Goal: Information Seeking & Learning: Find contact information

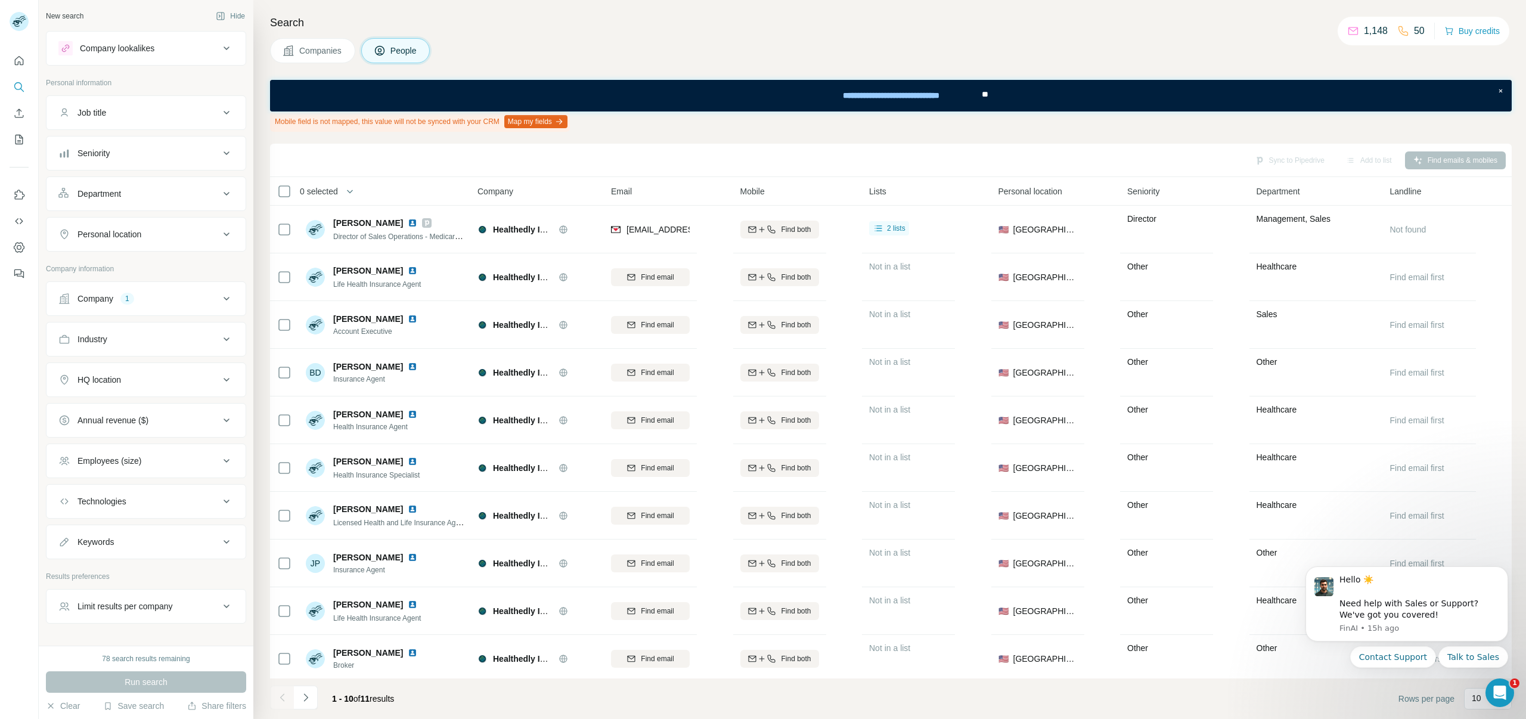
click at [131, 293] on div "Company 1" at bounding box center [138, 299] width 161 height 12
click at [86, 395] on button "Clear all" at bounding box center [78, 397] width 41 height 11
click at [106, 343] on input "text" at bounding box center [145, 350] width 175 height 21
click at [106, 350] on input "text" at bounding box center [145, 350] width 175 height 21
paste input "**********"
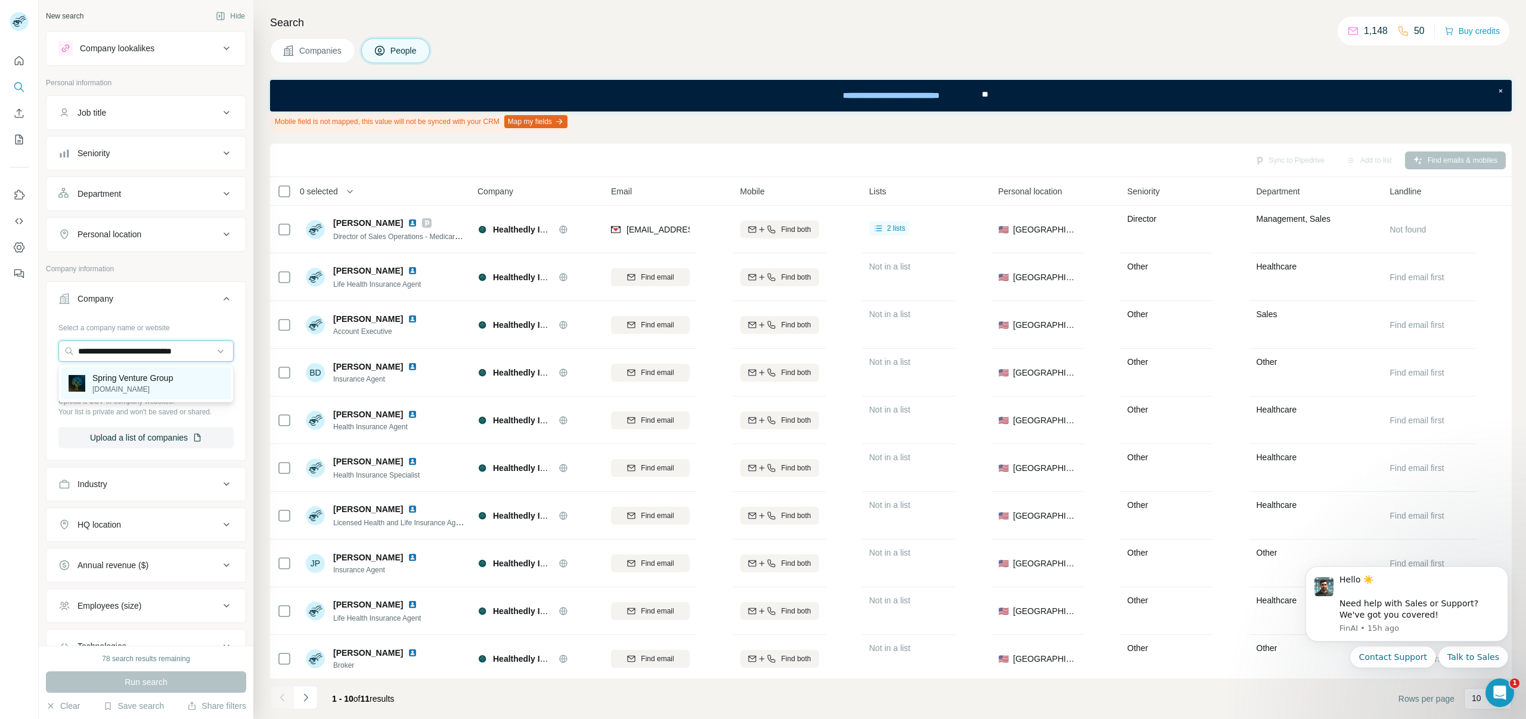
type input "**********"
click at [108, 384] on p "springventuregroup.com" at bounding box center [132, 389] width 80 height 11
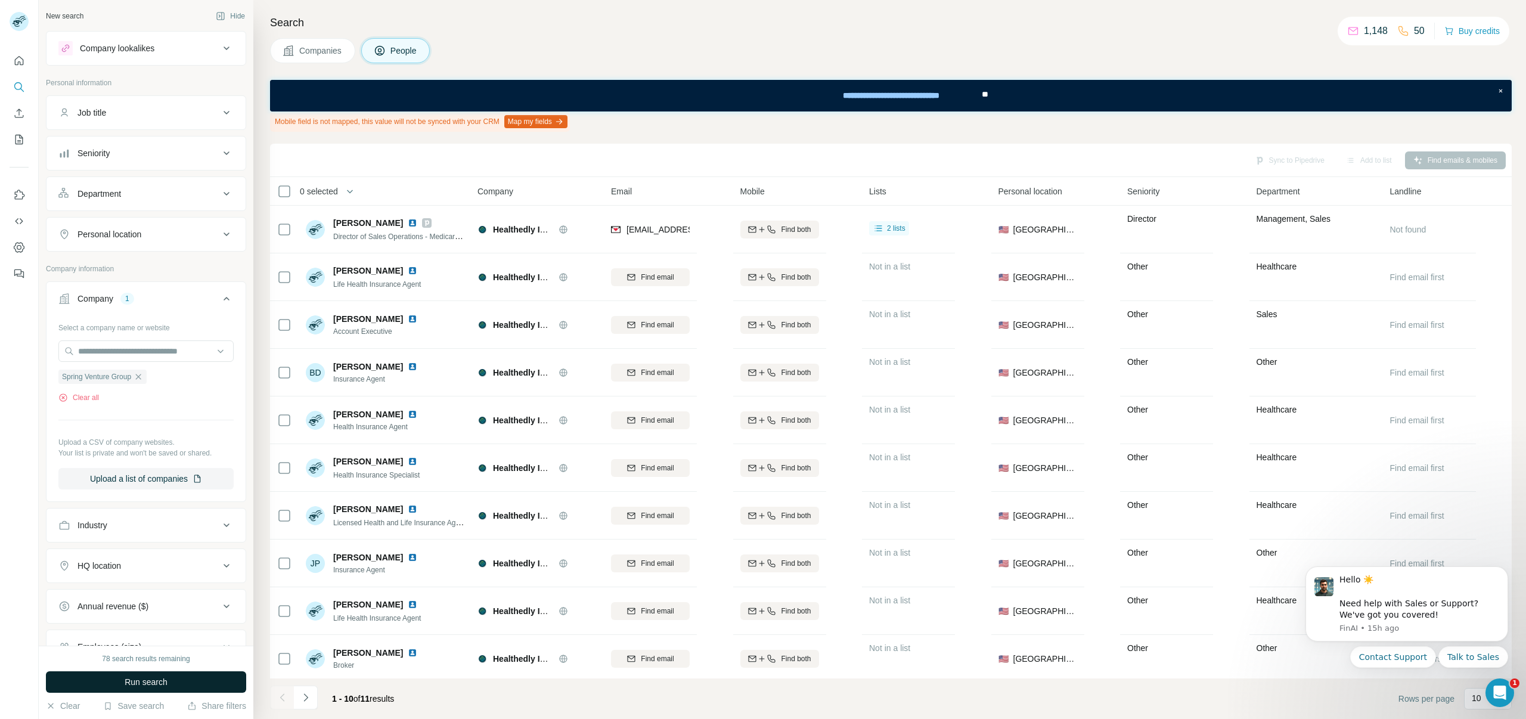
click at [91, 684] on button "Run search" at bounding box center [146, 681] width 200 height 21
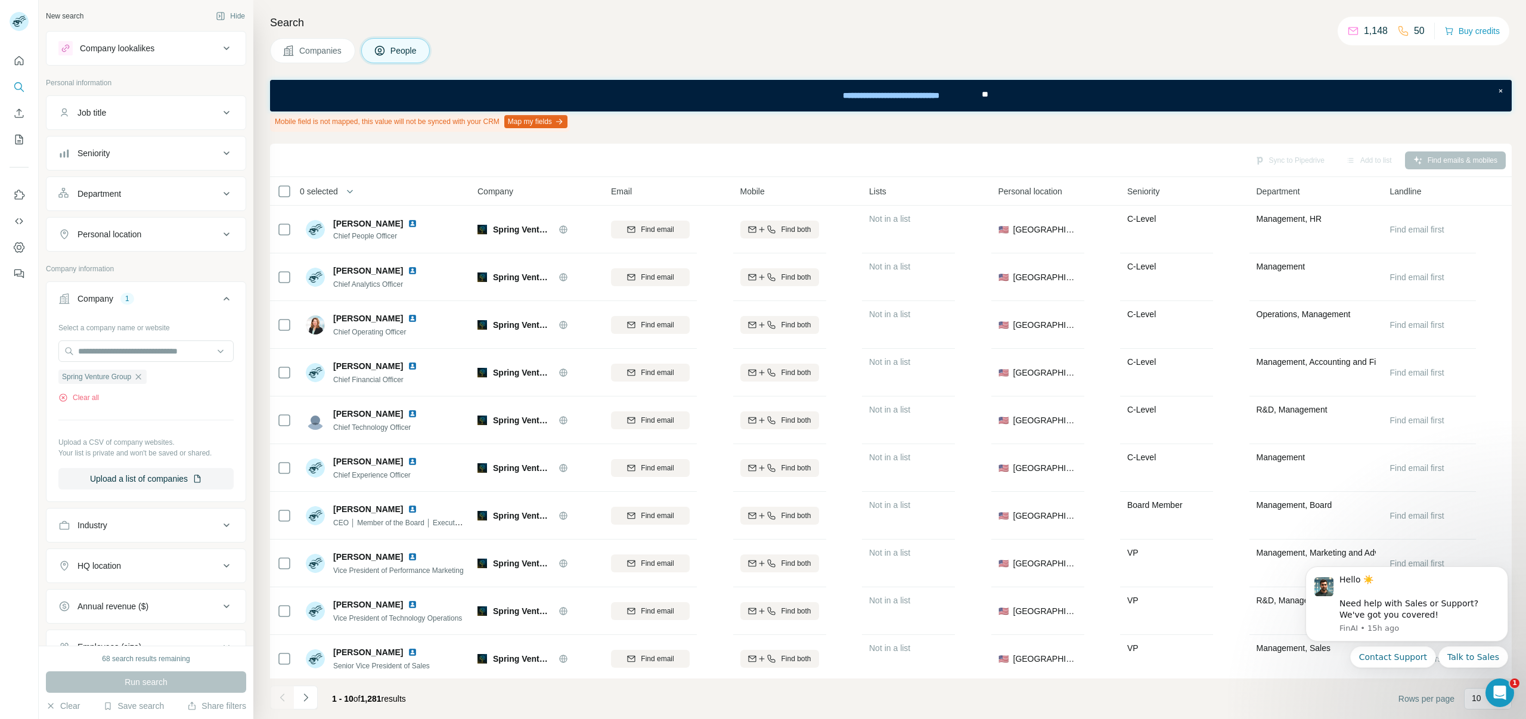
click at [170, 198] on div "Department" at bounding box center [138, 194] width 161 height 12
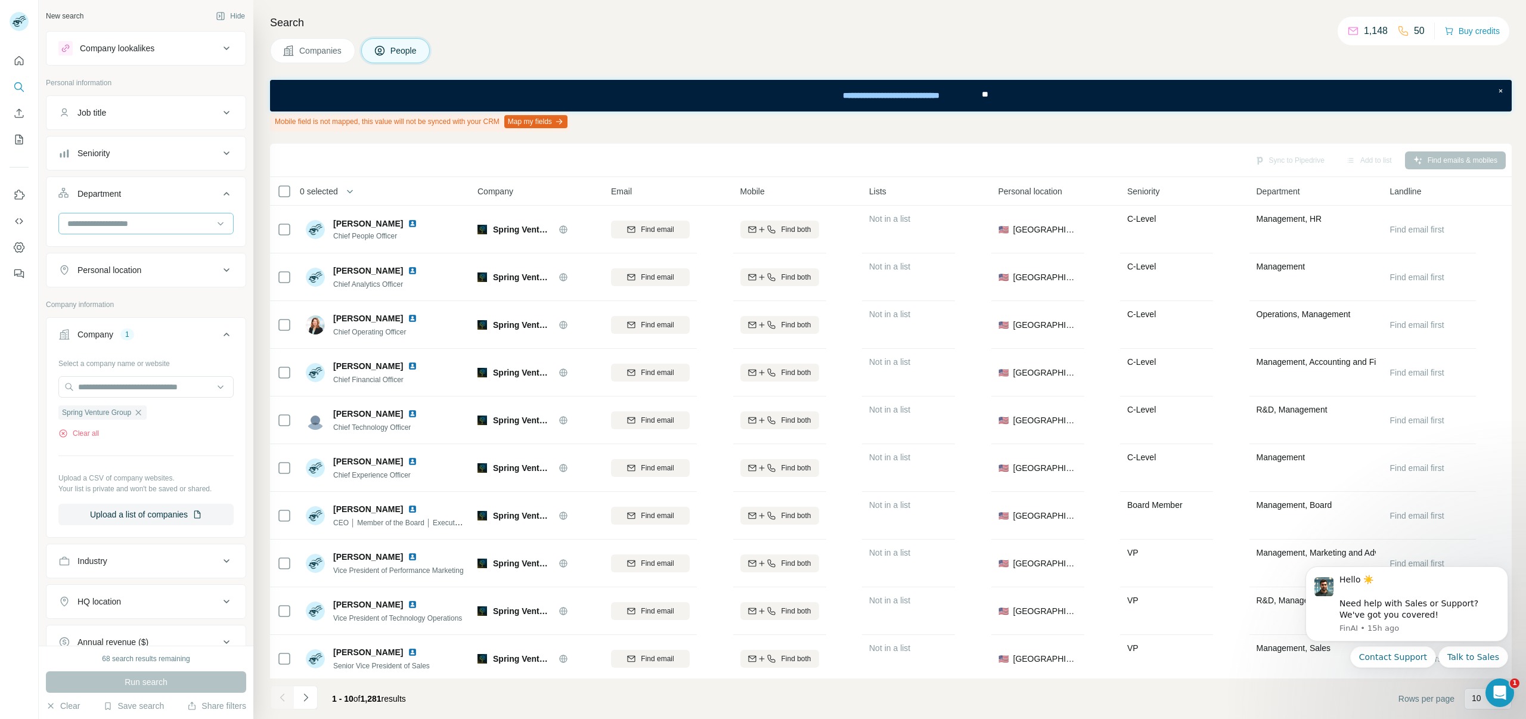
click at [123, 223] on input at bounding box center [139, 223] width 147 height 13
type input "****"
click at [113, 252] on p "Marketing and Advertising" at bounding box center [117, 250] width 96 height 12
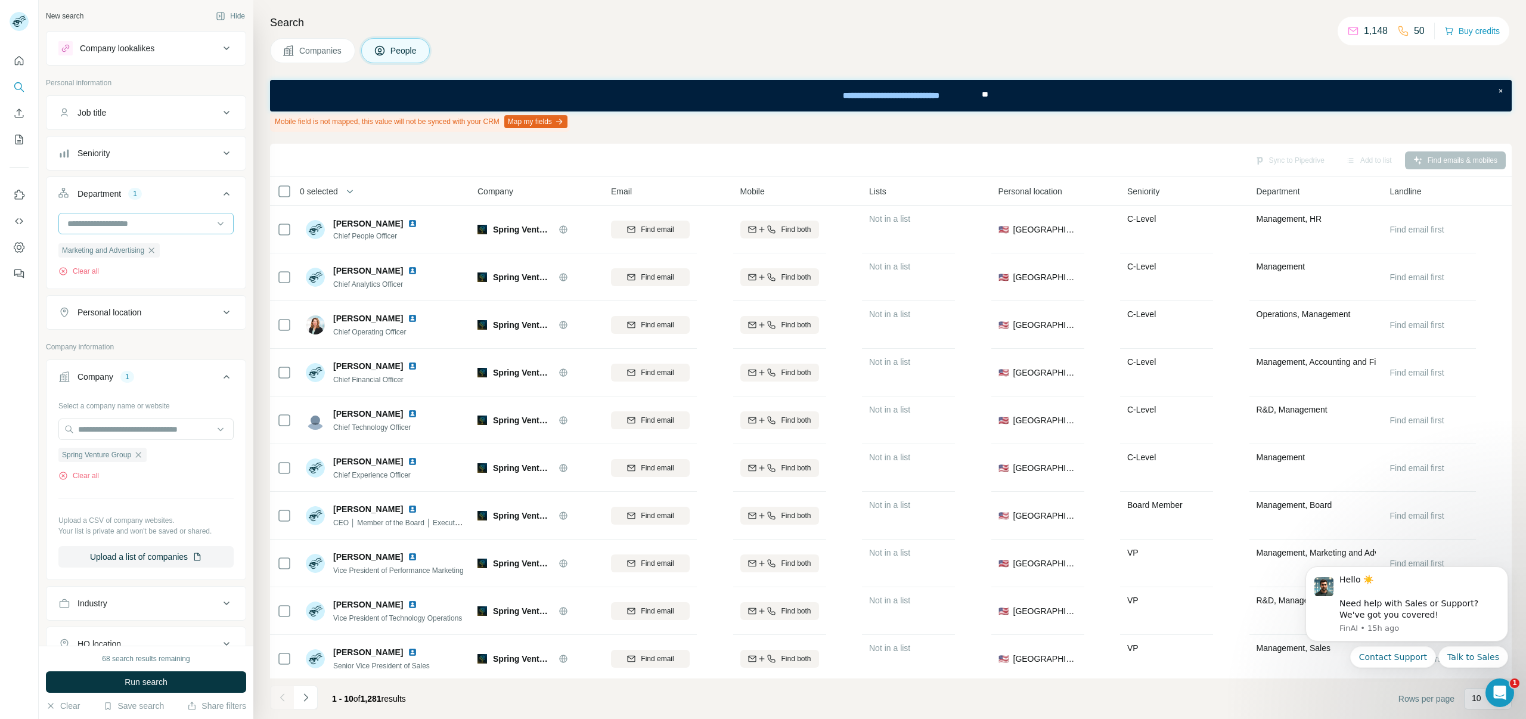
click at [115, 222] on input at bounding box center [139, 223] width 147 height 13
type input "*"
click at [52, 246] on div "Marketing and Advertising Clear all" at bounding box center [145, 249] width 199 height 73
click at [142, 160] on button "Seniority" at bounding box center [145, 153] width 199 height 29
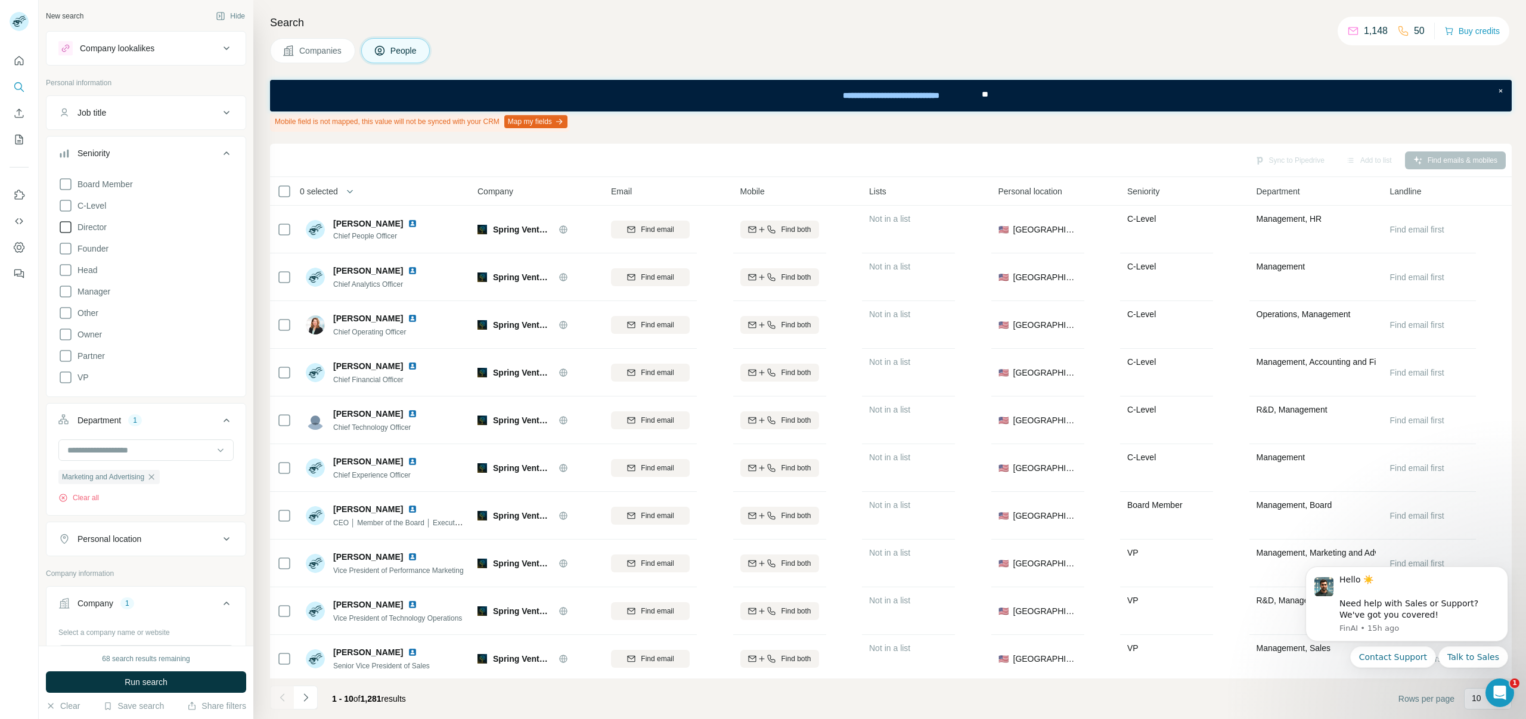
click at [63, 228] on icon at bounding box center [65, 227] width 14 height 14
click at [68, 293] on icon at bounding box center [65, 291] width 14 height 14
click at [66, 375] on icon at bounding box center [65, 377] width 14 height 14
click at [119, 675] on button "Run search" at bounding box center [146, 681] width 200 height 21
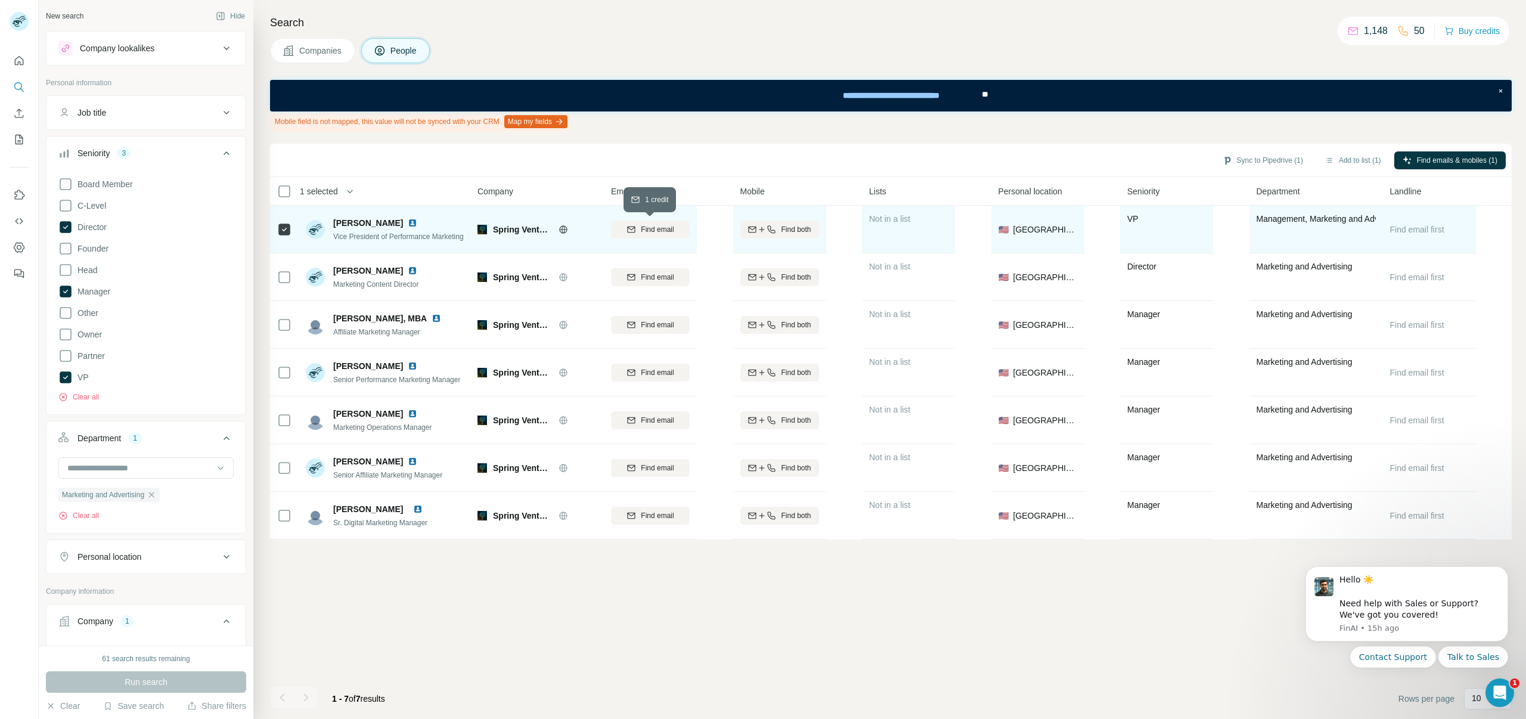
click at [646, 230] on span "Find email" at bounding box center [657, 229] width 33 height 11
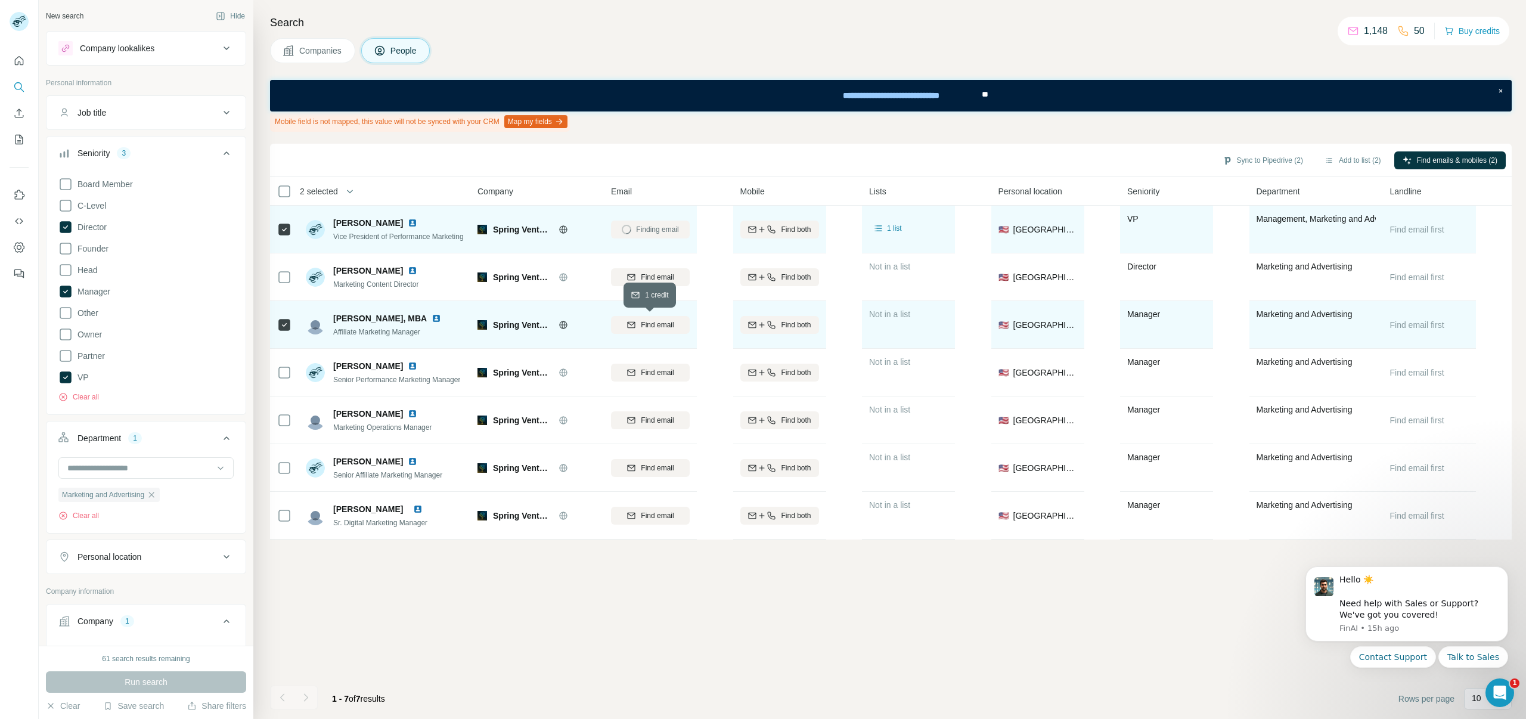
click at [647, 316] on button "Find email" at bounding box center [650, 325] width 79 height 18
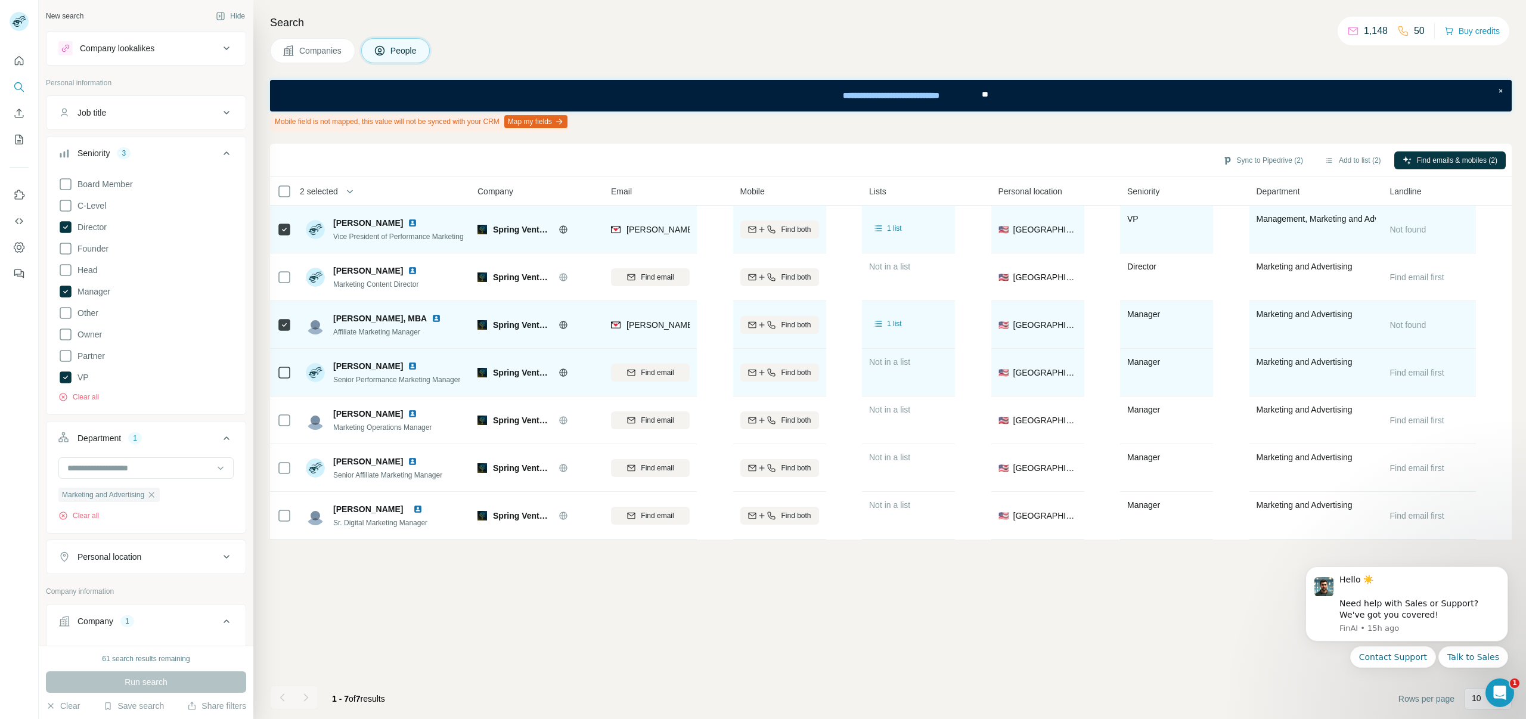
click at [292, 369] on td at bounding box center [284, 373] width 29 height 48
click at [647, 370] on span "Find email" at bounding box center [657, 372] width 33 height 11
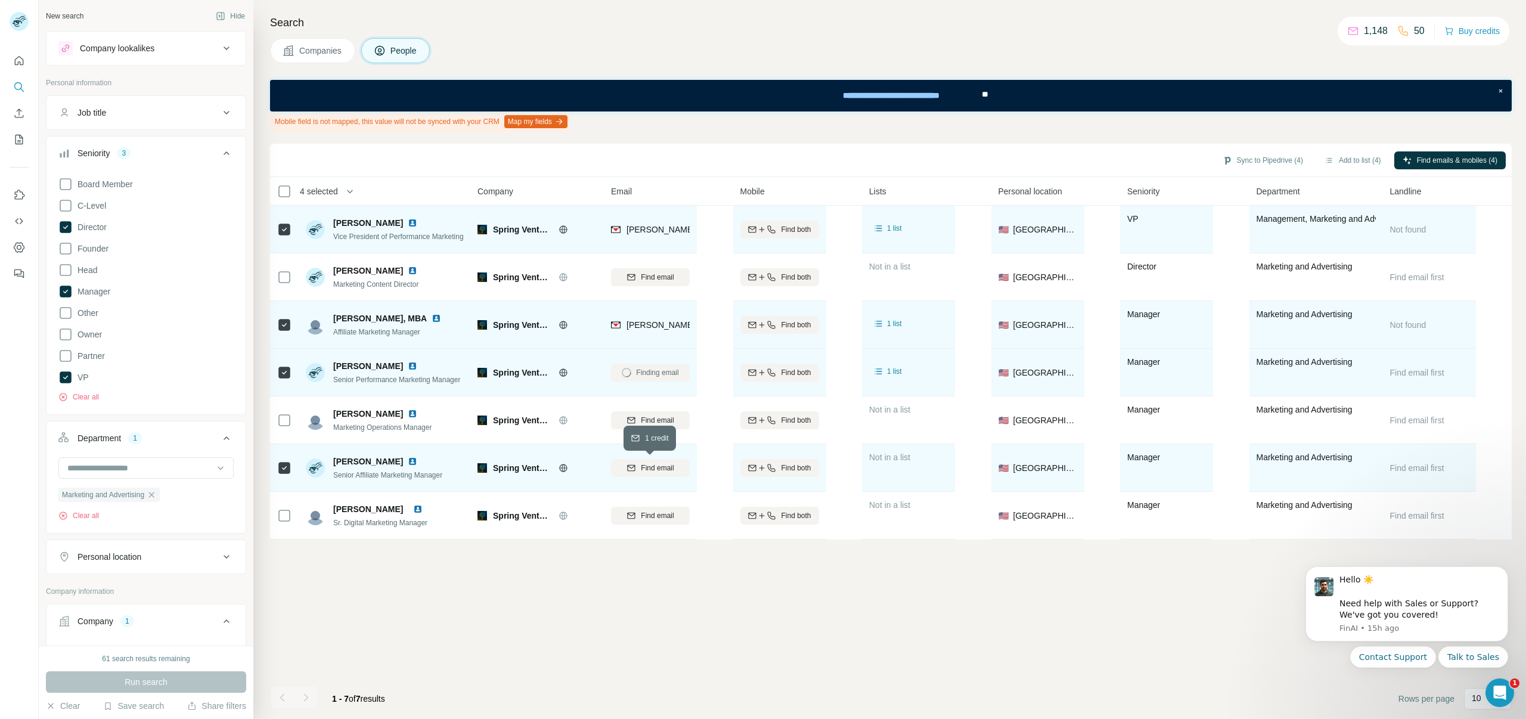
click at [641, 466] on span "Find email" at bounding box center [657, 467] width 33 height 11
click at [1266, 160] on button "Sync to Pipedrive (4)" at bounding box center [1262, 160] width 97 height 18
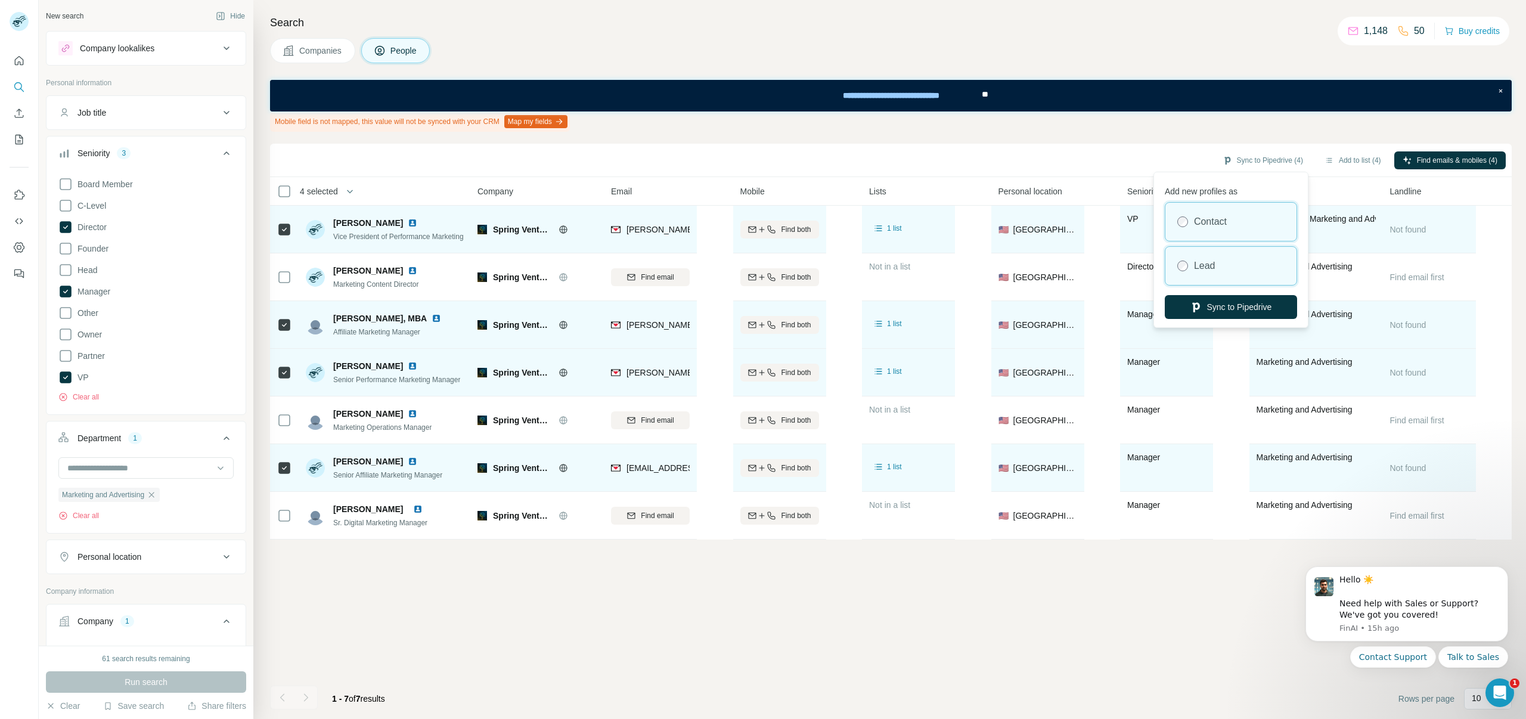
click at [1193, 263] on div "Lead" at bounding box center [1230, 266] width 131 height 38
click at [1203, 308] on button "Sync to Pipedrive" at bounding box center [1231, 307] width 132 height 24
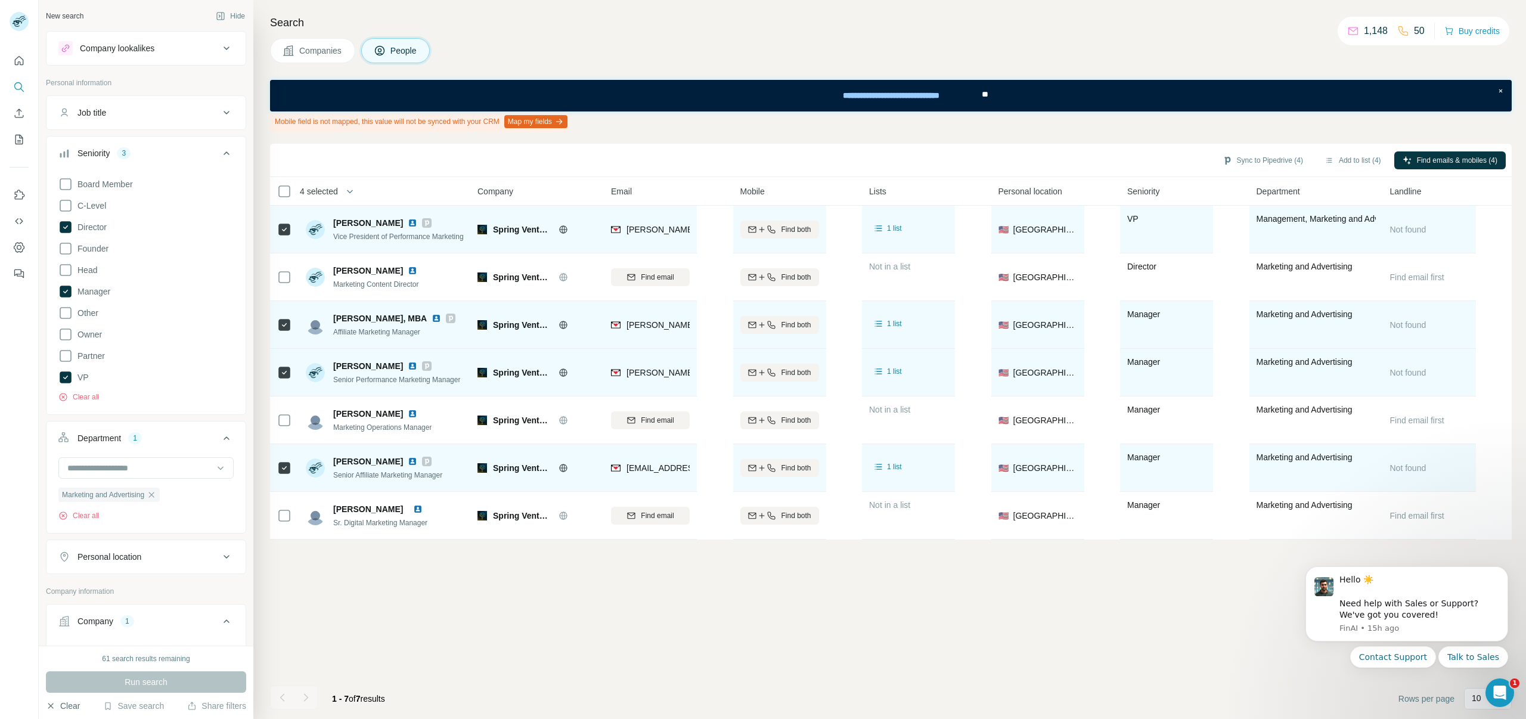
click at [64, 703] on button "Clear" at bounding box center [63, 706] width 34 height 12
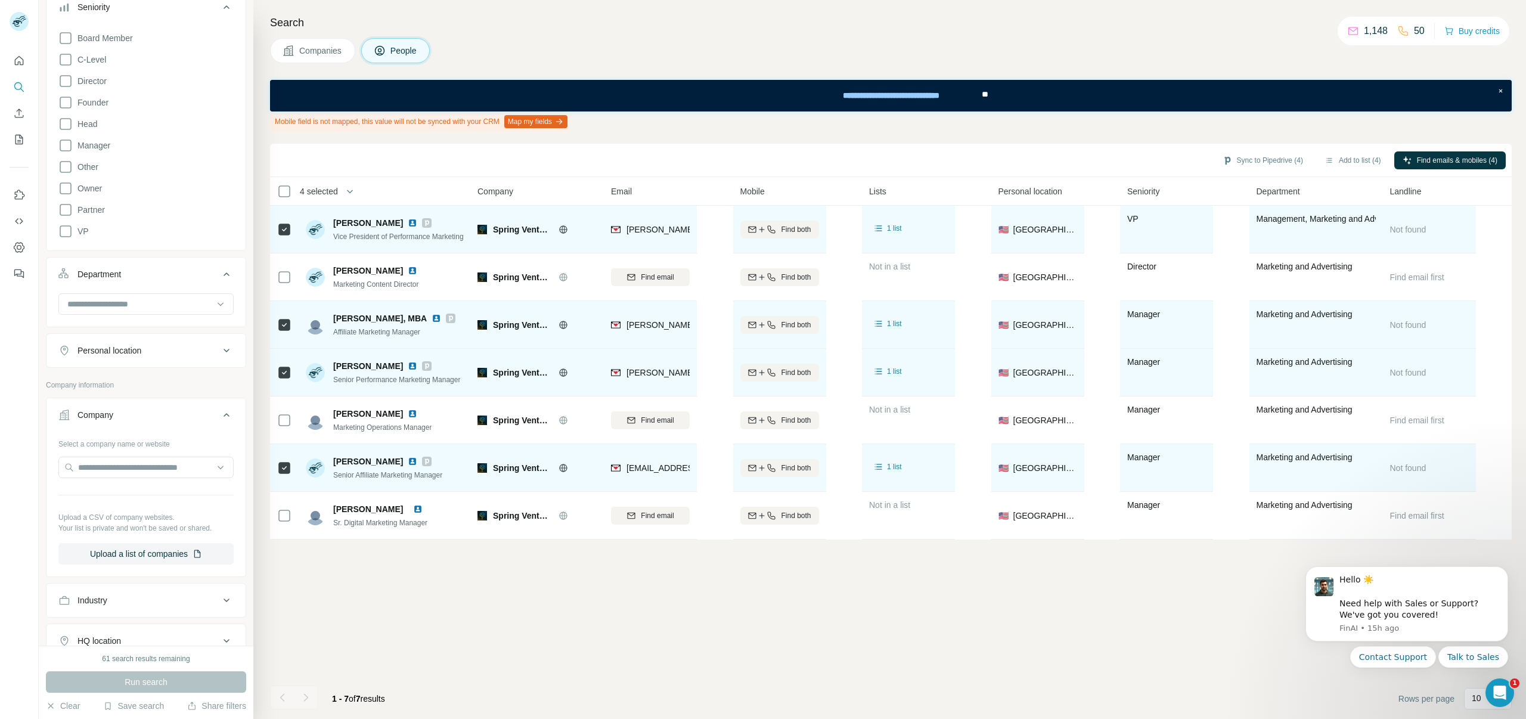
scroll to position [150, 0]
click at [120, 465] on input "text" at bounding box center [145, 462] width 175 height 21
paste input "**********"
type input "**********"
click at [114, 496] on p "SmartConnect Medicare Services" at bounding box center [154, 490] width 125 height 12
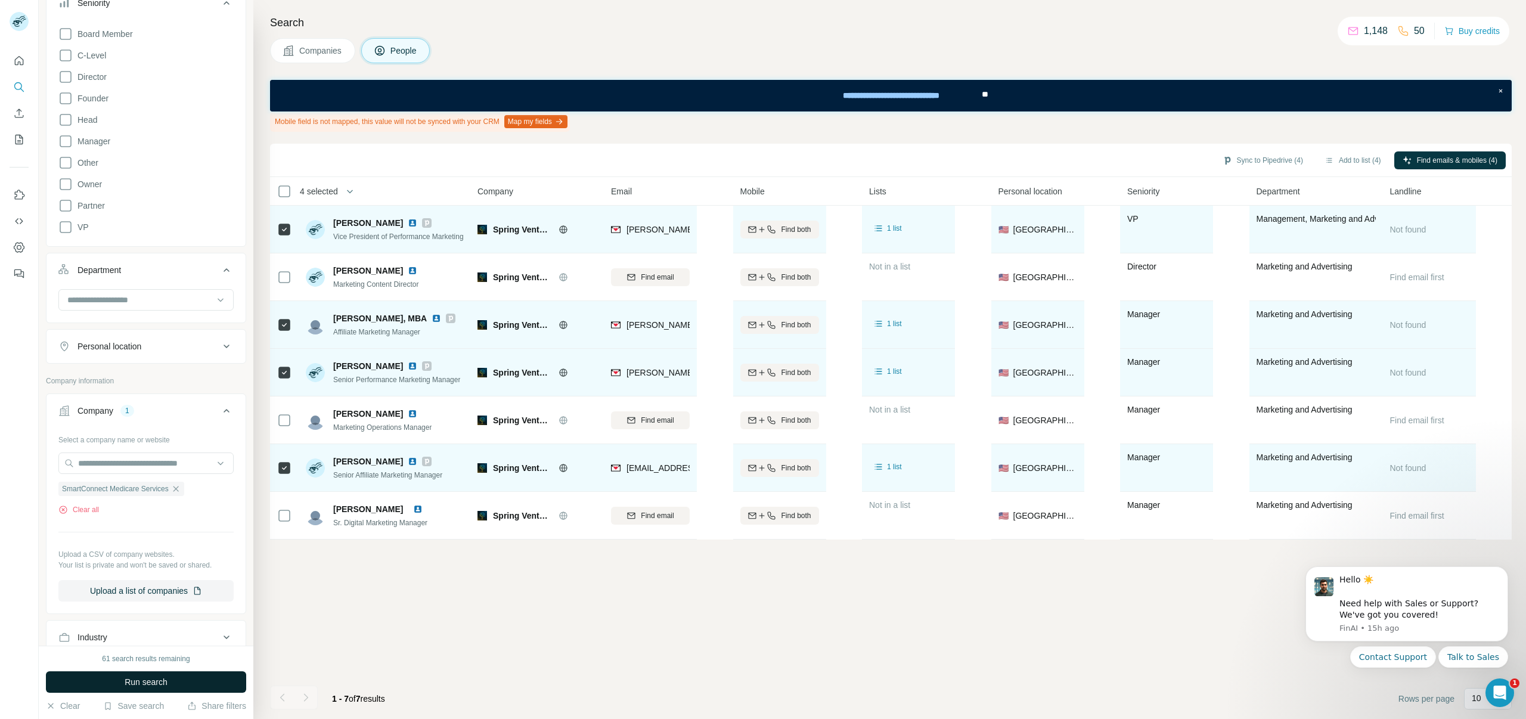
click at [117, 685] on button "Run search" at bounding box center [146, 681] width 200 height 21
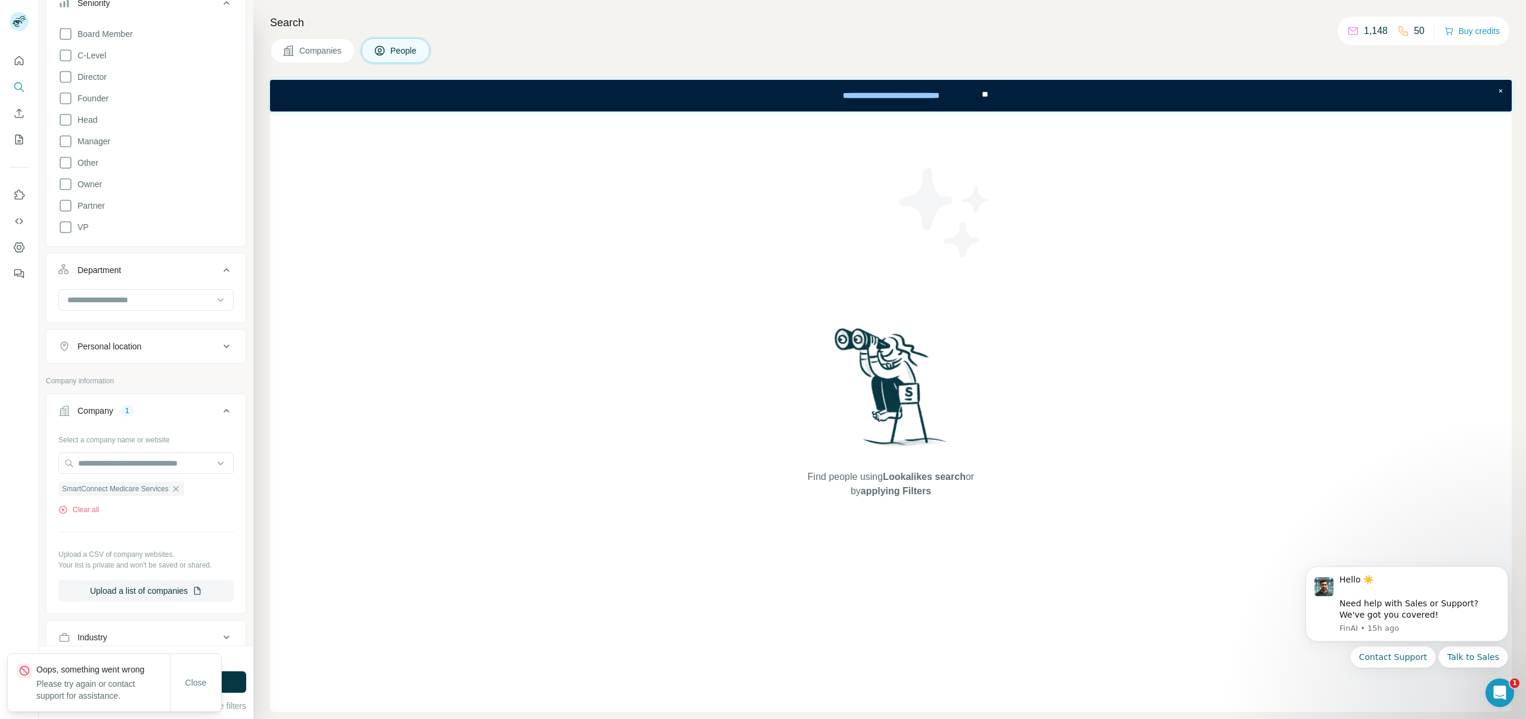
click at [181, 533] on div "Select a company name or website SmartConnect Medicare Services Clear all Uploa…" at bounding box center [145, 516] width 175 height 172
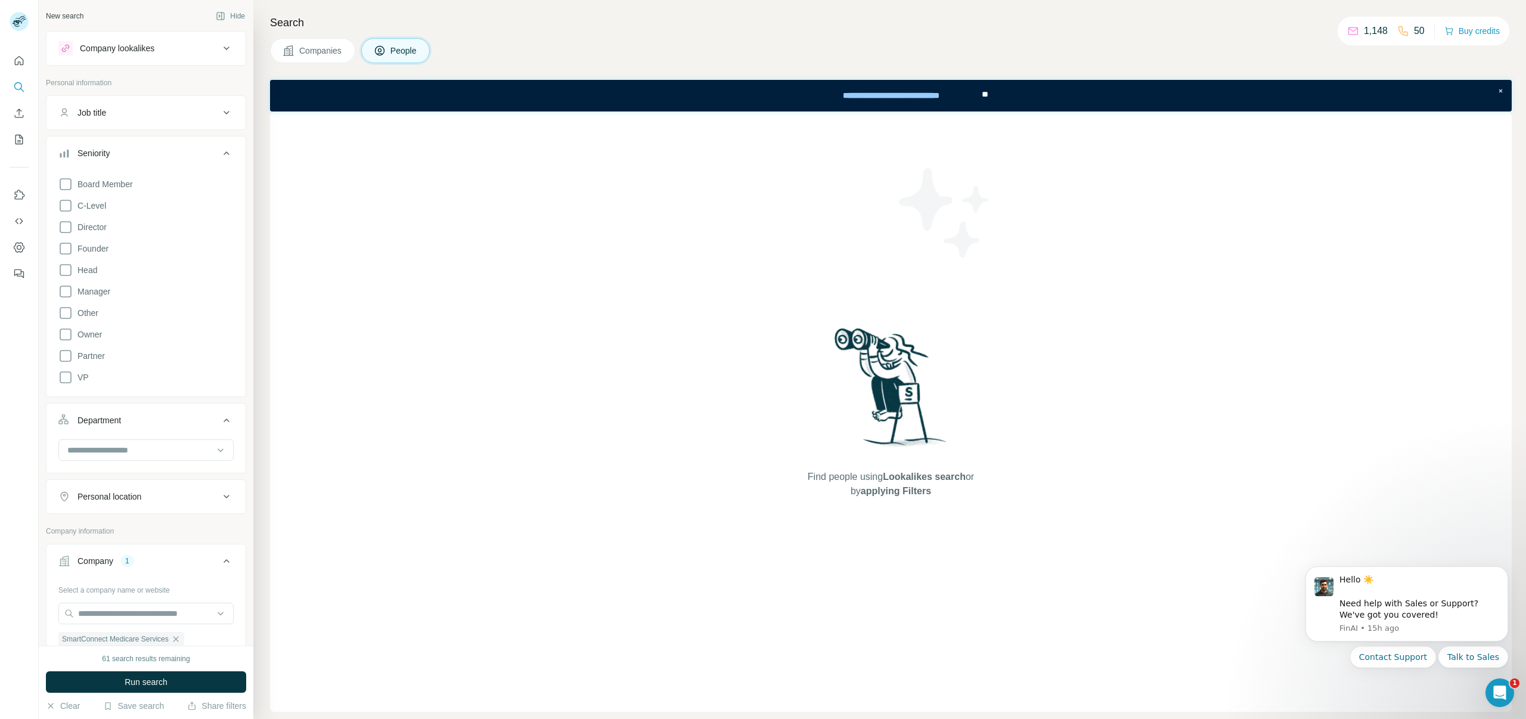
click at [186, 147] on div "Seniority" at bounding box center [138, 153] width 161 height 12
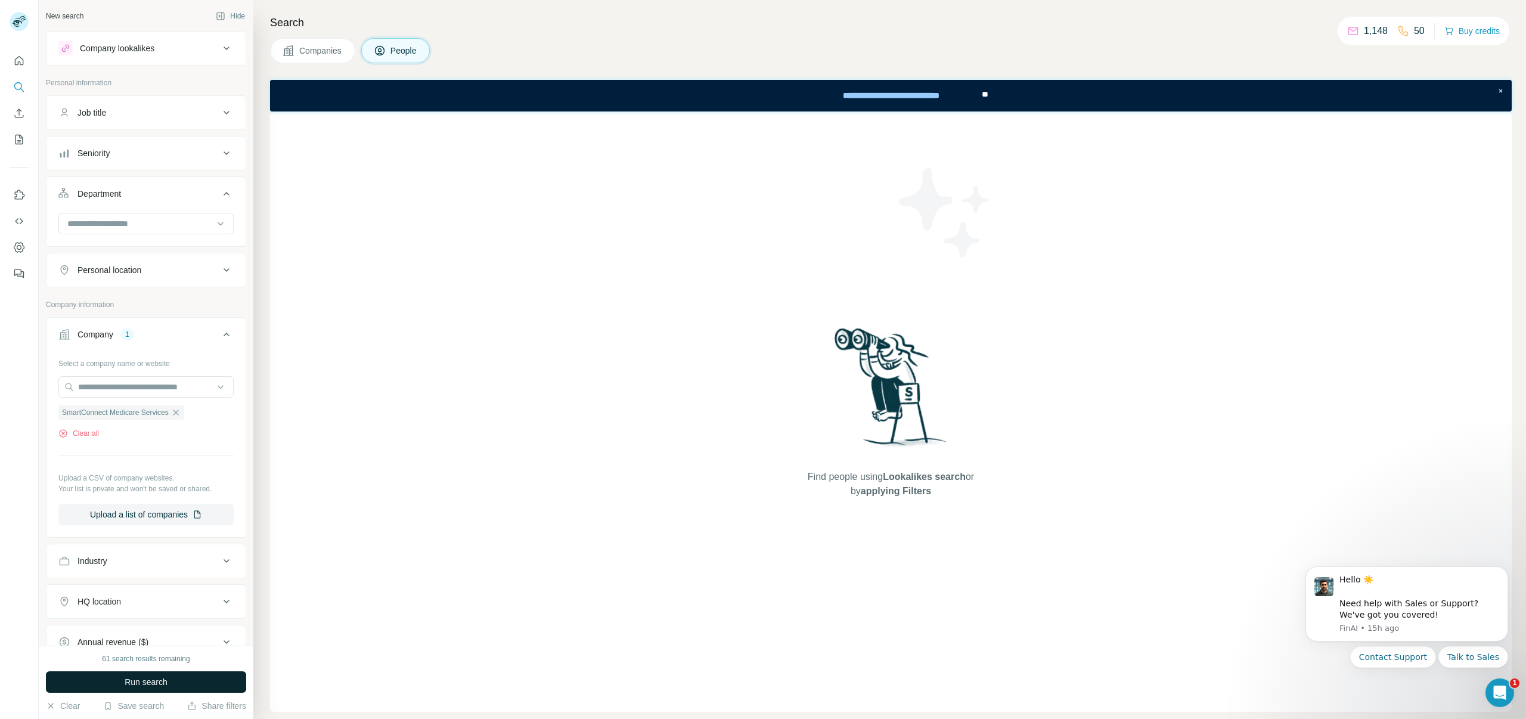
click at [107, 678] on button "Run search" at bounding box center [146, 681] width 200 height 21
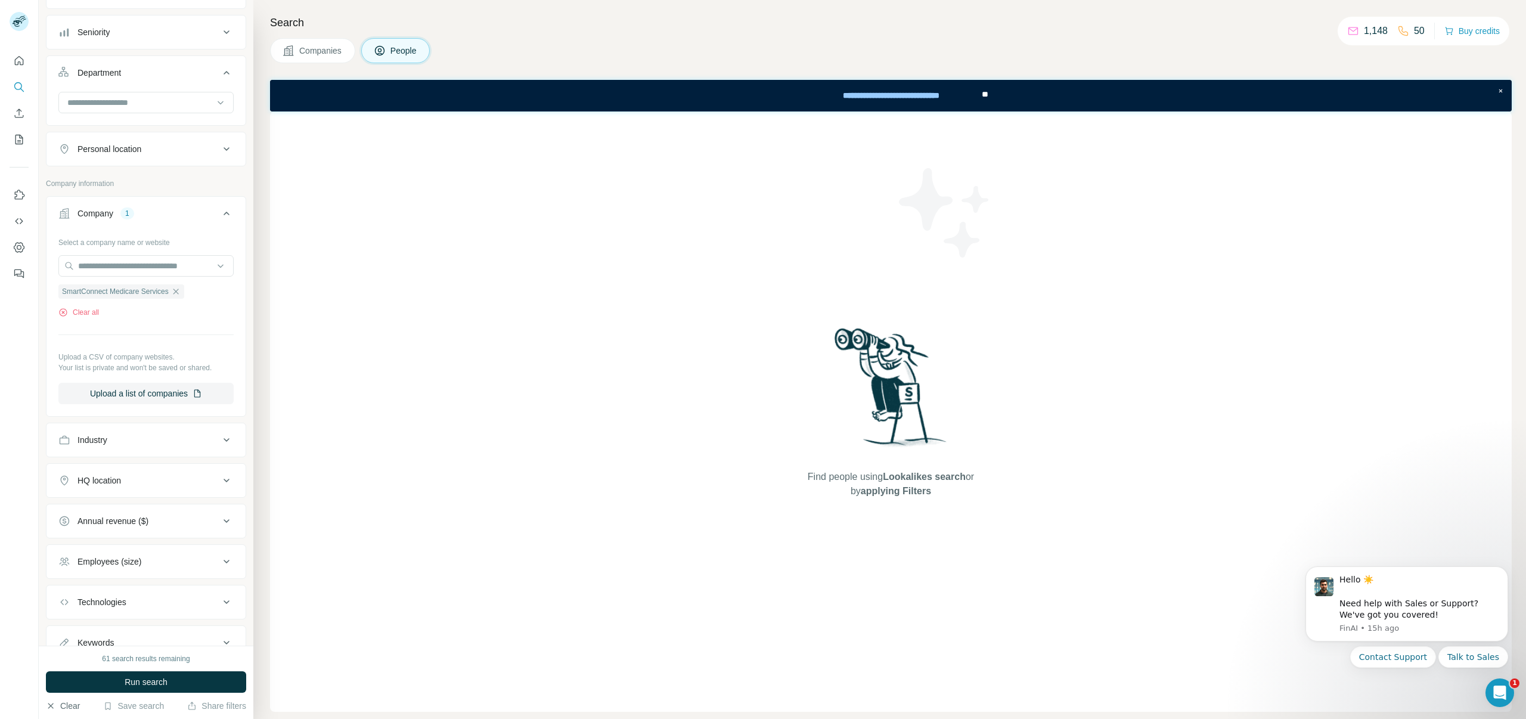
click at [70, 701] on button "Clear" at bounding box center [63, 706] width 34 height 12
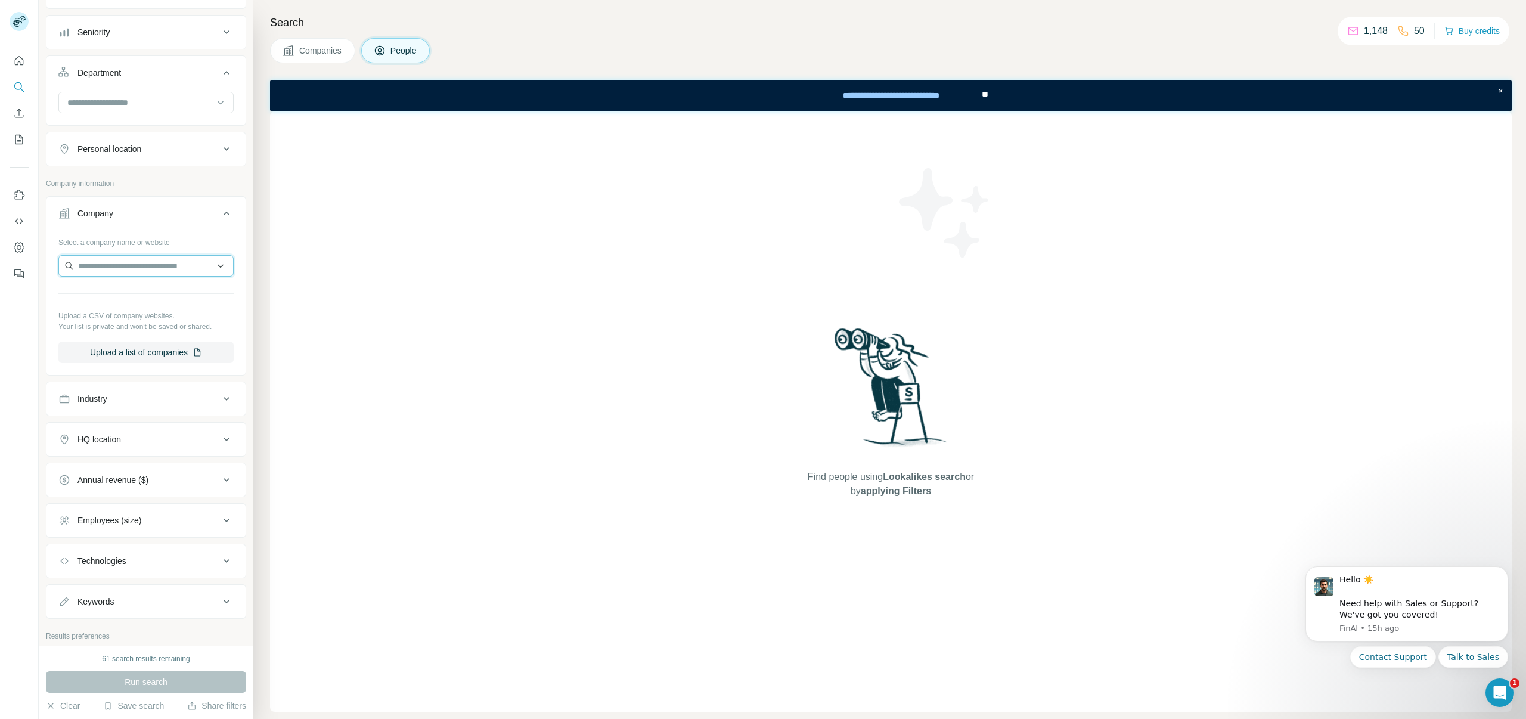
click at [164, 270] on input "text" at bounding box center [145, 265] width 175 height 21
paste input "**********"
type input "**********"
click at [146, 296] on p "SmartConnect Medicare Services" at bounding box center [154, 293] width 125 height 12
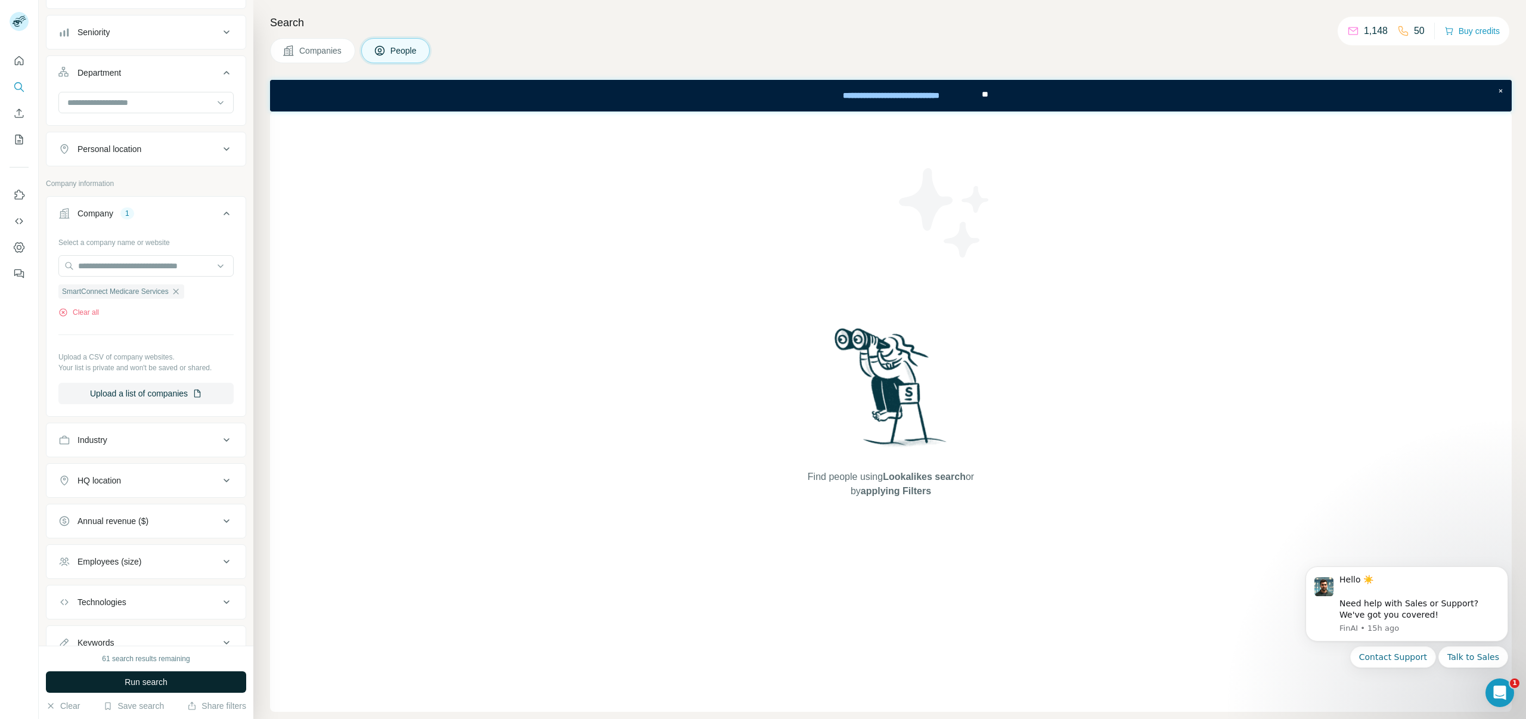
click at [120, 677] on button "Run search" at bounding box center [146, 681] width 200 height 21
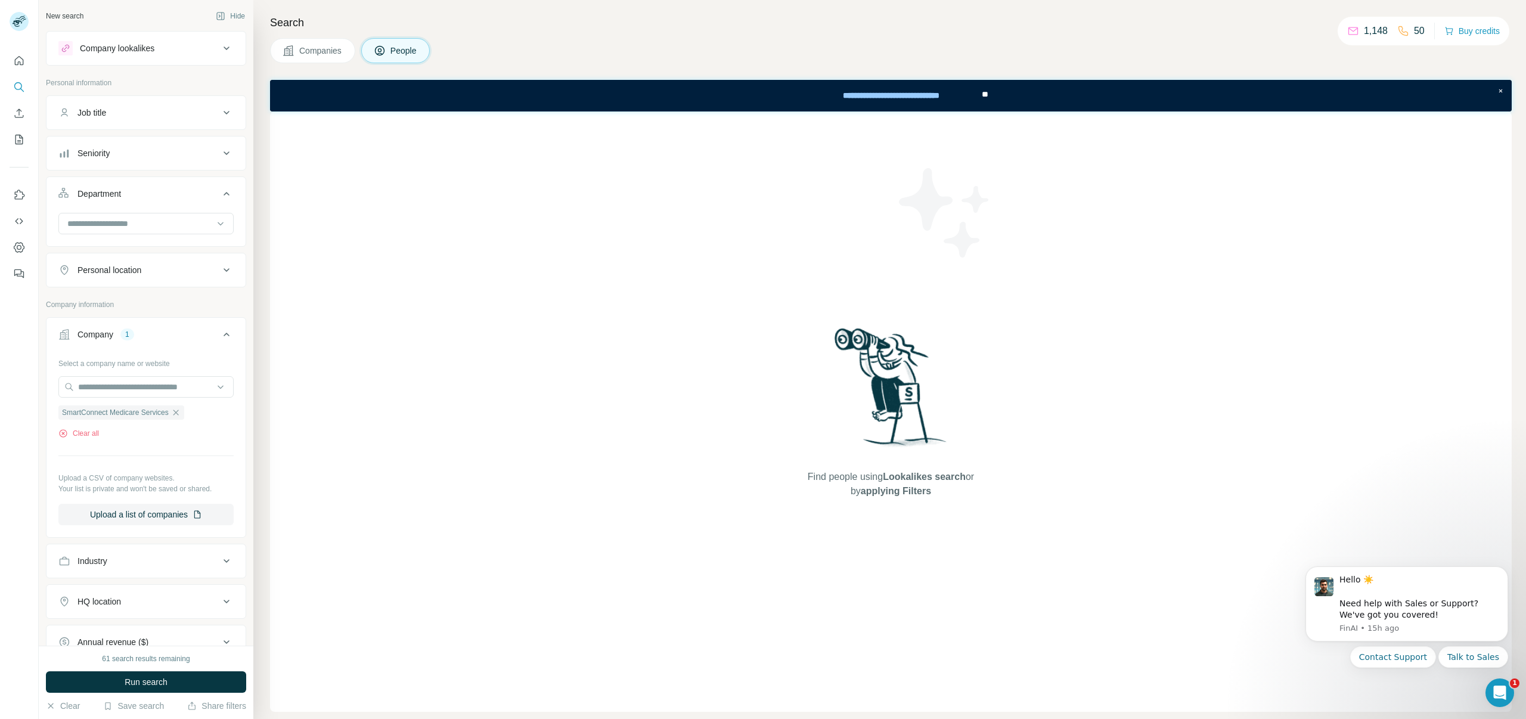
click at [114, 211] on button "Department" at bounding box center [145, 195] width 199 height 33
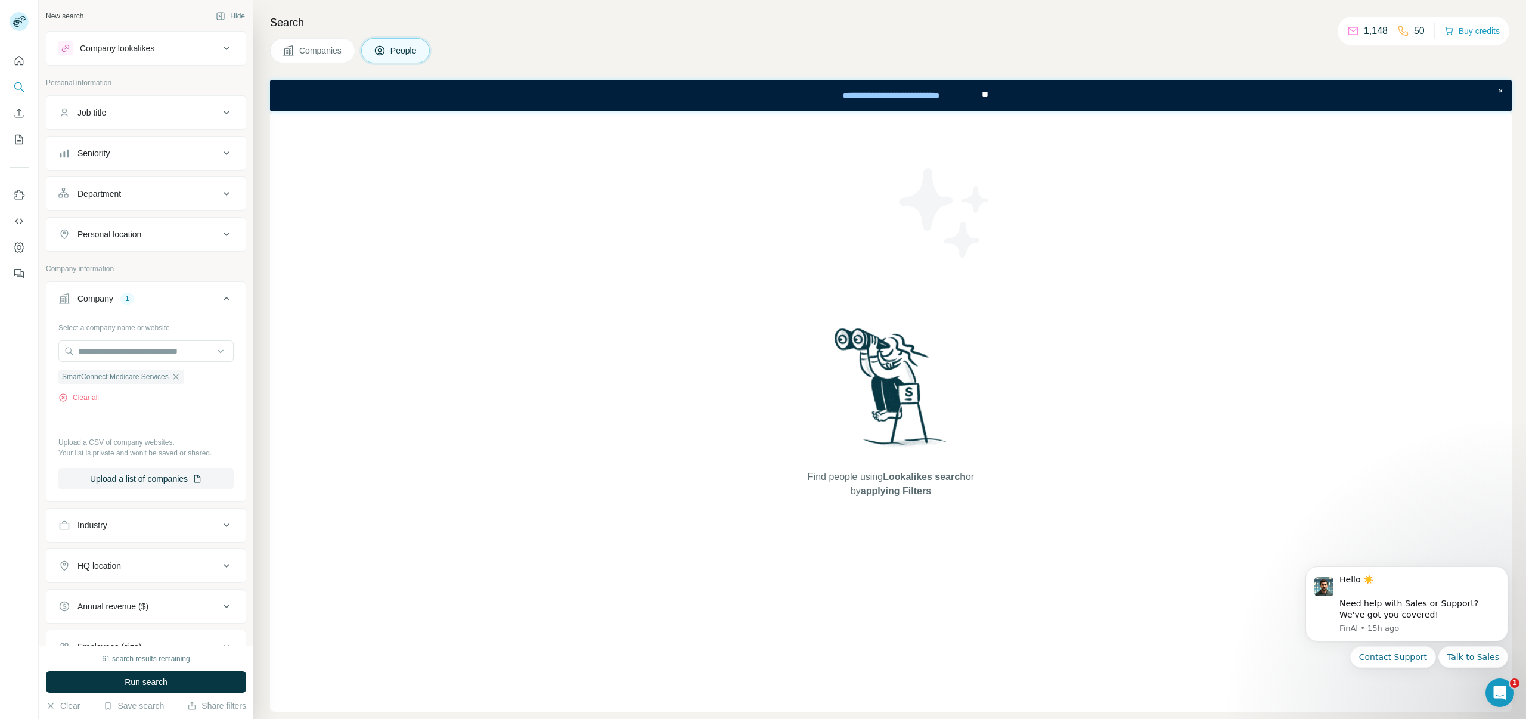
click at [115, 200] on button "Department" at bounding box center [145, 193] width 199 height 29
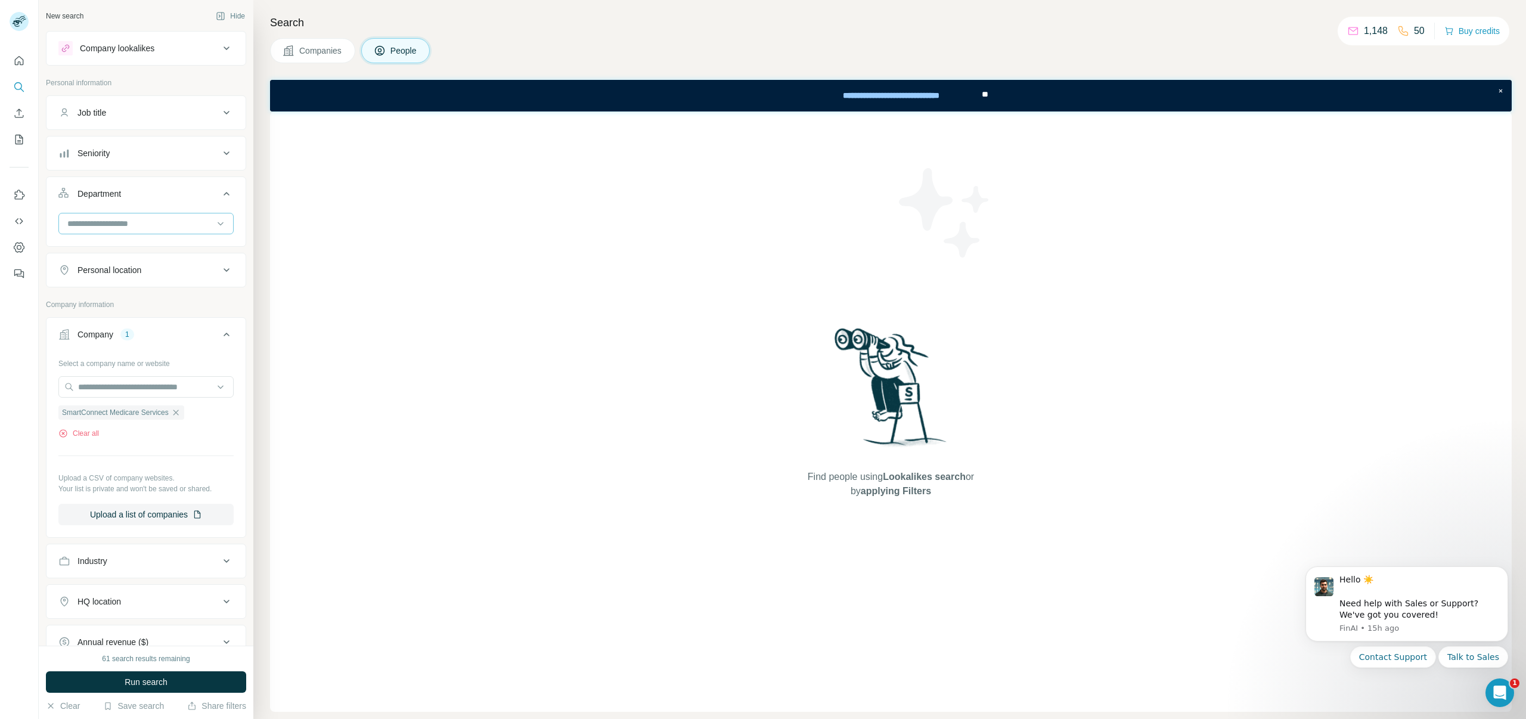
click at [109, 222] on input at bounding box center [139, 223] width 147 height 13
type input "***"
click at [108, 244] on div "Marketing and Advertising" at bounding box center [145, 250] width 169 height 21
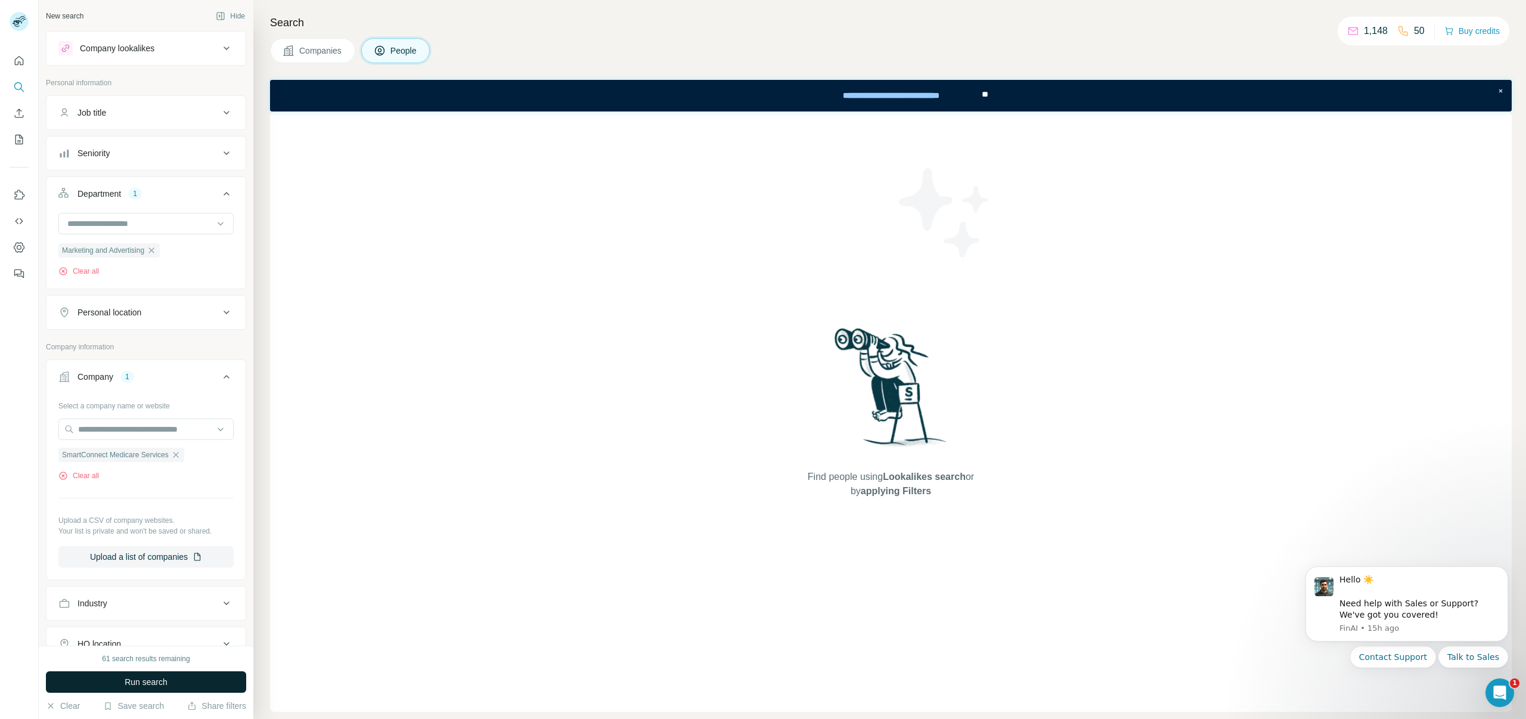
click at [122, 679] on button "Run search" at bounding box center [146, 681] width 200 height 21
click at [180, 256] on ul "Marketing and Advertising" at bounding box center [145, 250] width 175 height 15
click at [156, 250] on icon "button" at bounding box center [152, 251] width 10 height 10
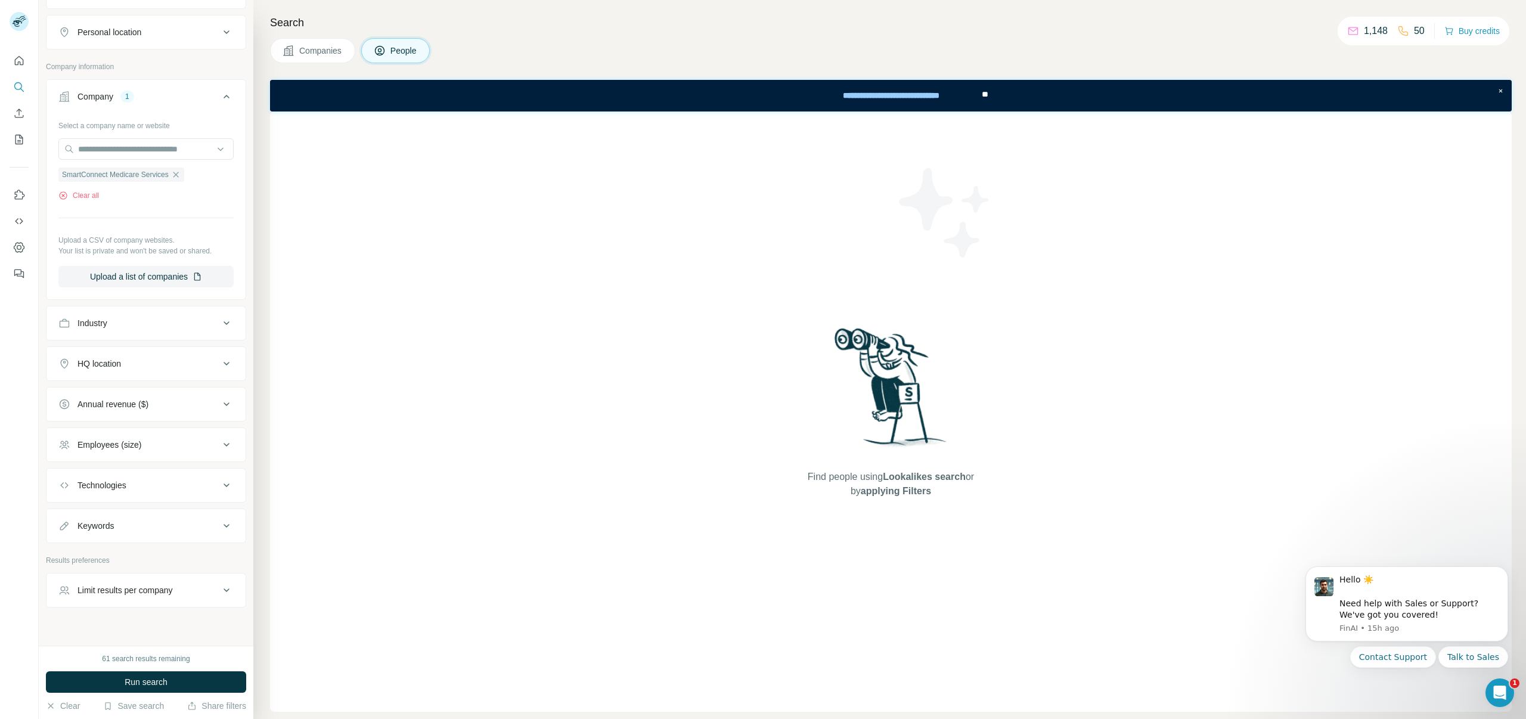
scroll to position [254, 0]
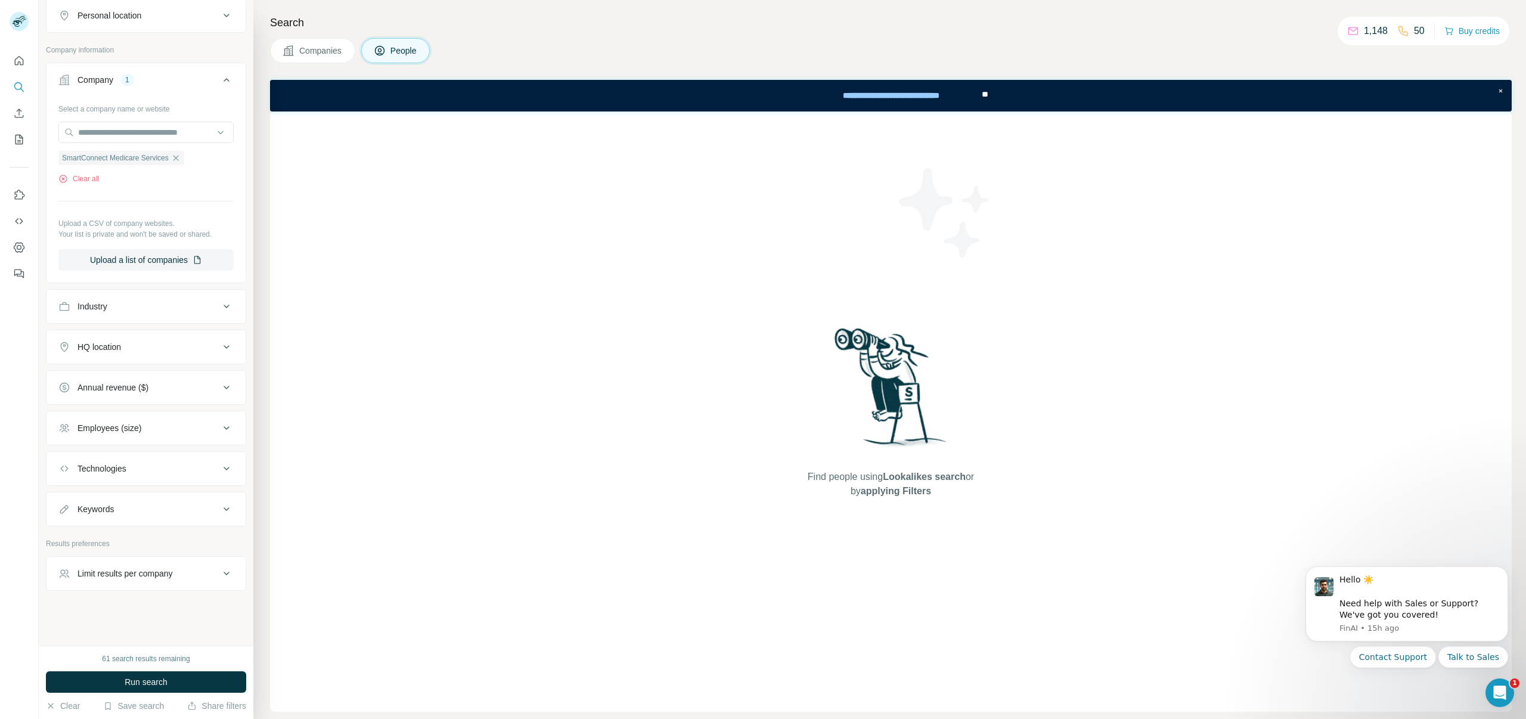
click at [306, 49] on span "Companies" at bounding box center [321, 51] width 44 height 12
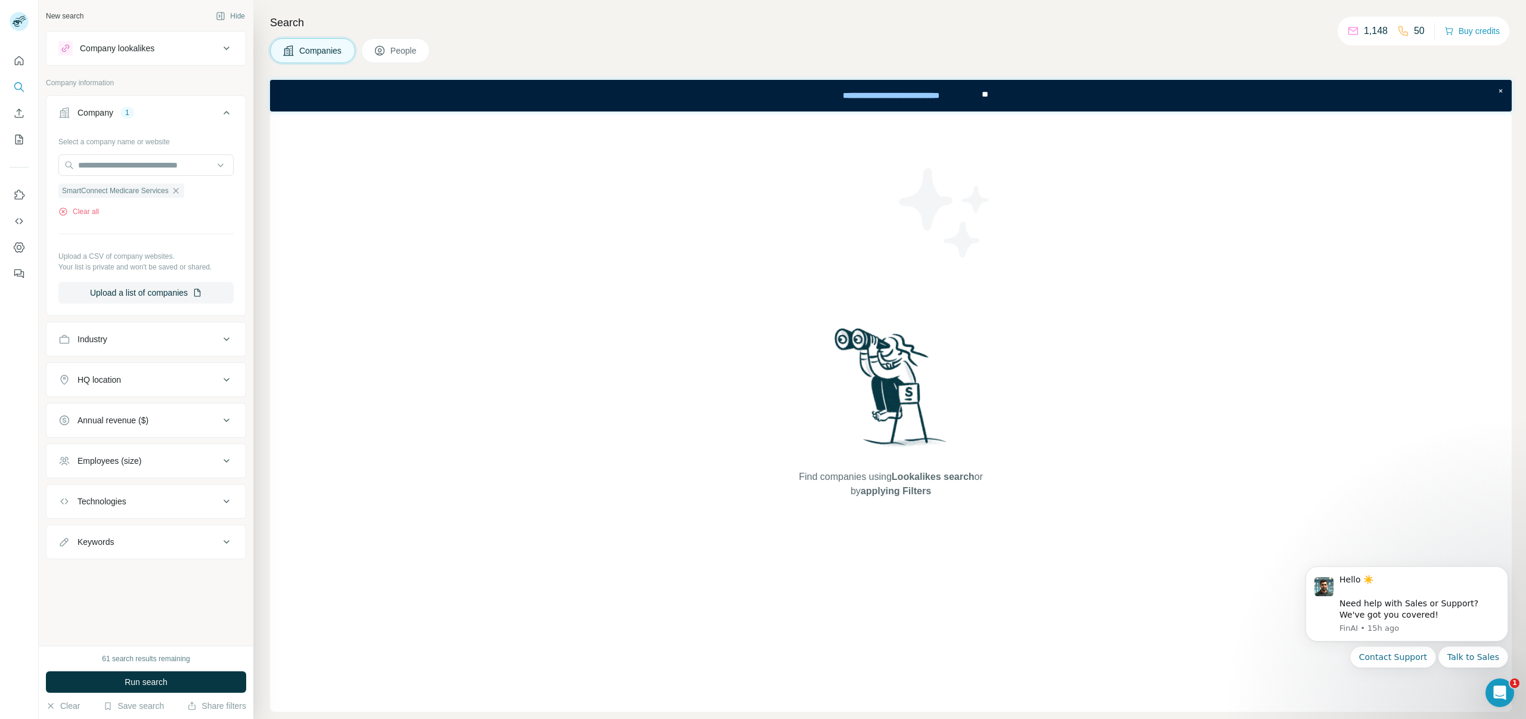
scroll to position [0, 0]
click at [100, 687] on button "Run search" at bounding box center [146, 681] width 200 height 21
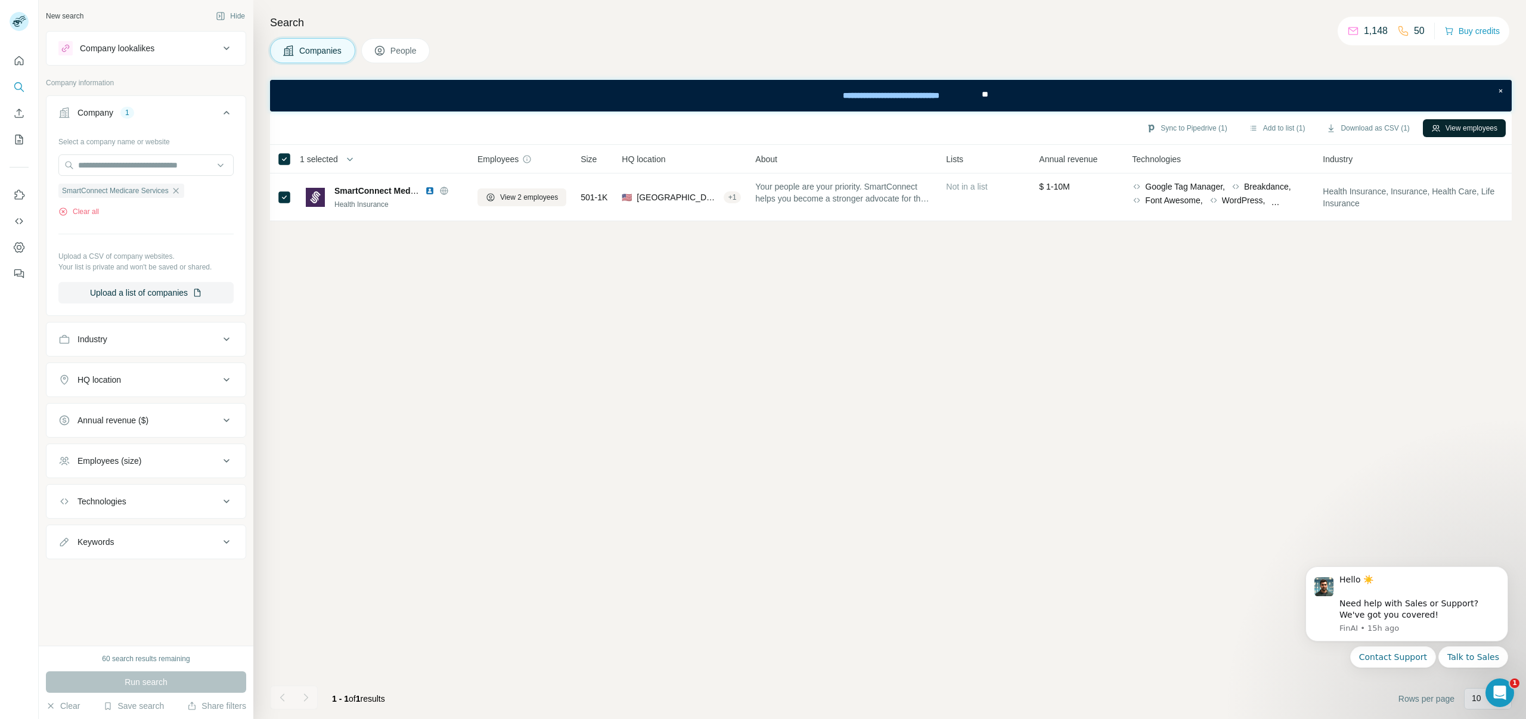
click at [1468, 128] on button "View employees" at bounding box center [1464, 128] width 83 height 18
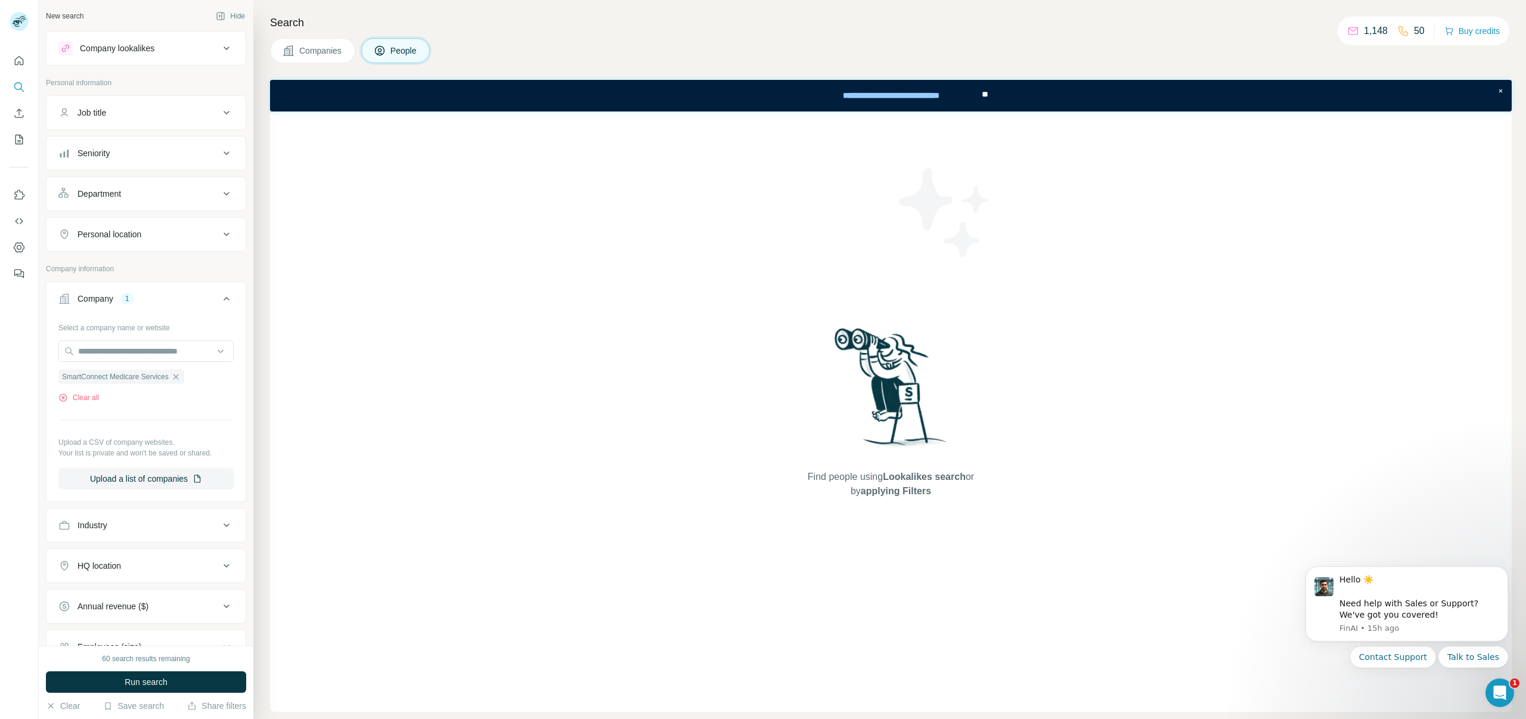
click at [327, 55] on span "Companies" at bounding box center [321, 51] width 44 height 12
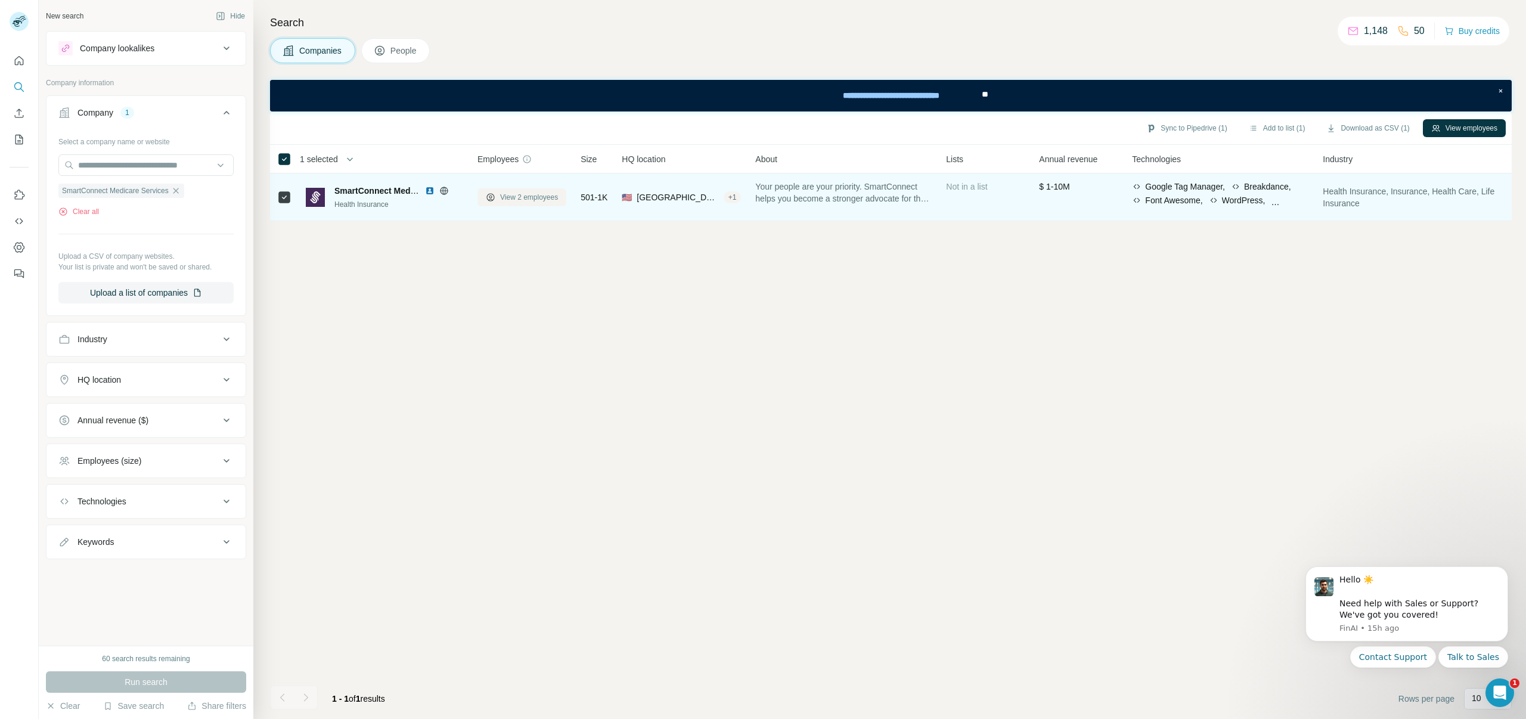
click at [514, 201] on span "View 2 employees" at bounding box center [529, 197] width 58 height 11
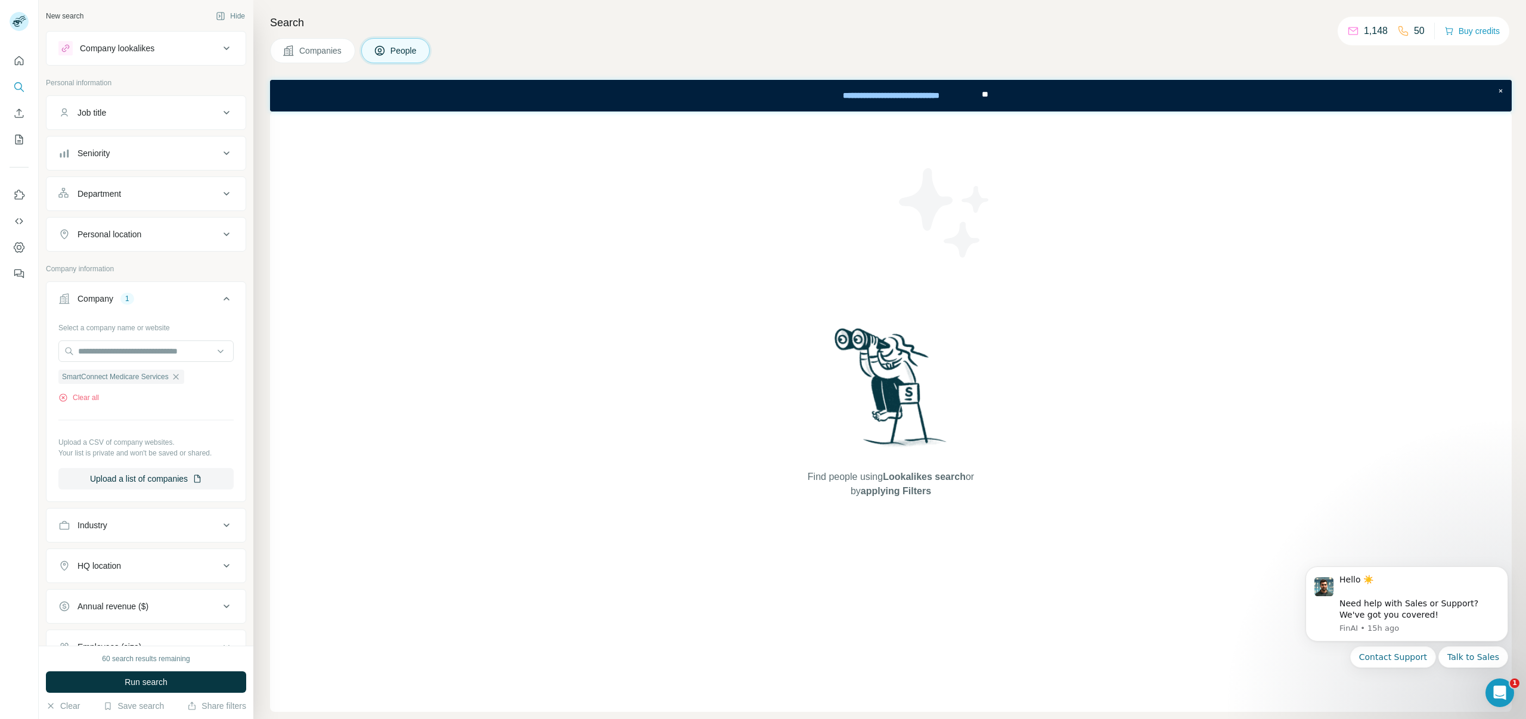
click at [331, 54] on span "Companies" at bounding box center [321, 51] width 44 height 12
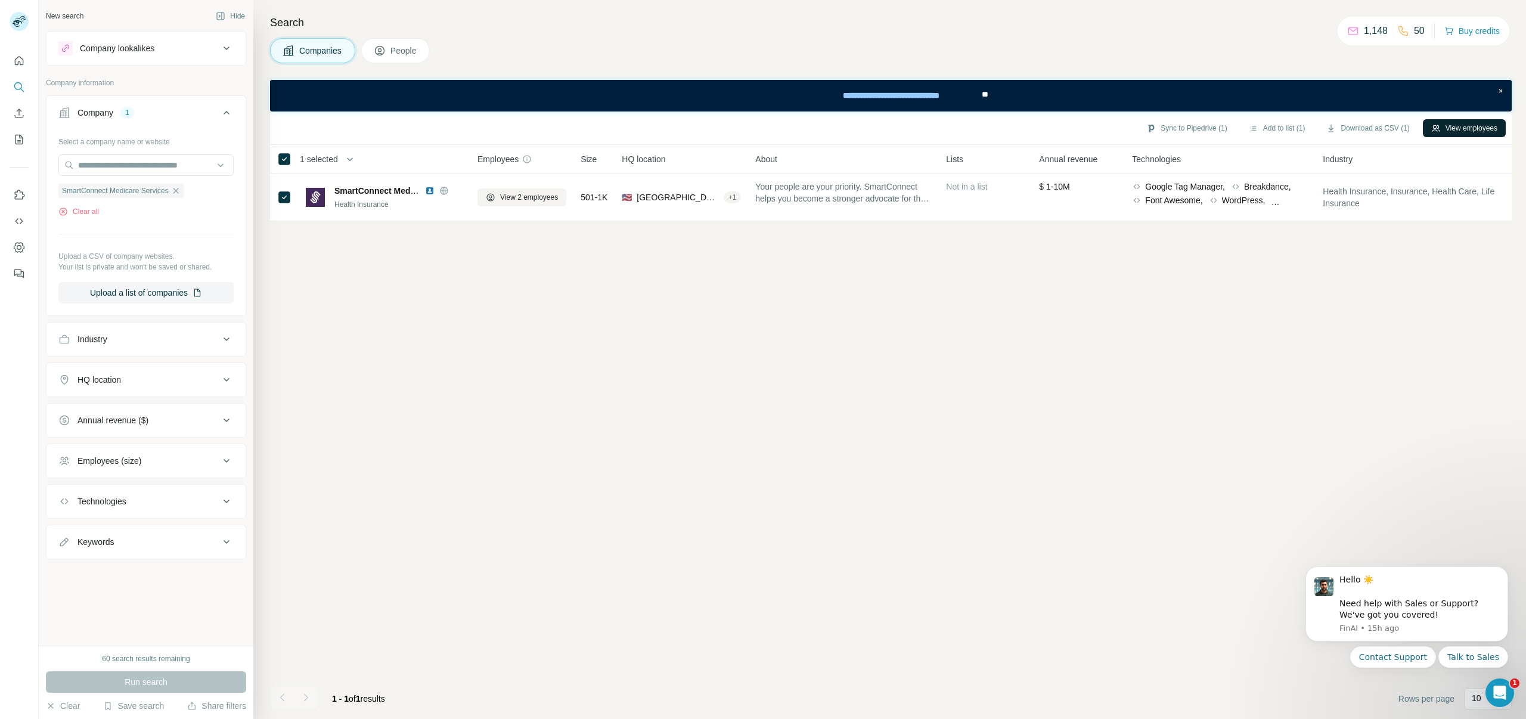
click at [1464, 125] on button "View employees" at bounding box center [1464, 128] width 83 height 18
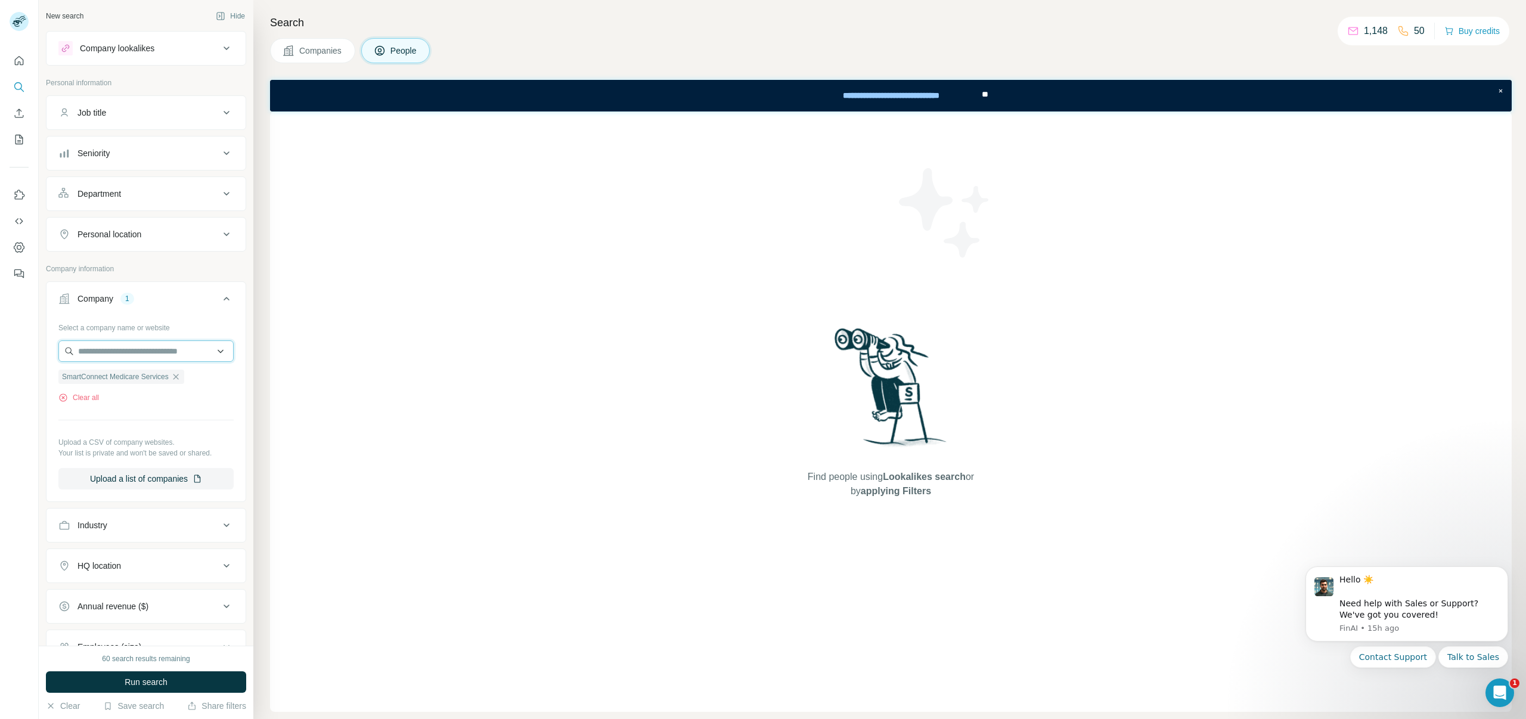
click at [169, 347] on input "text" at bounding box center [145, 350] width 175 height 21
click at [159, 347] on input "text" at bounding box center [145, 350] width 175 height 21
paste input "**********"
type input "**********"
click at [156, 299] on div "Company 1" at bounding box center [138, 299] width 161 height 12
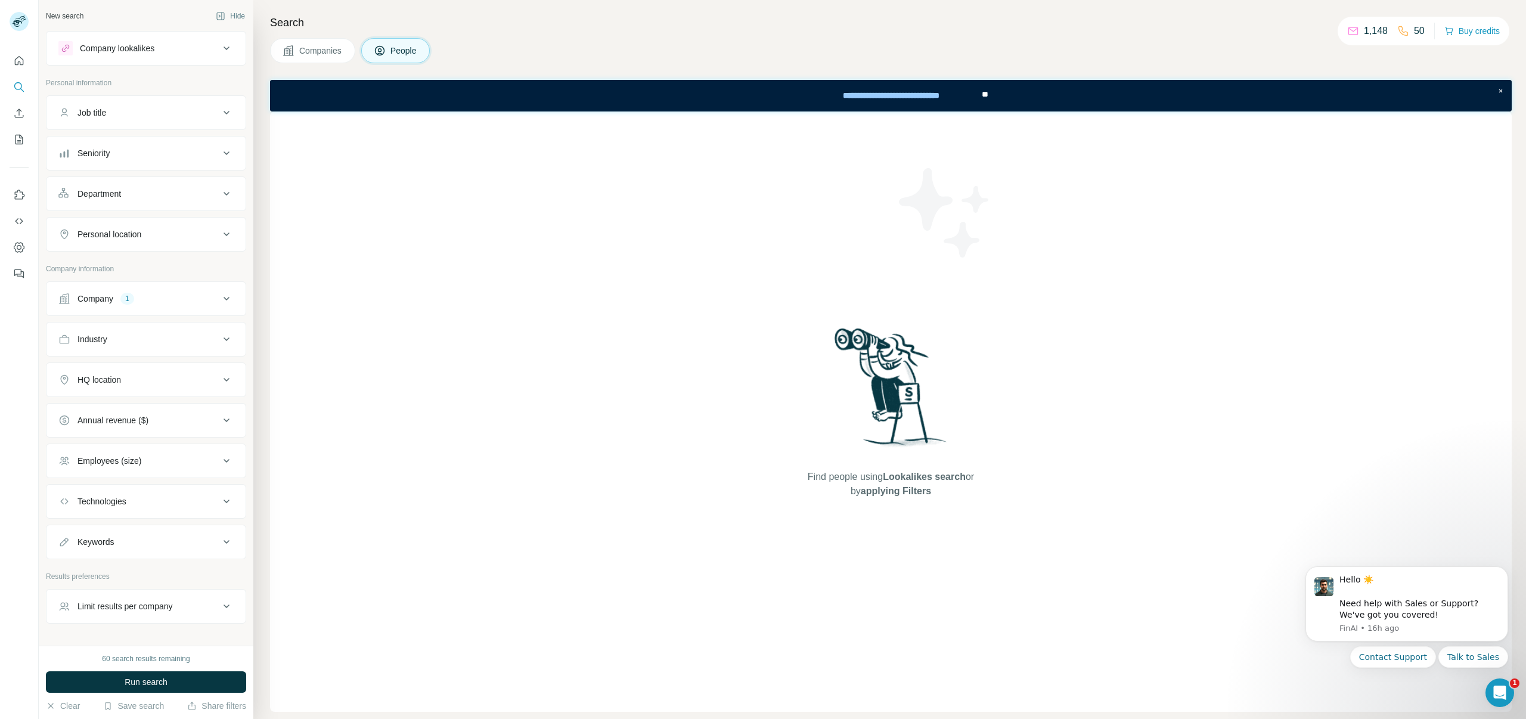
click at [151, 300] on div "Company 1" at bounding box center [138, 299] width 161 height 12
click at [97, 395] on button "Clear all" at bounding box center [78, 397] width 41 height 11
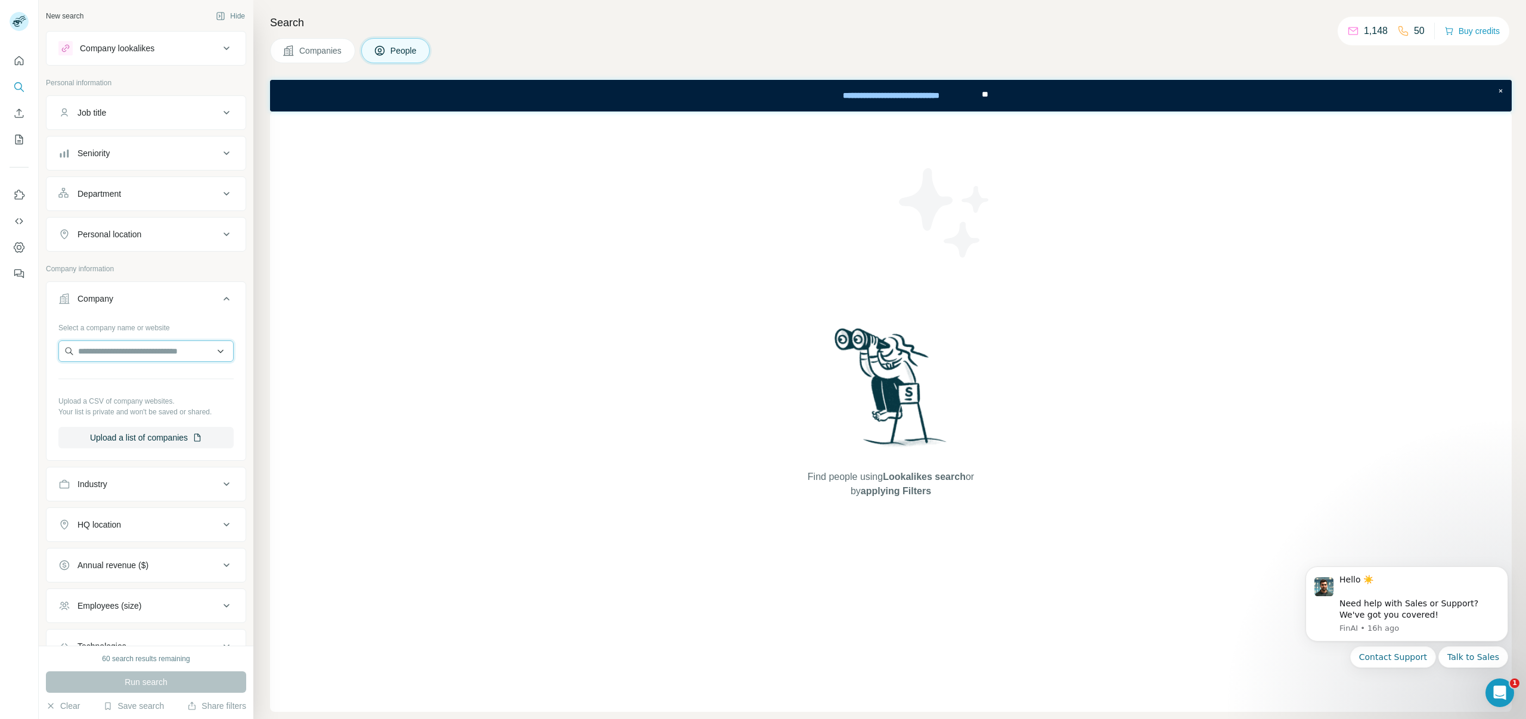
click at [102, 348] on input "text" at bounding box center [145, 350] width 175 height 21
paste input "**********"
click at [152, 351] on input "**********" at bounding box center [145, 350] width 175 height 21
type input "******"
click at [72, 704] on button "Clear" at bounding box center [63, 706] width 34 height 12
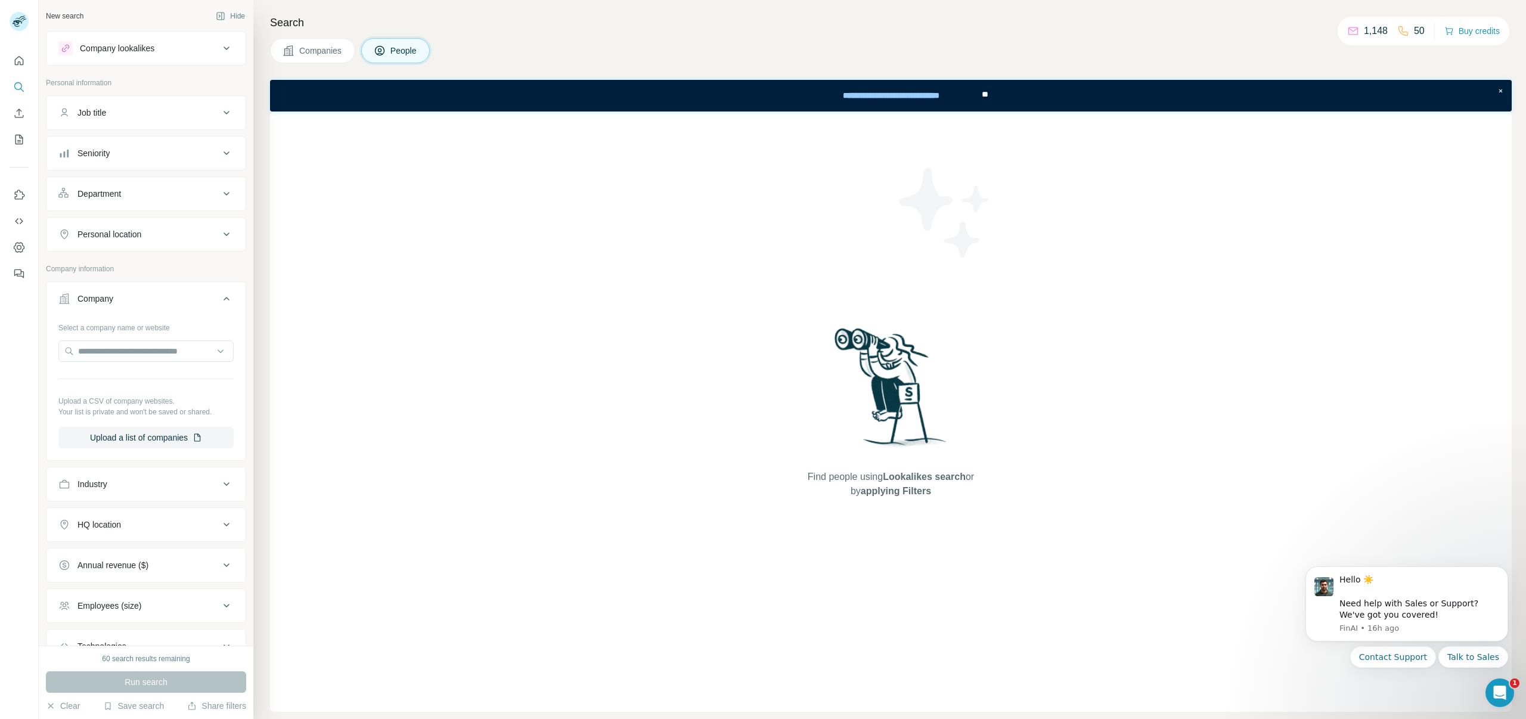
click at [325, 42] on button "Companies" at bounding box center [312, 50] width 85 height 25
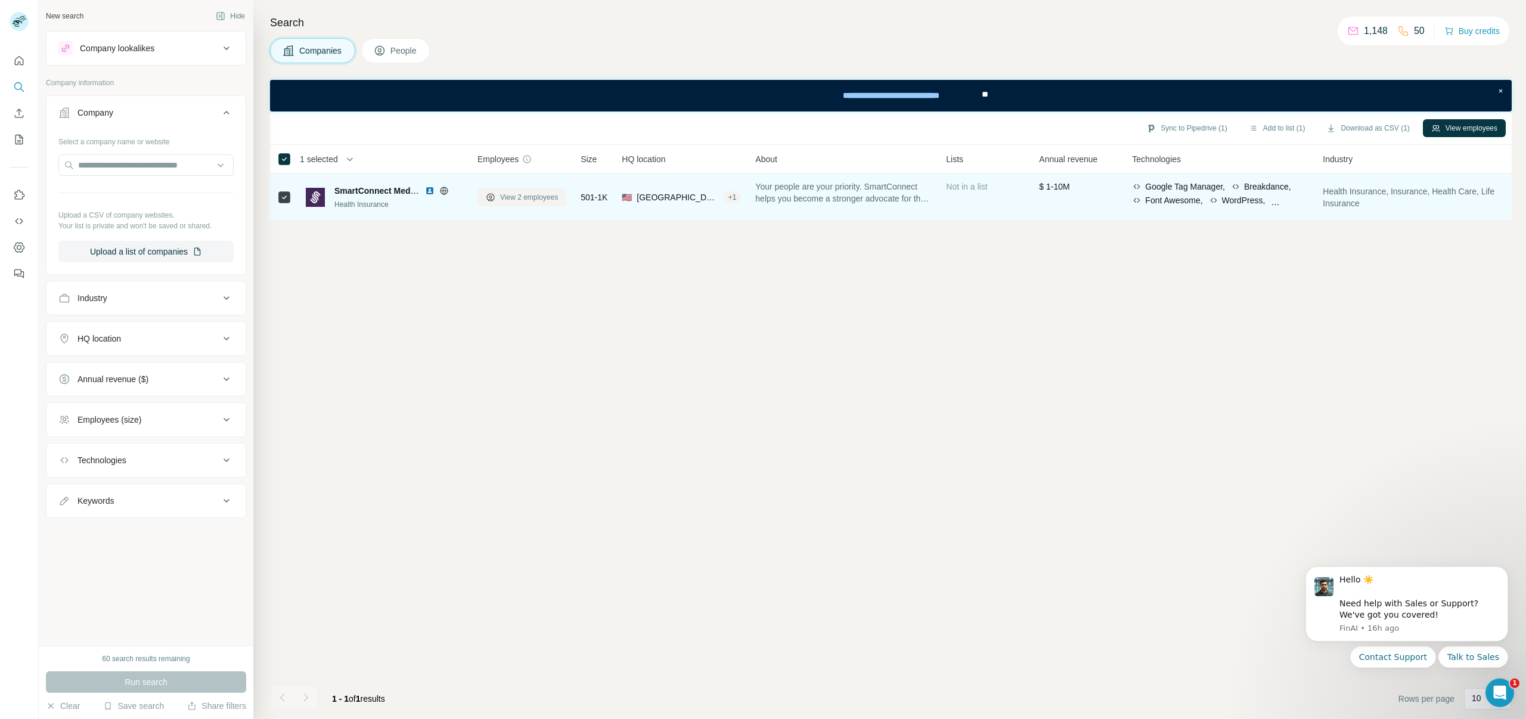
click at [502, 192] on span "View 2 employees" at bounding box center [529, 197] width 58 height 11
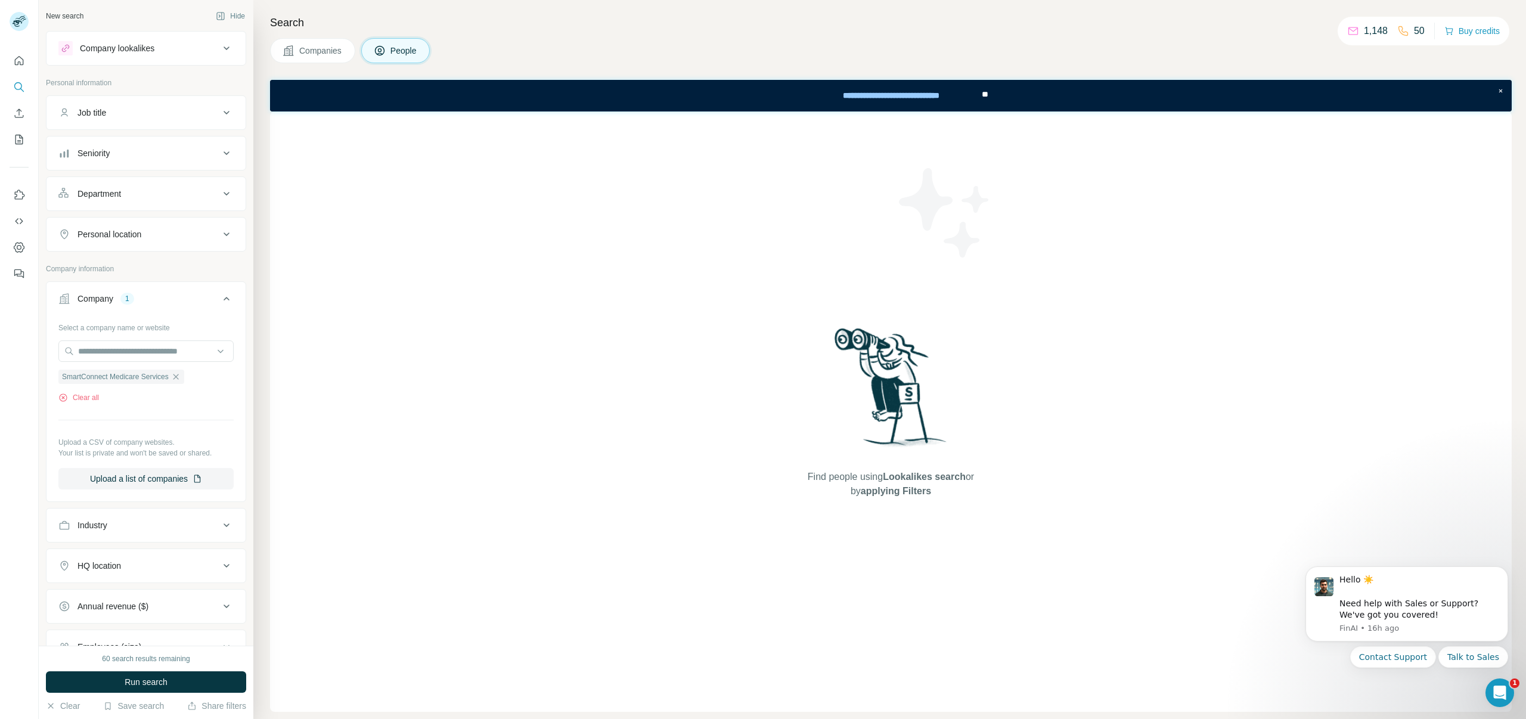
click at [330, 47] on span "Companies" at bounding box center [321, 51] width 44 height 12
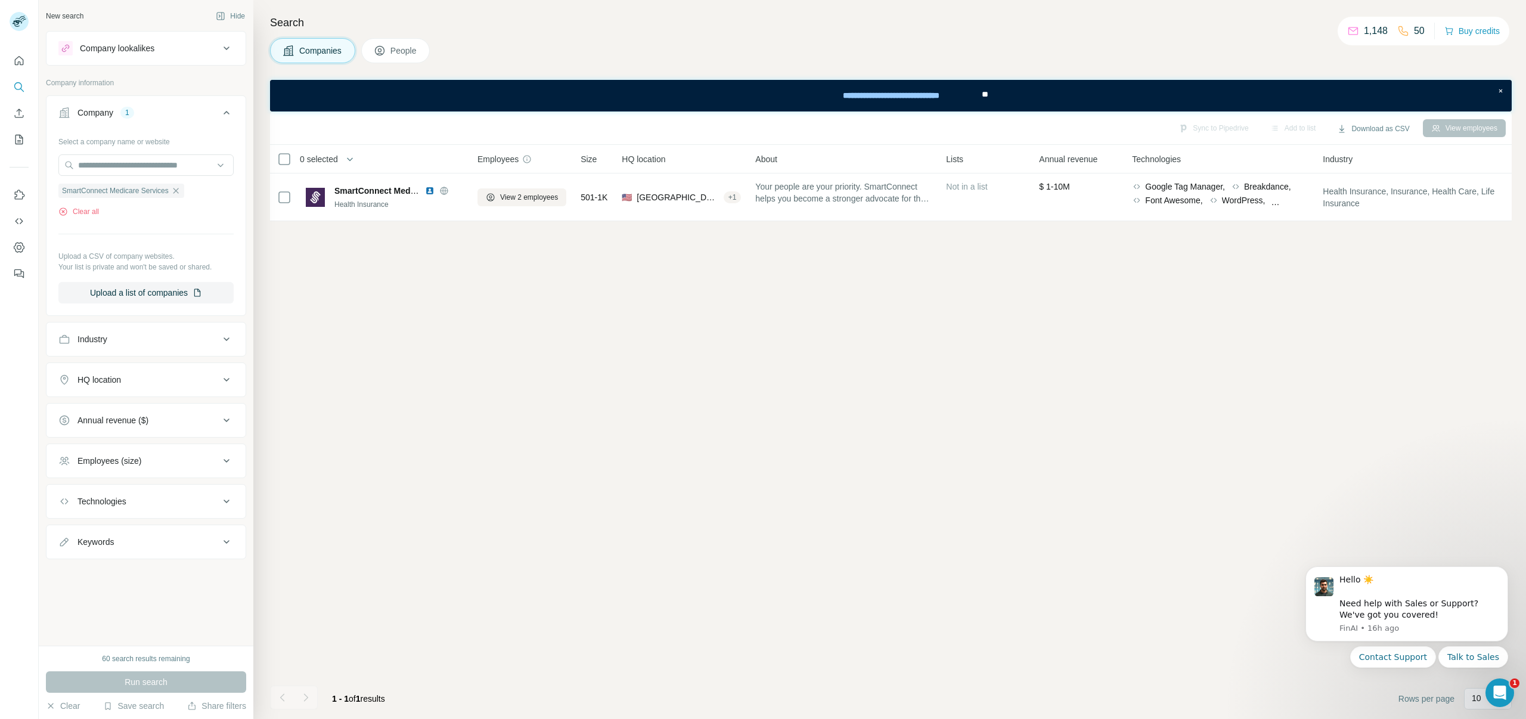
click at [100, 210] on div "Clear all" at bounding box center [145, 211] width 175 height 11
click at [91, 210] on button "Clear all" at bounding box center [78, 211] width 41 height 11
click at [101, 163] on input "text" at bounding box center [145, 164] width 175 height 21
paste input "**********"
click at [164, 163] on input "**********" at bounding box center [145, 164] width 175 height 21
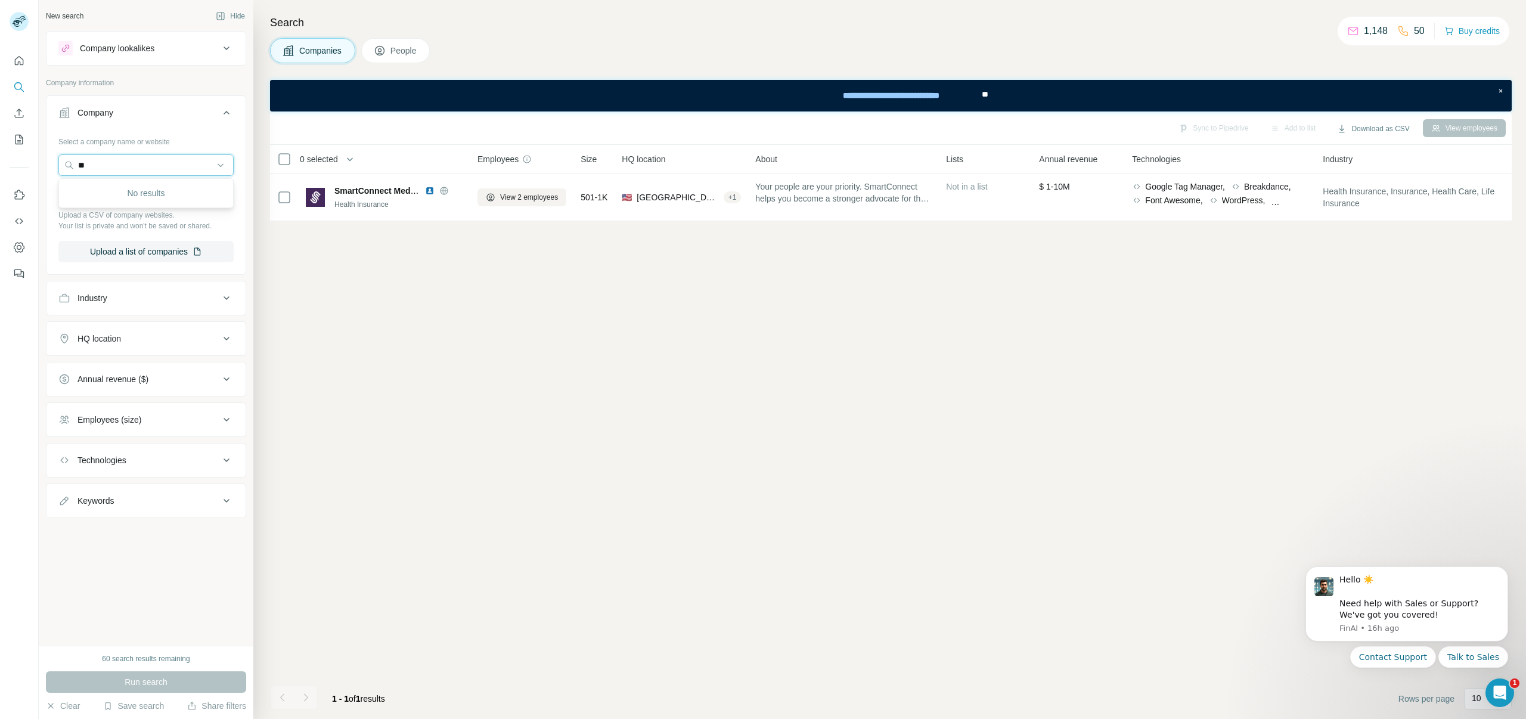
type input "*"
click at [70, 706] on button "Clear" at bounding box center [63, 706] width 34 height 12
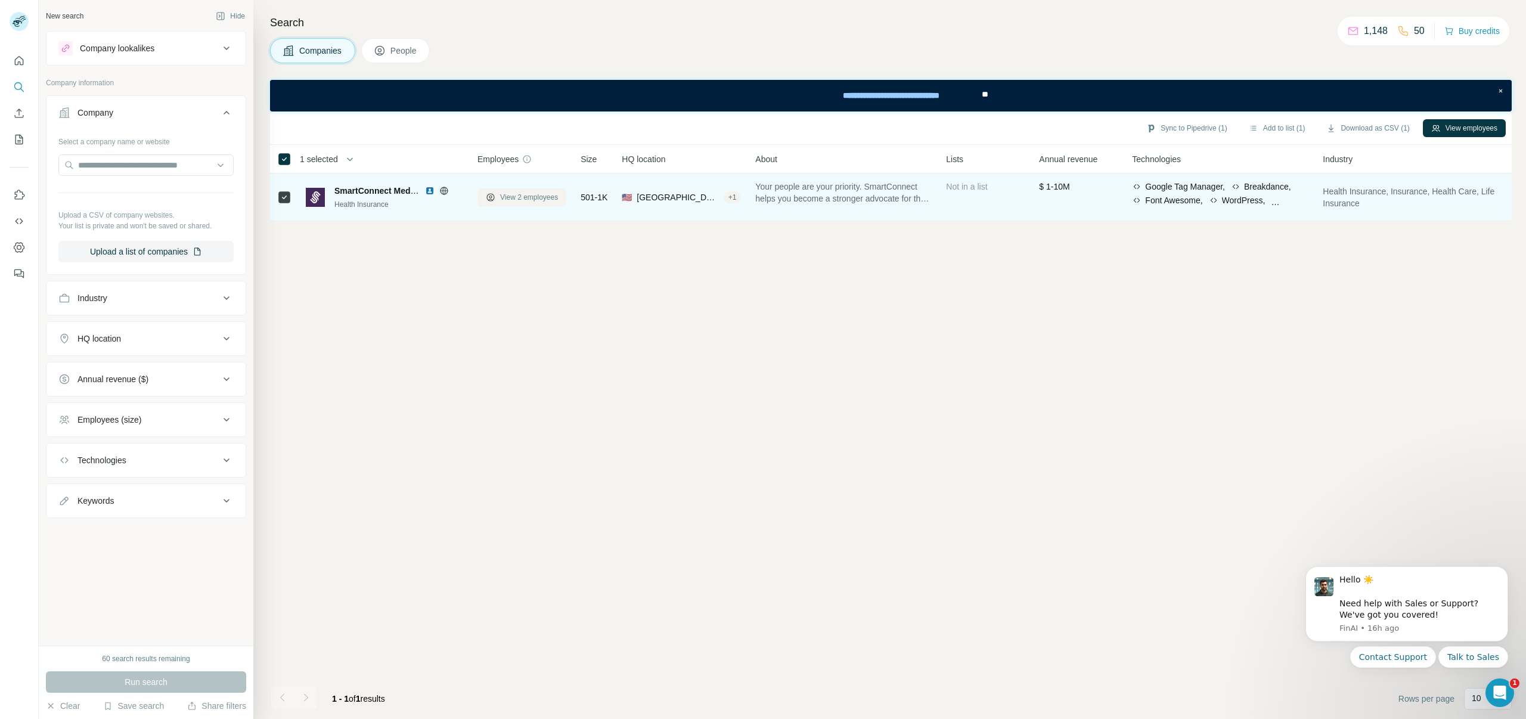
click at [520, 200] on span "View 2 employees" at bounding box center [529, 197] width 58 height 11
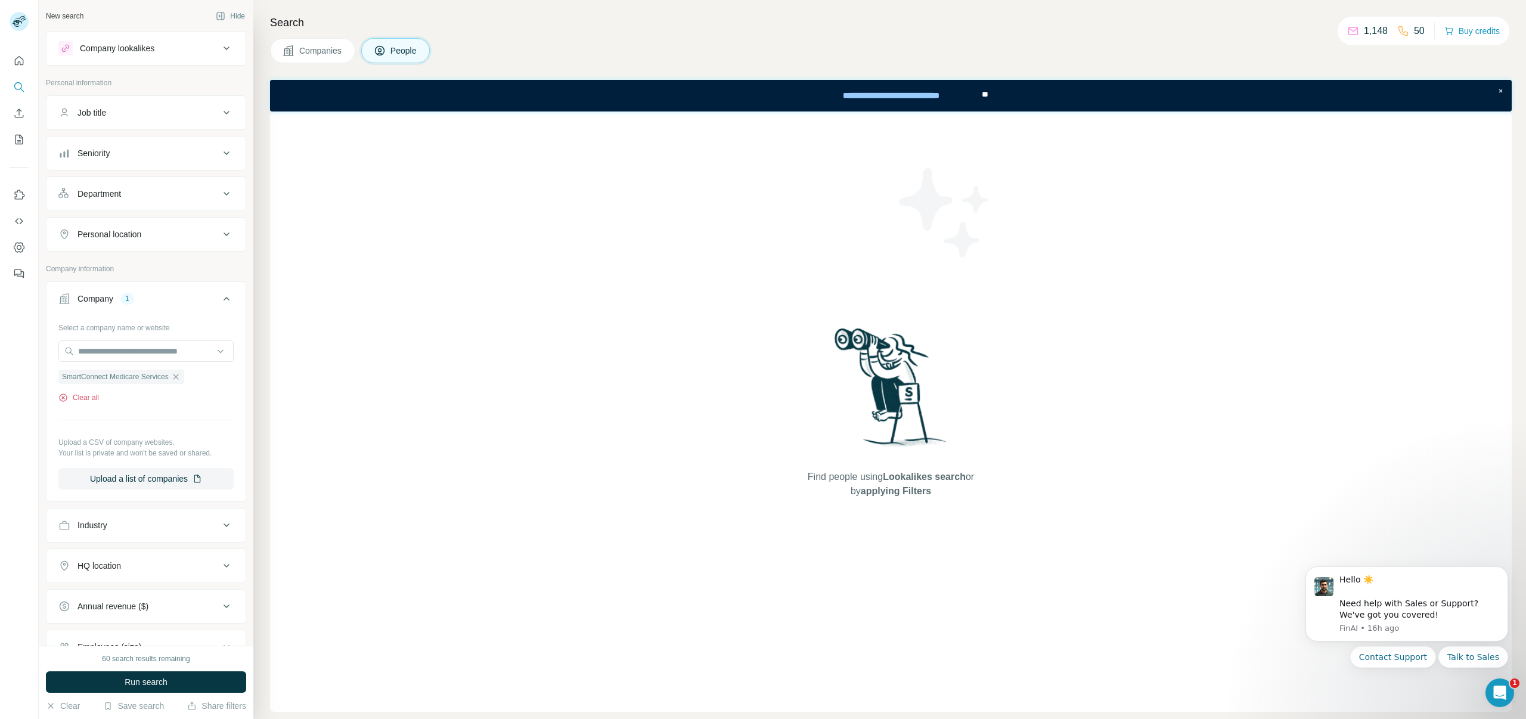
click at [83, 395] on button "Clear all" at bounding box center [78, 397] width 41 height 11
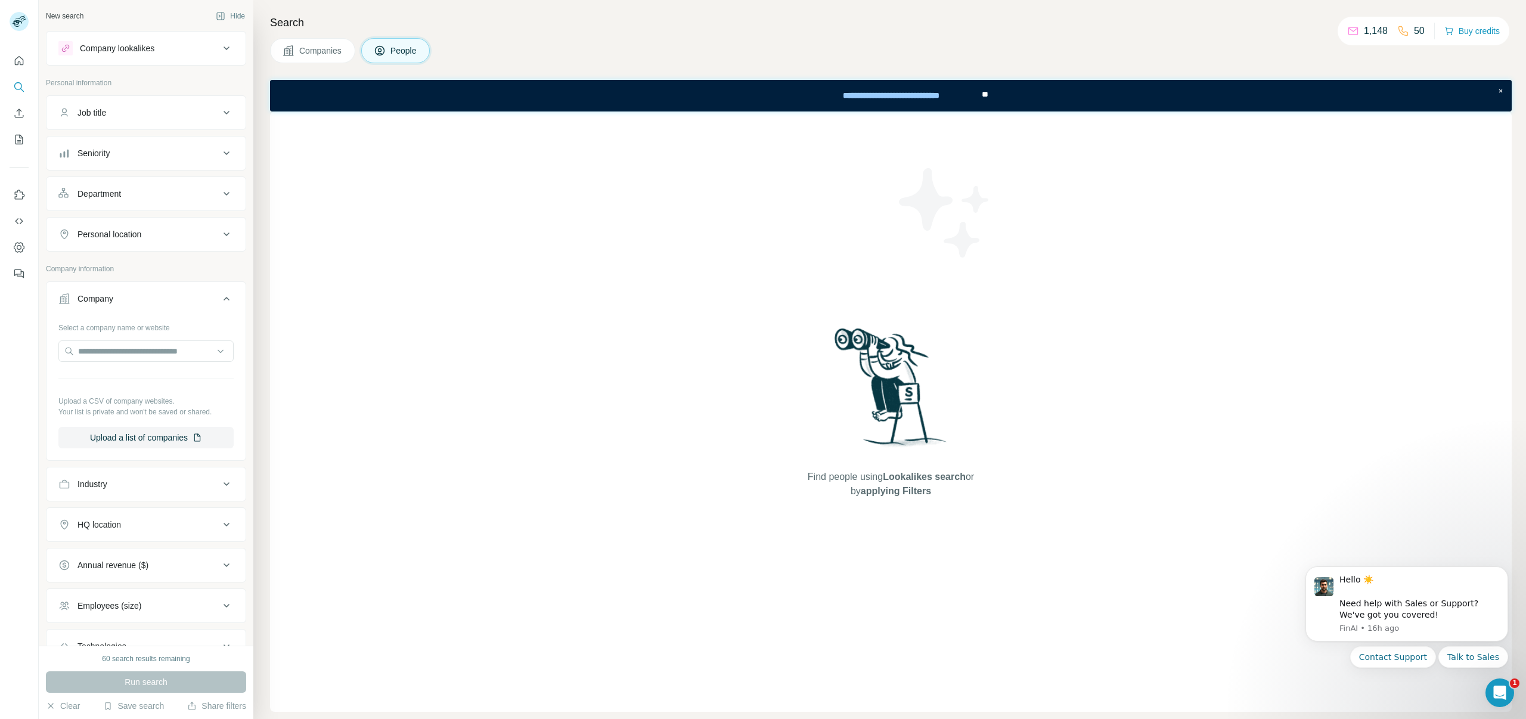
click at [333, 50] on span "Companies" at bounding box center [321, 51] width 44 height 12
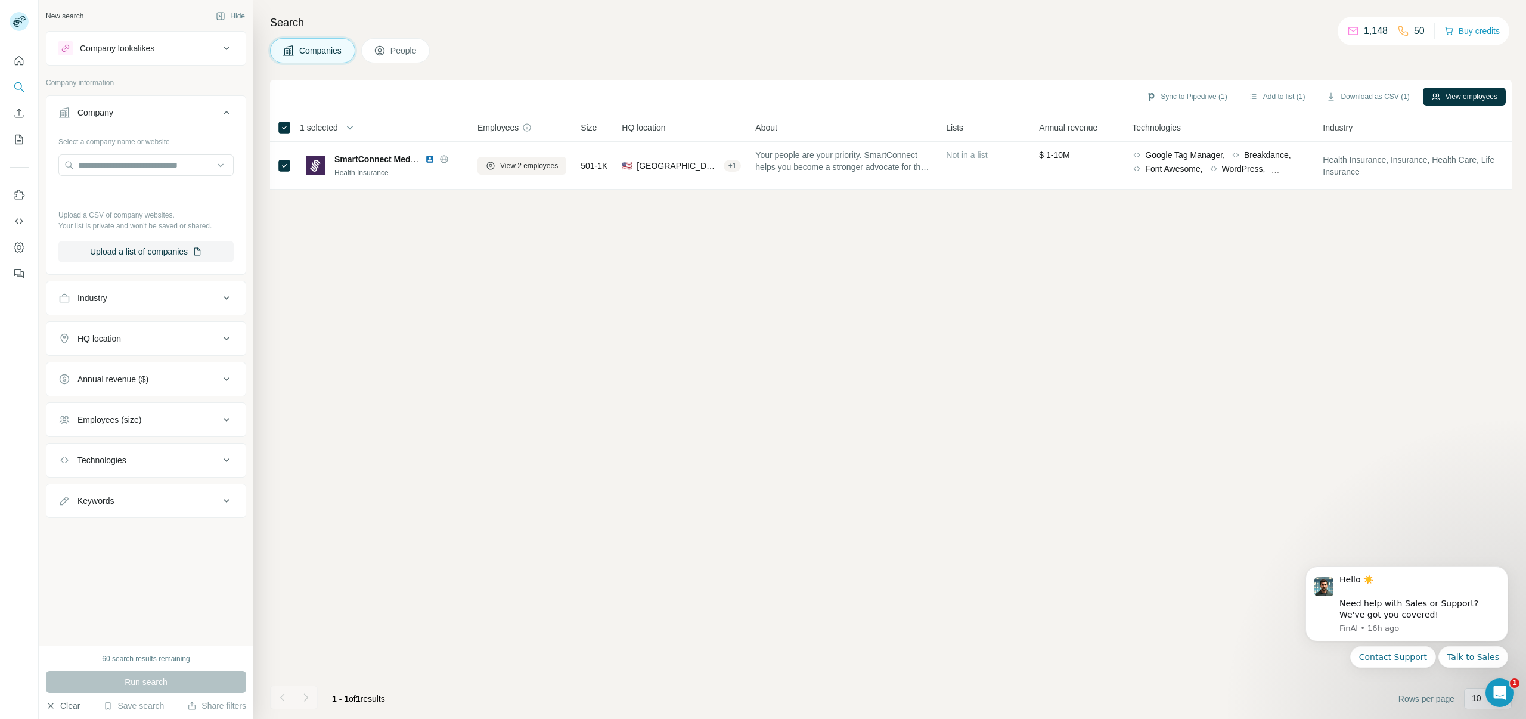
click at [75, 707] on button "Clear" at bounding box center [63, 706] width 34 height 12
click at [175, 169] on input "text" at bounding box center [145, 164] width 175 height 21
click at [291, 325] on div "Sync to Pipedrive (1) Add to list (1) Download as CSV (1) View employees 1 sele…" at bounding box center [890, 399] width 1241 height 639
click at [114, 165] on input "text" at bounding box center [145, 164] width 175 height 21
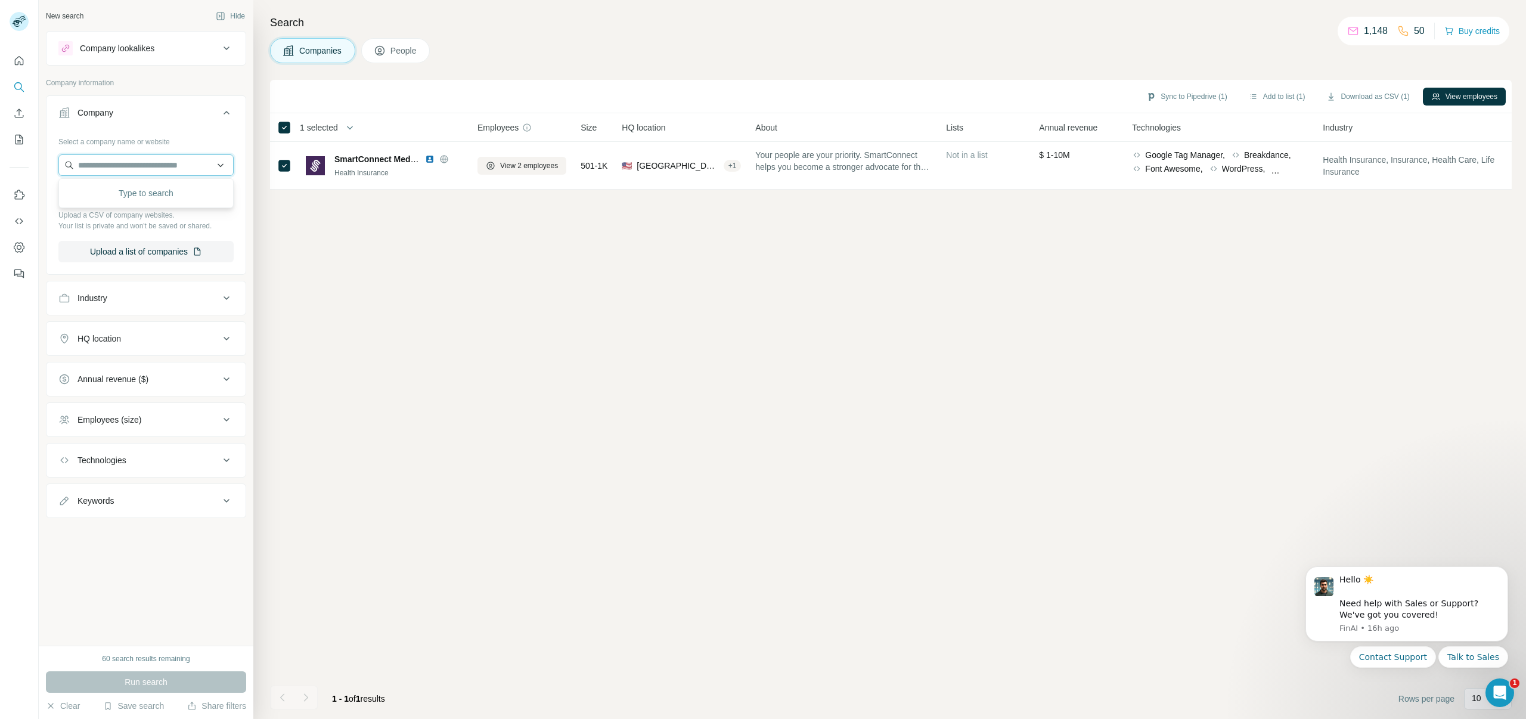
paste input "**********"
click at [180, 163] on input "**********" at bounding box center [145, 164] width 175 height 21
type input "*"
click at [294, 273] on div "Sync to Pipedrive (1) Add to list (1) Download as CSV (1) View employees 1 sele…" at bounding box center [890, 399] width 1241 height 639
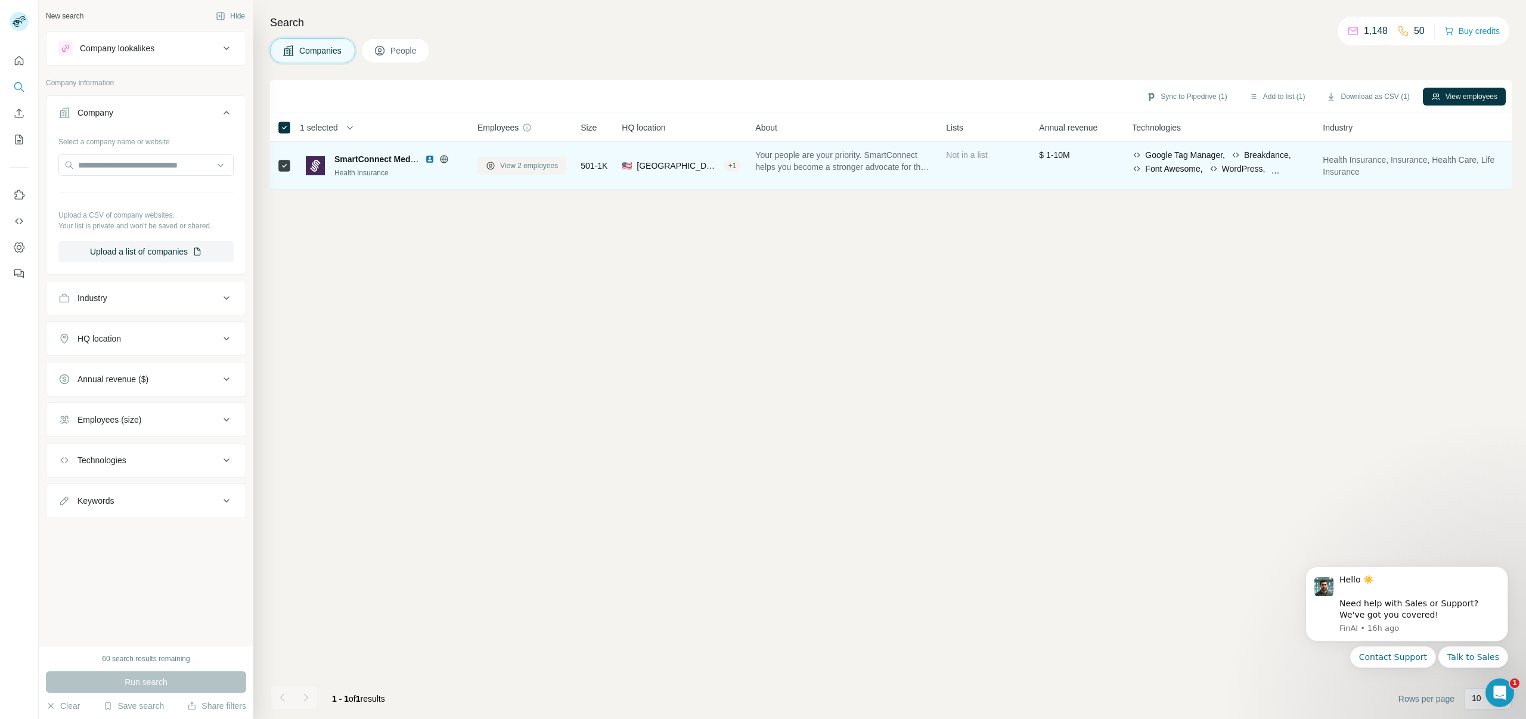
click at [518, 164] on span "View 2 employees" at bounding box center [529, 165] width 58 height 11
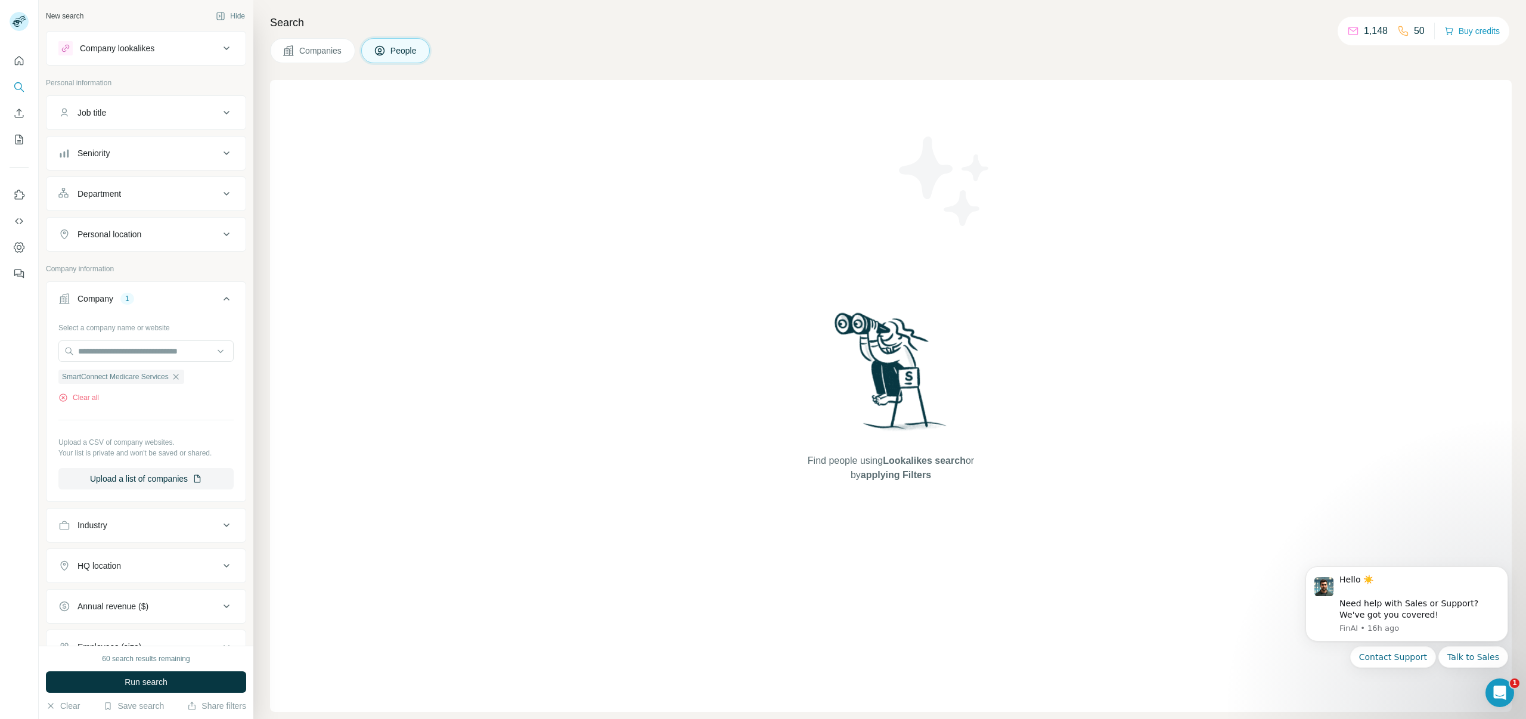
click at [333, 52] on span "Companies" at bounding box center [321, 51] width 44 height 12
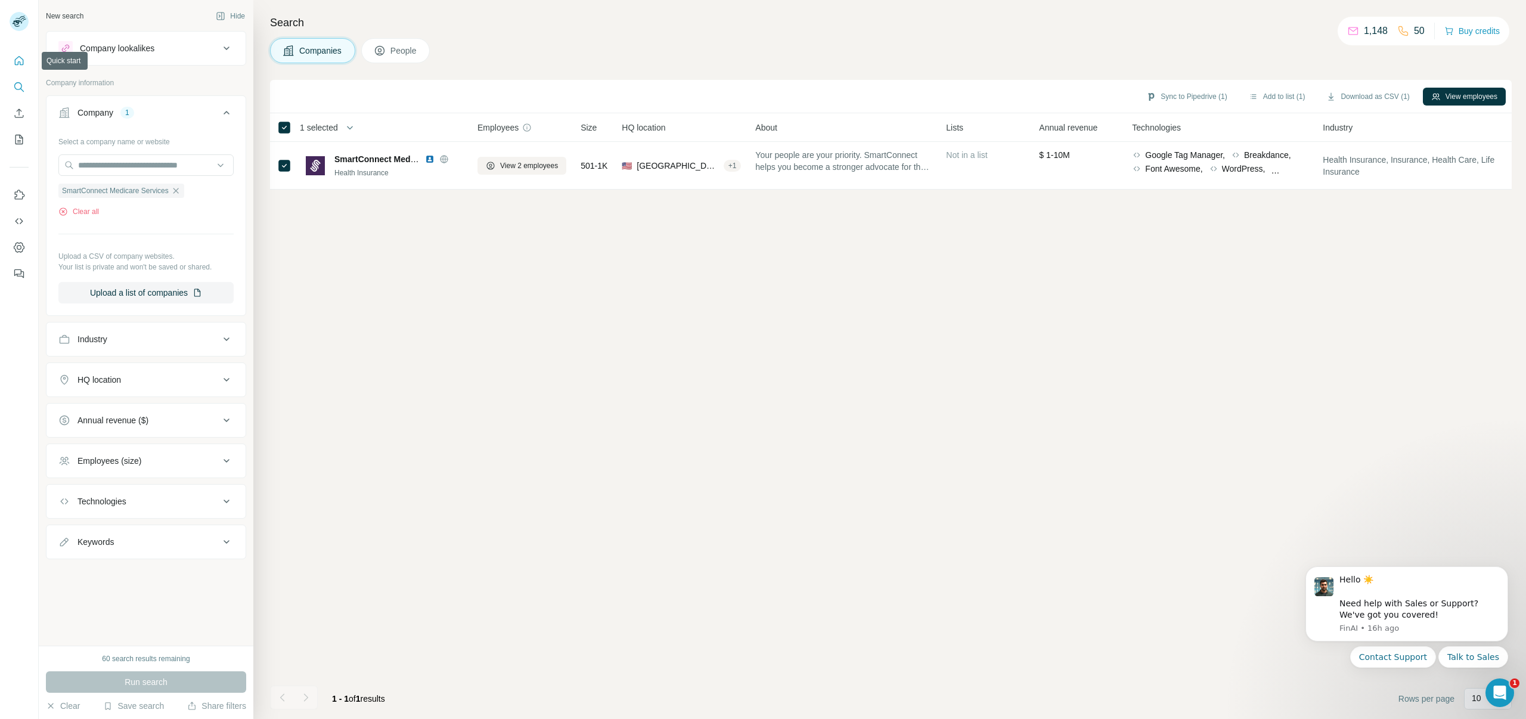
click at [17, 58] on icon "Quick start" at bounding box center [19, 60] width 9 height 9
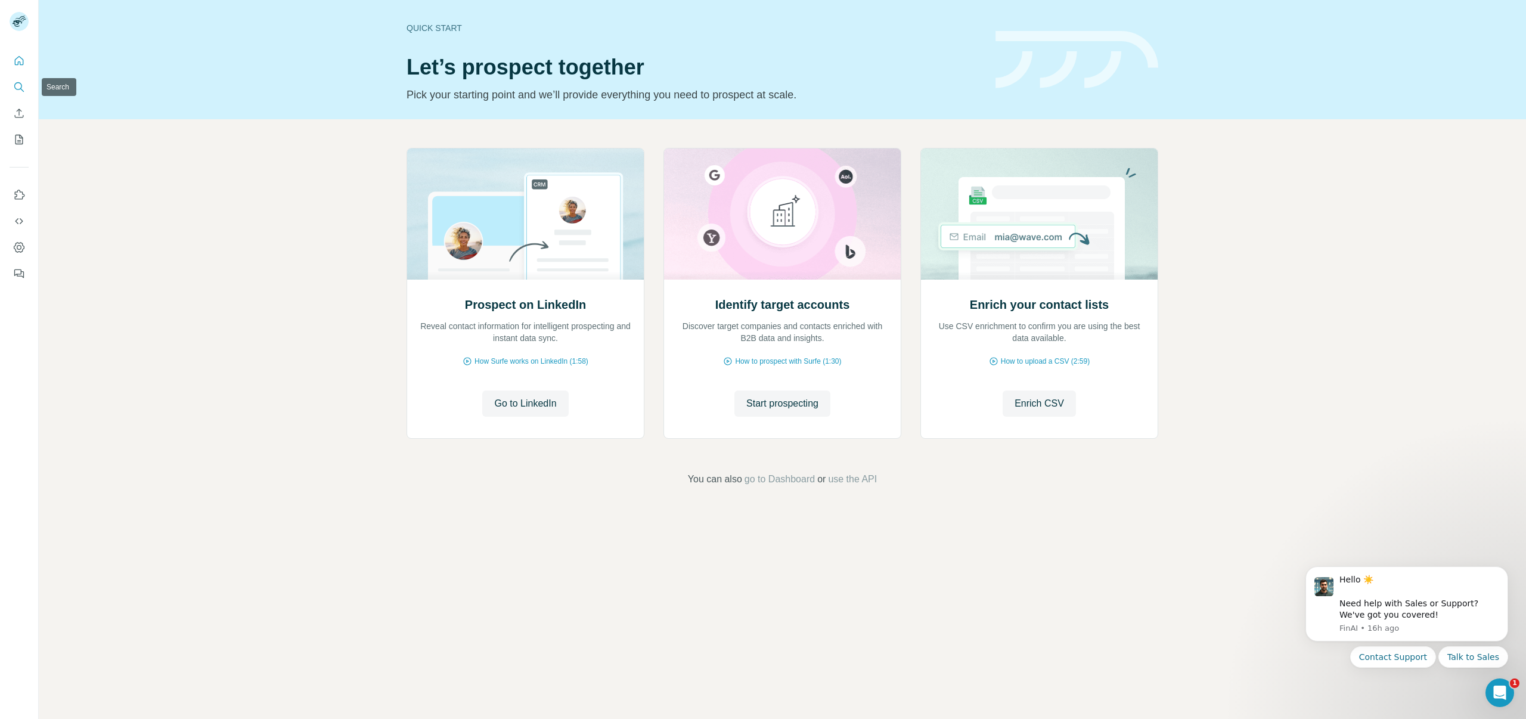
click at [14, 90] on icon "Search" at bounding box center [19, 87] width 12 height 12
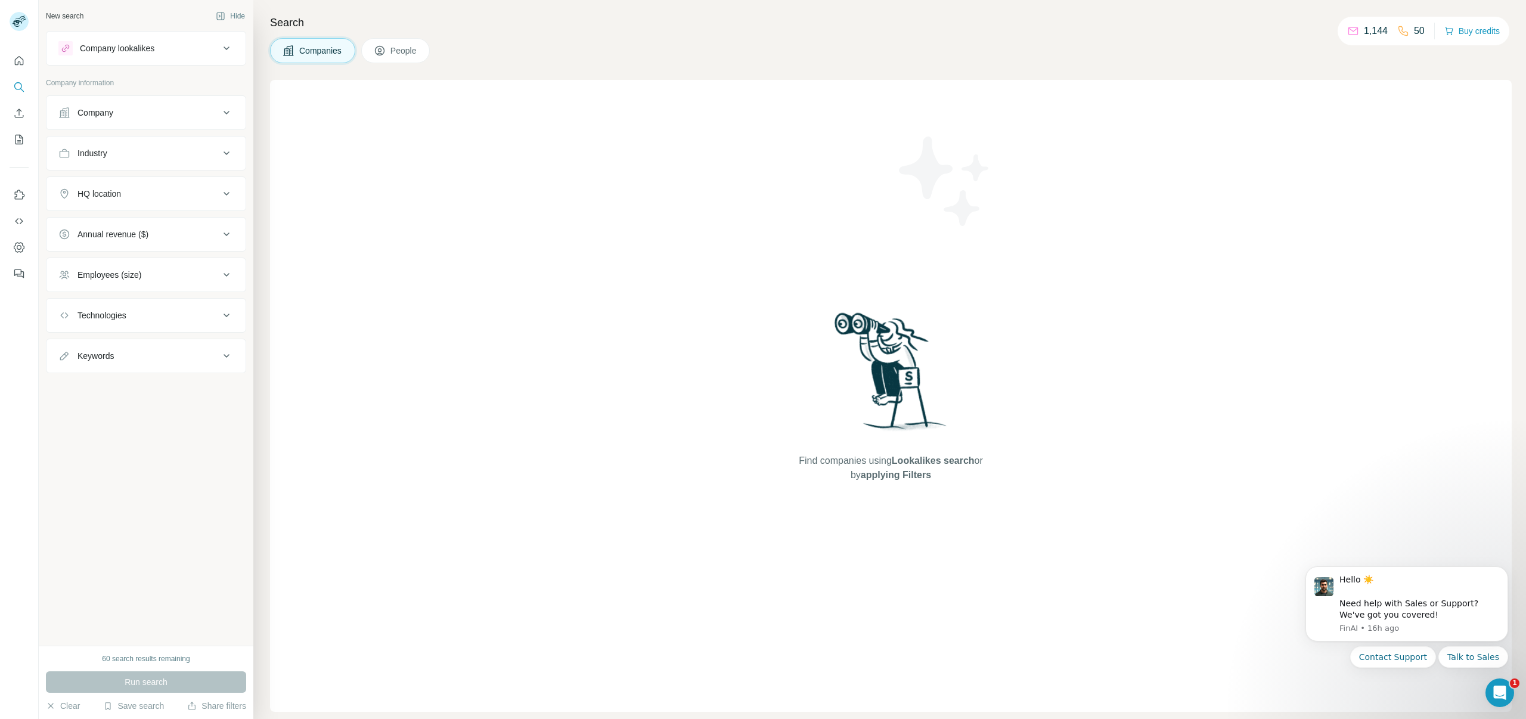
click at [113, 115] on div "Company" at bounding box center [95, 113] width 36 height 12
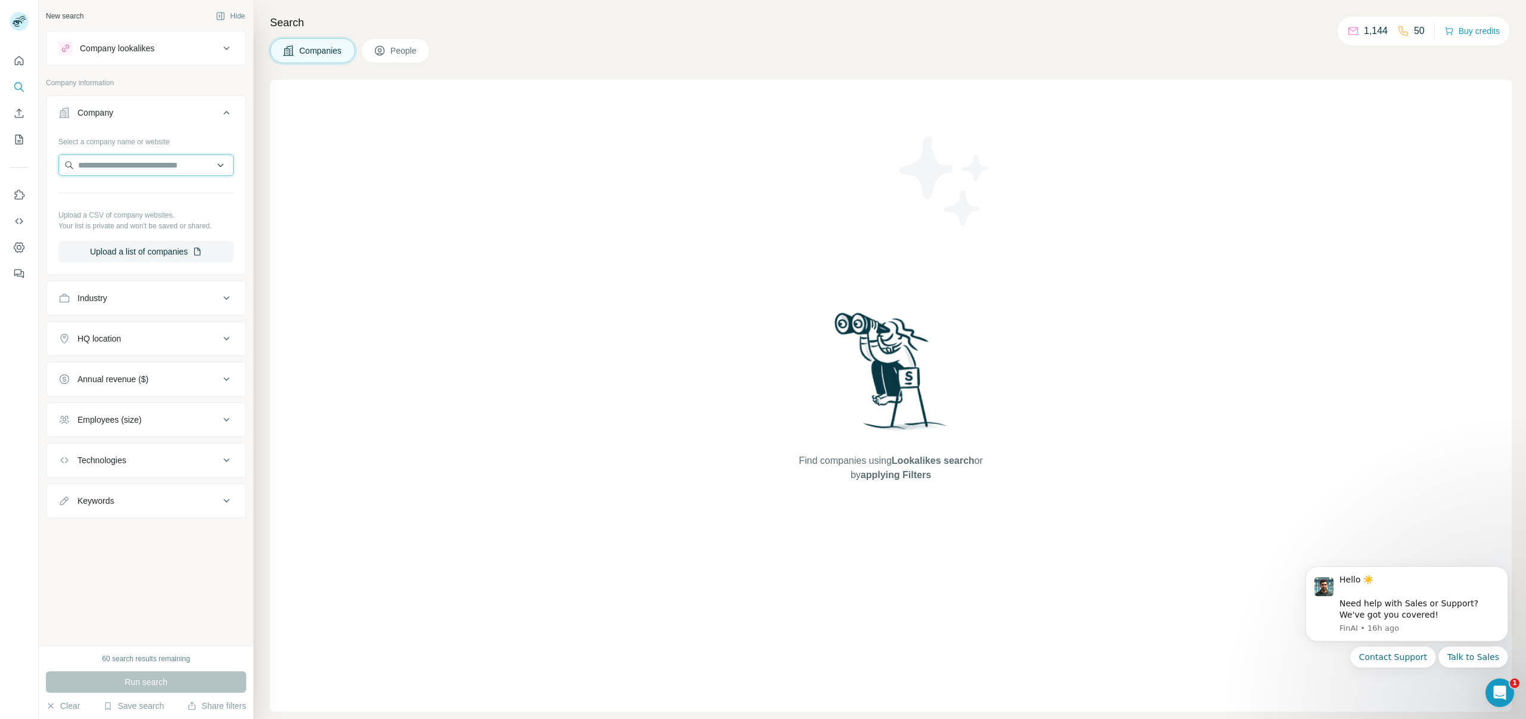
click at [101, 160] on input "text" at bounding box center [145, 164] width 175 height 21
paste input "**********"
click at [162, 162] on input "**********" at bounding box center [145, 164] width 175 height 21
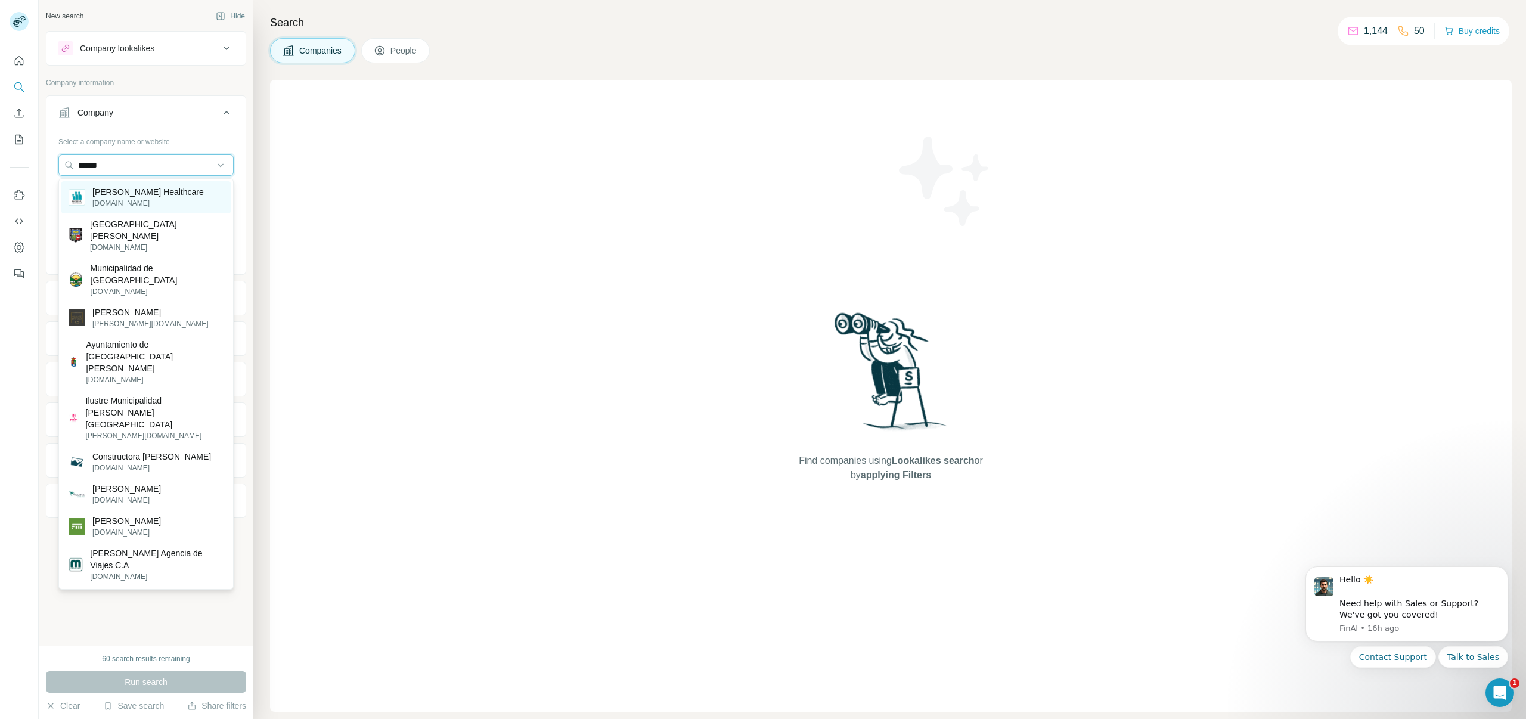
type input "******"
click at [129, 205] on p "molinahealthcare.com" at bounding box center [147, 203] width 111 height 11
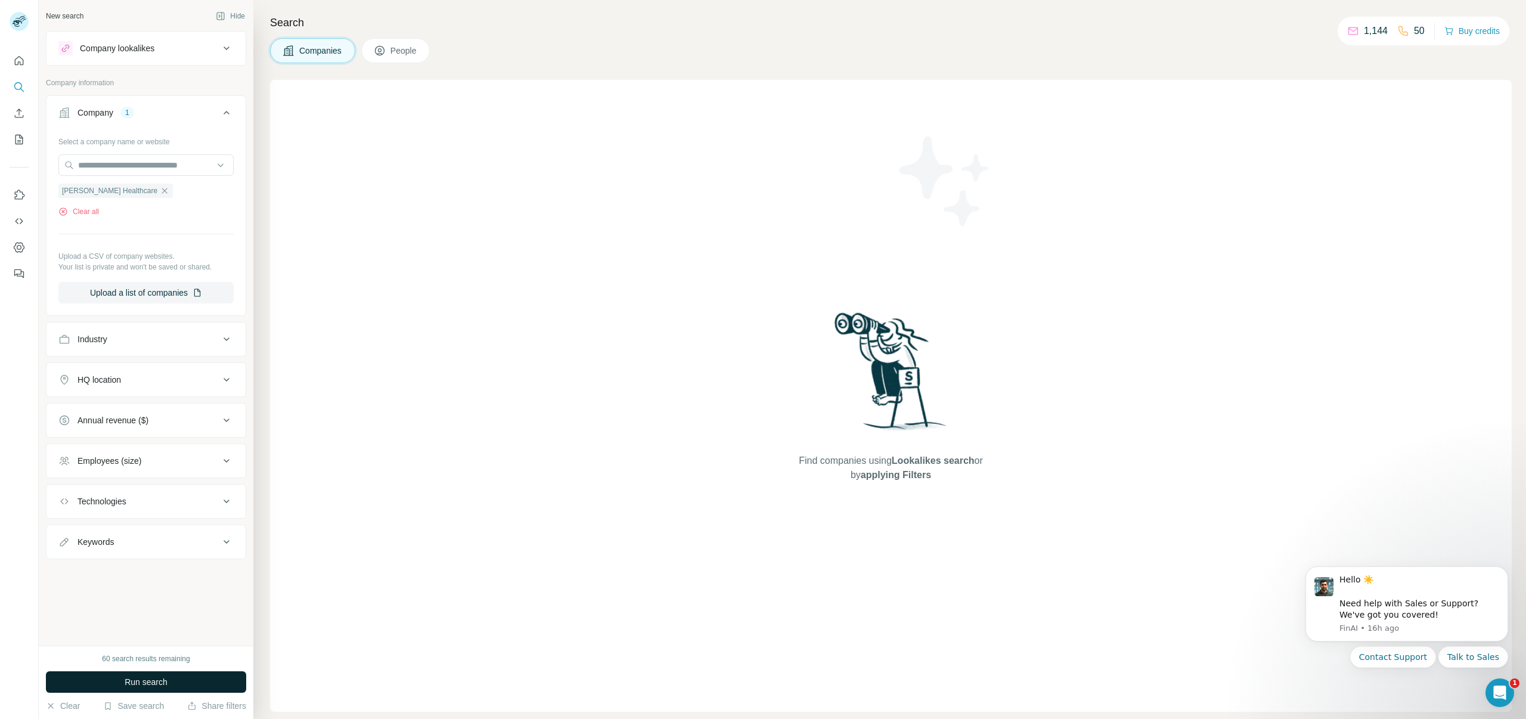
click at [113, 683] on button "Run search" at bounding box center [146, 681] width 200 height 21
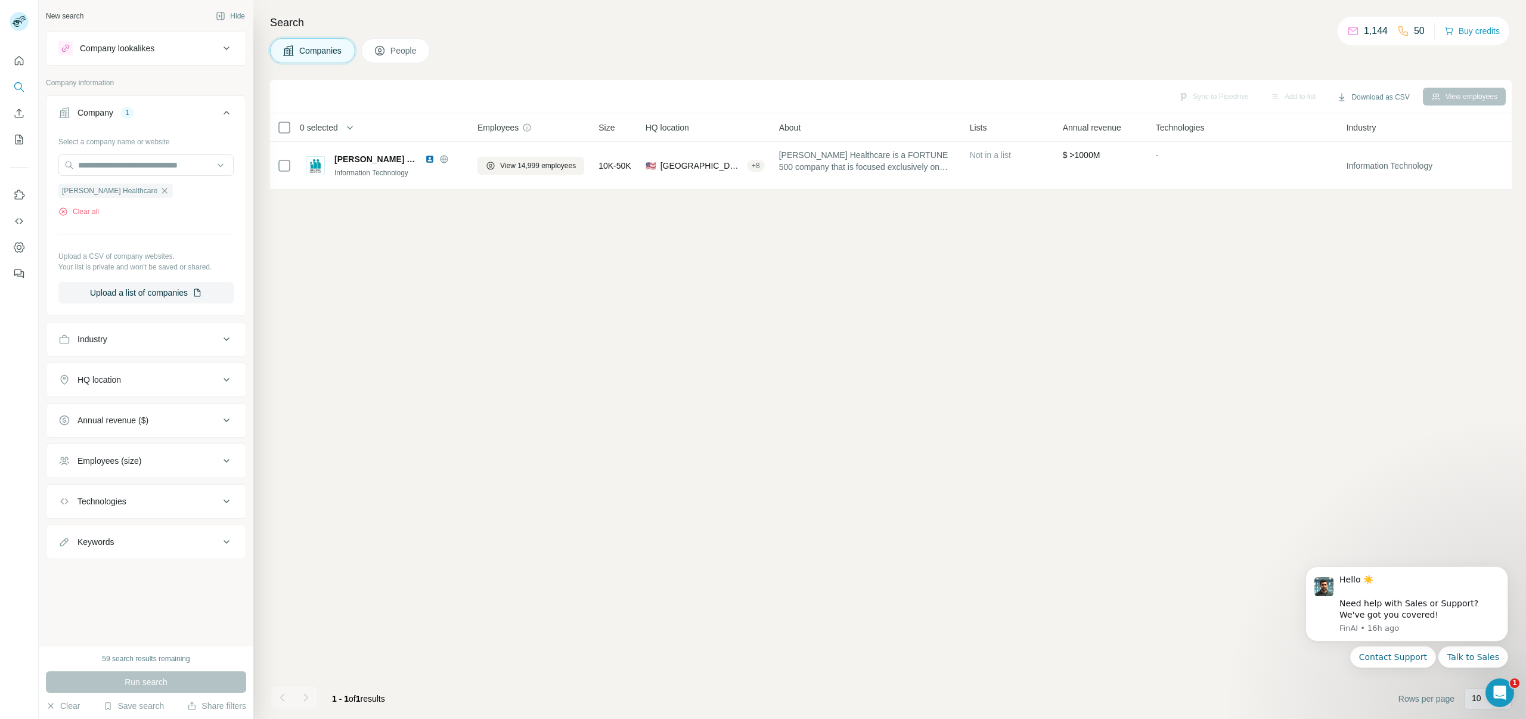
click at [190, 118] on div "Company 1" at bounding box center [138, 113] width 161 height 12
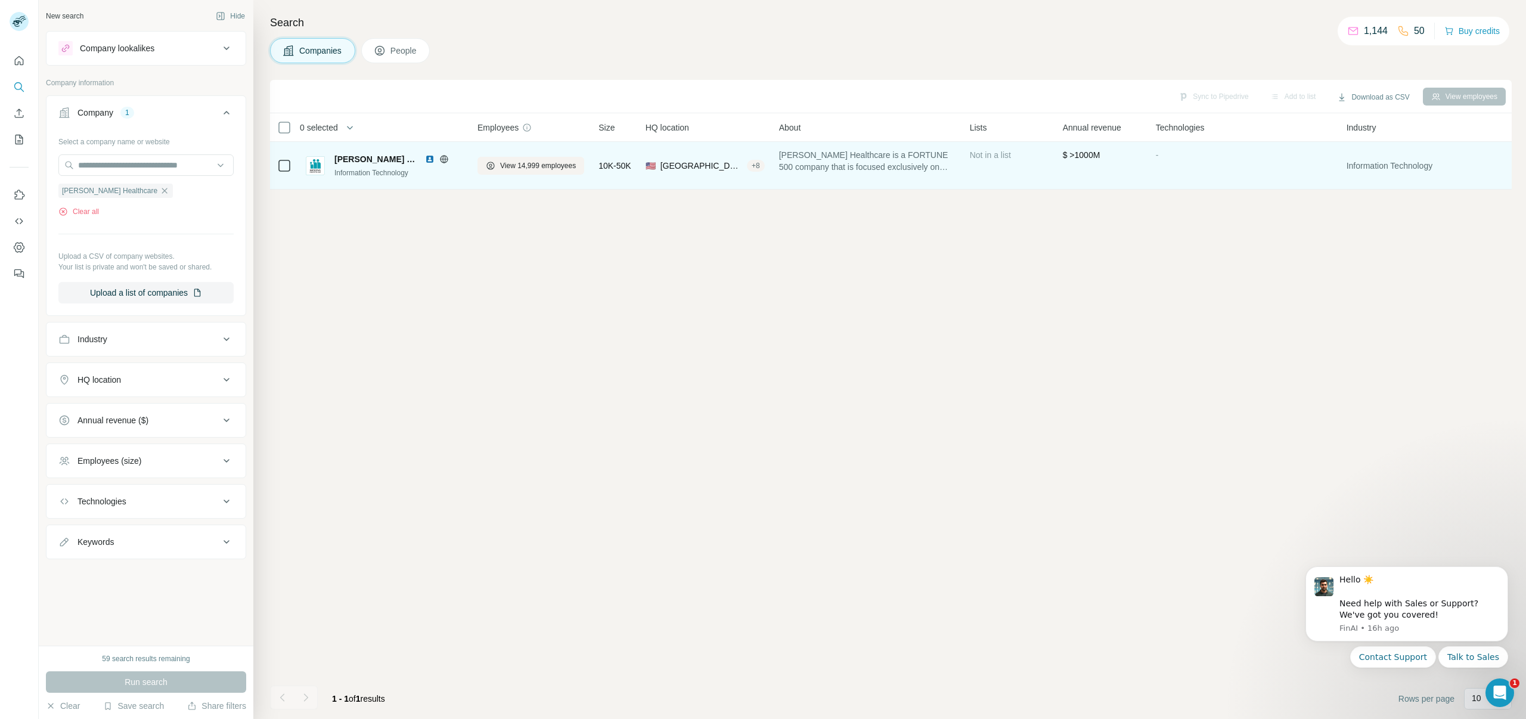
click at [280, 159] on icon at bounding box center [284, 166] width 14 height 14
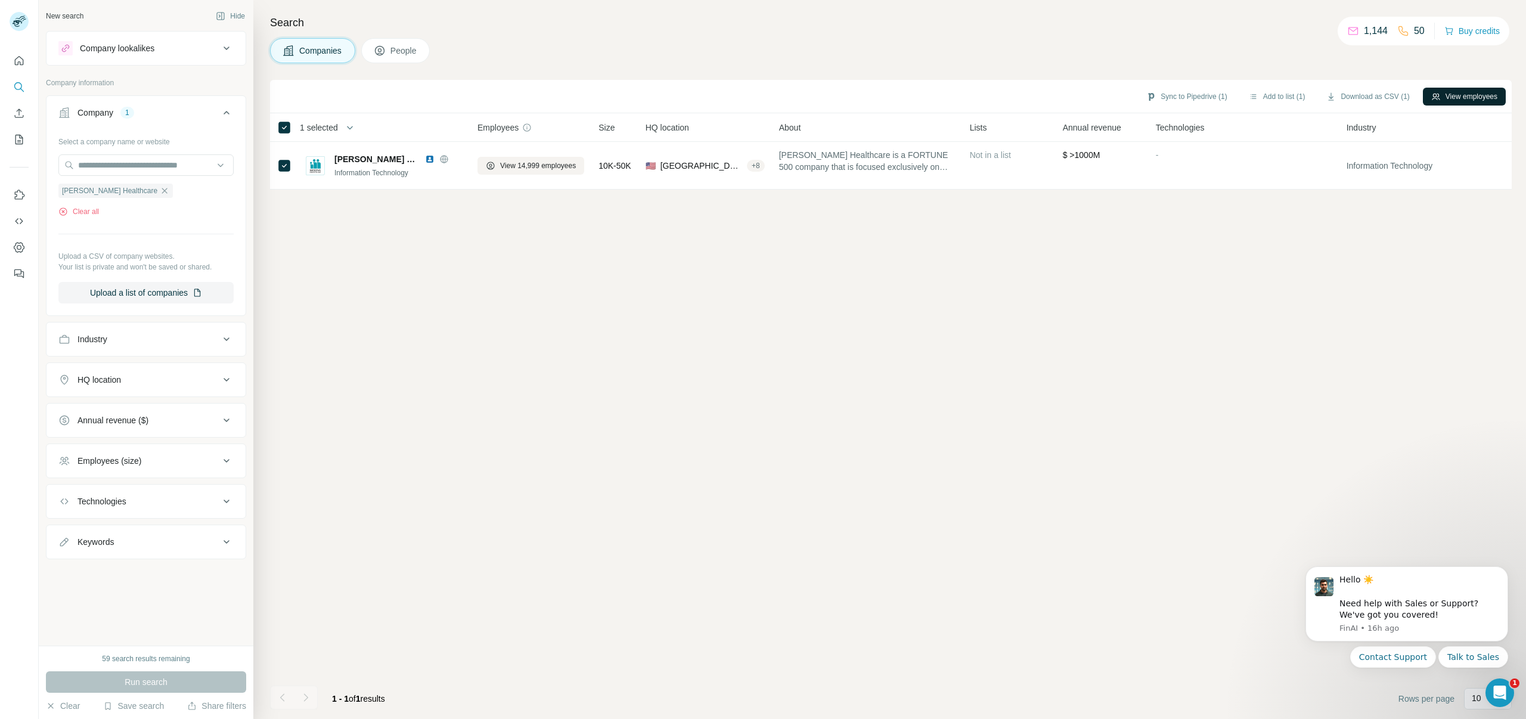
click at [1443, 91] on button "View employees" at bounding box center [1464, 97] width 83 height 18
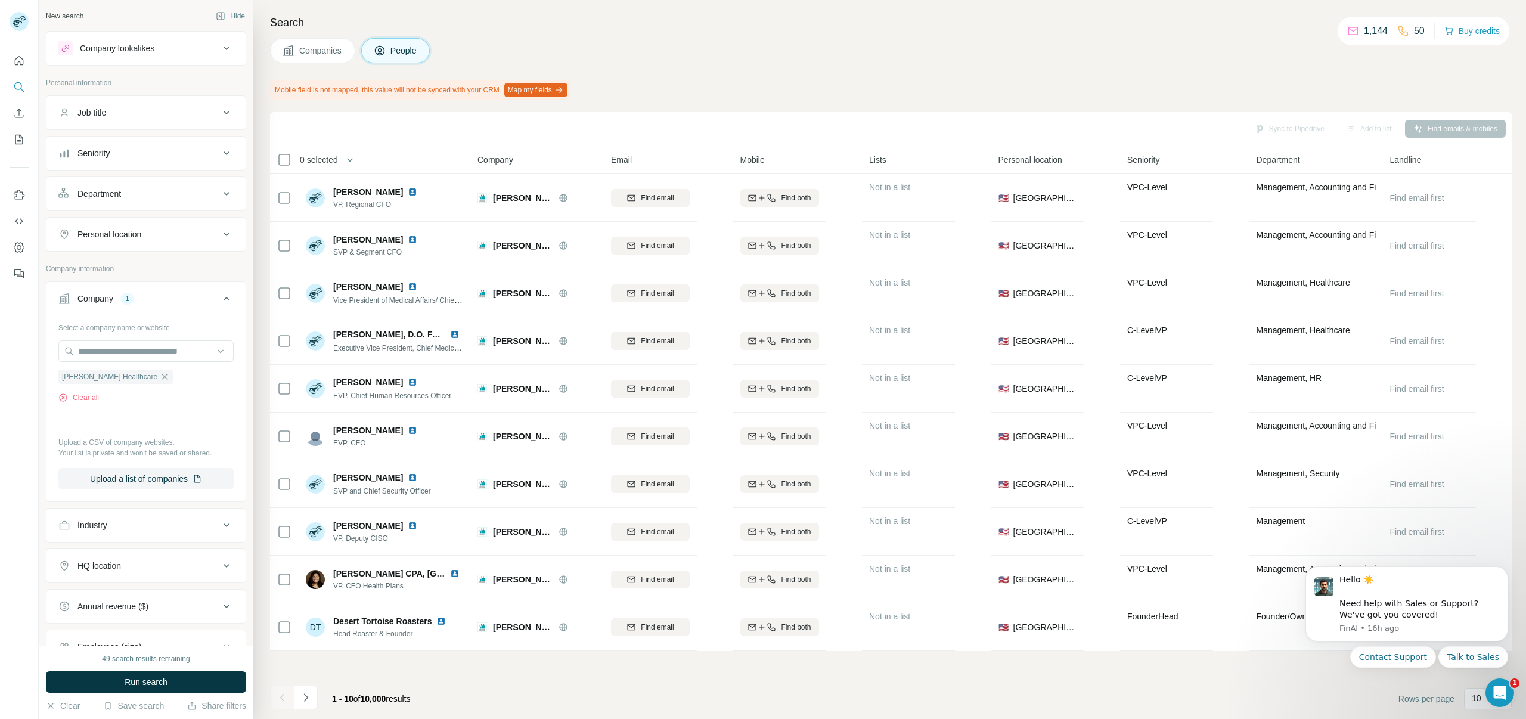
click at [147, 189] on div "Department" at bounding box center [138, 194] width 161 height 12
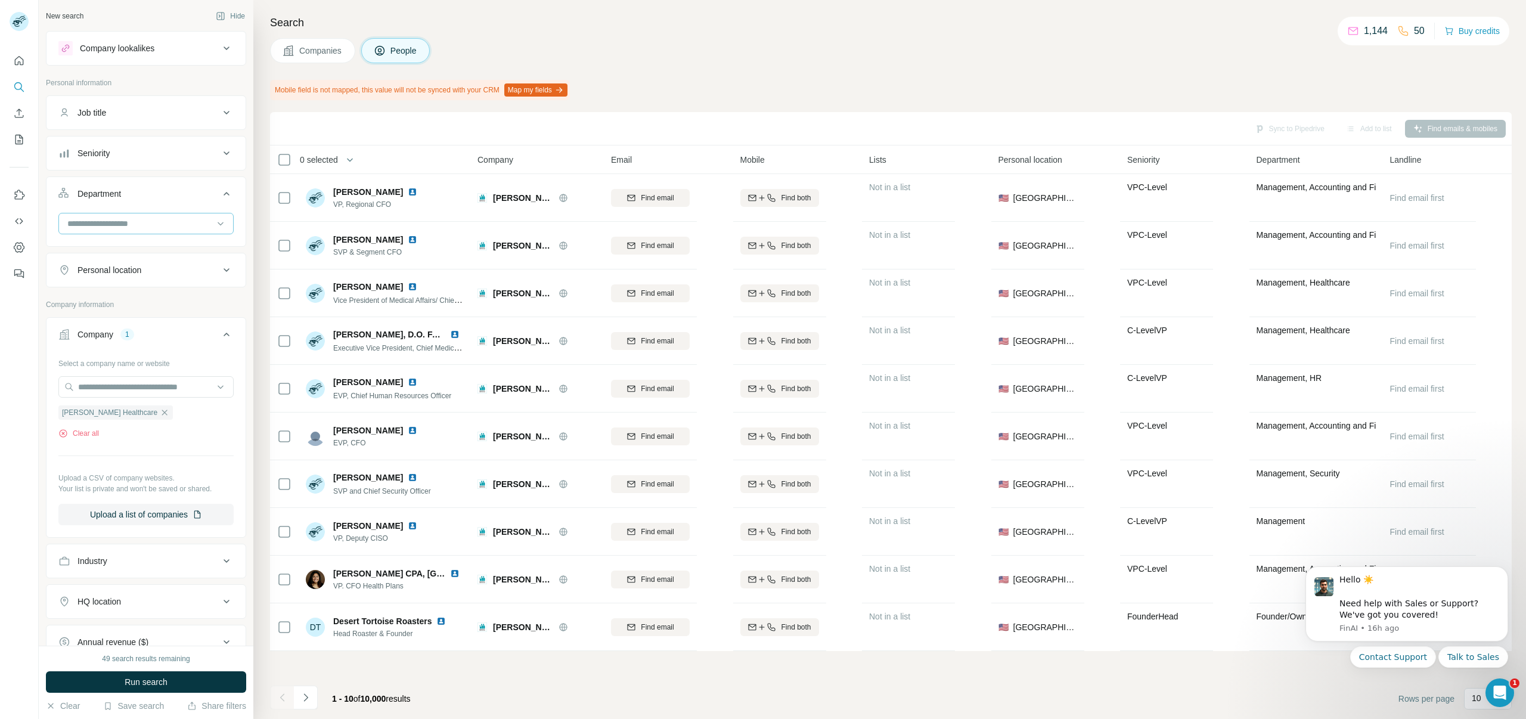
click at [122, 225] on input at bounding box center [139, 223] width 147 height 13
type input "*********"
click at [126, 251] on p "Marketing and Advertising" at bounding box center [117, 250] width 96 height 12
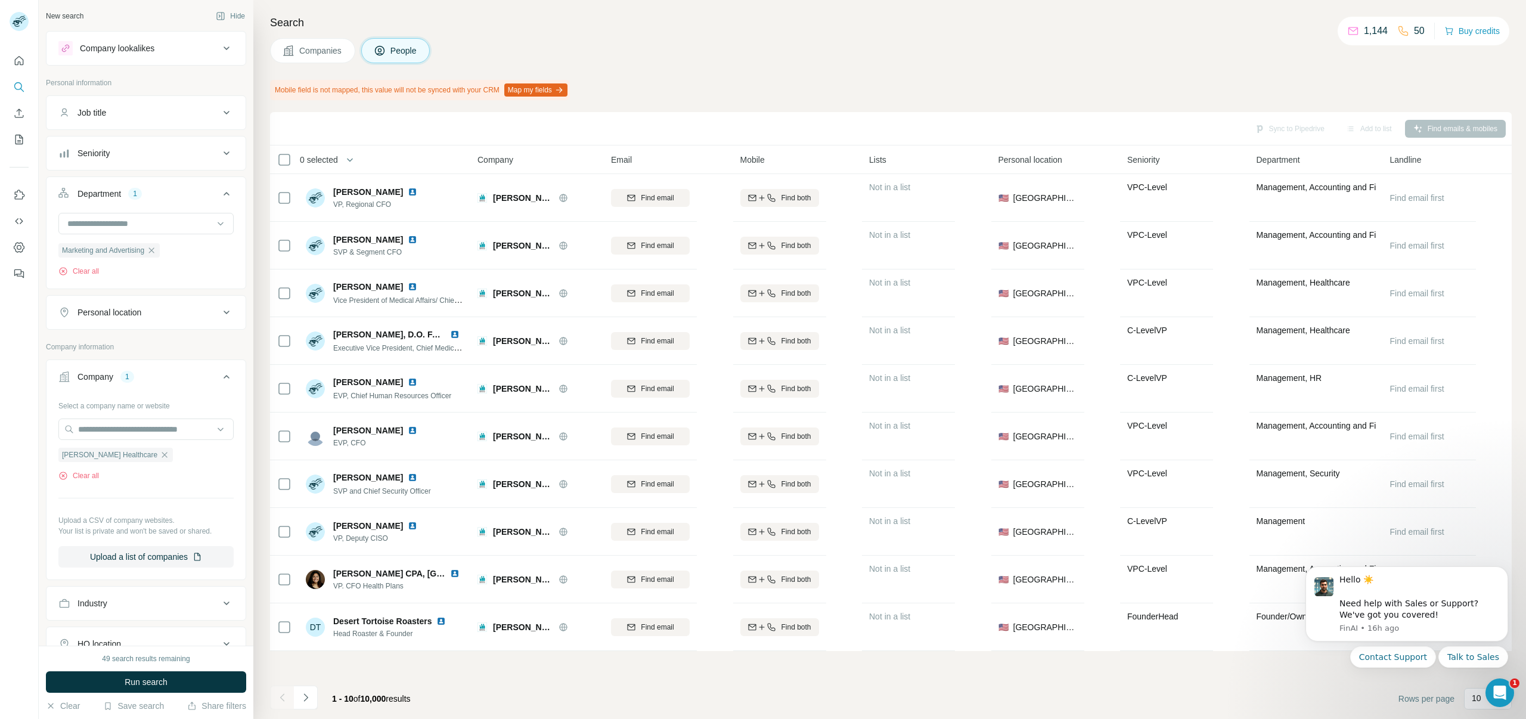
click at [147, 146] on button "Seniority" at bounding box center [145, 153] width 199 height 29
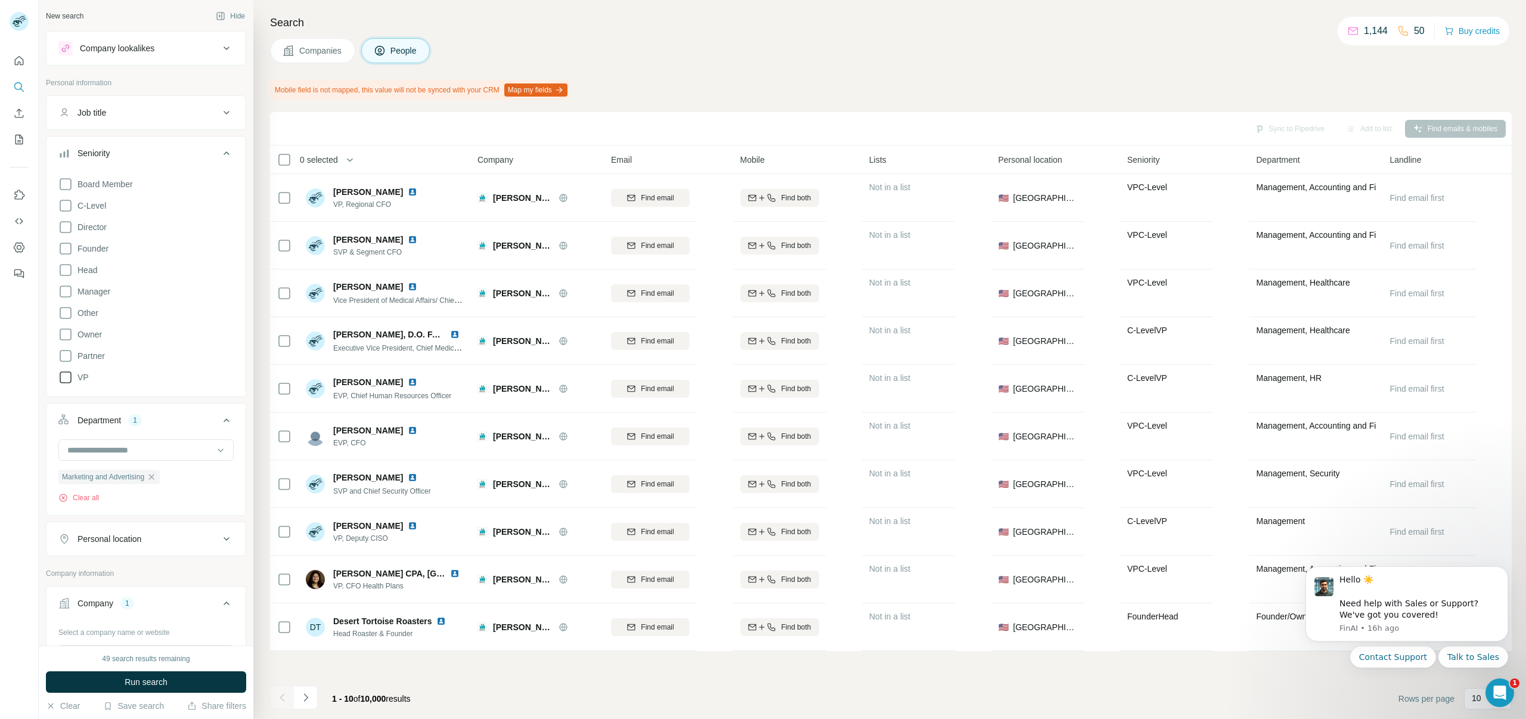
click at [66, 375] on icon at bounding box center [65, 377] width 14 height 14
click at [68, 288] on icon at bounding box center [65, 291] width 14 height 14
click at [70, 228] on icon at bounding box center [65, 227] width 14 height 14
click at [151, 684] on span "Run search" at bounding box center [146, 682] width 43 height 12
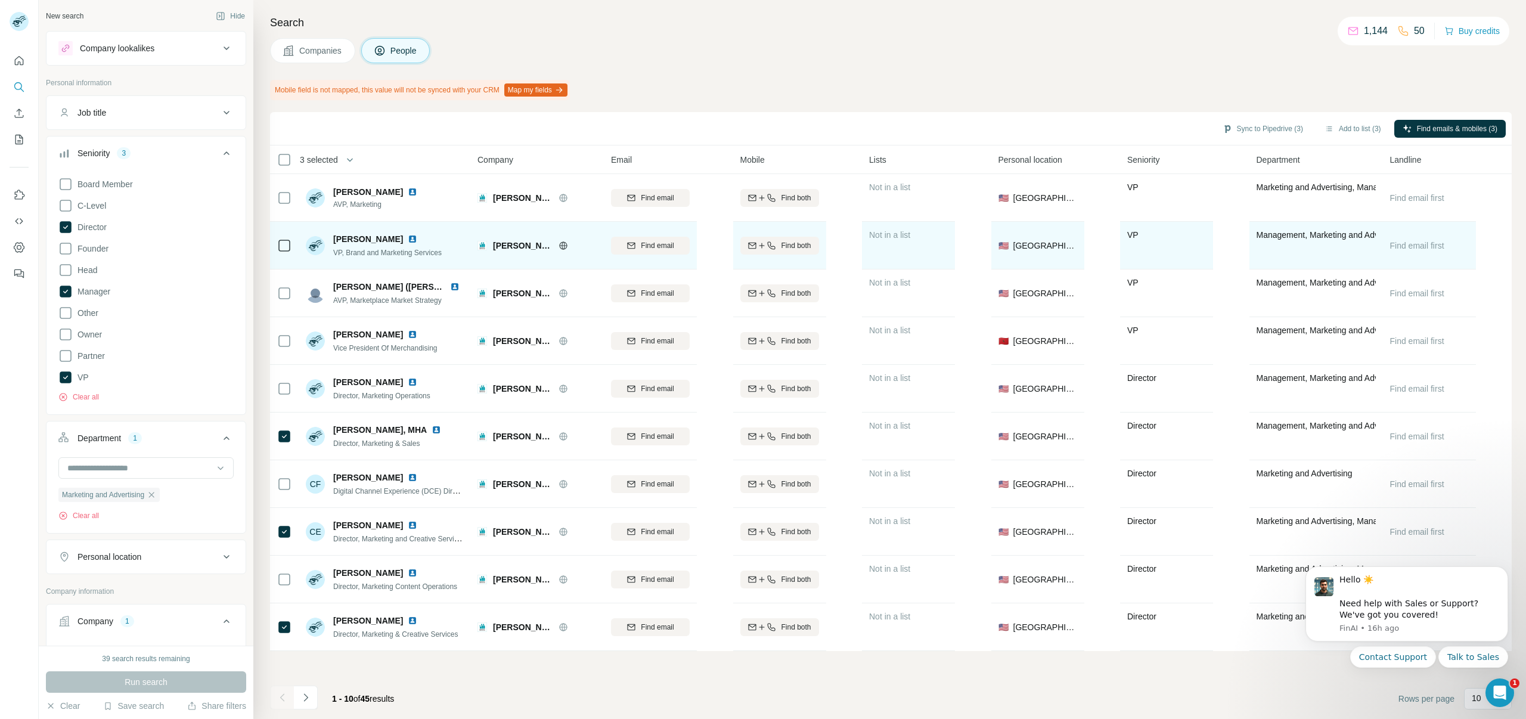
click at [294, 246] on td at bounding box center [284, 246] width 29 height 48
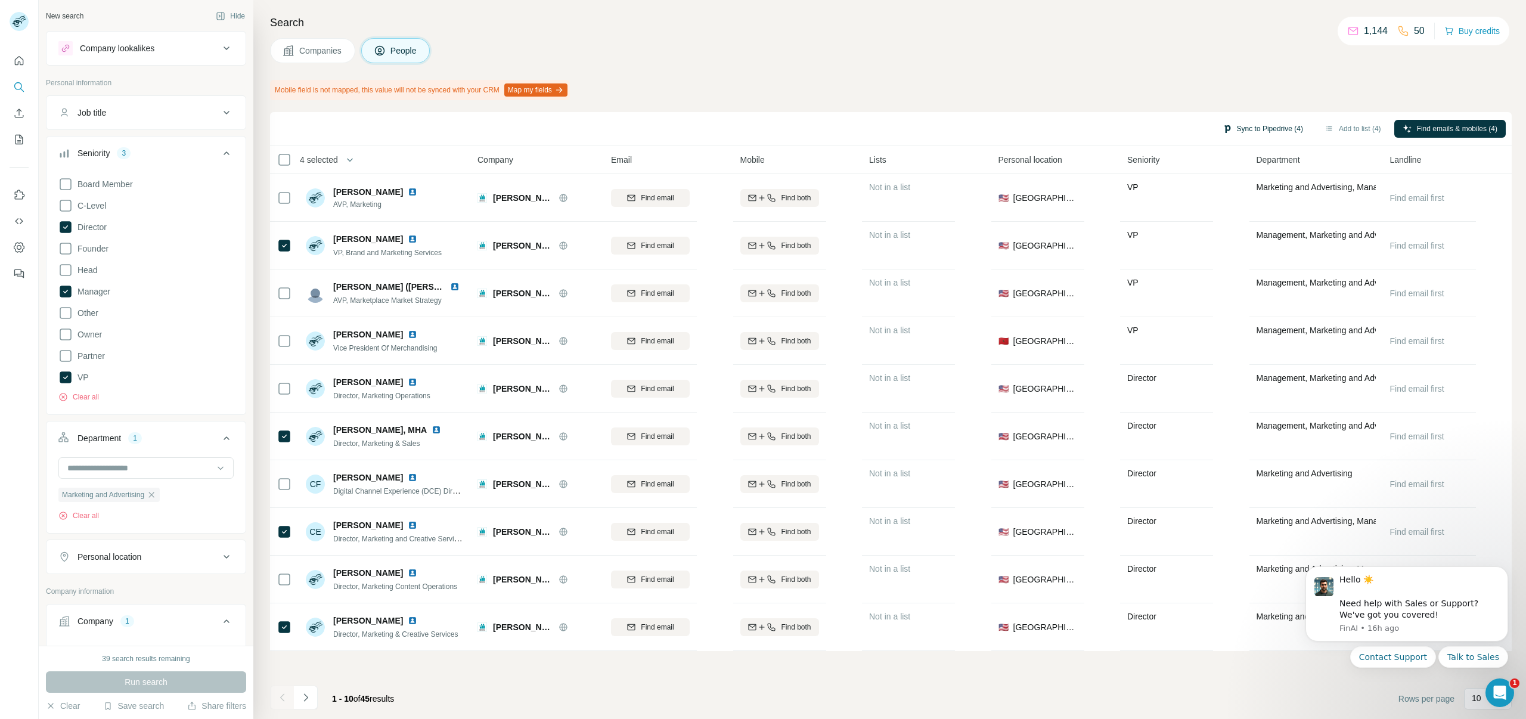
click at [1256, 126] on button "Sync to Pipedrive (4)" at bounding box center [1262, 129] width 97 height 18
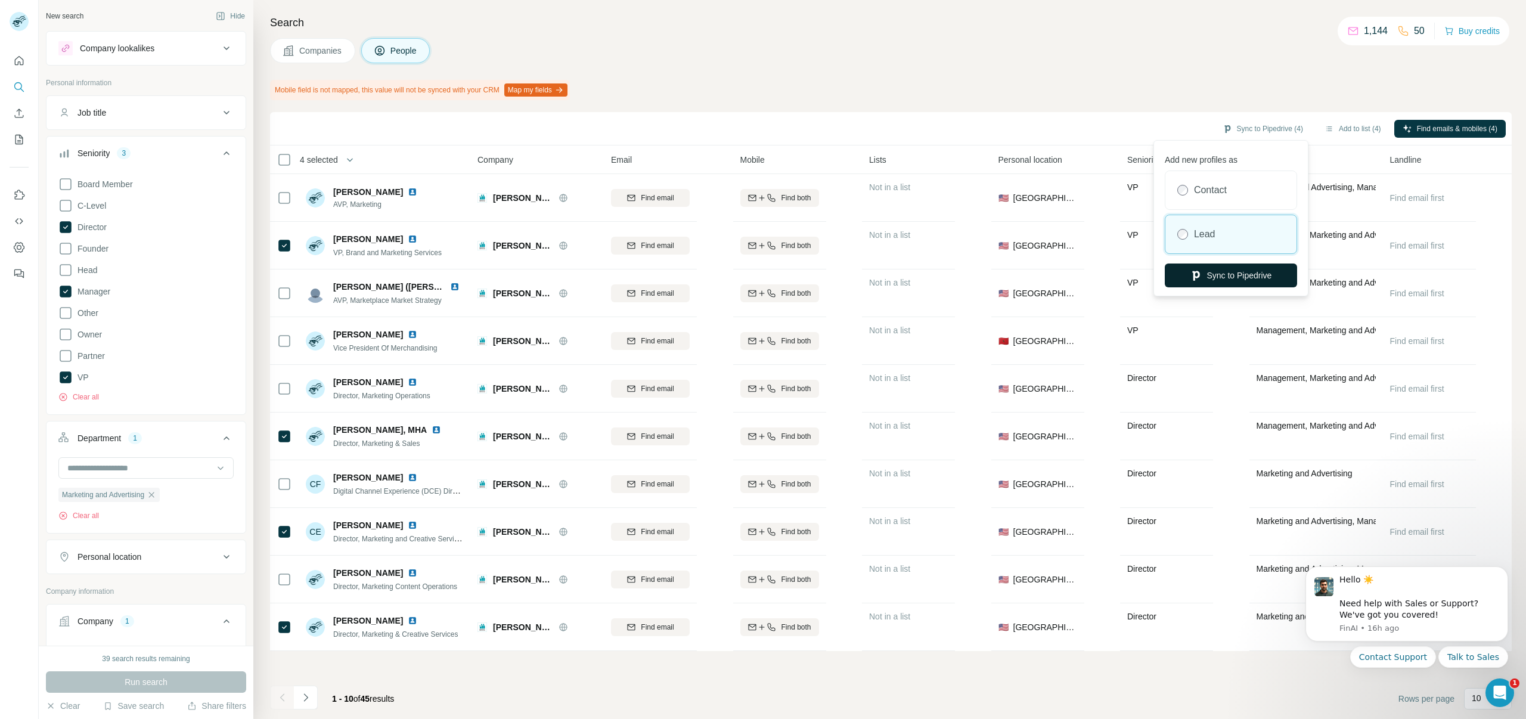
click at [1199, 266] on button "Sync to Pipedrive" at bounding box center [1231, 275] width 132 height 24
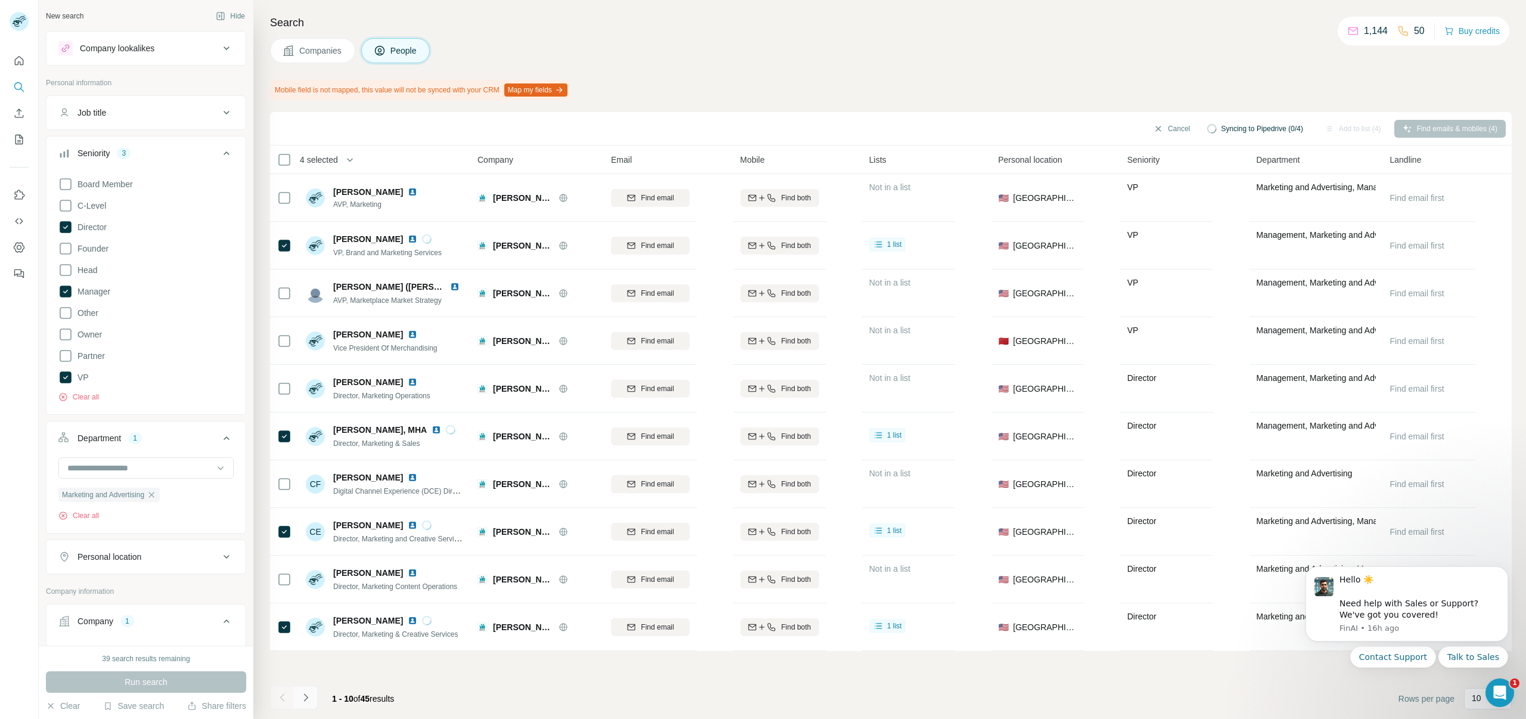
click at [305, 699] on icon "Navigate to next page" at bounding box center [305, 697] width 4 height 8
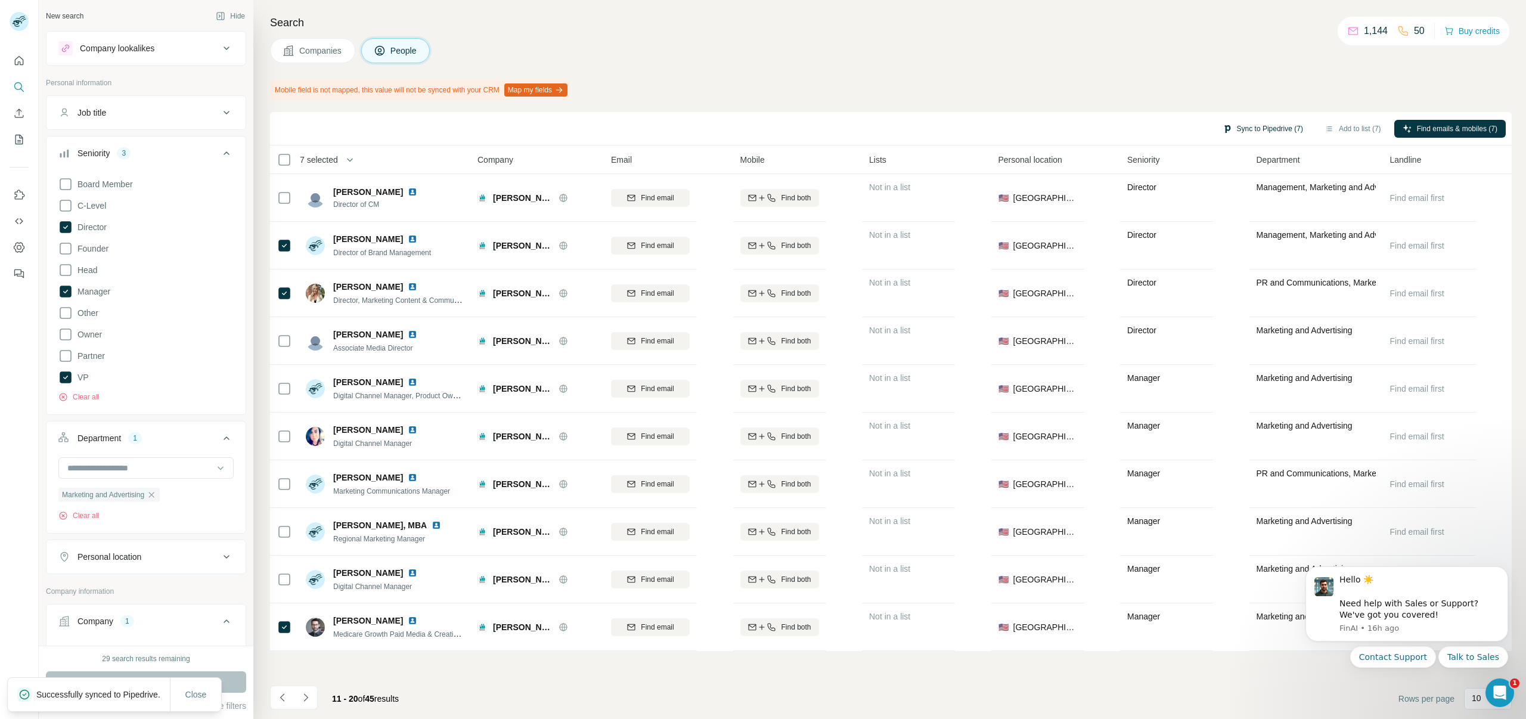
click at [1252, 128] on button "Sync to Pipedrive (7)" at bounding box center [1262, 129] width 97 height 18
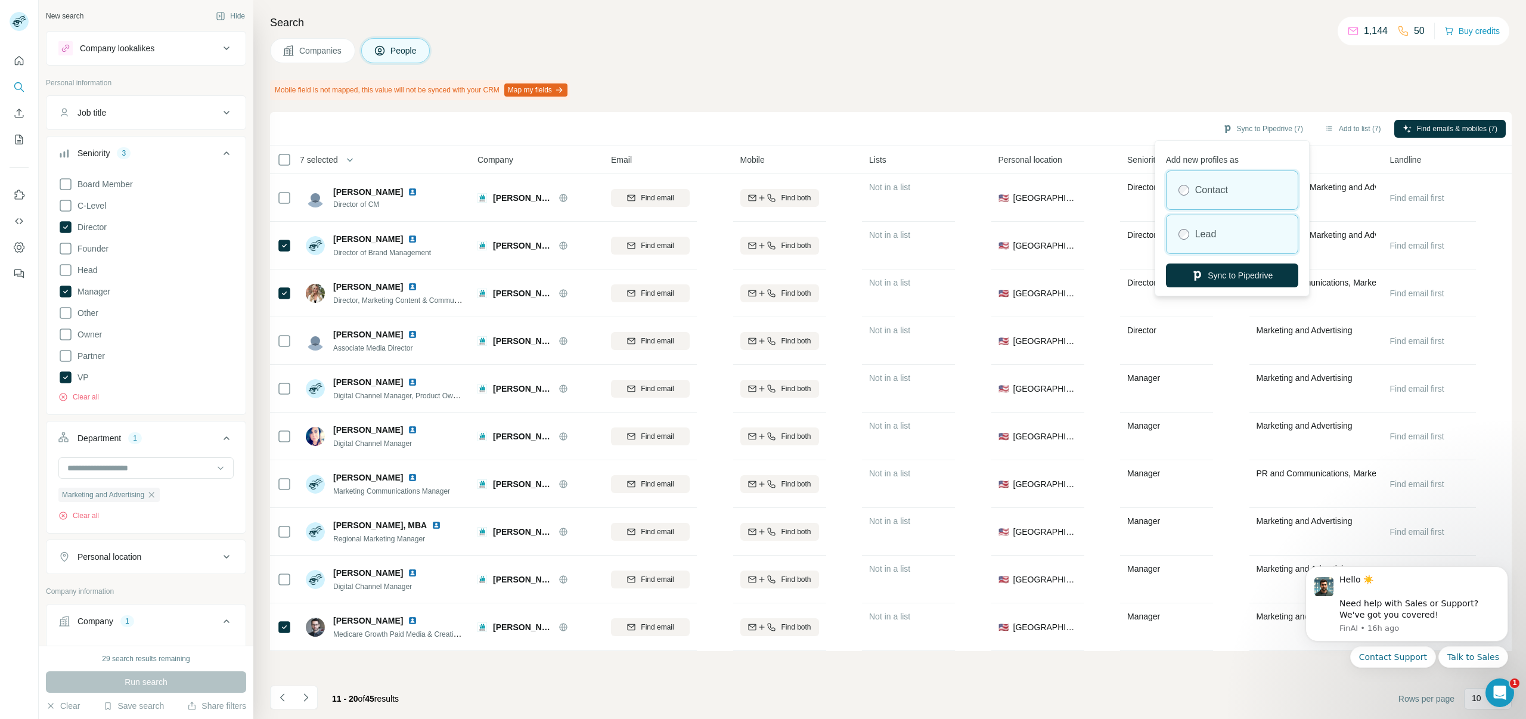
click at [1206, 229] on label "Lead" at bounding box center [1205, 234] width 21 height 14
click at [1207, 273] on button "Sync to Pipedrive" at bounding box center [1232, 275] width 132 height 24
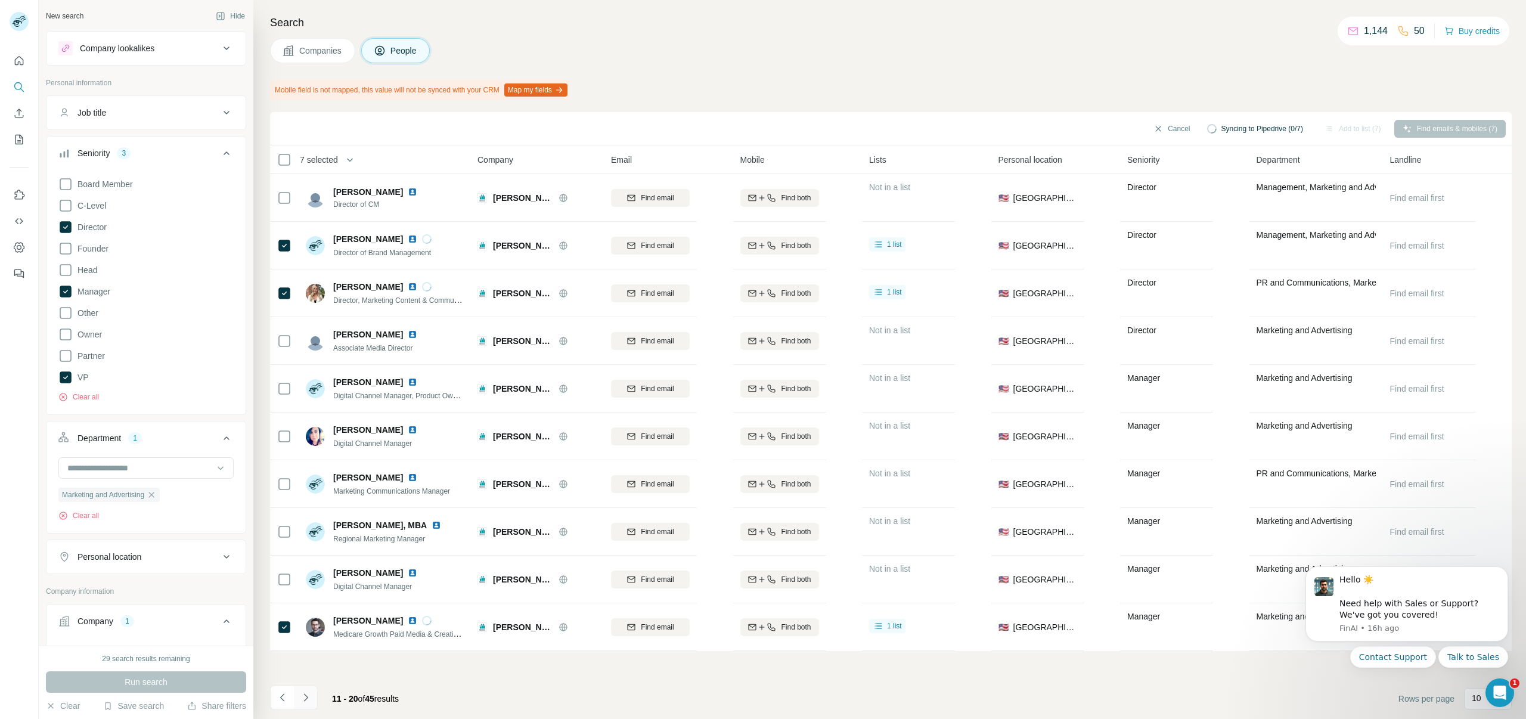
click at [307, 697] on icon "Navigate to next page" at bounding box center [305, 697] width 4 height 8
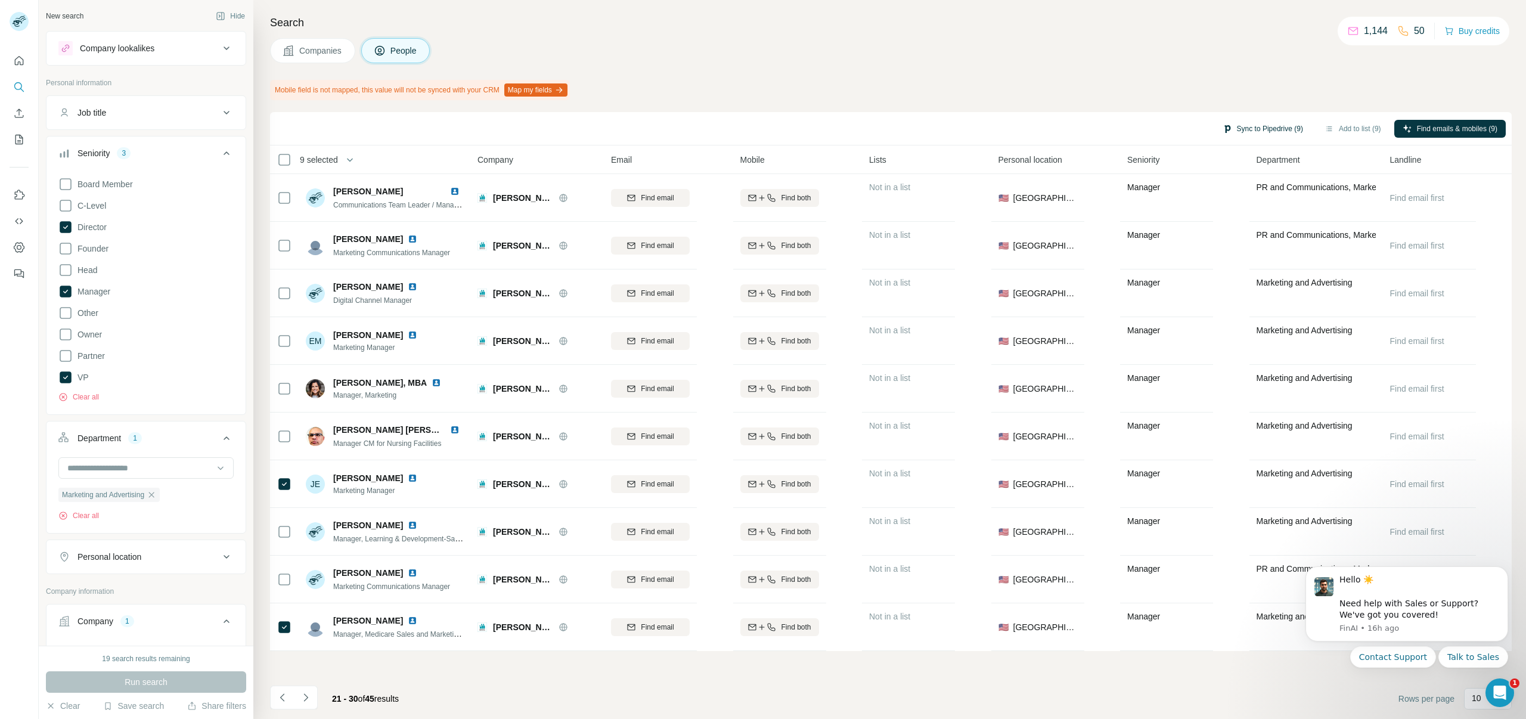
click at [1262, 131] on button "Sync to Pipedrive (9)" at bounding box center [1262, 129] width 97 height 18
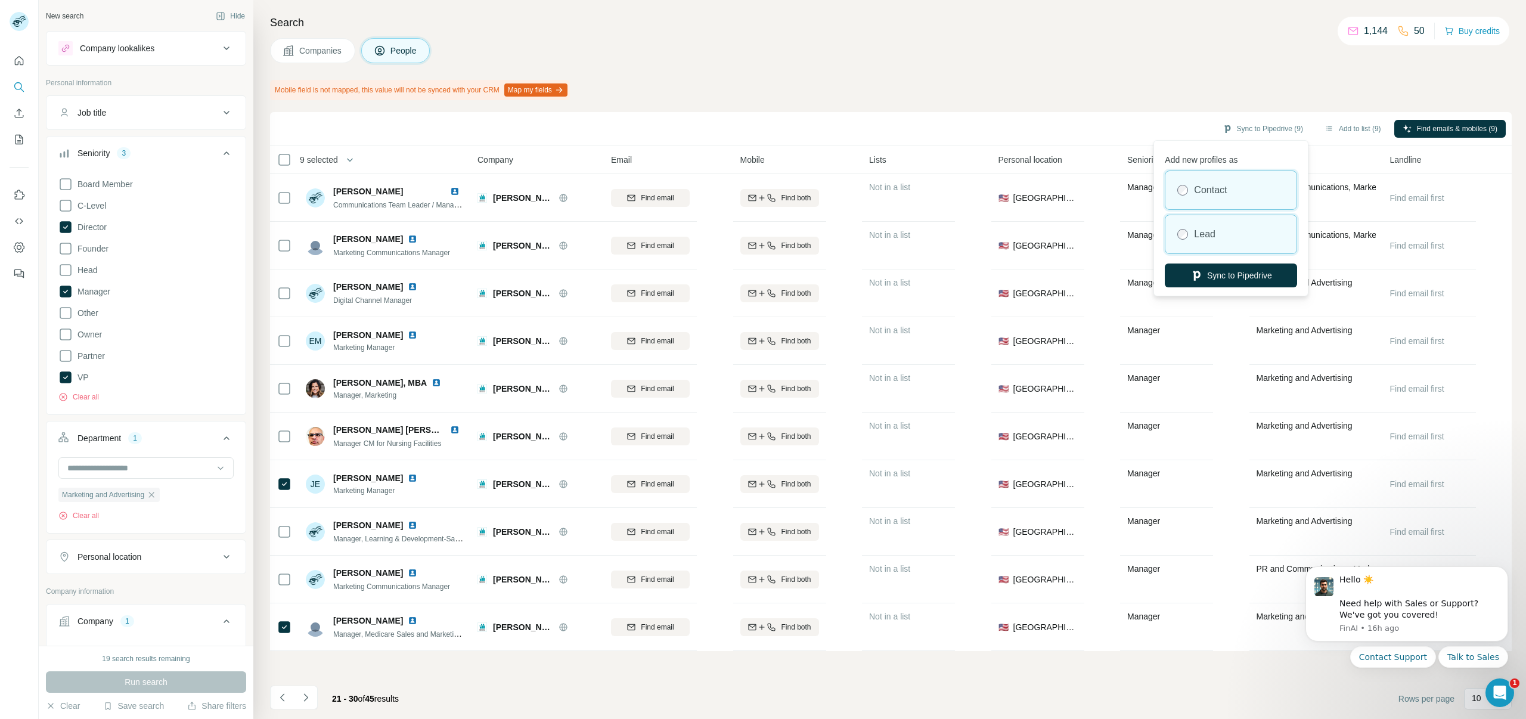
click at [1209, 225] on div "Lead" at bounding box center [1230, 234] width 131 height 38
click at [1212, 266] on button "Sync to Pipedrive" at bounding box center [1231, 275] width 132 height 24
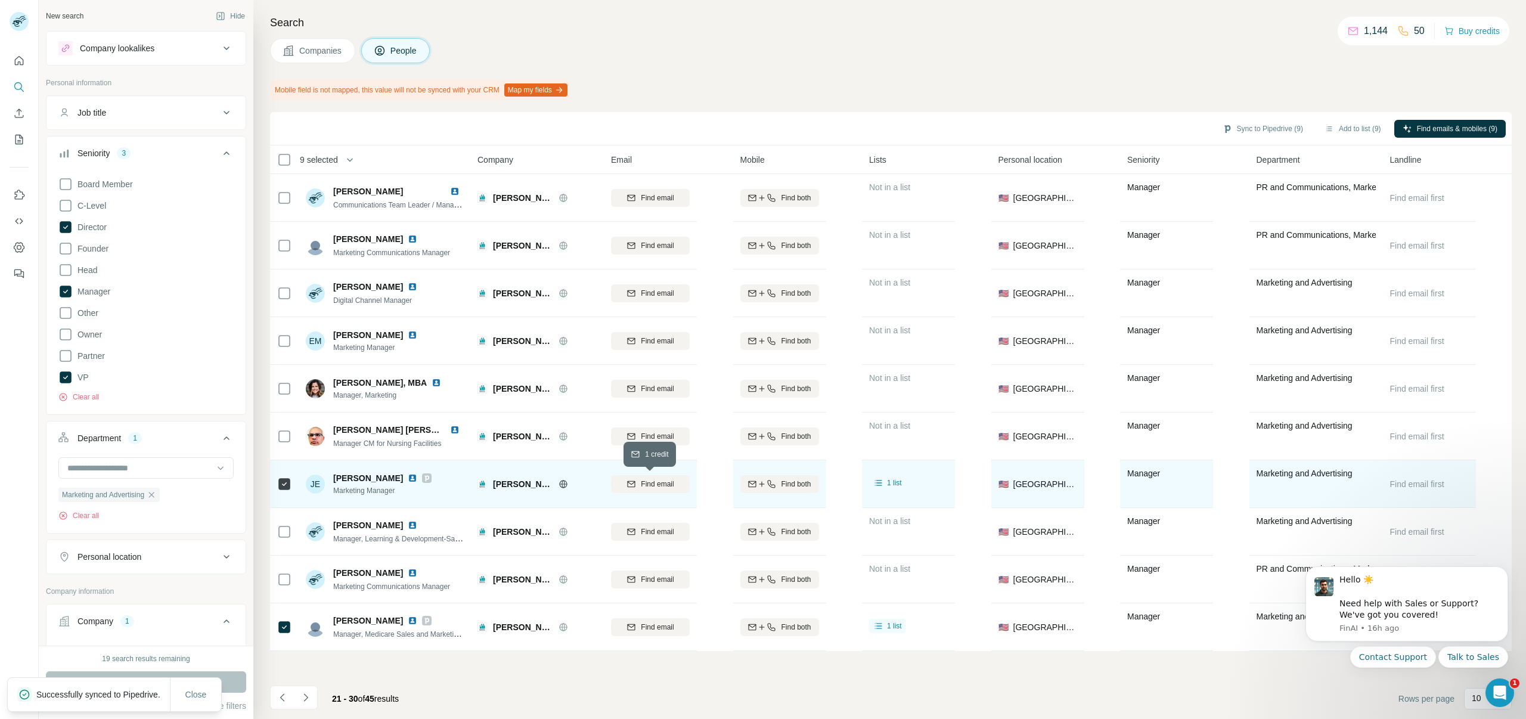
click at [649, 485] on span "Find email" at bounding box center [657, 484] width 33 height 11
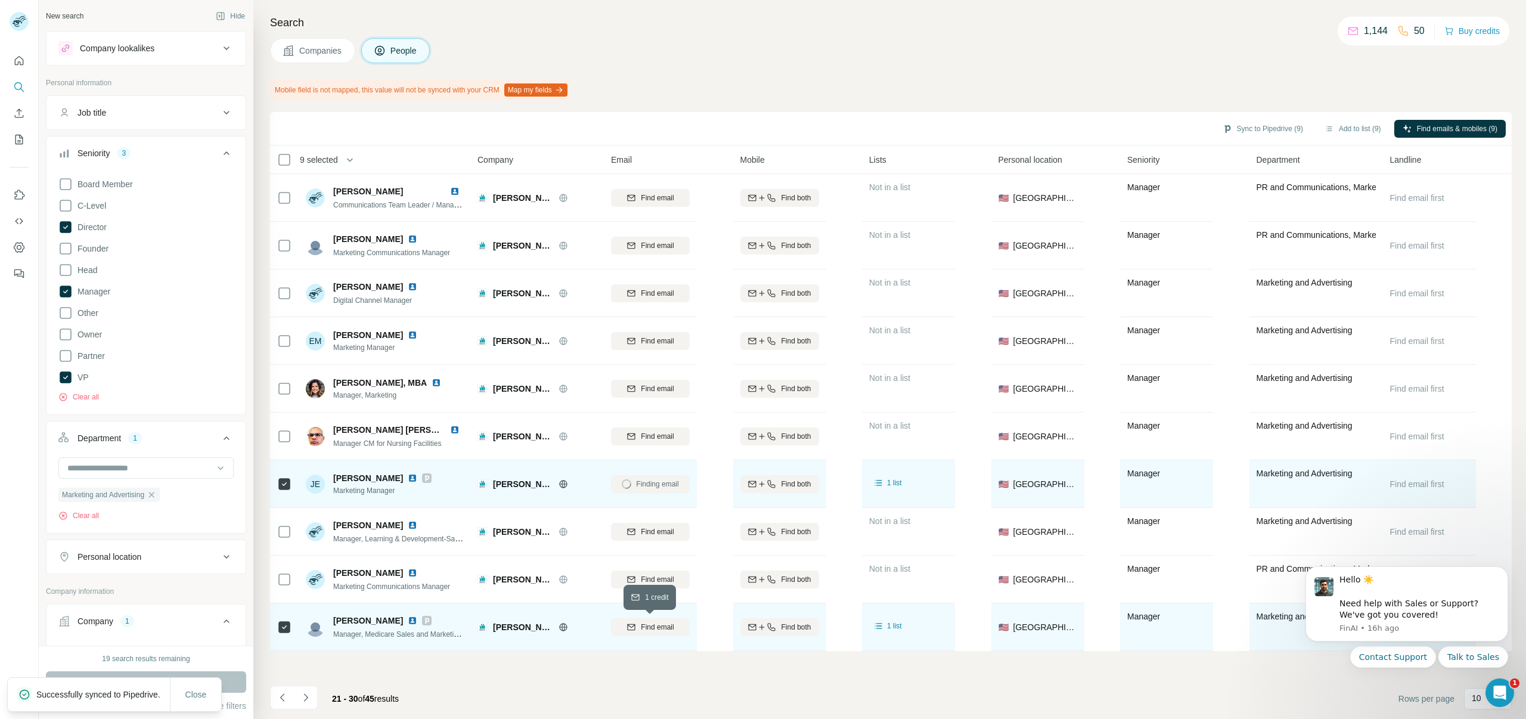
click at [633, 622] on div "Find email" at bounding box center [650, 627] width 79 height 11
click at [1269, 124] on button "Sync to Pipedrive (9)" at bounding box center [1262, 129] width 97 height 18
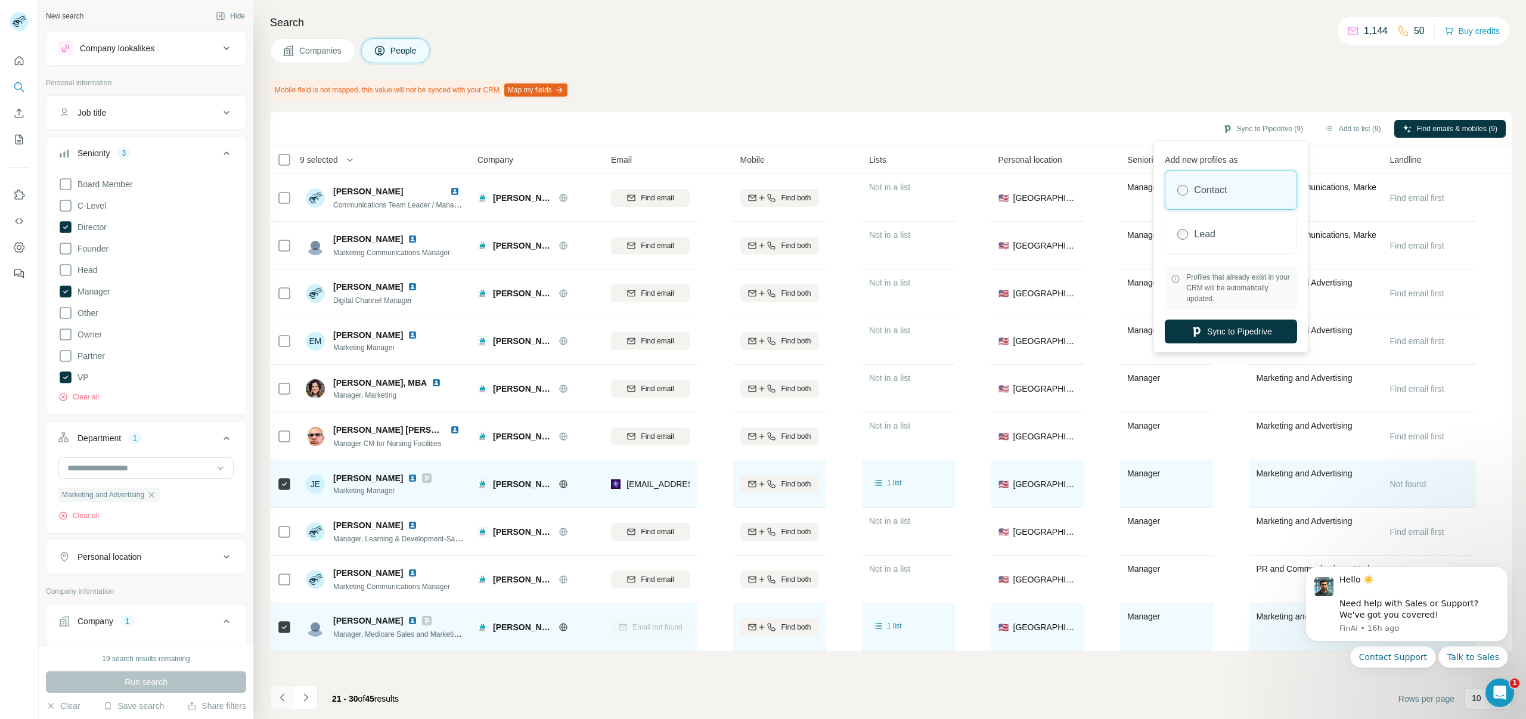
click at [287, 694] on icon "Navigate to previous page" at bounding box center [283, 697] width 12 height 12
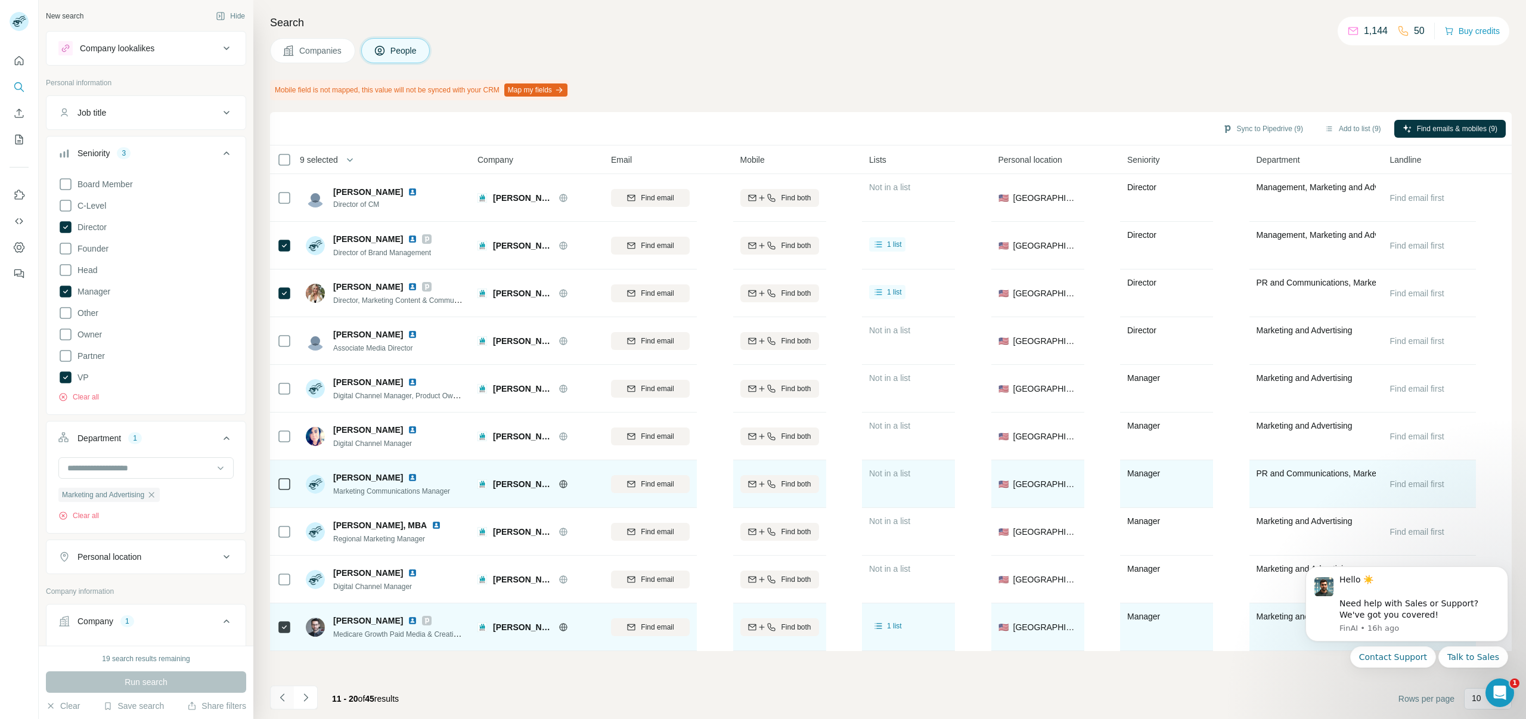
click at [287, 694] on icon "Navigate to previous page" at bounding box center [283, 697] width 12 height 12
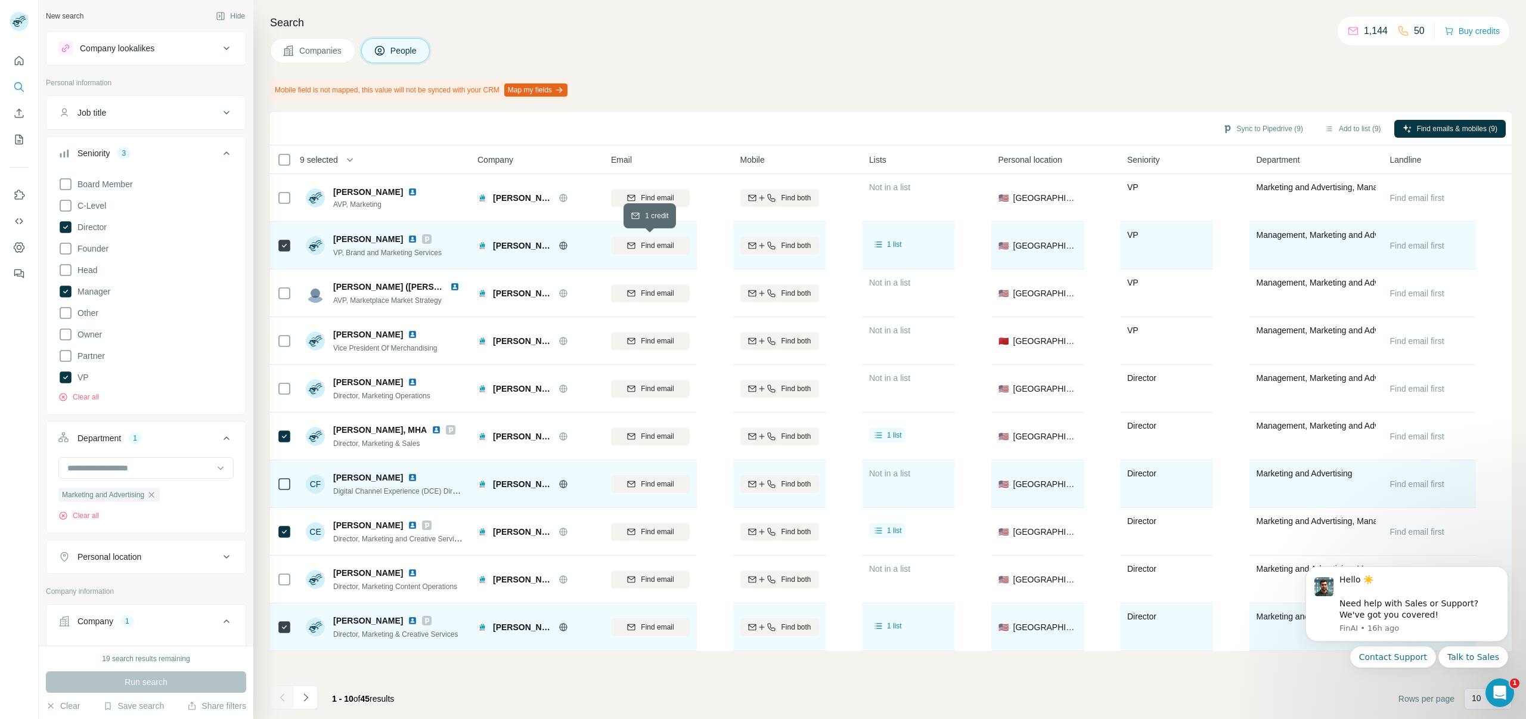
click at [651, 246] on span "Find email" at bounding box center [657, 245] width 33 height 11
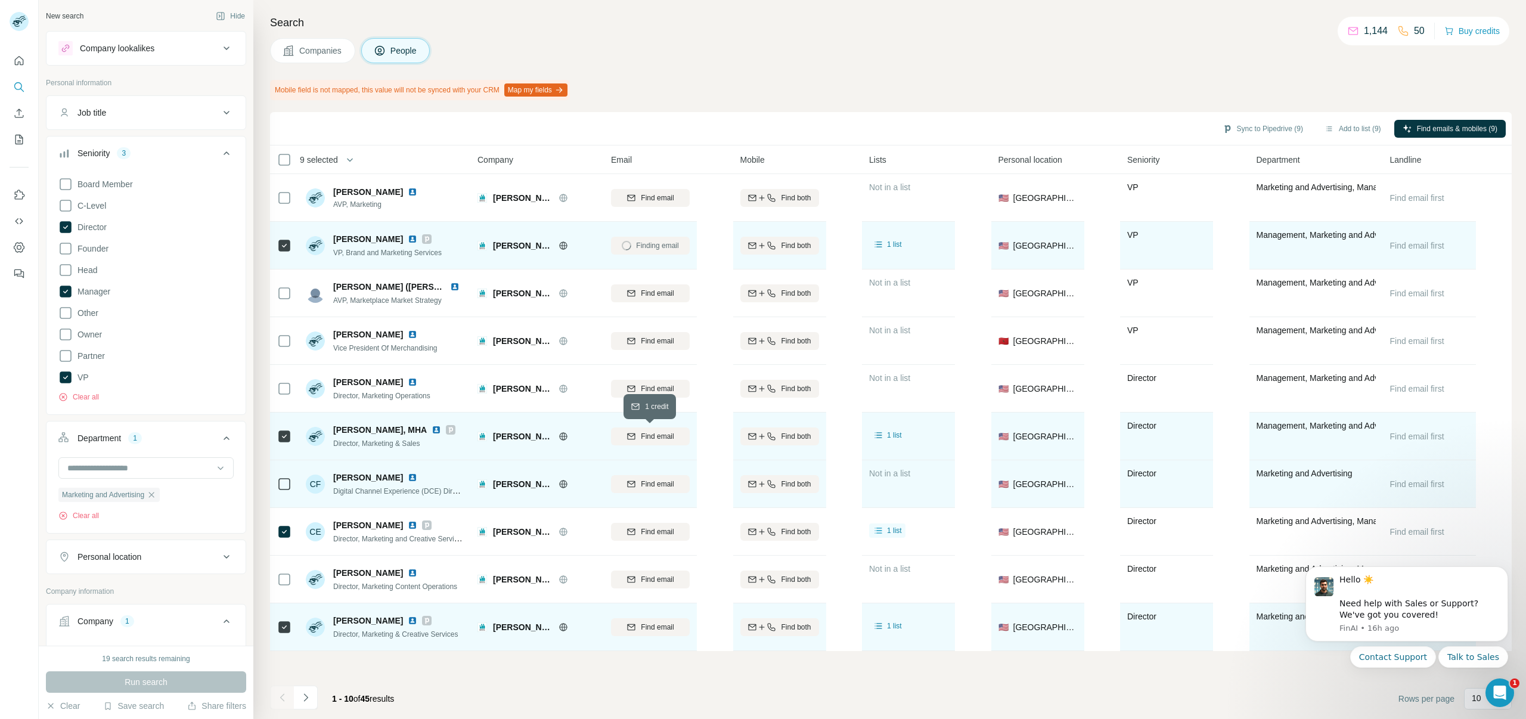
click at [634, 430] on button "Find email" at bounding box center [650, 436] width 79 height 18
click at [647, 489] on button "Find email" at bounding box center [650, 484] width 79 height 18
click at [647, 482] on div "Finding email" at bounding box center [650, 483] width 79 height 33
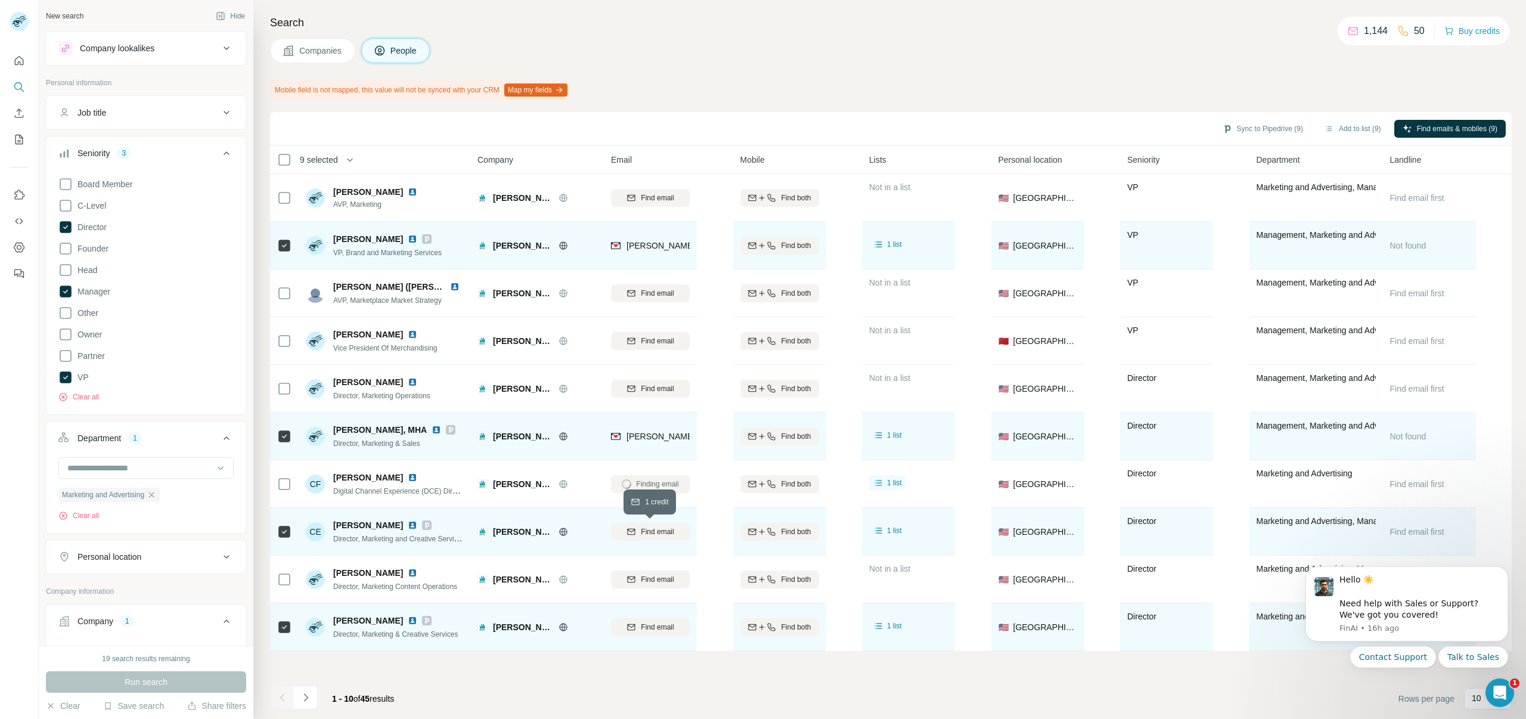
click at [637, 529] on div "Find email" at bounding box center [650, 531] width 79 height 11
click at [637, 627] on div "Find email" at bounding box center [650, 627] width 79 height 11
click at [306, 698] on icon "Navigate to next page" at bounding box center [305, 697] width 4 height 8
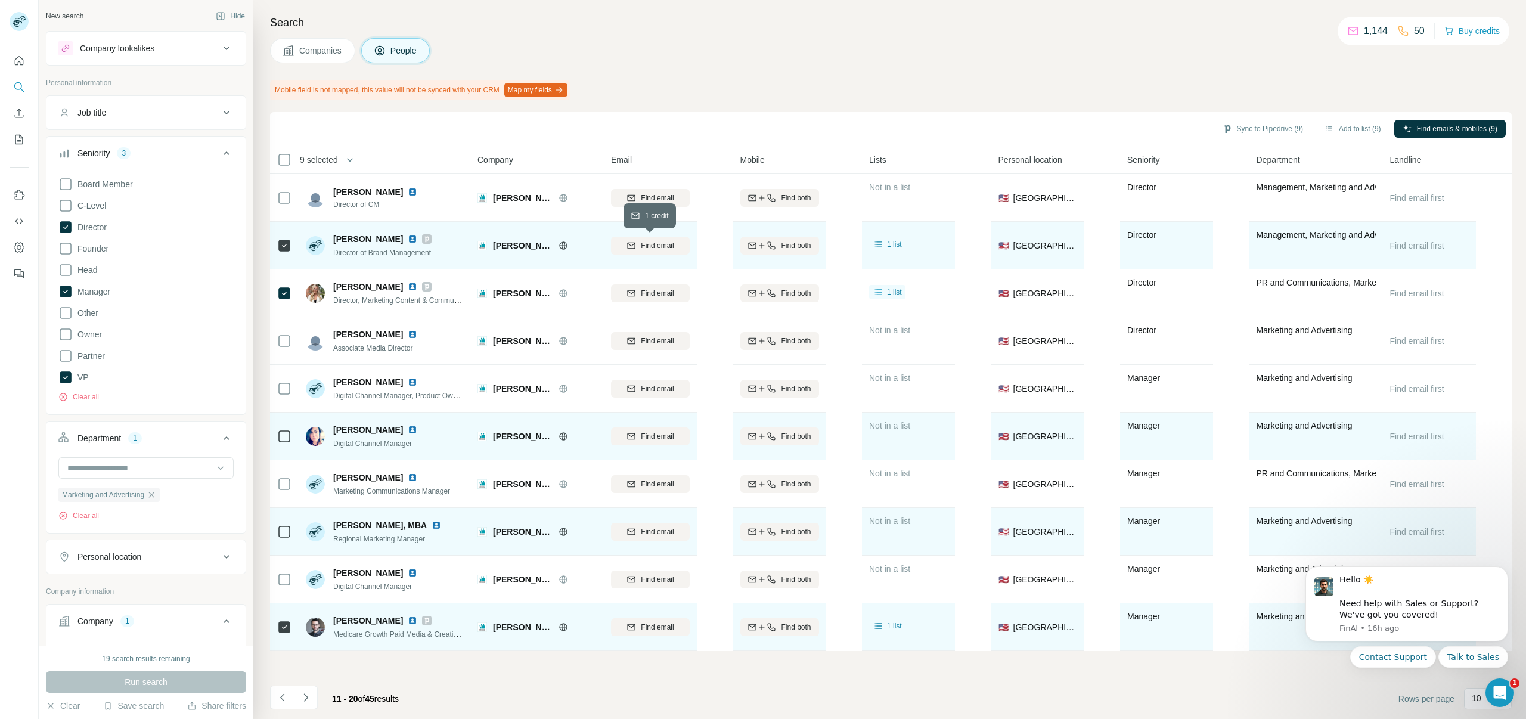
click at [659, 243] on span "Find email" at bounding box center [657, 245] width 33 height 11
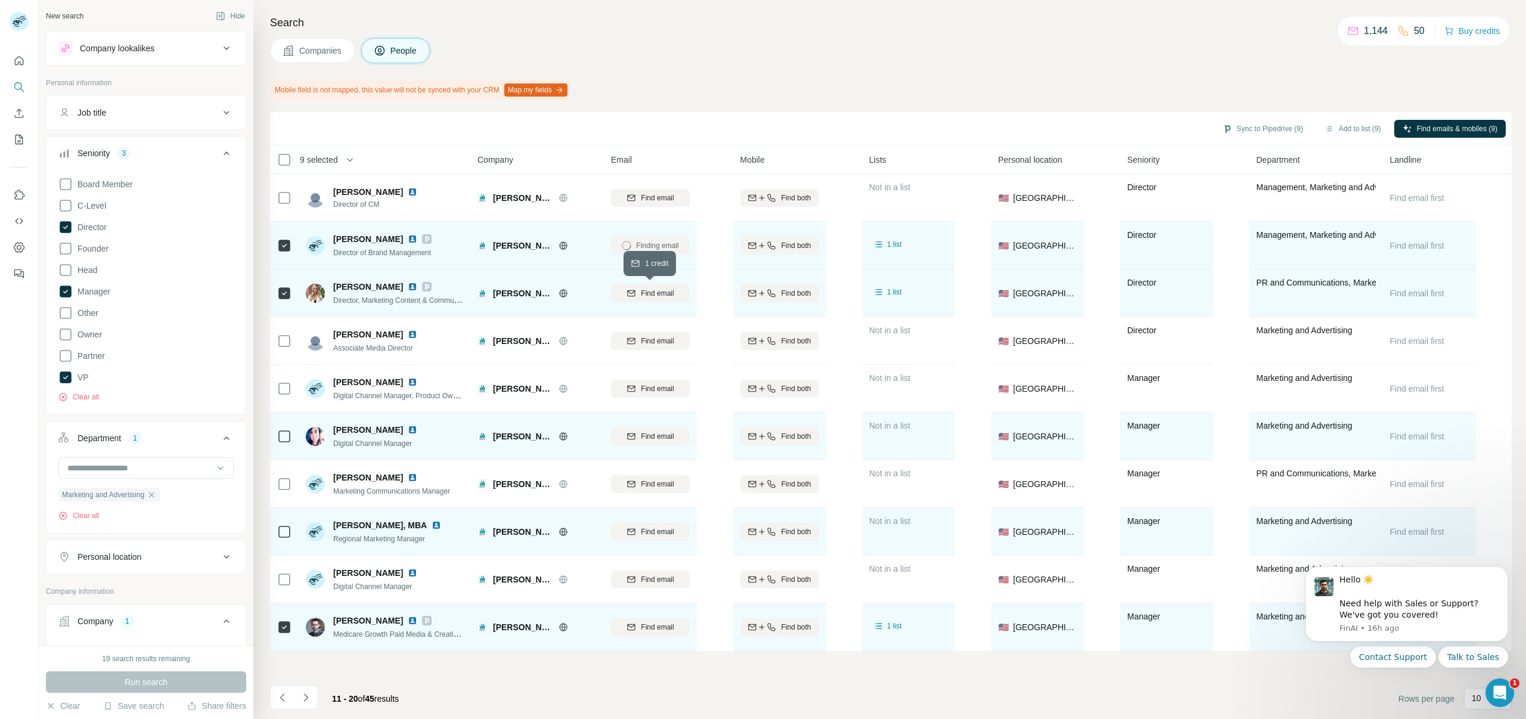
click at [647, 295] on span "Find email" at bounding box center [657, 293] width 33 height 11
click at [648, 628] on span "Find email" at bounding box center [657, 627] width 33 height 11
click at [283, 697] on icon "Navigate to previous page" at bounding box center [283, 697] width 12 height 12
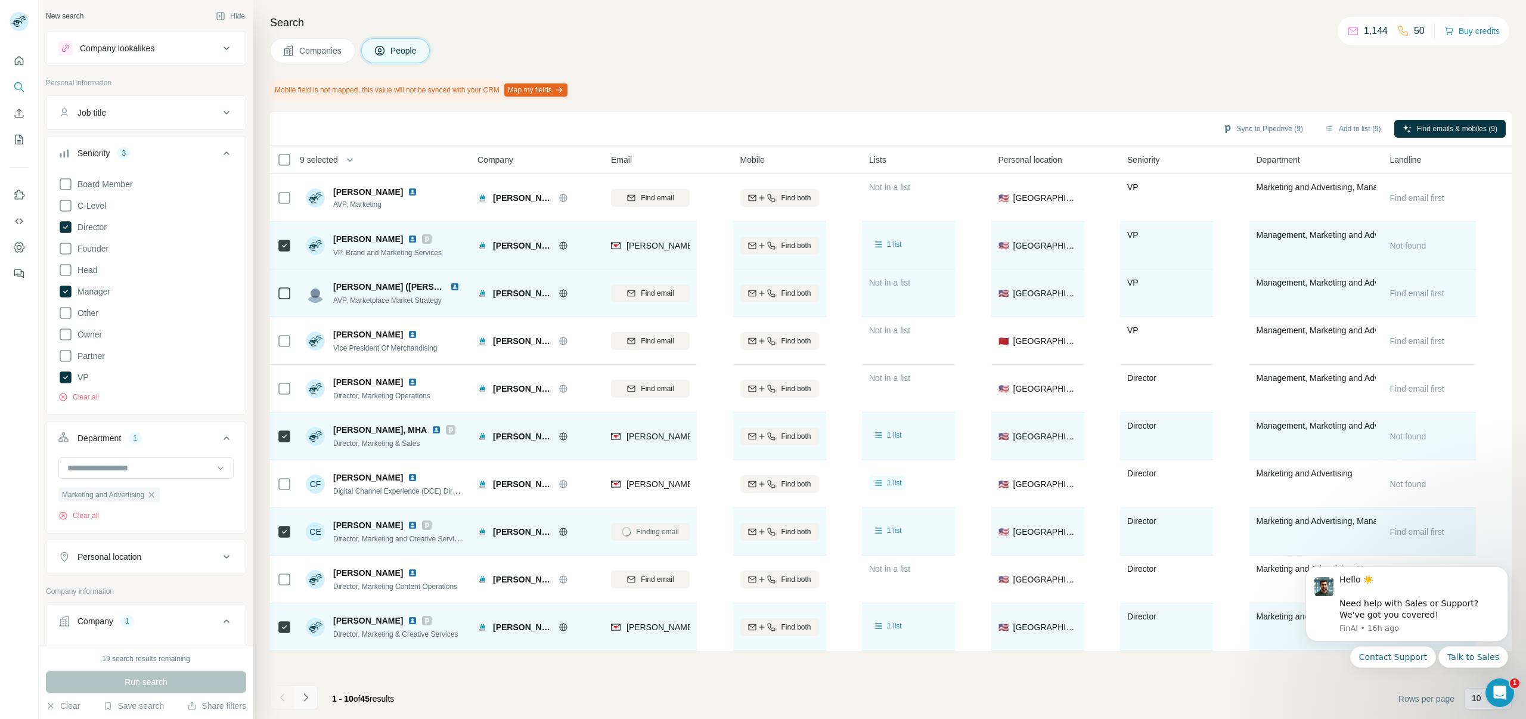
click at [305, 699] on icon "Navigate to next page" at bounding box center [305, 697] width 4 height 8
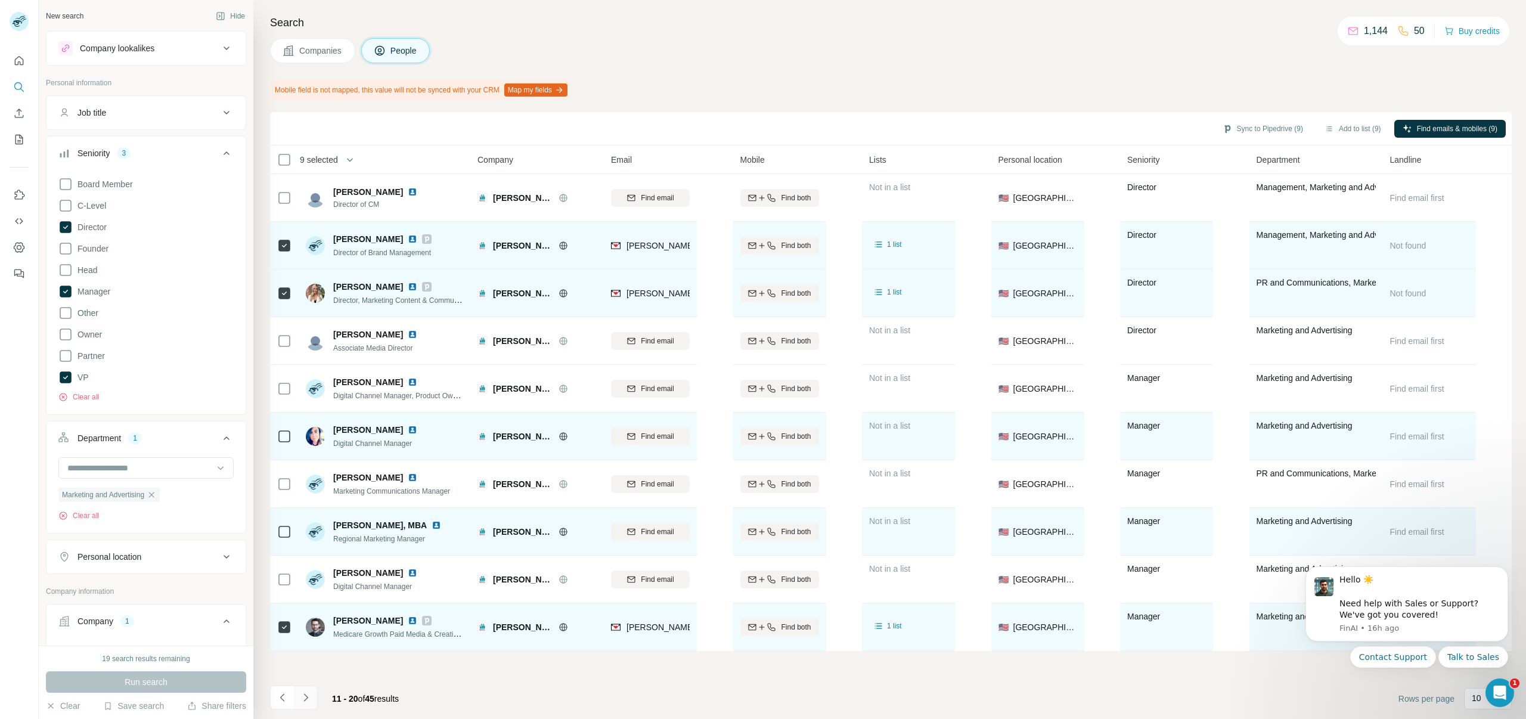
click at [306, 700] on icon "Navigate to next page" at bounding box center [306, 697] width 12 height 12
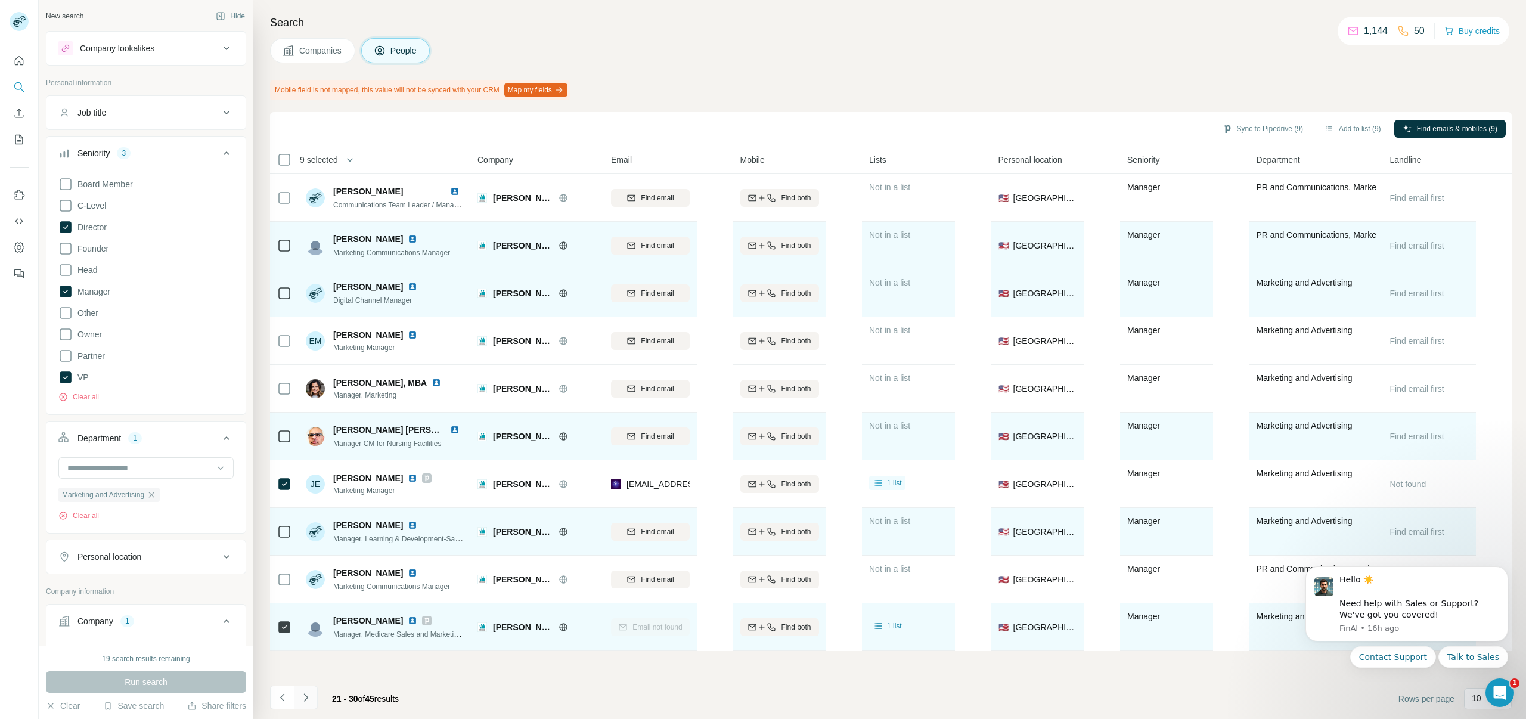
click at [305, 700] on icon "Navigate to next page" at bounding box center [306, 697] width 12 height 12
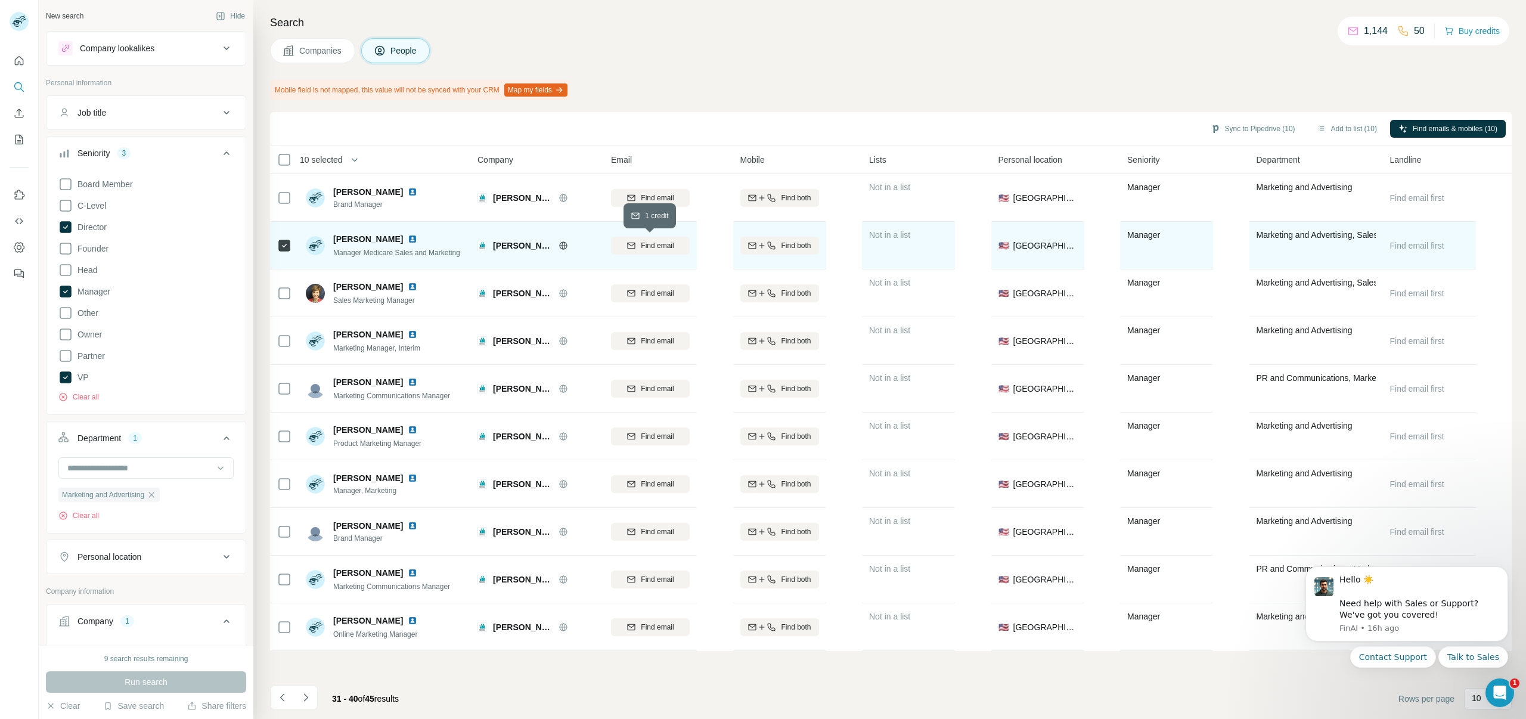
click at [641, 244] on span "Find email" at bounding box center [657, 245] width 33 height 11
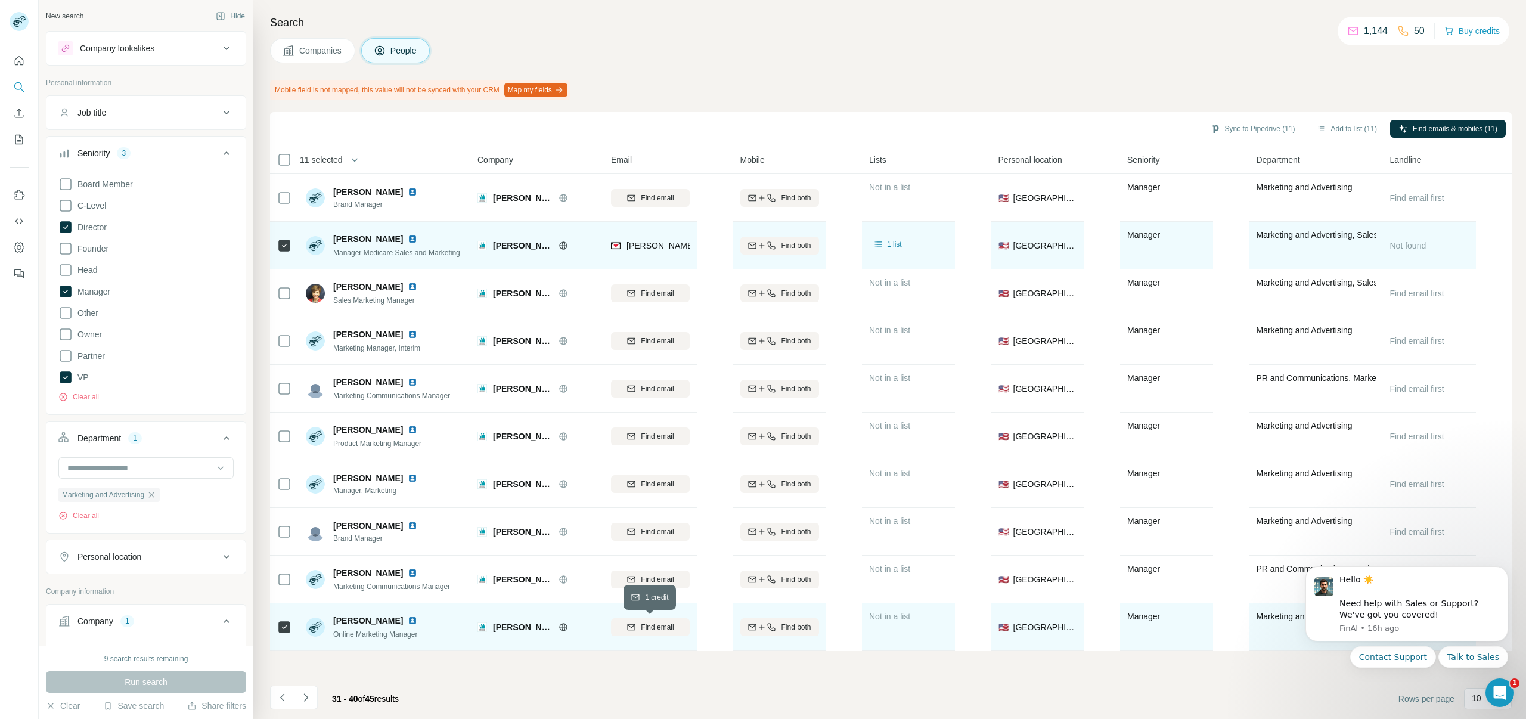
click at [651, 631] on span "Find email" at bounding box center [657, 627] width 33 height 11
click at [303, 699] on icon "Navigate to next page" at bounding box center [306, 697] width 12 height 12
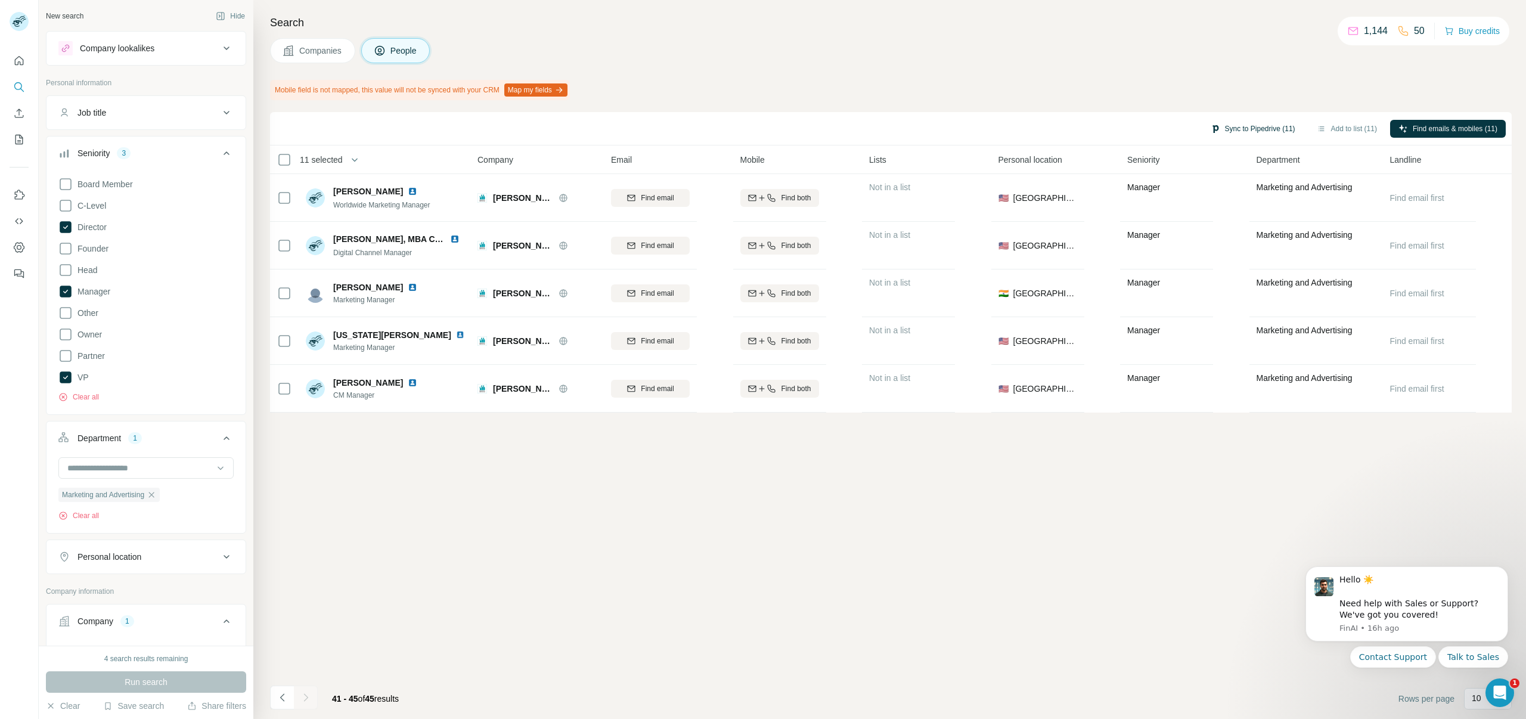
click at [1264, 122] on button "Sync to Pipedrive (11)" at bounding box center [1252, 129] width 101 height 18
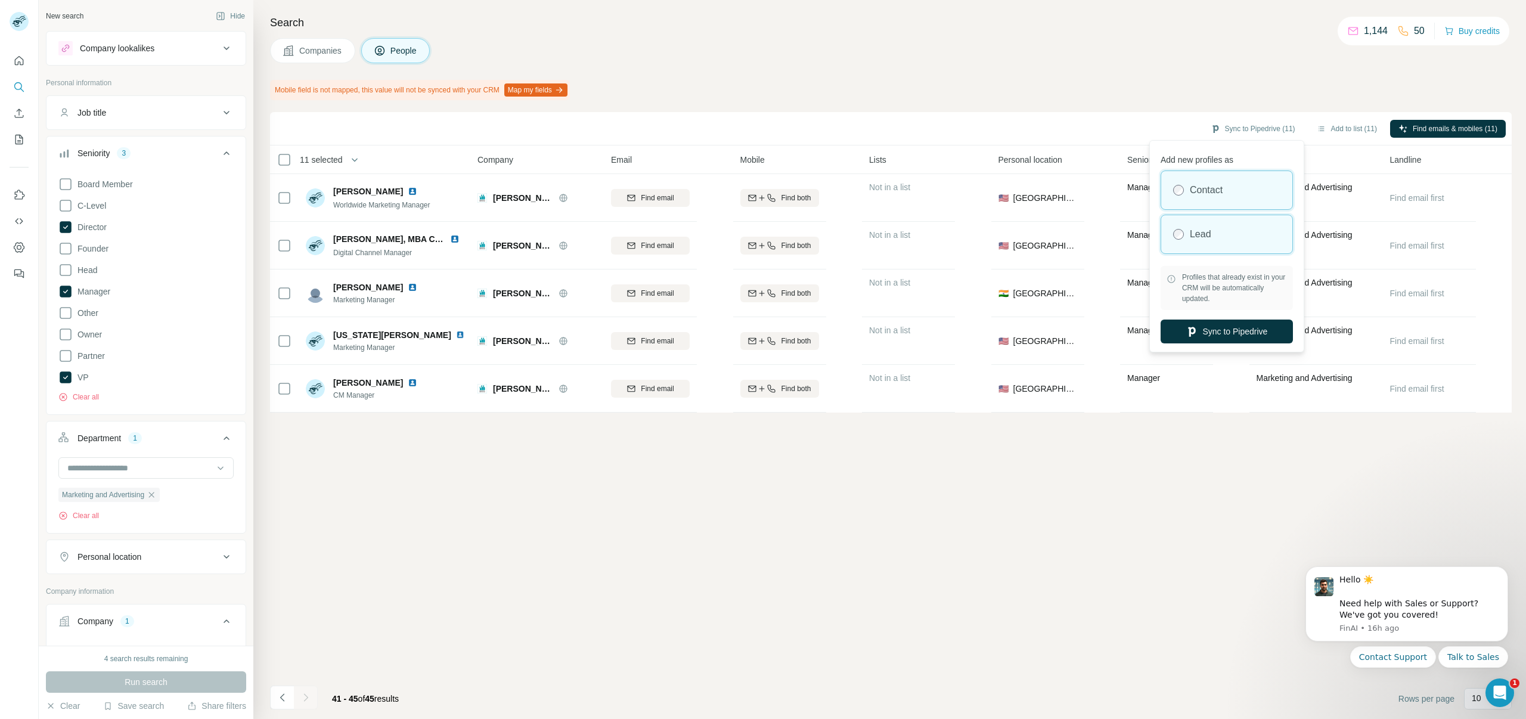
click at [1208, 231] on label "Lead" at bounding box center [1200, 234] width 21 height 14
click at [1210, 324] on button "Sync to Pipedrive" at bounding box center [1226, 331] width 132 height 24
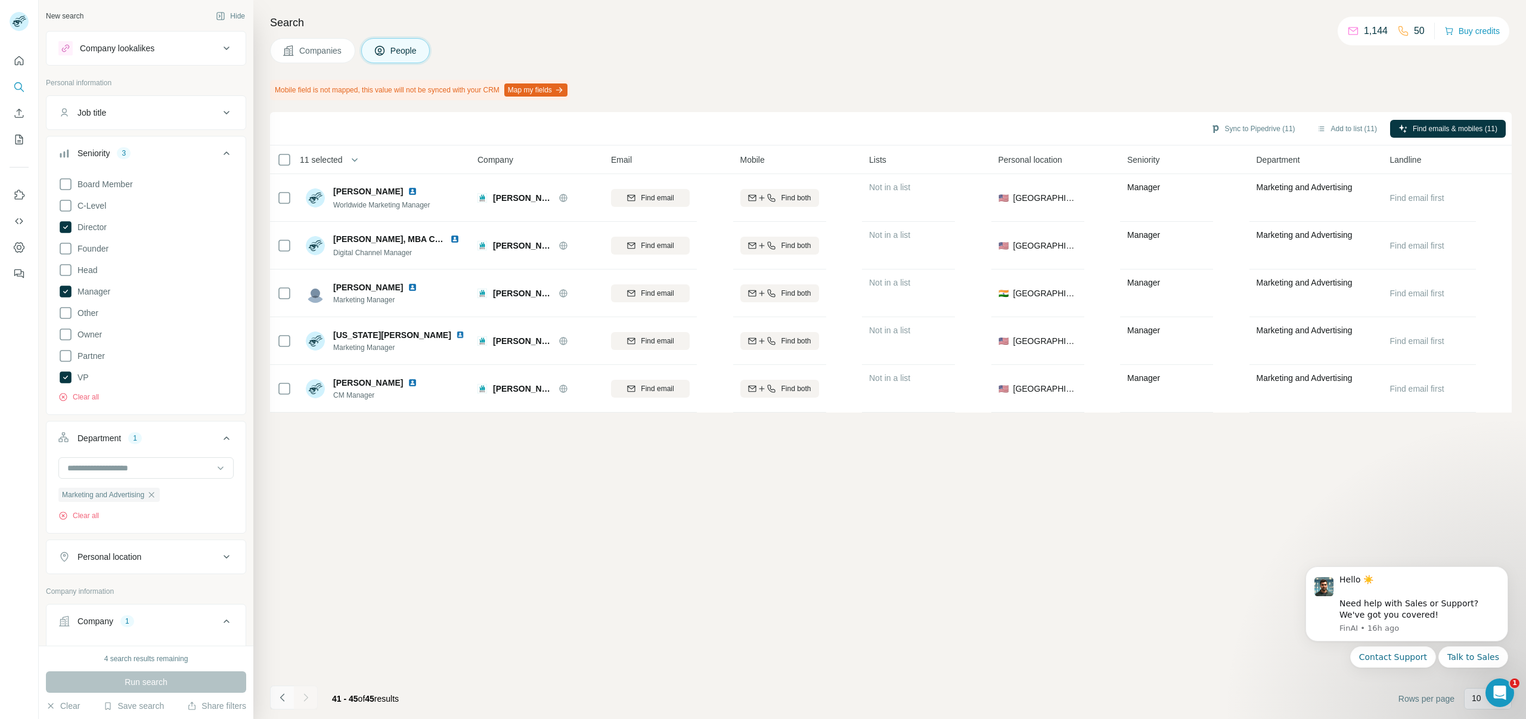
click at [281, 696] on icon "Navigate to previous page" at bounding box center [282, 697] width 4 height 8
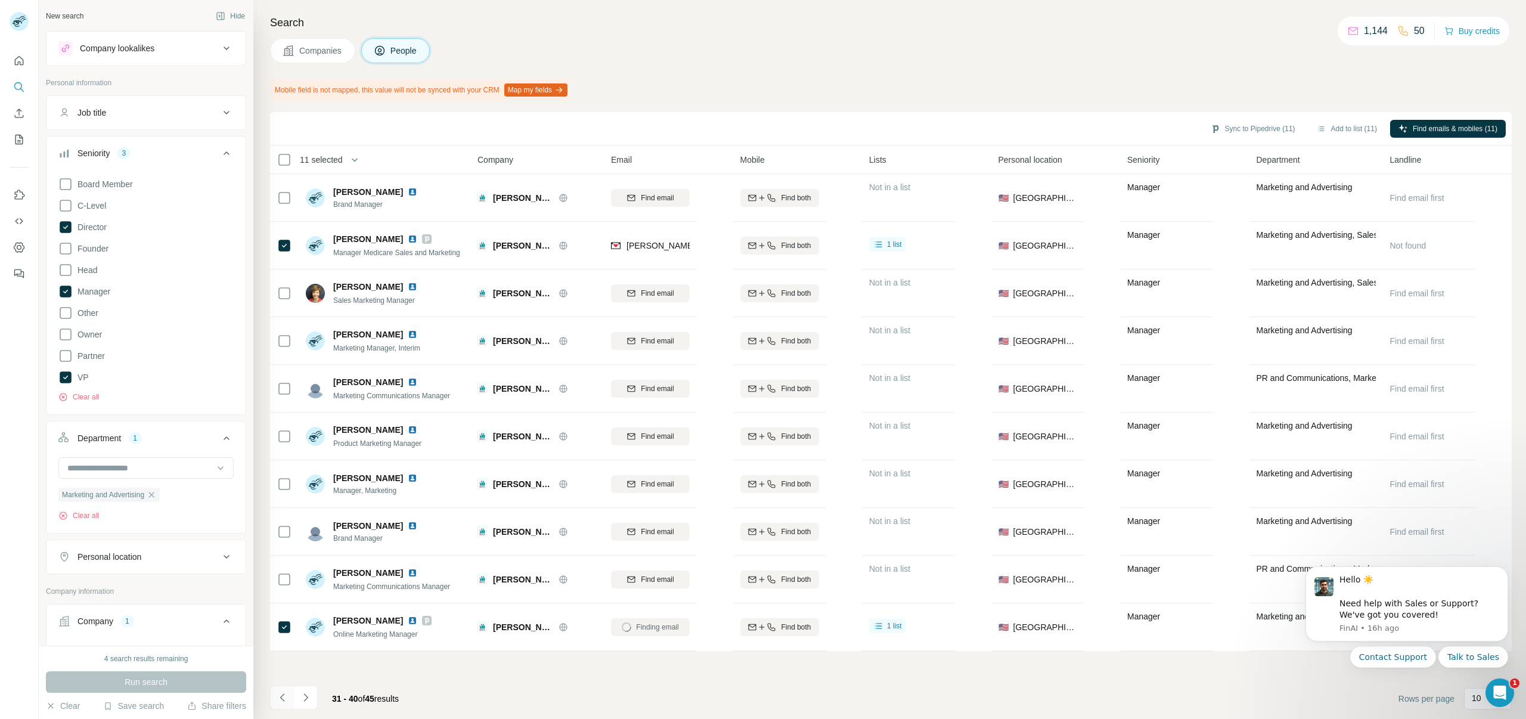
click at [281, 696] on icon "Navigate to previous page" at bounding box center [282, 697] width 4 height 8
click at [1236, 132] on button "Sync to Pipedrive (11)" at bounding box center [1252, 129] width 101 height 18
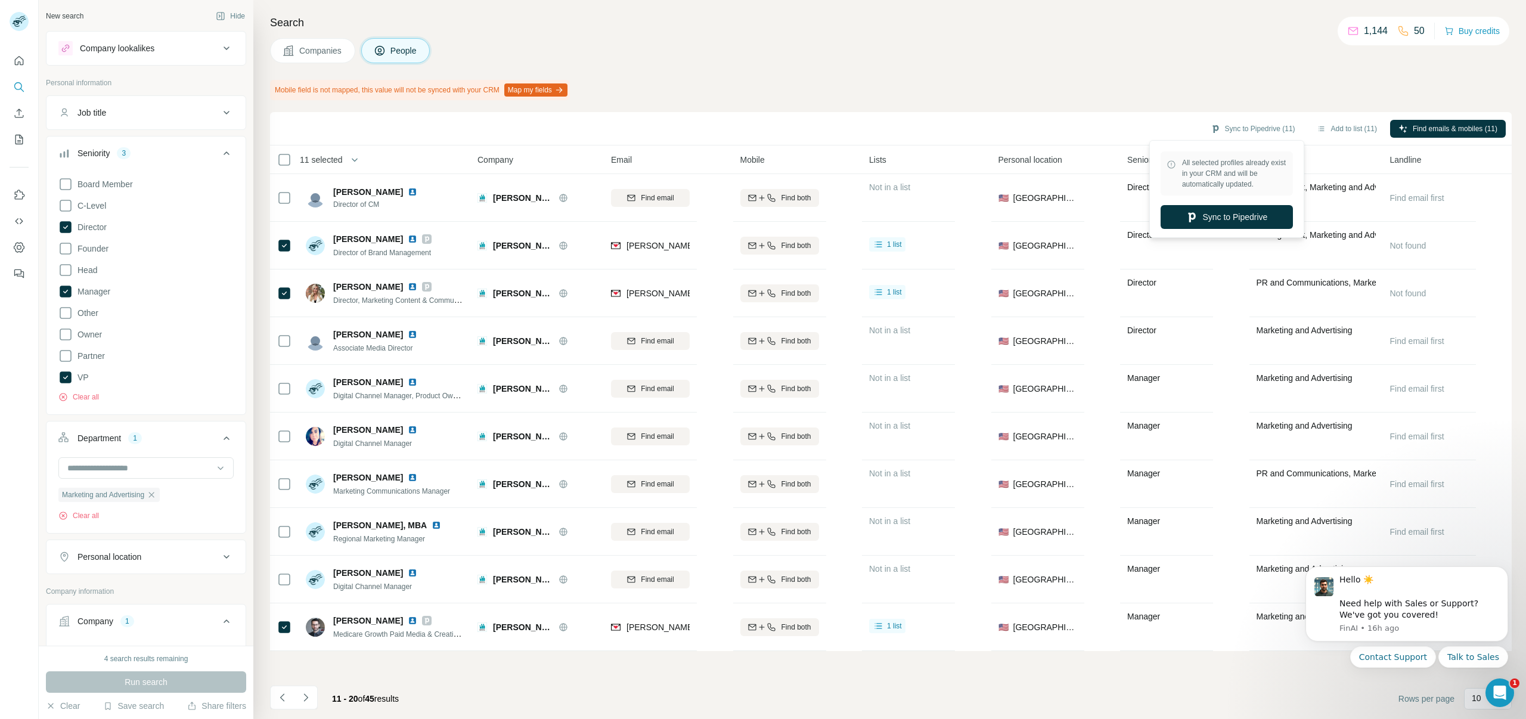
click at [1250, 60] on div "Companies People" at bounding box center [890, 50] width 1241 height 25
click at [1266, 132] on button "Sync to Pipedrive (11)" at bounding box center [1252, 129] width 101 height 18
click at [1242, 212] on button "Sync to Pipedrive" at bounding box center [1226, 217] width 132 height 24
click at [285, 697] on icon "Navigate to previous page" at bounding box center [283, 697] width 12 height 12
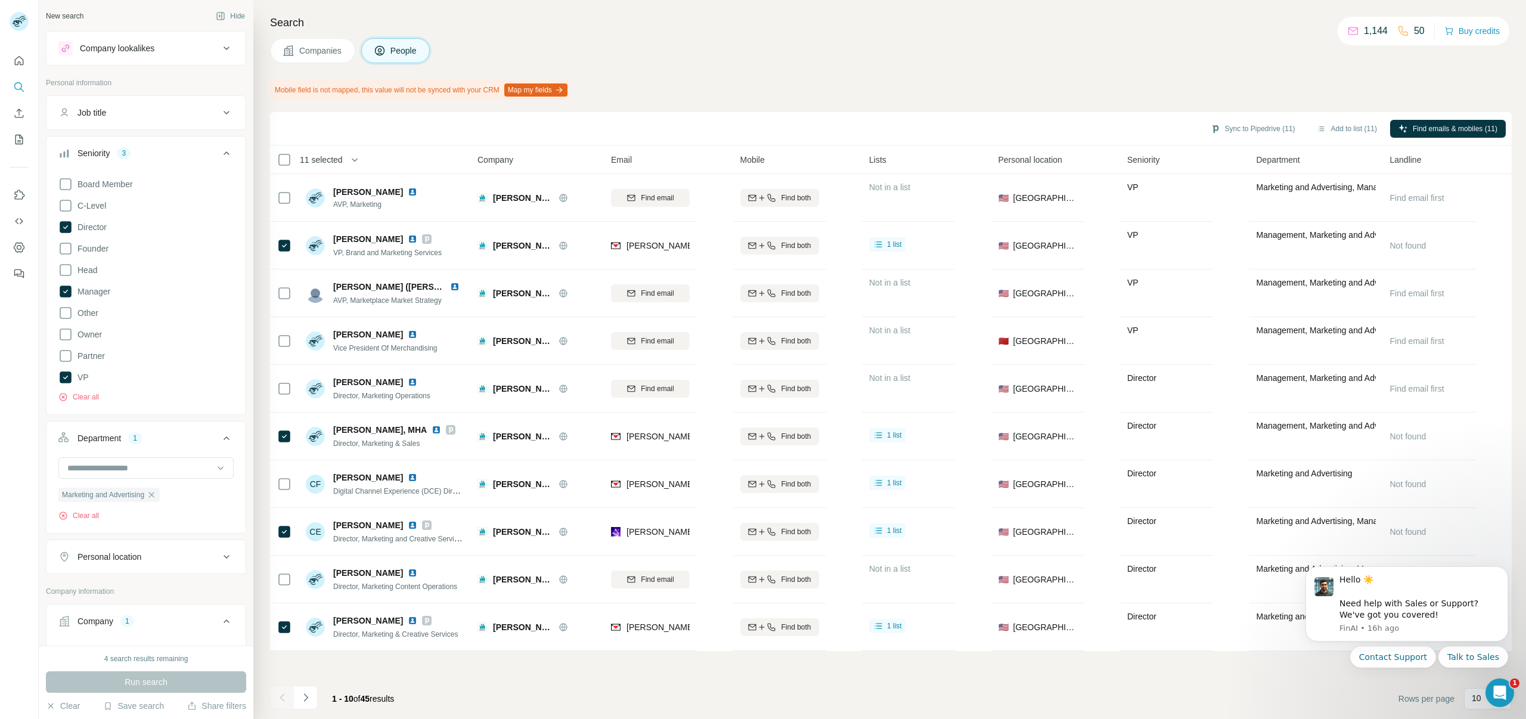
click at [285, 697] on div at bounding box center [282, 697] width 24 height 24
click at [1269, 132] on button "Sync to Pipedrive (11)" at bounding box center [1252, 129] width 101 height 18
click at [1230, 222] on button "Sync to Pipedrive" at bounding box center [1226, 217] width 132 height 24
click at [303, 698] on icon "Navigate to next page" at bounding box center [306, 697] width 12 height 12
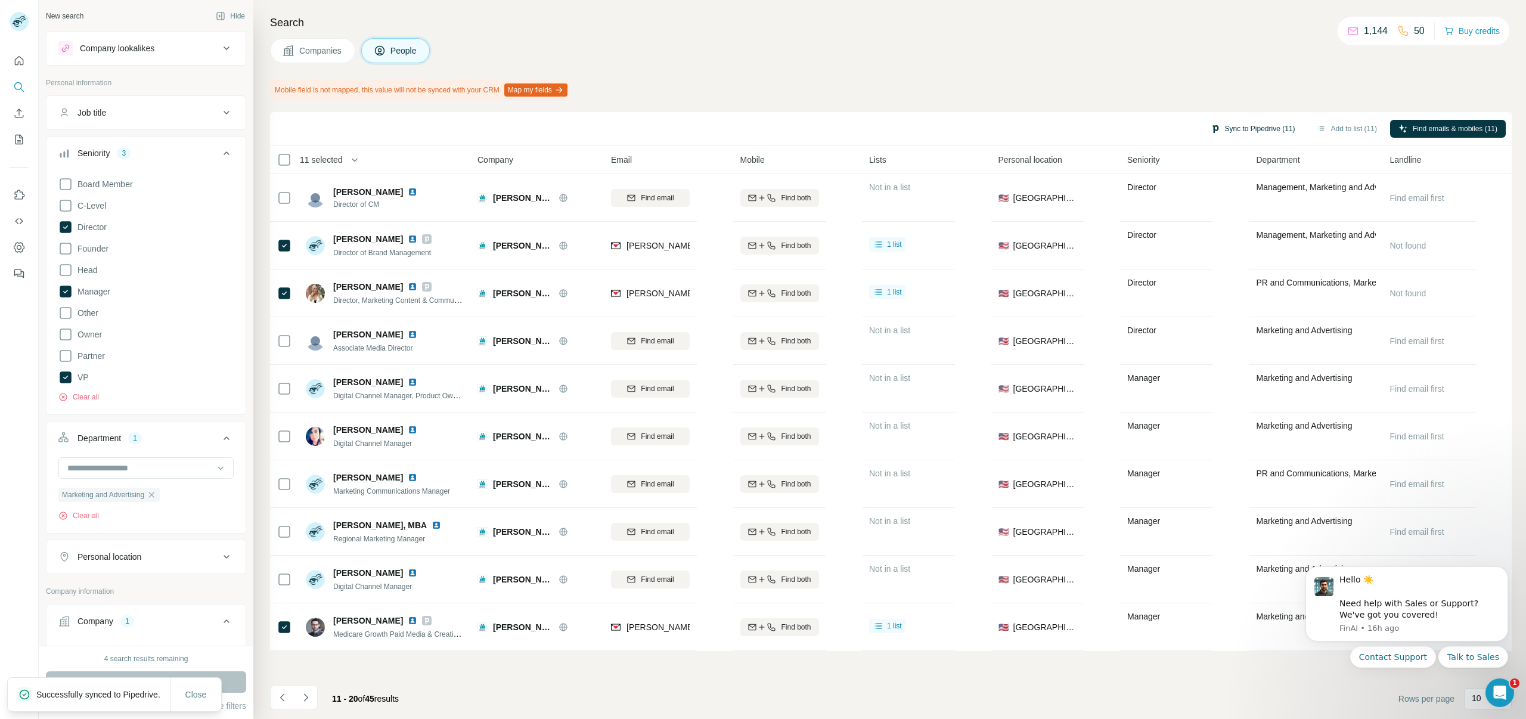
click at [1234, 128] on button "Sync to Pipedrive (11)" at bounding box center [1252, 129] width 101 height 18
click at [1212, 214] on button "Sync to Pipedrive" at bounding box center [1226, 217] width 132 height 24
click at [275, 694] on button "Navigate to previous page" at bounding box center [282, 697] width 24 height 24
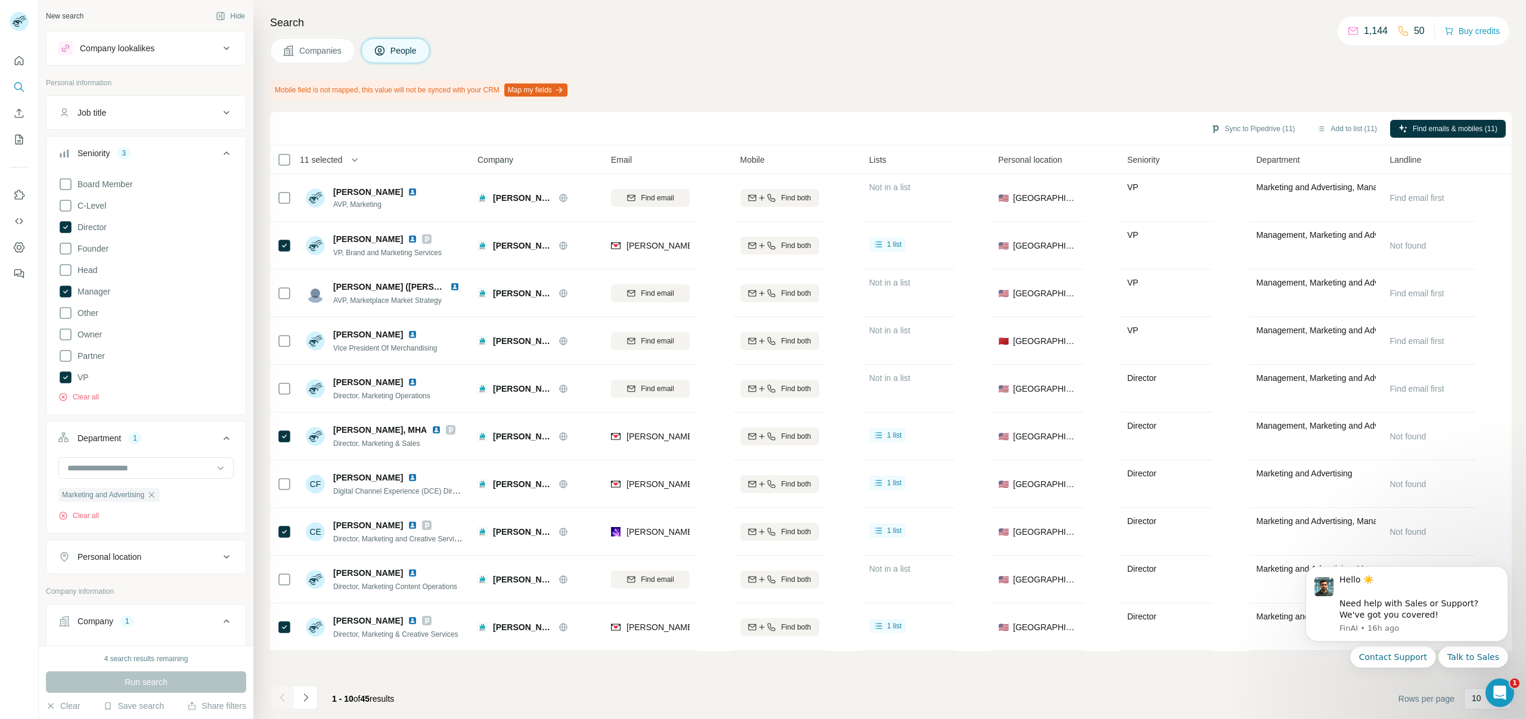
click at [275, 694] on div at bounding box center [282, 697] width 24 height 24
click at [1280, 129] on button "Sync to Pipedrive (8)" at bounding box center [1262, 129] width 97 height 18
click at [1237, 213] on button "Sync to Pipedrive" at bounding box center [1231, 217] width 132 height 24
click at [300, 695] on icon "Navigate to next page" at bounding box center [306, 697] width 12 height 12
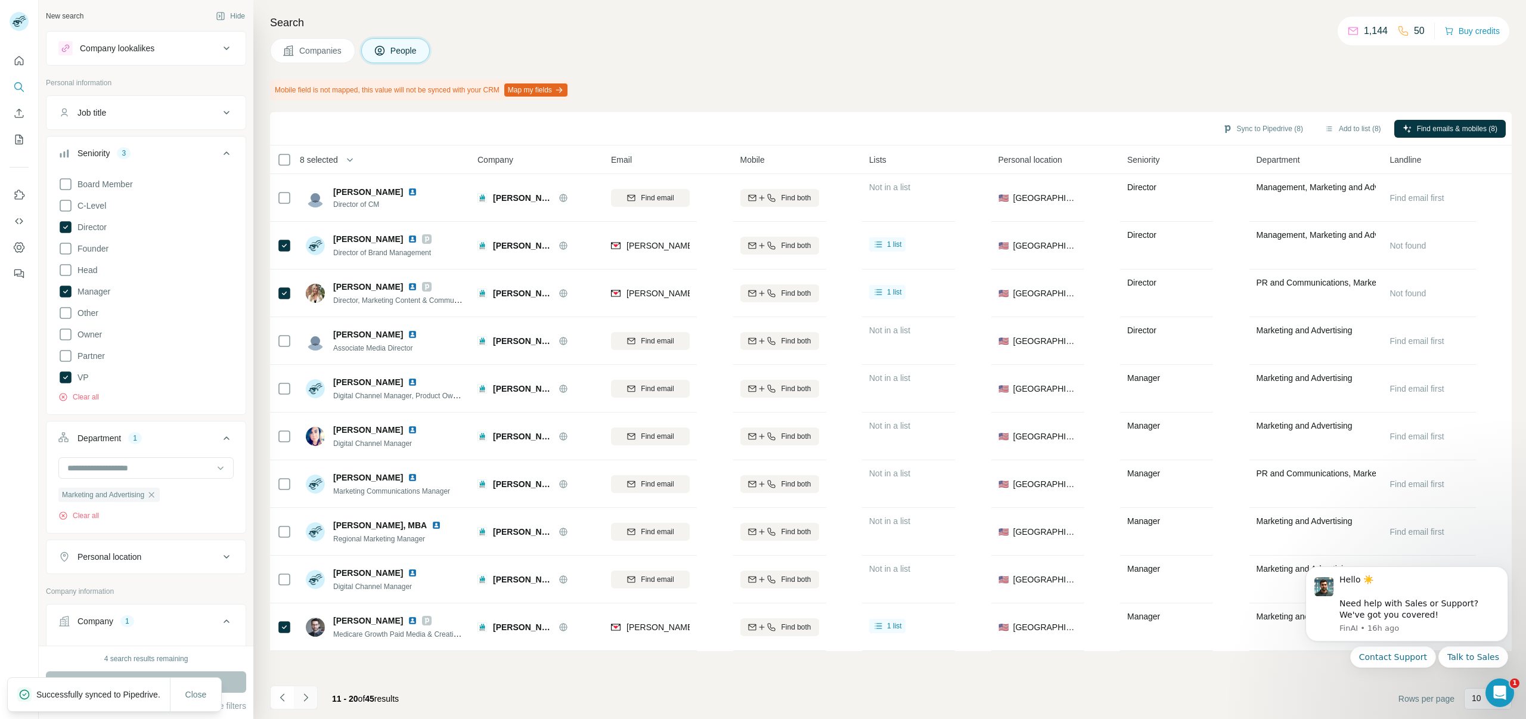
click at [300, 695] on icon "Navigate to next page" at bounding box center [306, 697] width 12 height 12
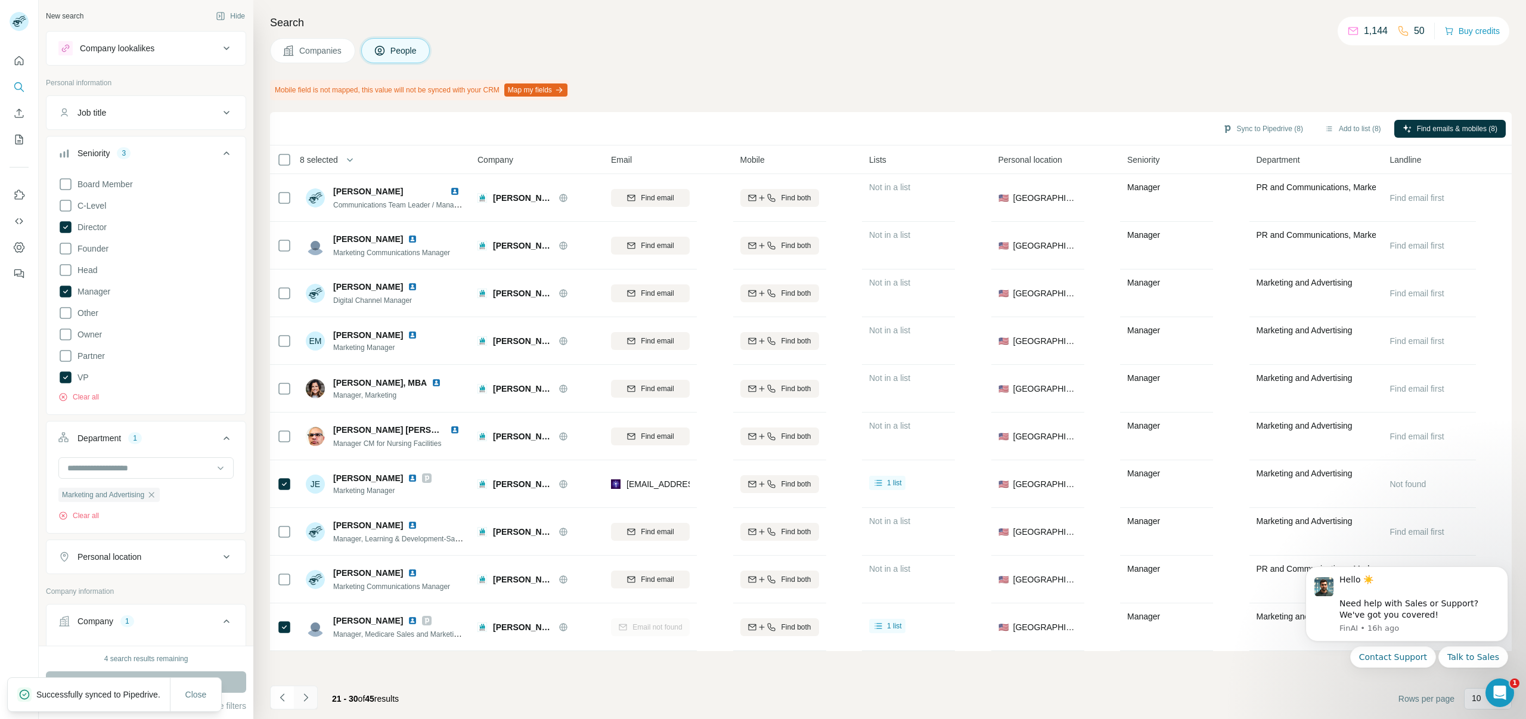
click at [299, 690] on button "Navigate to next page" at bounding box center [306, 697] width 24 height 24
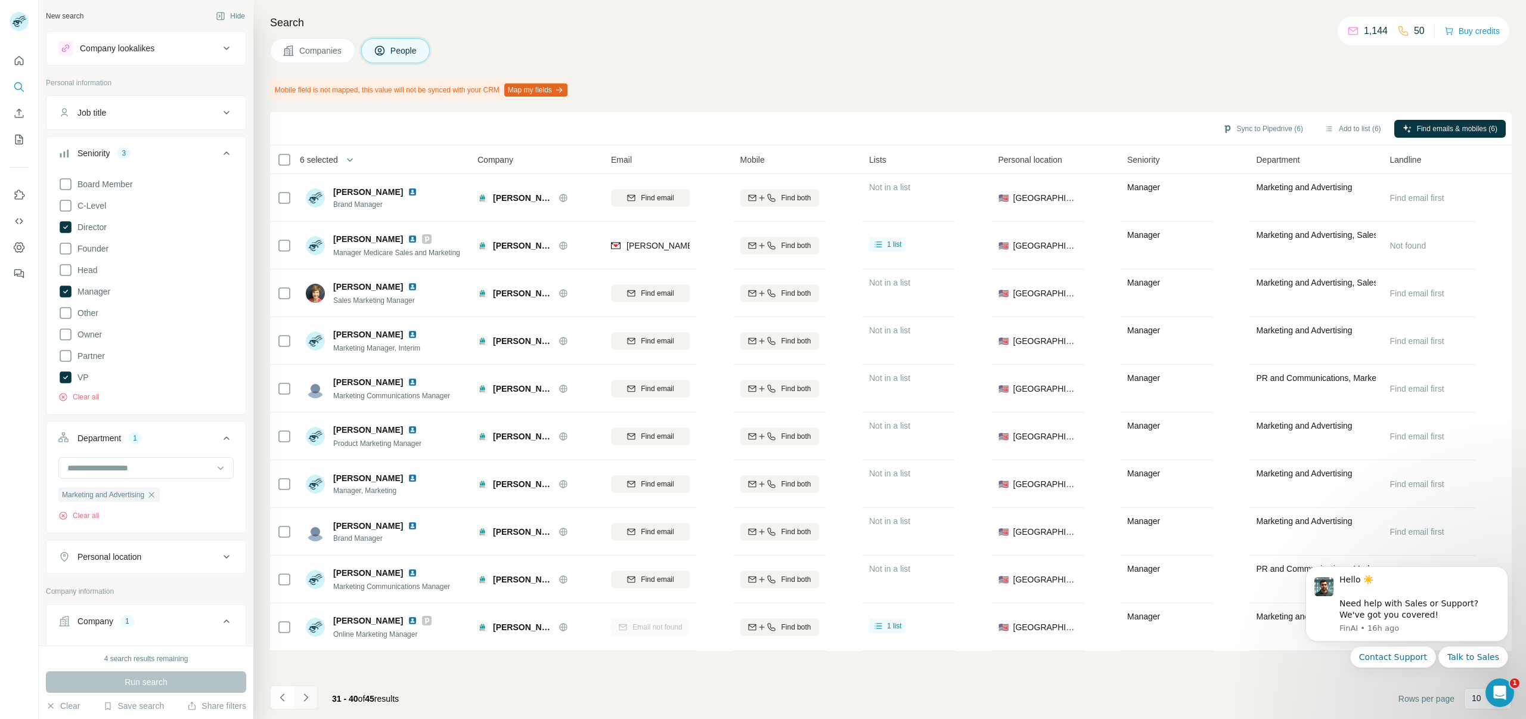
click at [305, 696] on icon "Navigate to next page" at bounding box center [306, 697] width 12 height 12
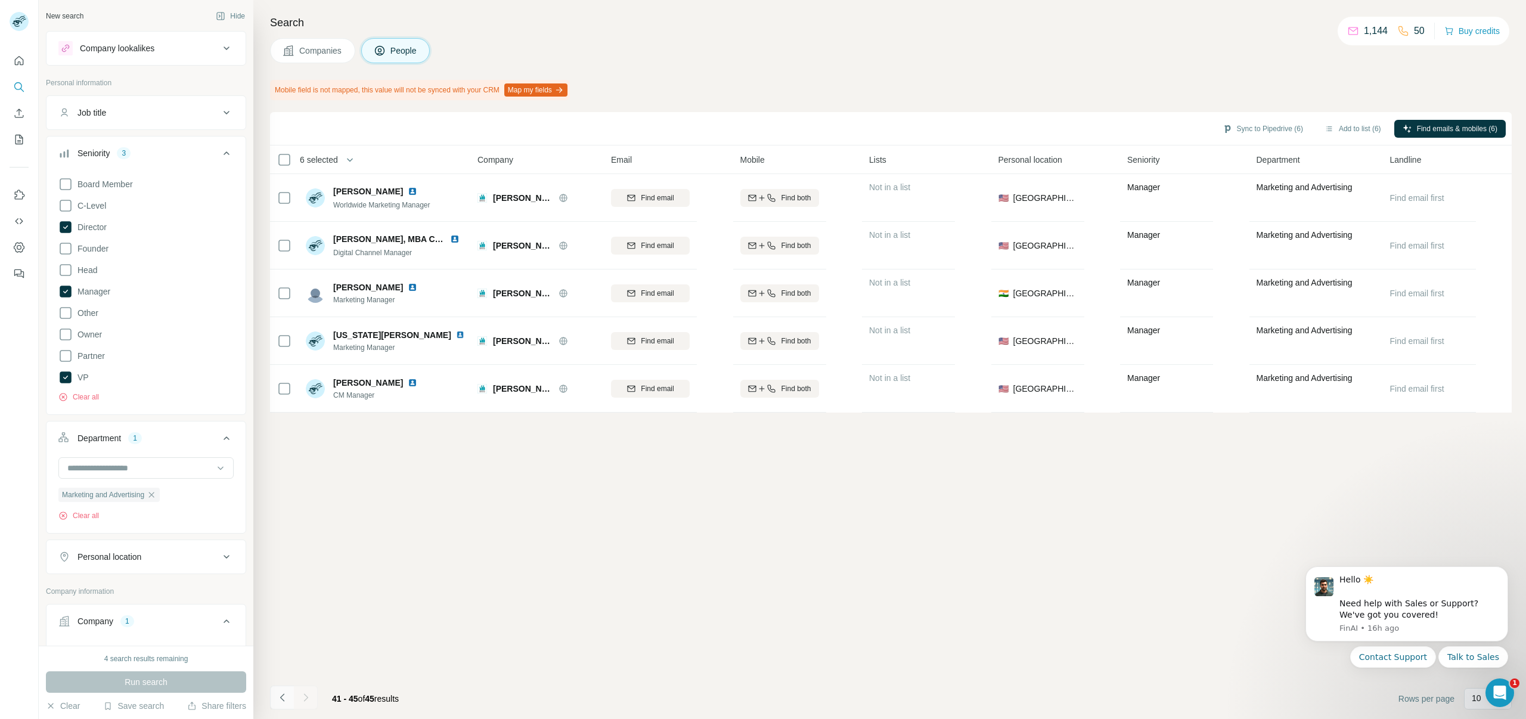
click at [285, 696] on icon "Navigate to previous page" at bounding box center [283, 697] width 12 height 12
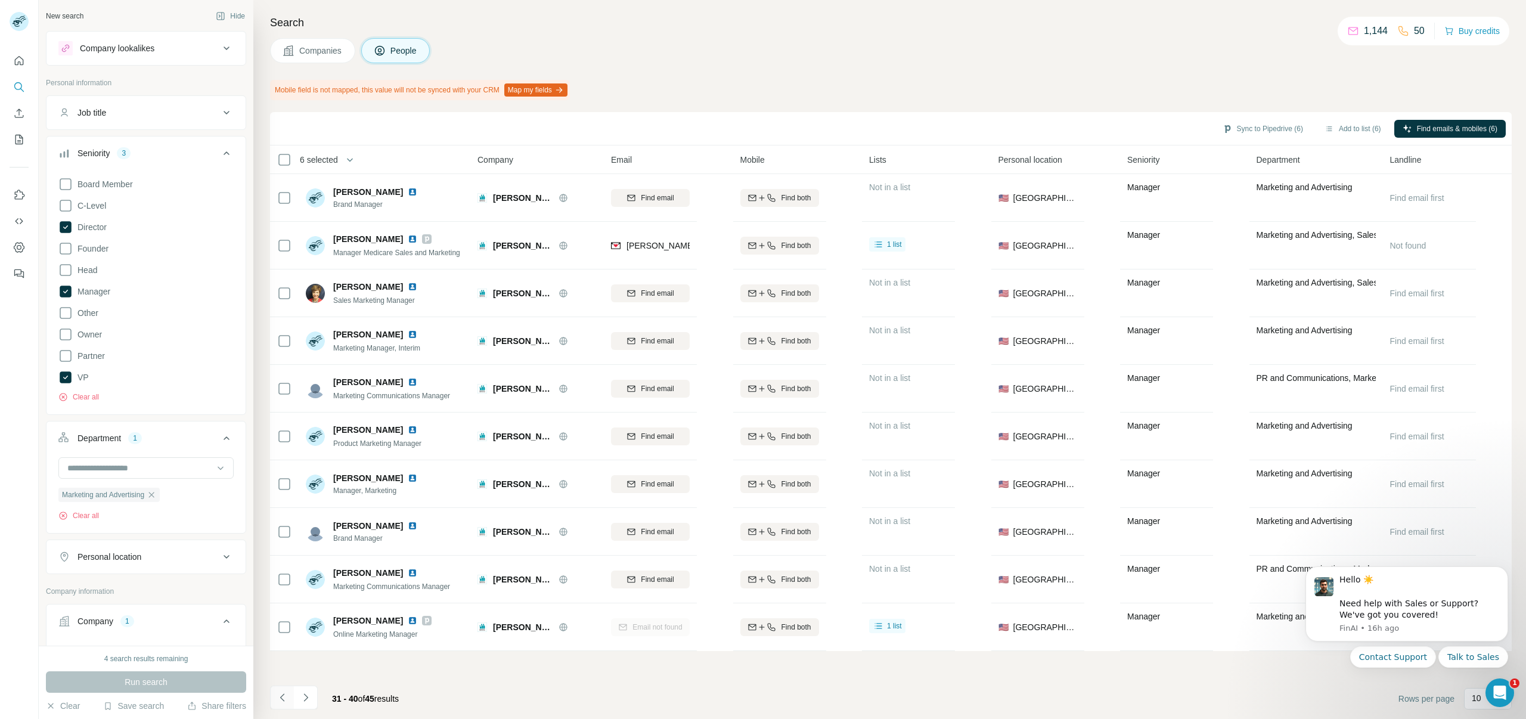
click at [285, 696] on icon "Navigate to previous page" at bounding box center [283, 697] width 12 height 12
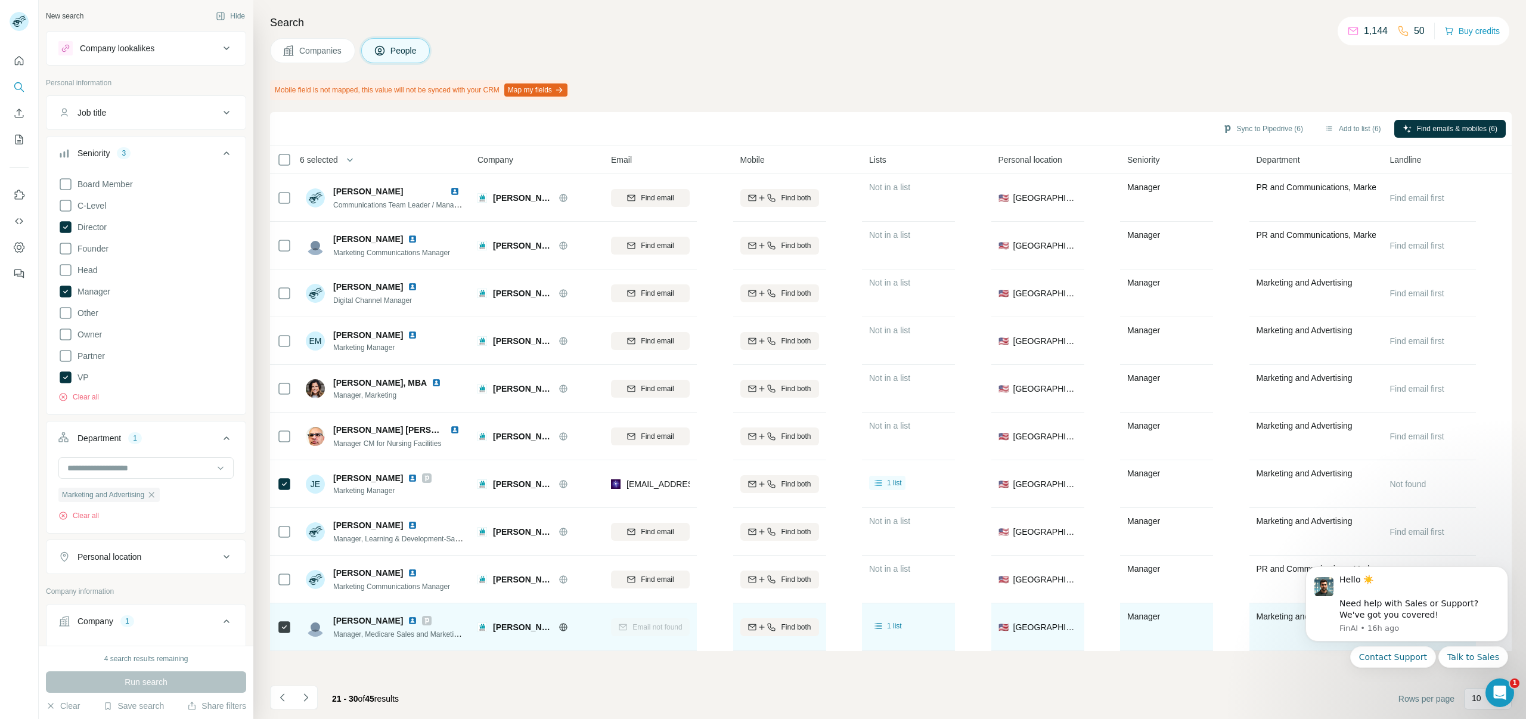
click at [278, 624] on icon at bounding box center [284, 627] width 14 height 14
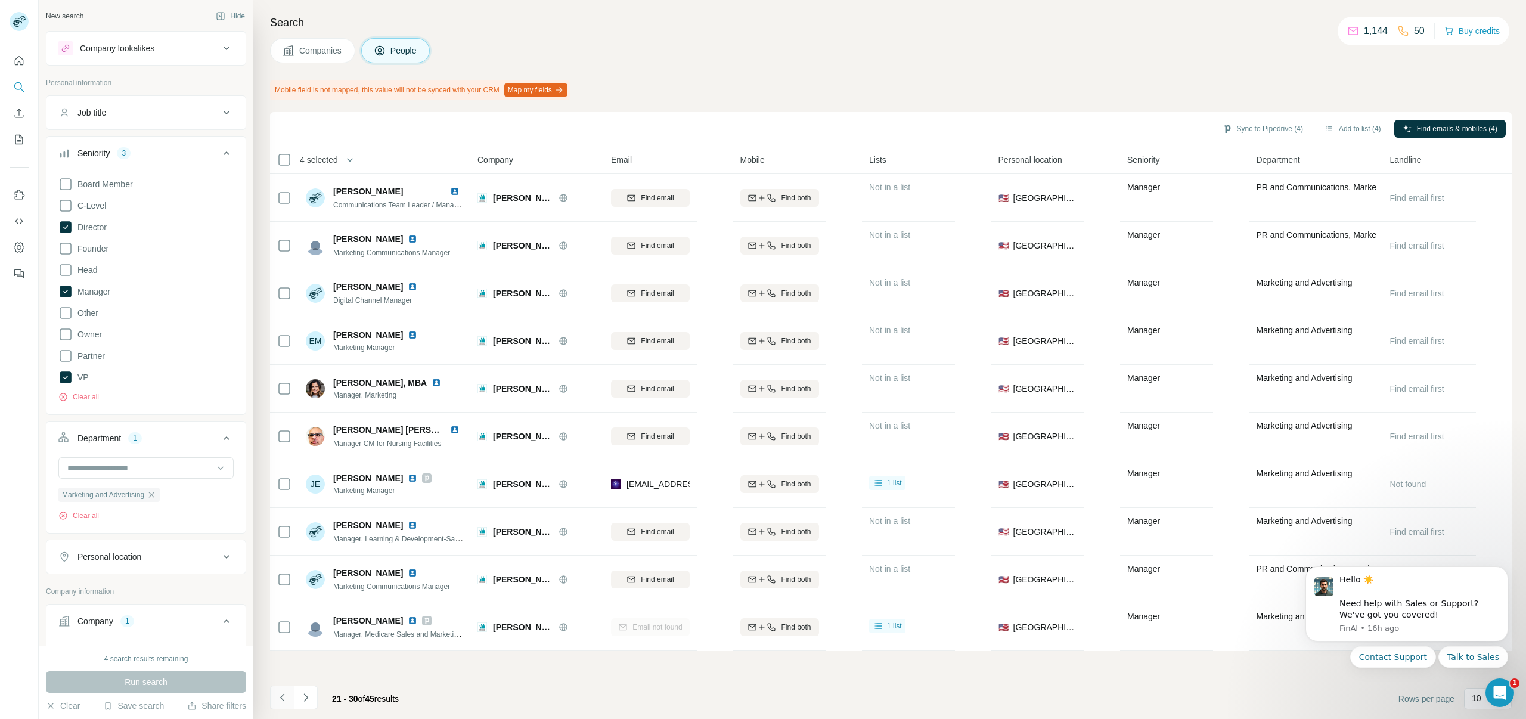
click at [282, 700] on icon "Navigate to previous page" at bounding box center [283, 697] width 12 height 12
click at [1228, 132] on button "Sync to Pipedrive (3)" at bounding box center [1262, 129] width 97 height 18
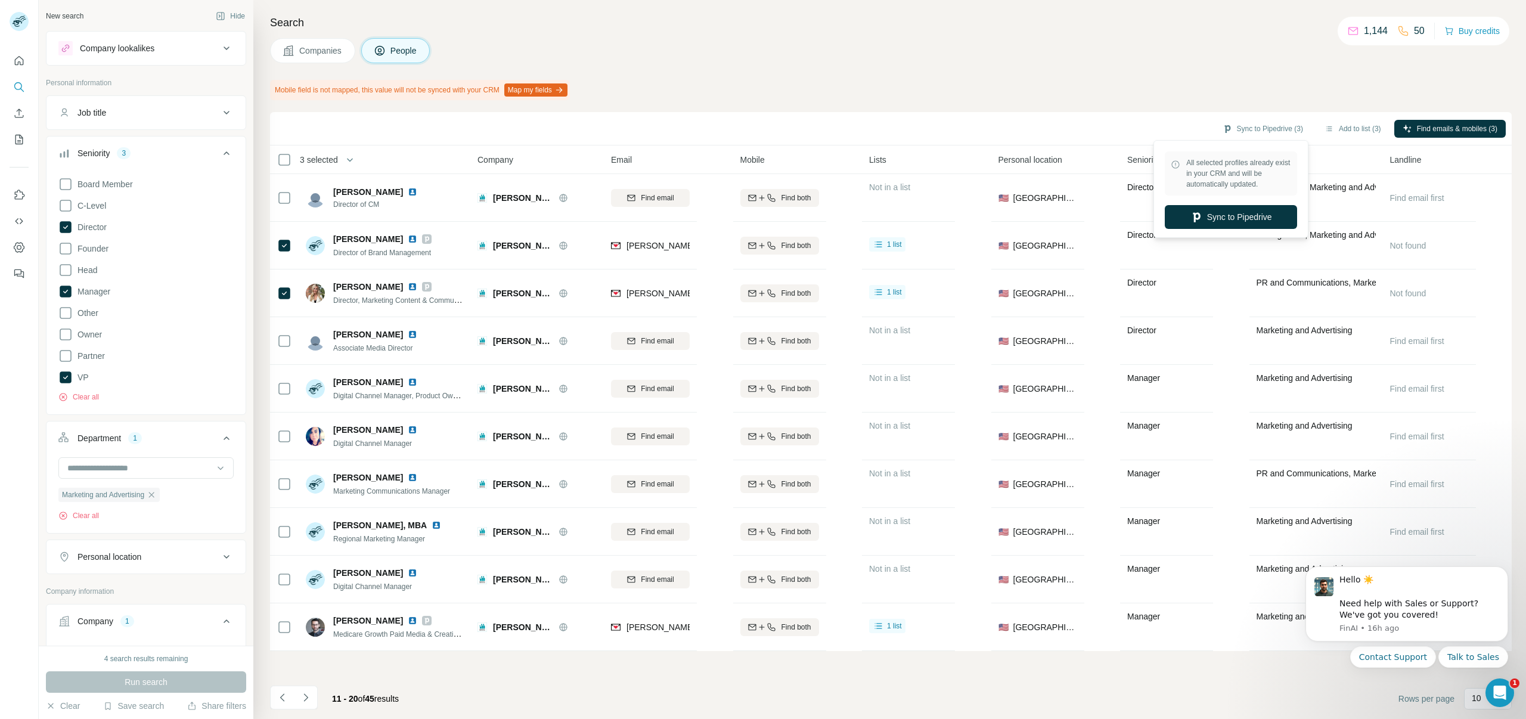
click at [1219, 201] on div "All selected profiles already exist in your CRM and will be automatically updat…" at bounding box center [1230, 189] width 149 height 92
click at [1219, 203] on div "All selected profiles already exist in your CRM and will be automatically updat…" at bounding box center [1230, 189] width 149 height 92
click at [1213, 215] on button "Sync to Pipedrive" at bounding box center [1231, 217] width 132 height 24
click at [197, 690] on span "Close" at bounding box center [195, 694] width 21 height 12
click at [1393, 653] on button "Contact Support" at bounding box center [1393, 656] width 86 height 21
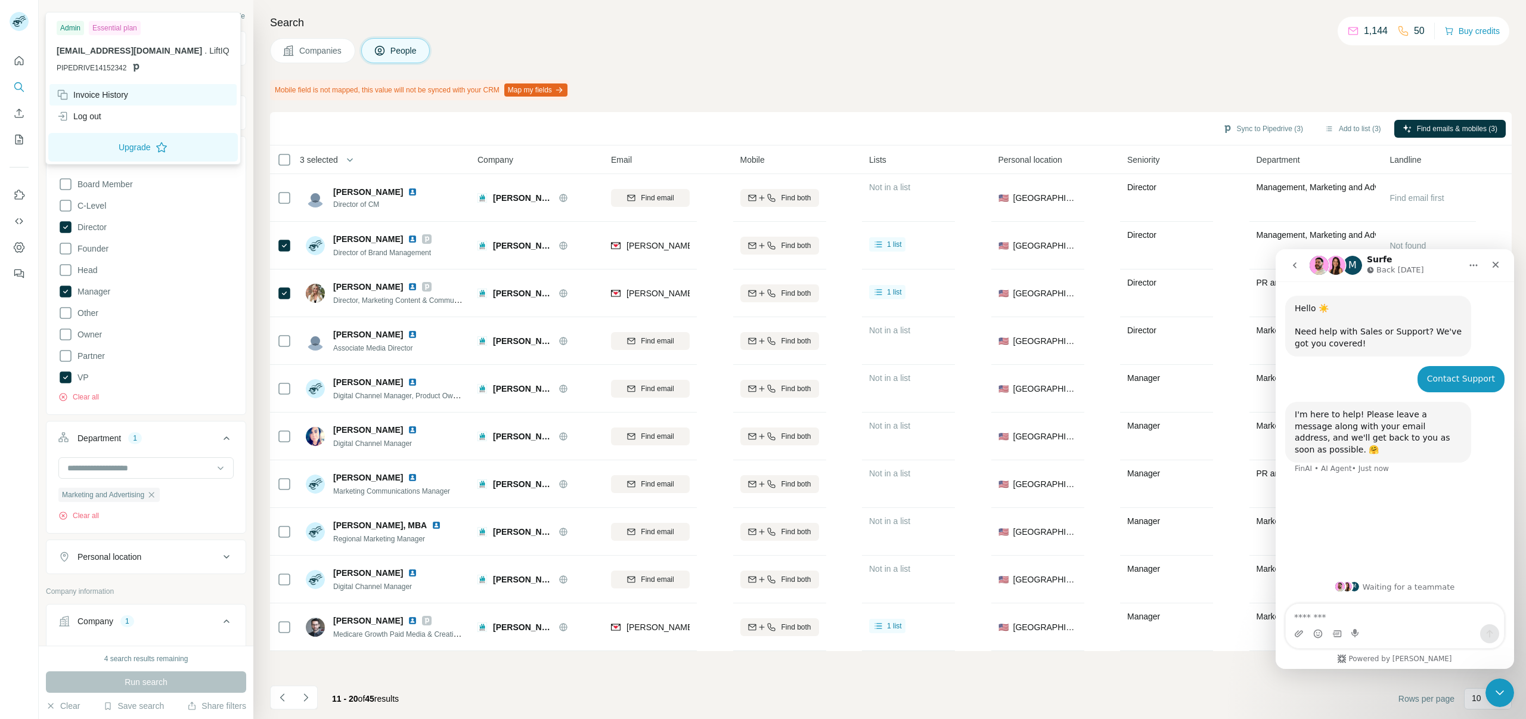
click at [107, 98] on div "Invoice History" at bounding box center [93, 95] width 72 height 12
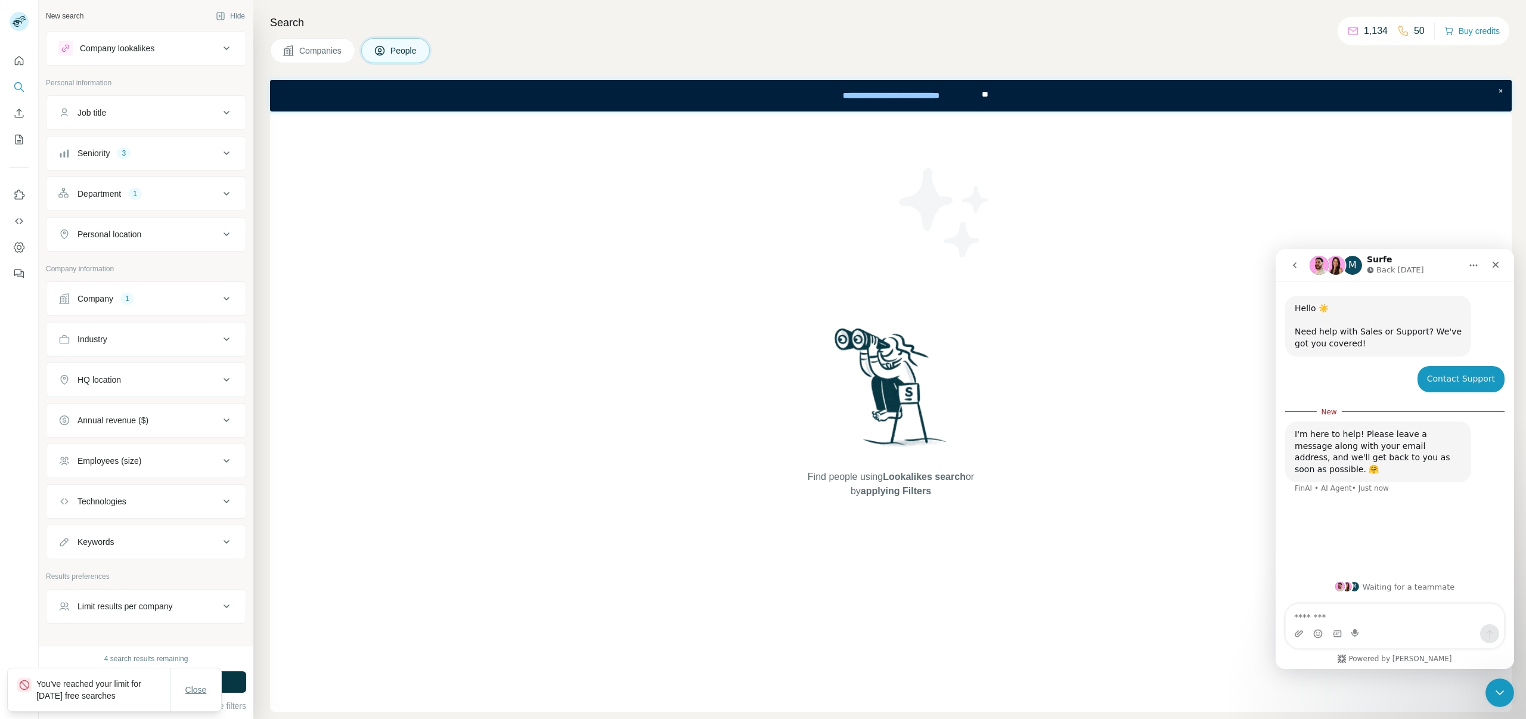
click at [197, 685] on span "Close" at bounding box center [195, 690] width 21 height 12
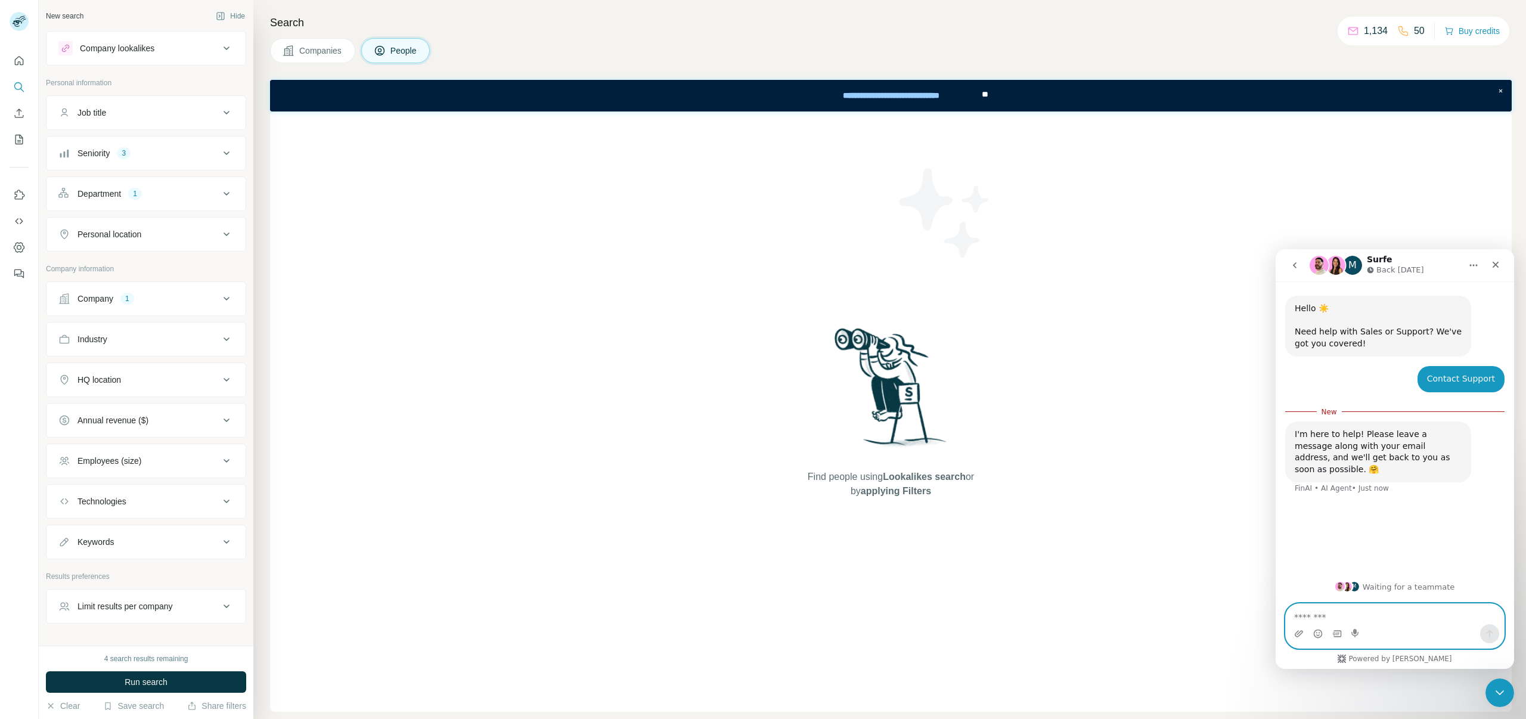
click at [1359, 622] on textarea "Message…" at bounding box center [1395, 614] width 218 height 20
type textarea "*****"
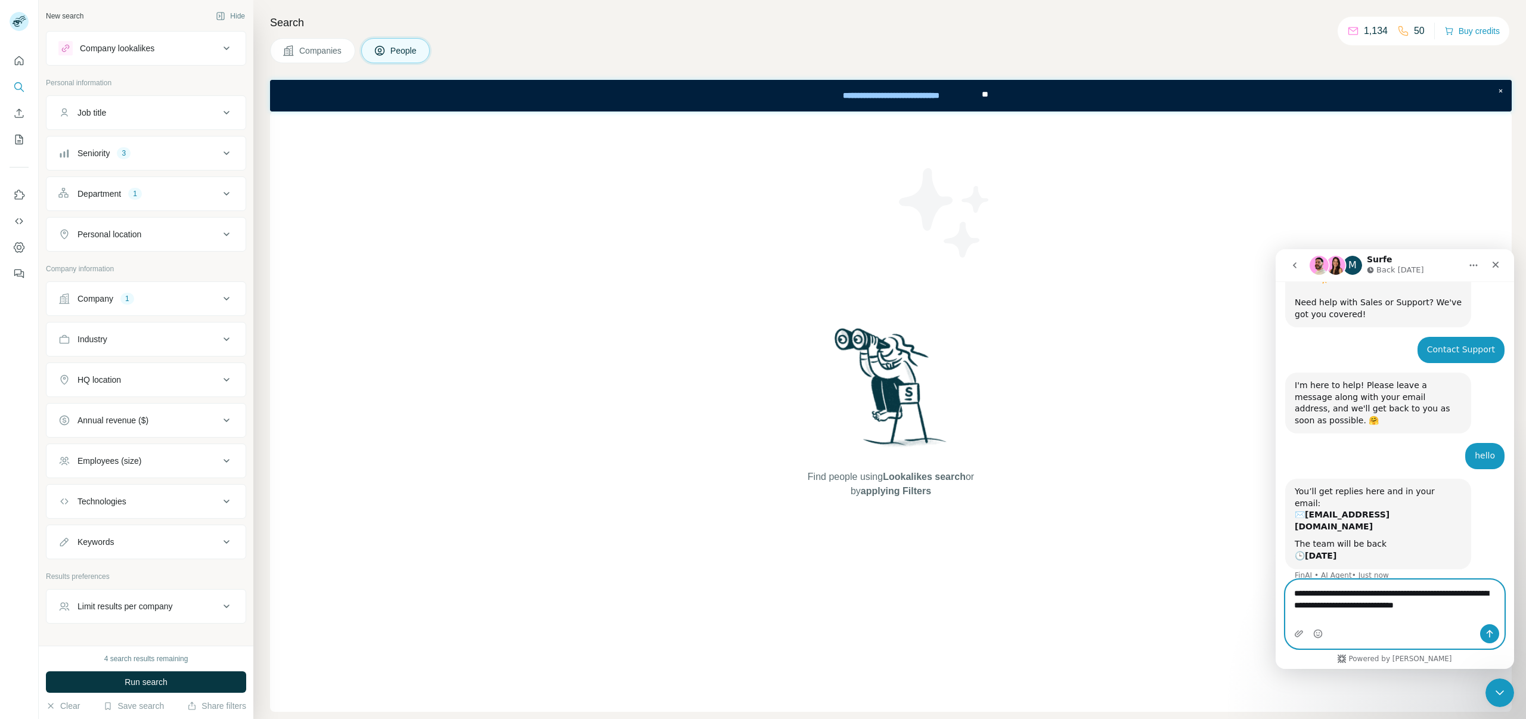
scroll to position [41, 0]
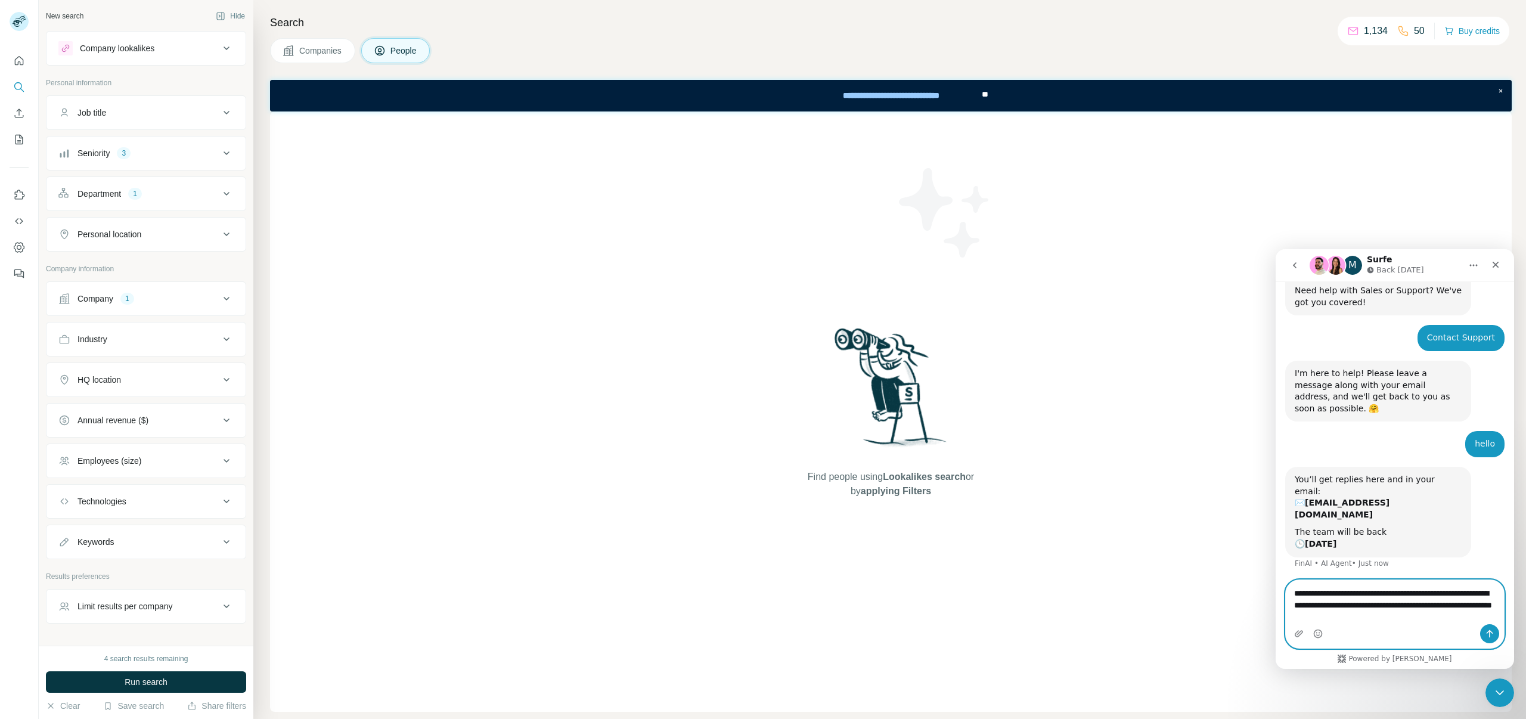
type textarea "**********"
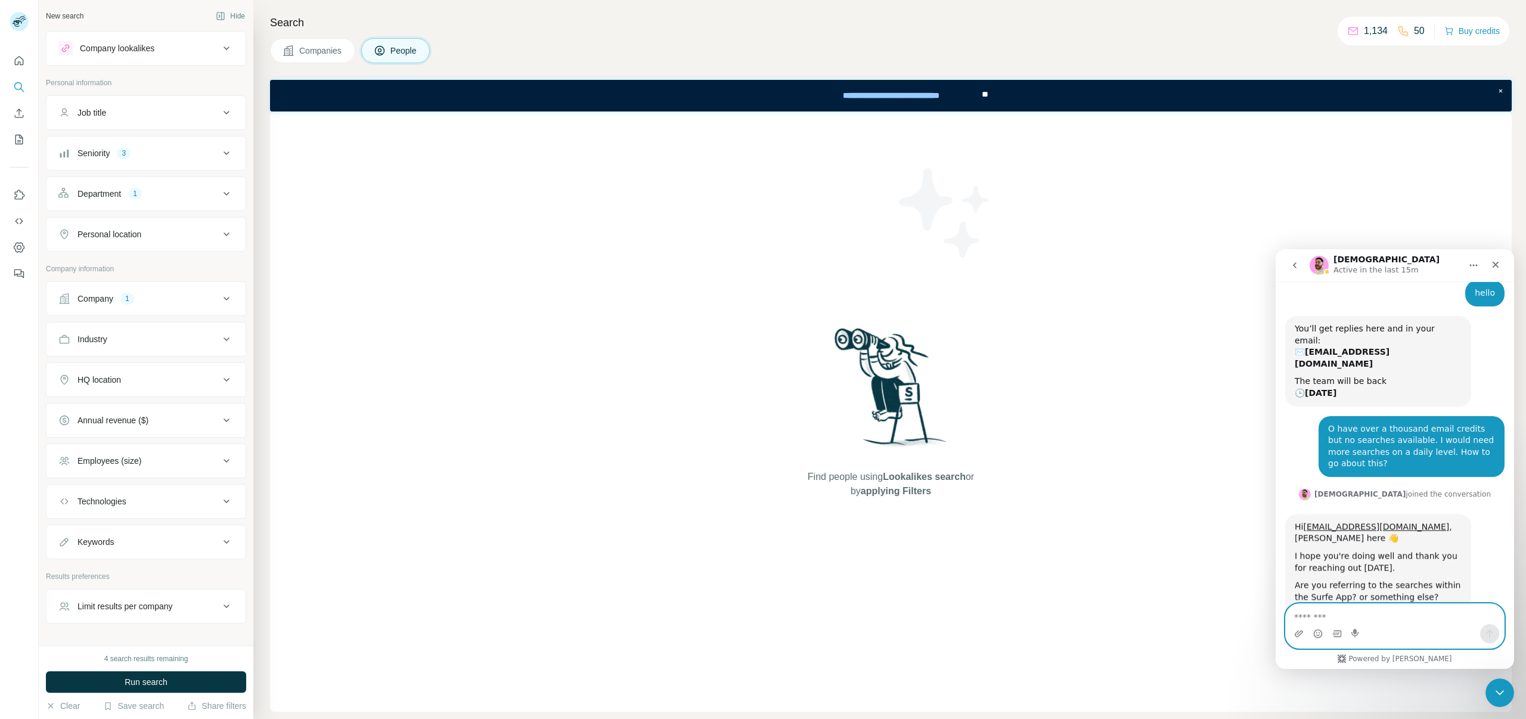
scroll to position [194, 0]
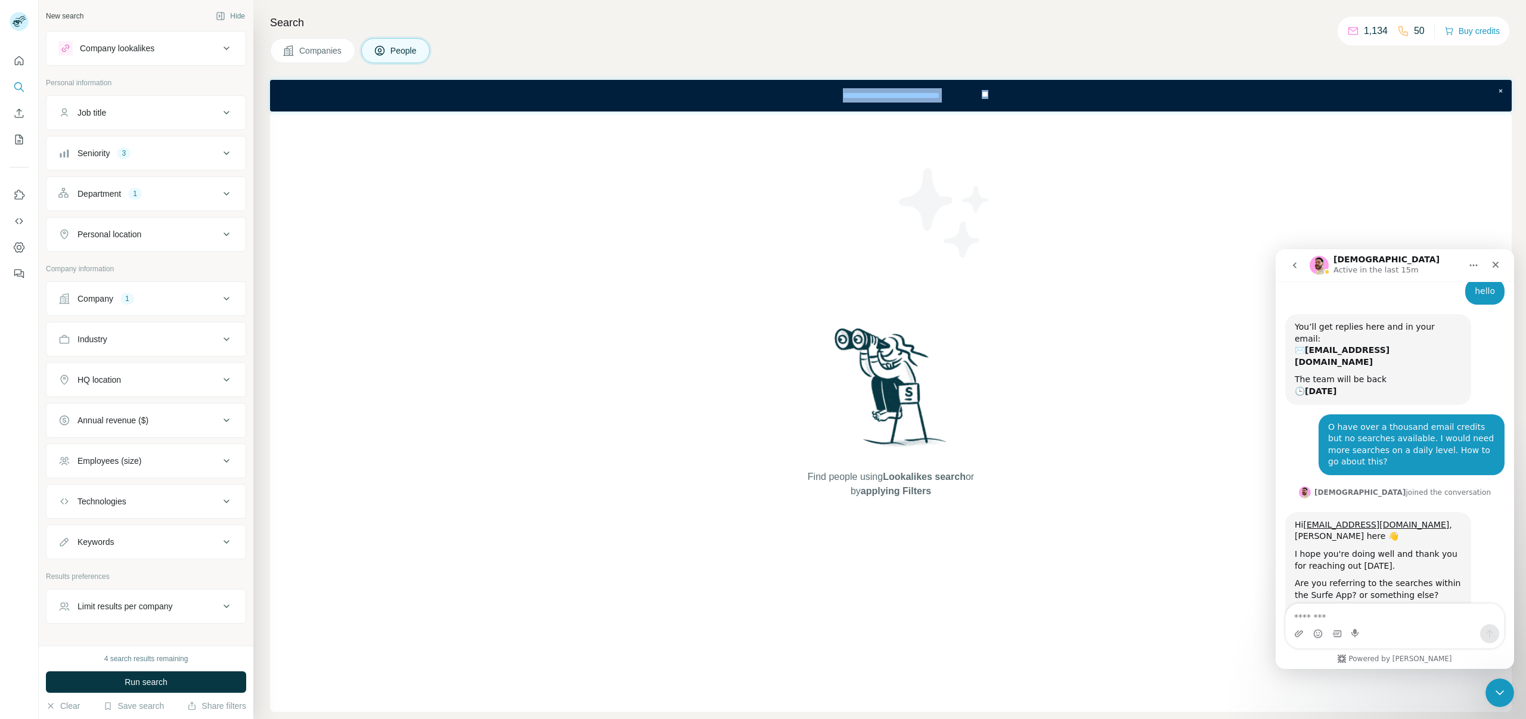
drag, startPoint x: 1110, startPoint y: 111, endPoint x: 1138, endPoint y: 255, distance: 146.8
click at [1138, 111] on html "**********" at bounding box center [890, 96] width 1241 height 32
click at [1173, 336] on div "Find people using Lookalikes search or by applying Filters" at bounding box center [890, 411] width 1241 height 600
click at [1333, 624] on div "Intercom messenger" at bounding box center [1337, 633] width 10 height 19
click at [1331, 617] on textarea "Message…" at bounding box center [1395, 614] width 218 height 20
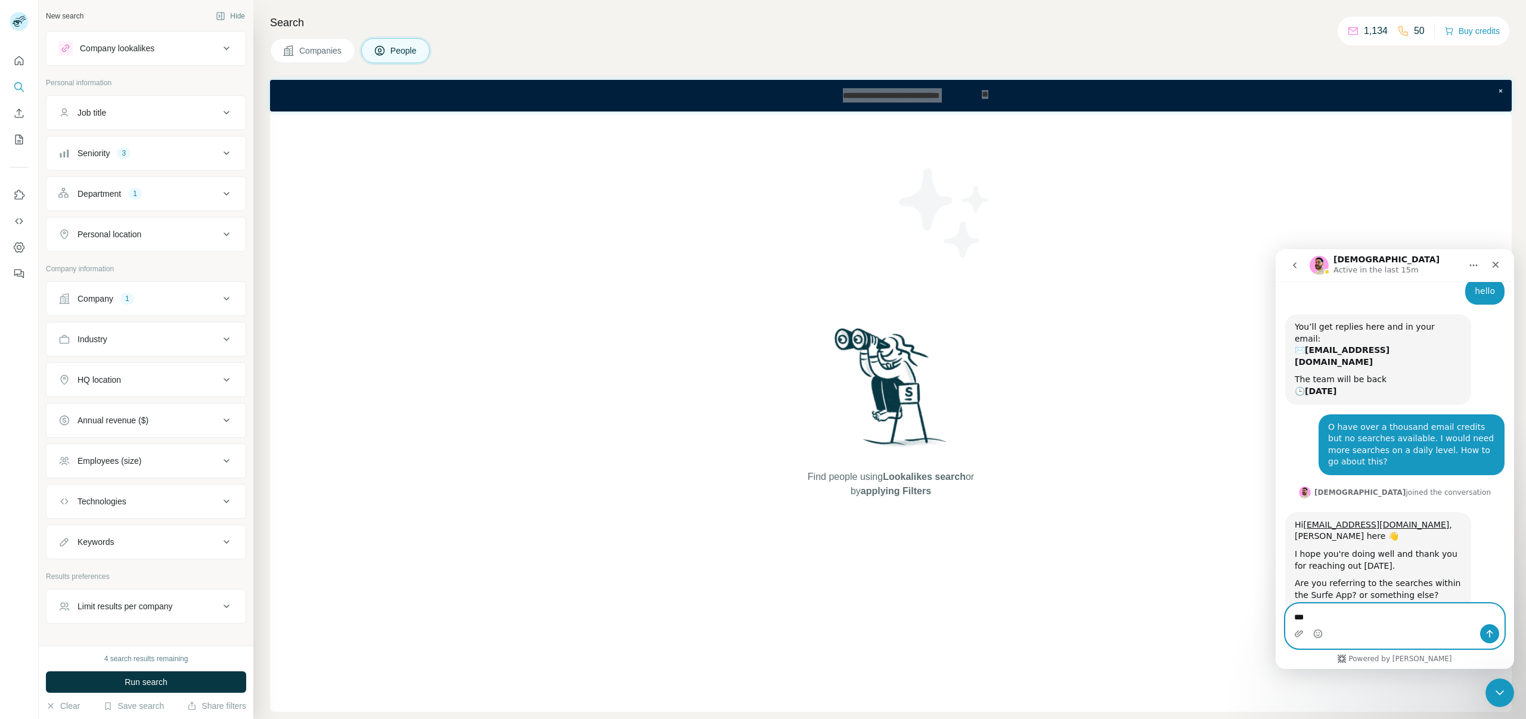
type textarea "***"
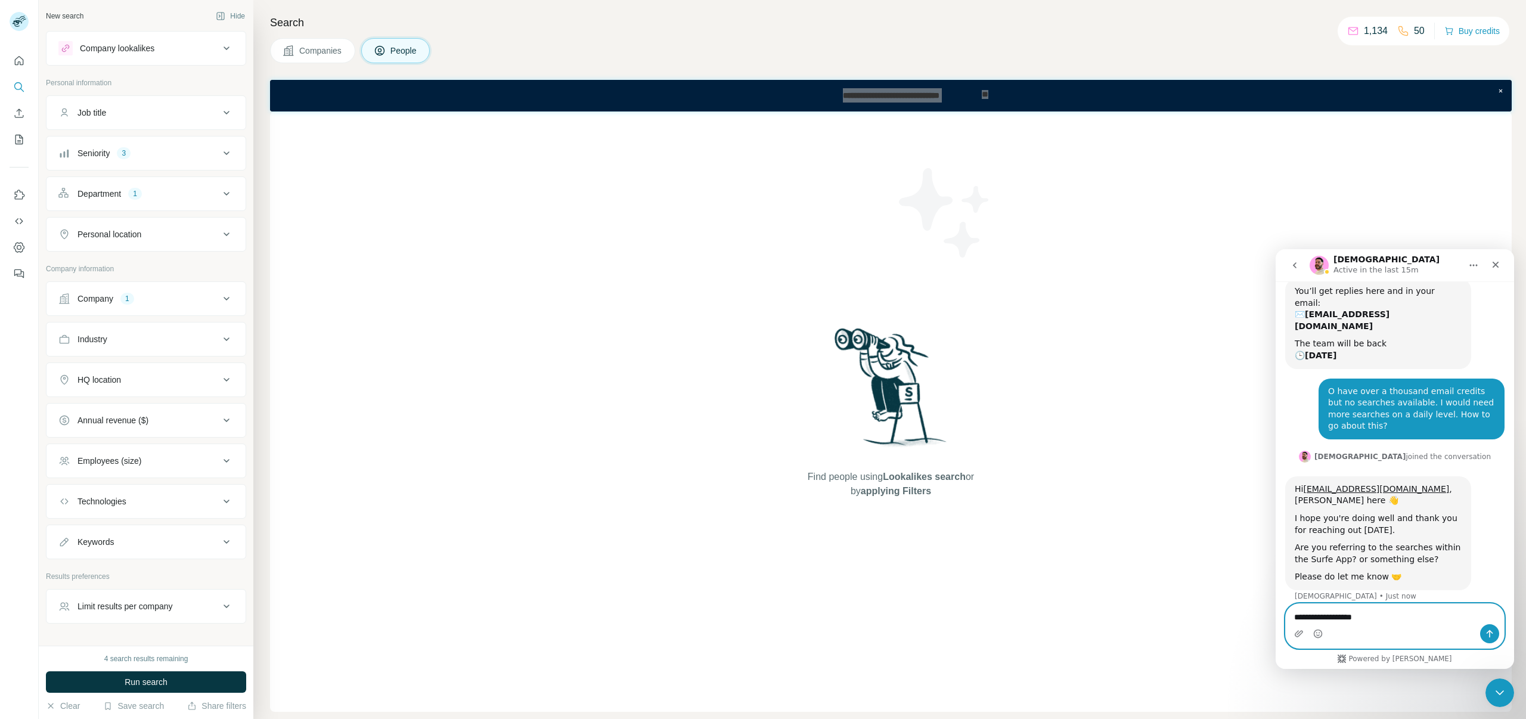
type textarea "**********"
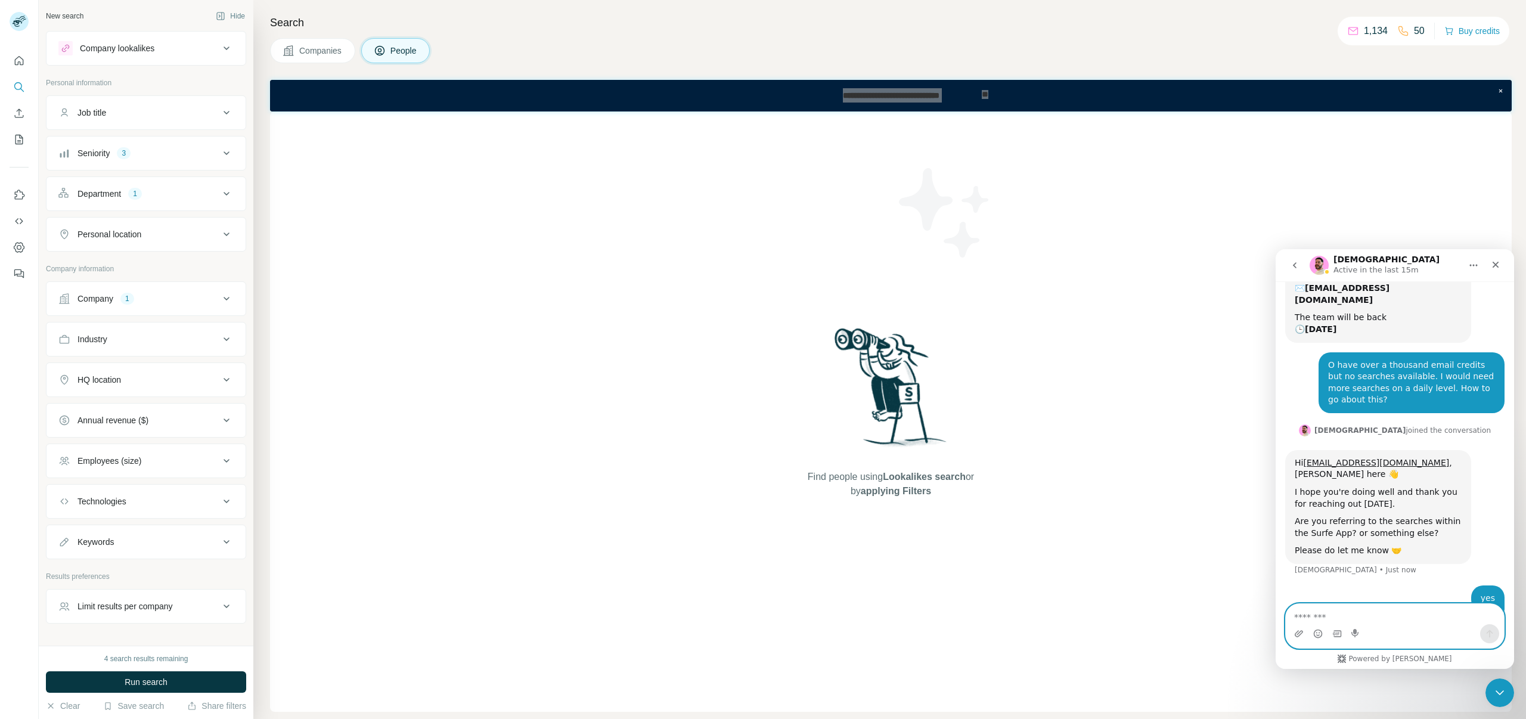
scroll to position [257, 0]
type textarea "**********"
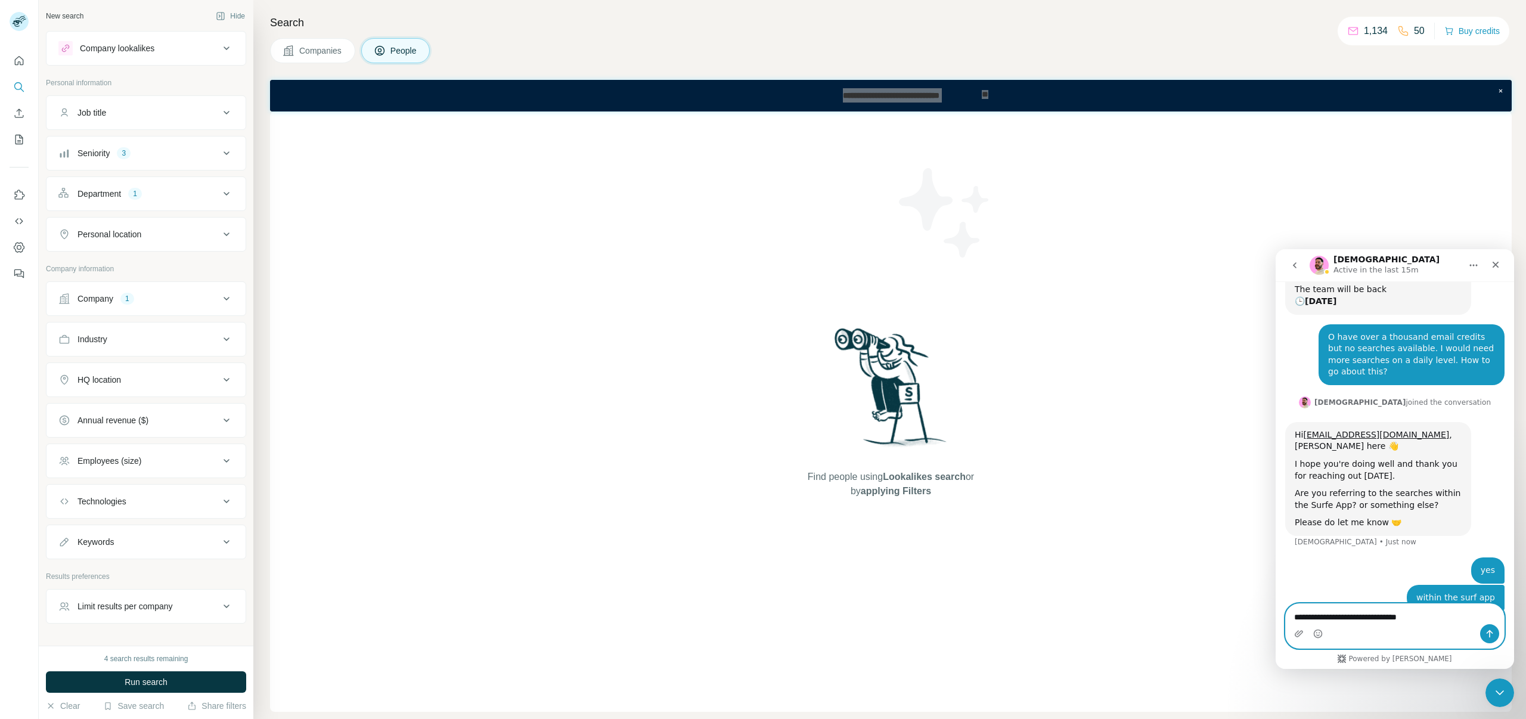
scroll to position [330, 0]
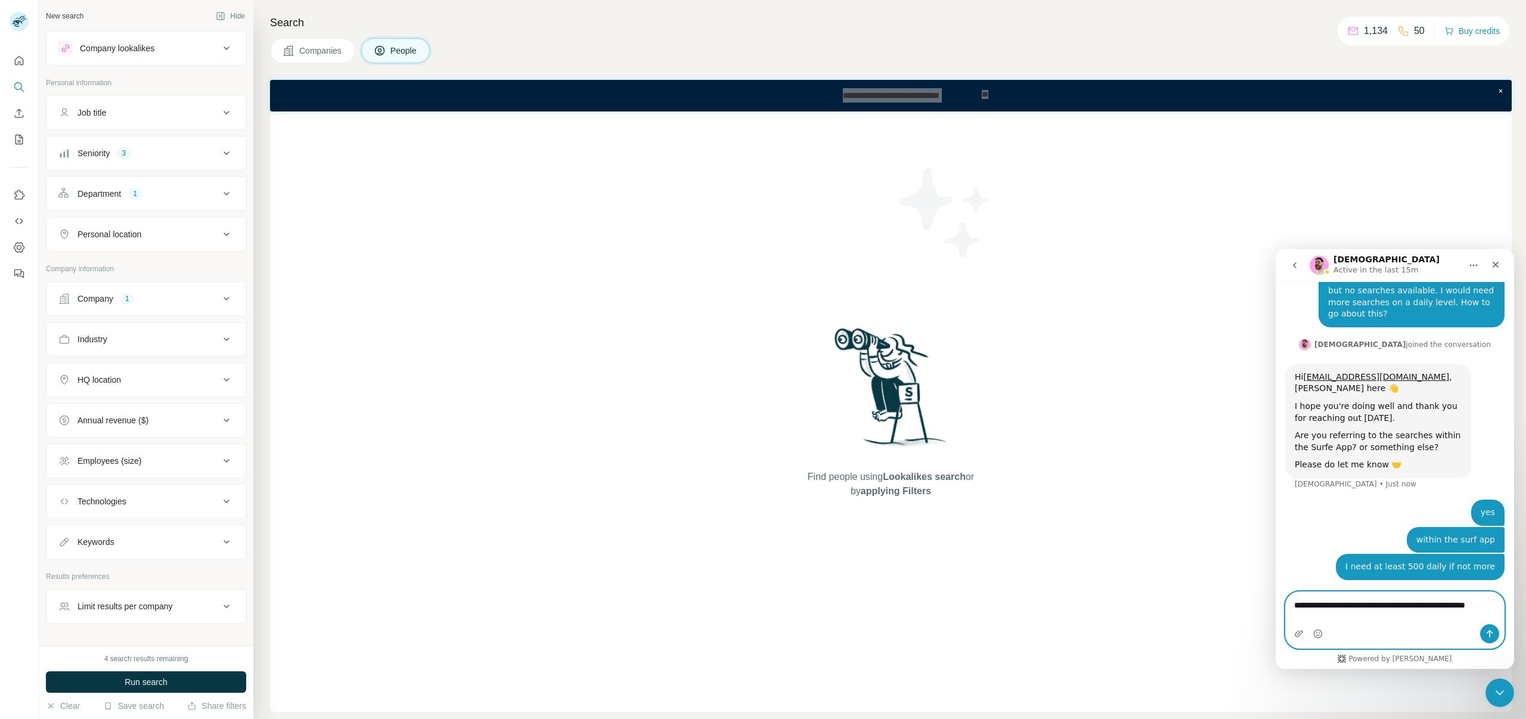
type textarea "**********"
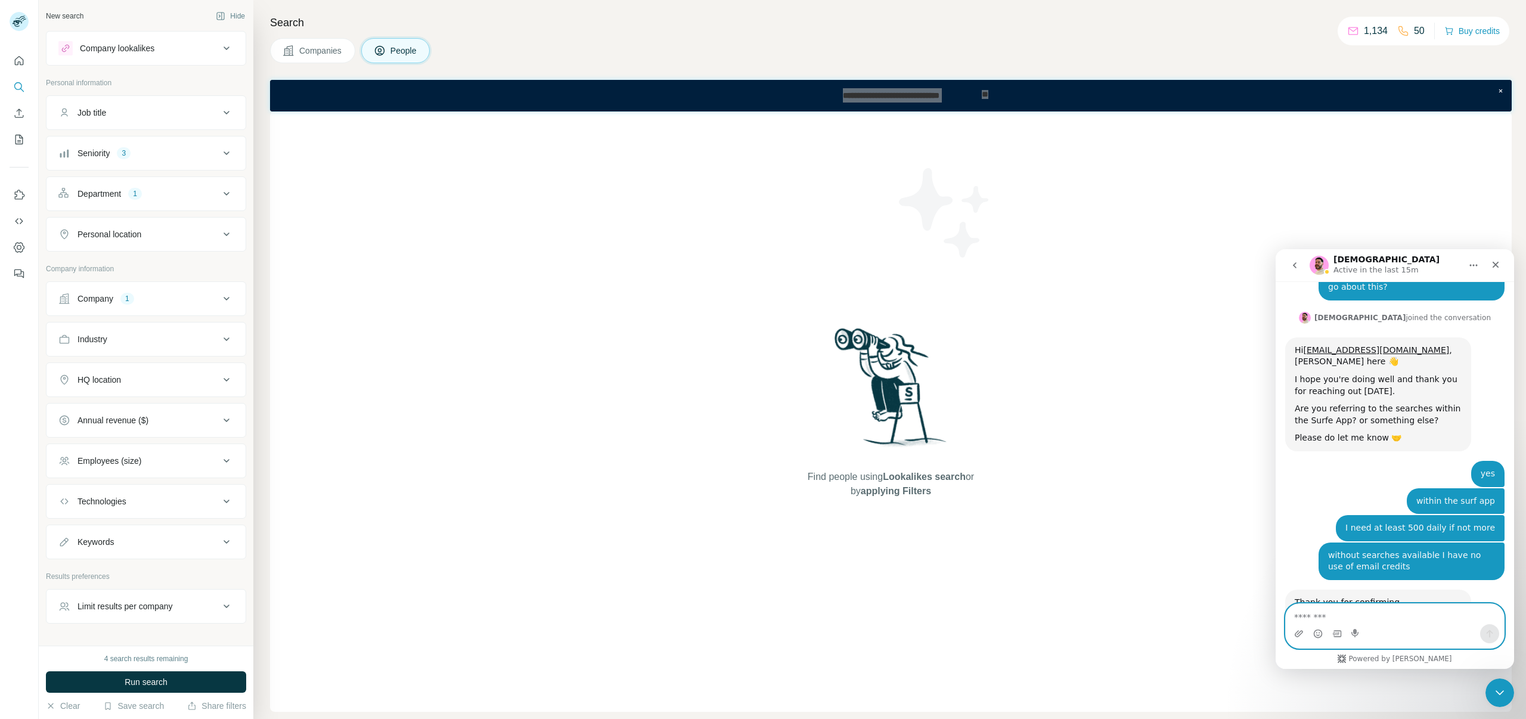
scroll to position [434, 0]
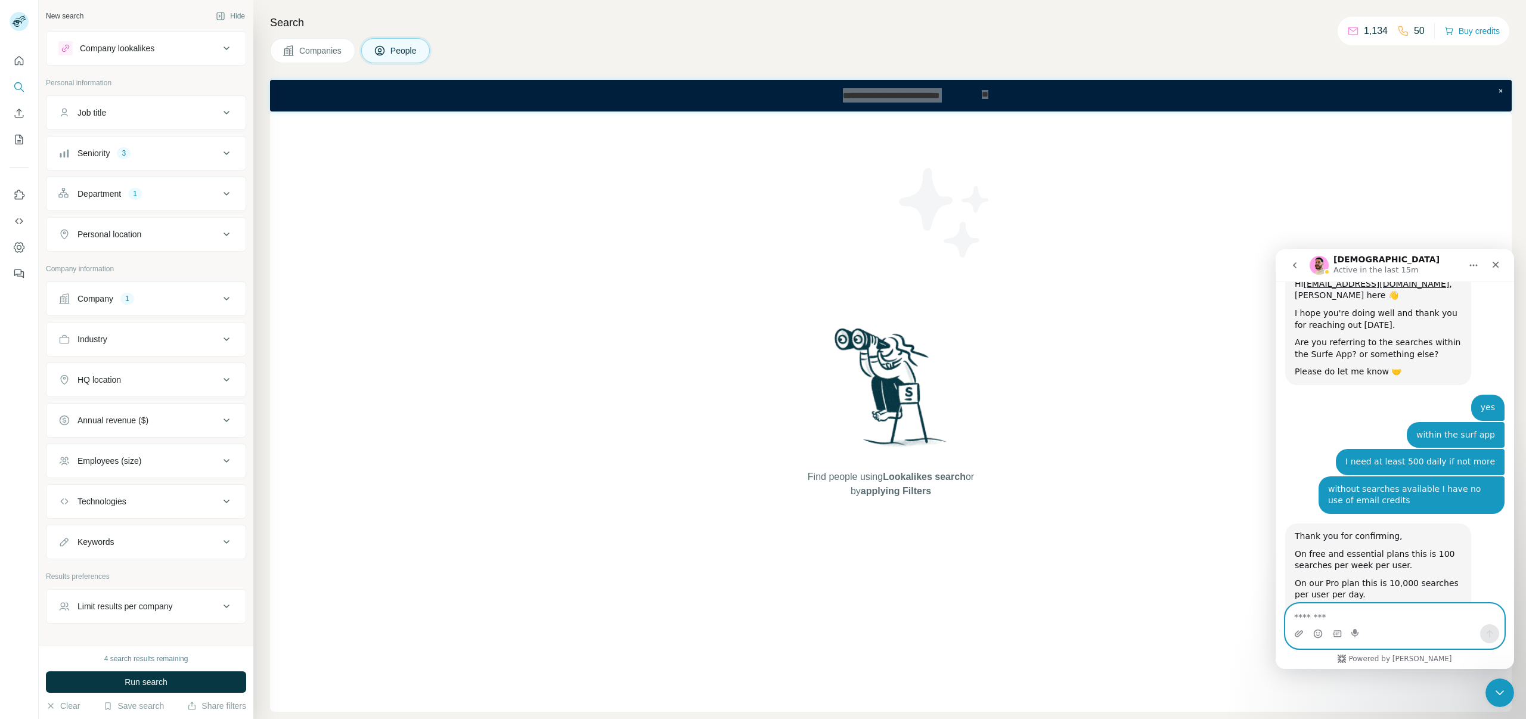
click at [1374, 619] on textarea "Message…" at bounding box center [1395, 614] width 218 height 20
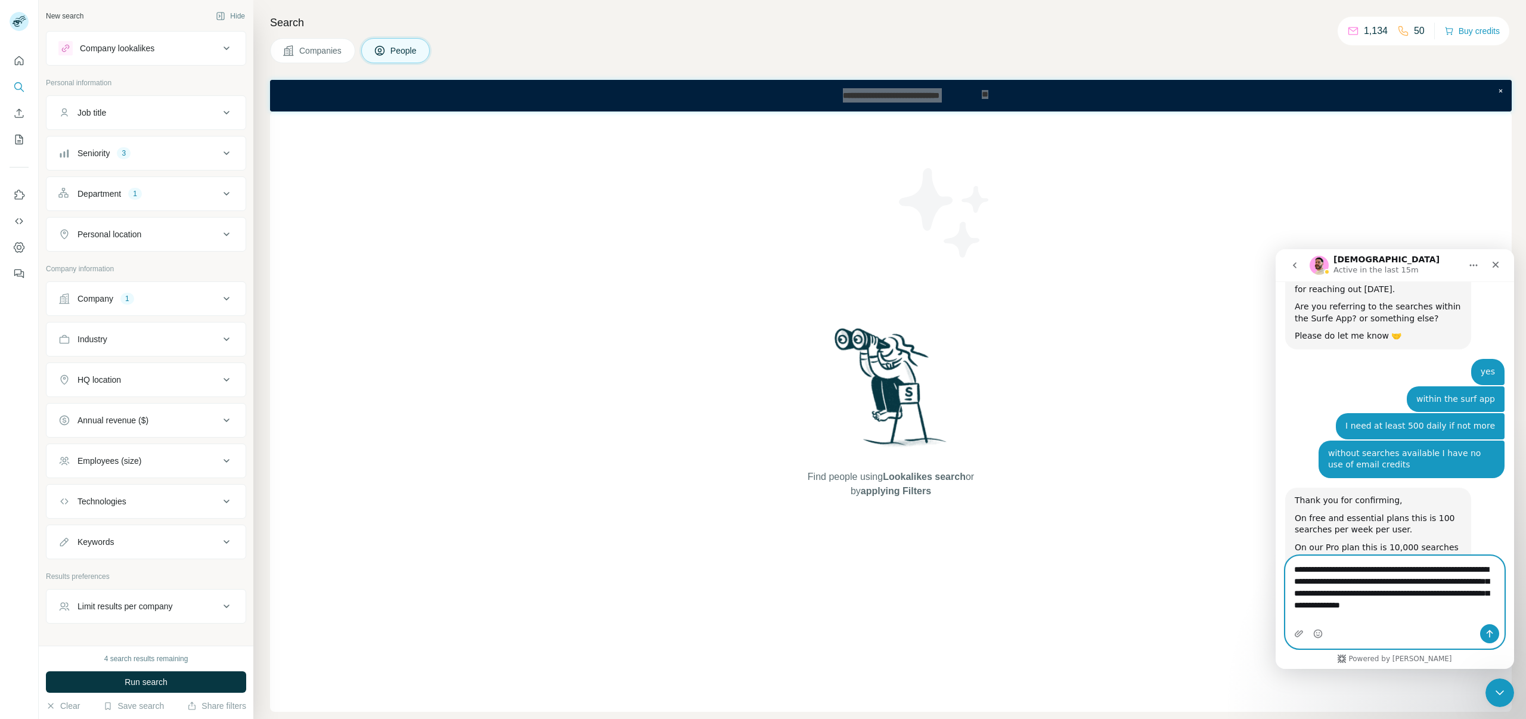
scroll to position [482, 0]
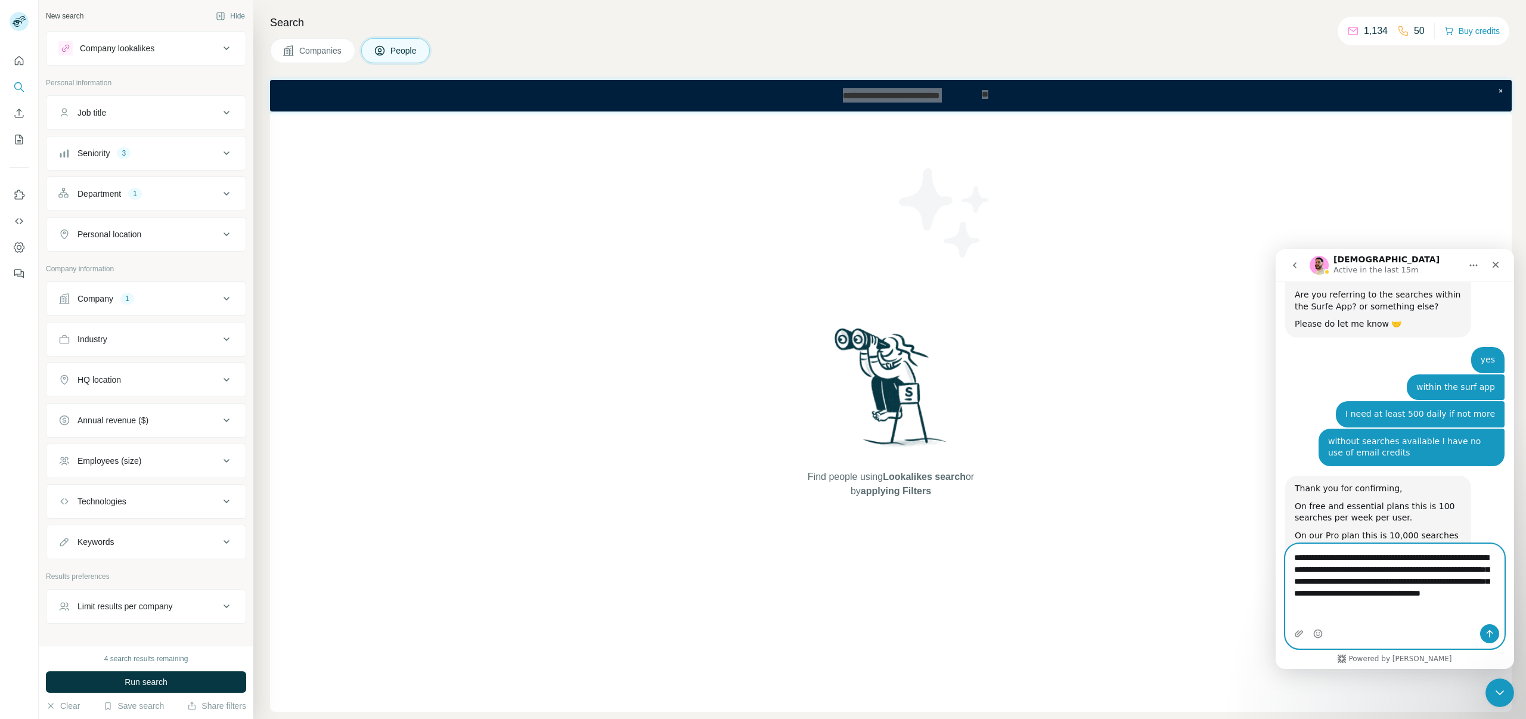
type textarea "**********"
click at [1486, 631] on icon "Send a message…" at bounding box center [1490, 634] width 10 height 10
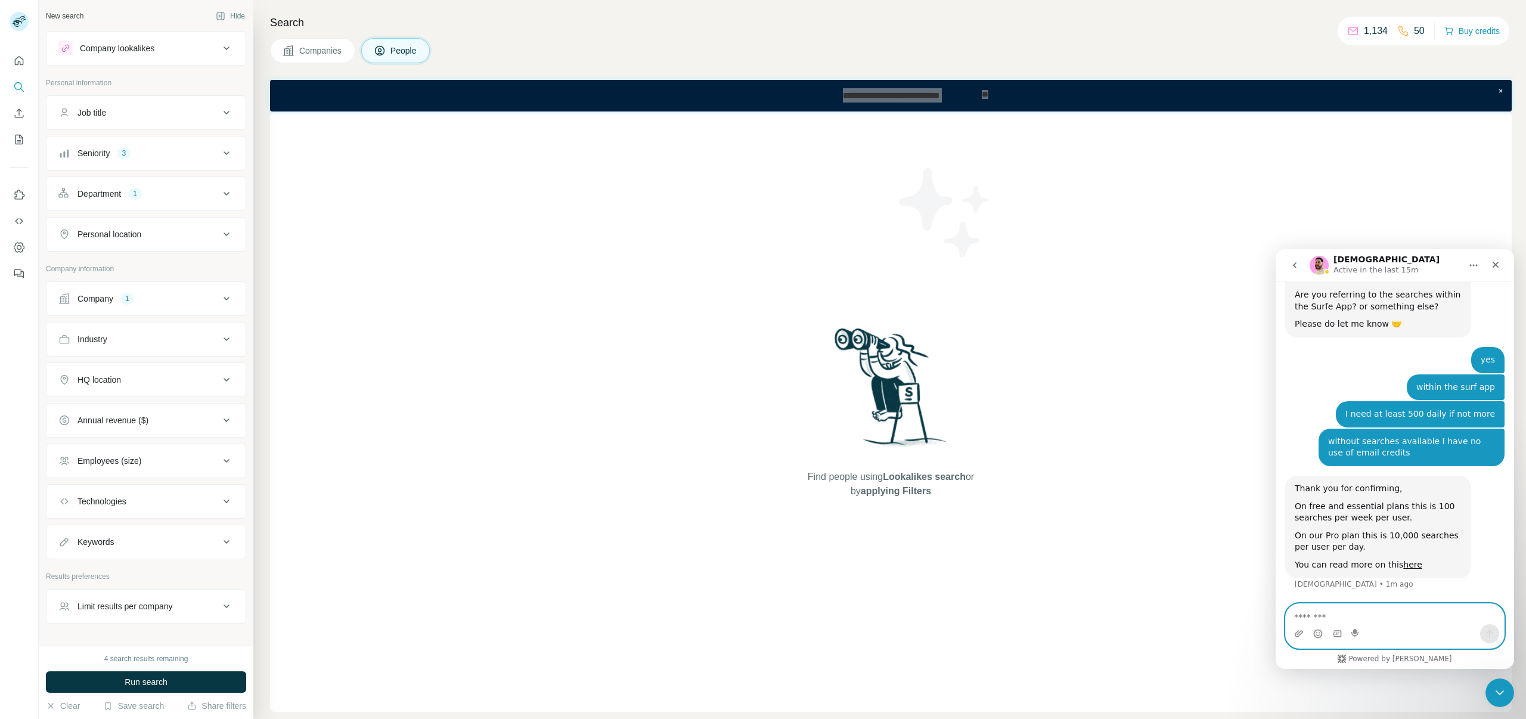
scroll to position [529, 0]
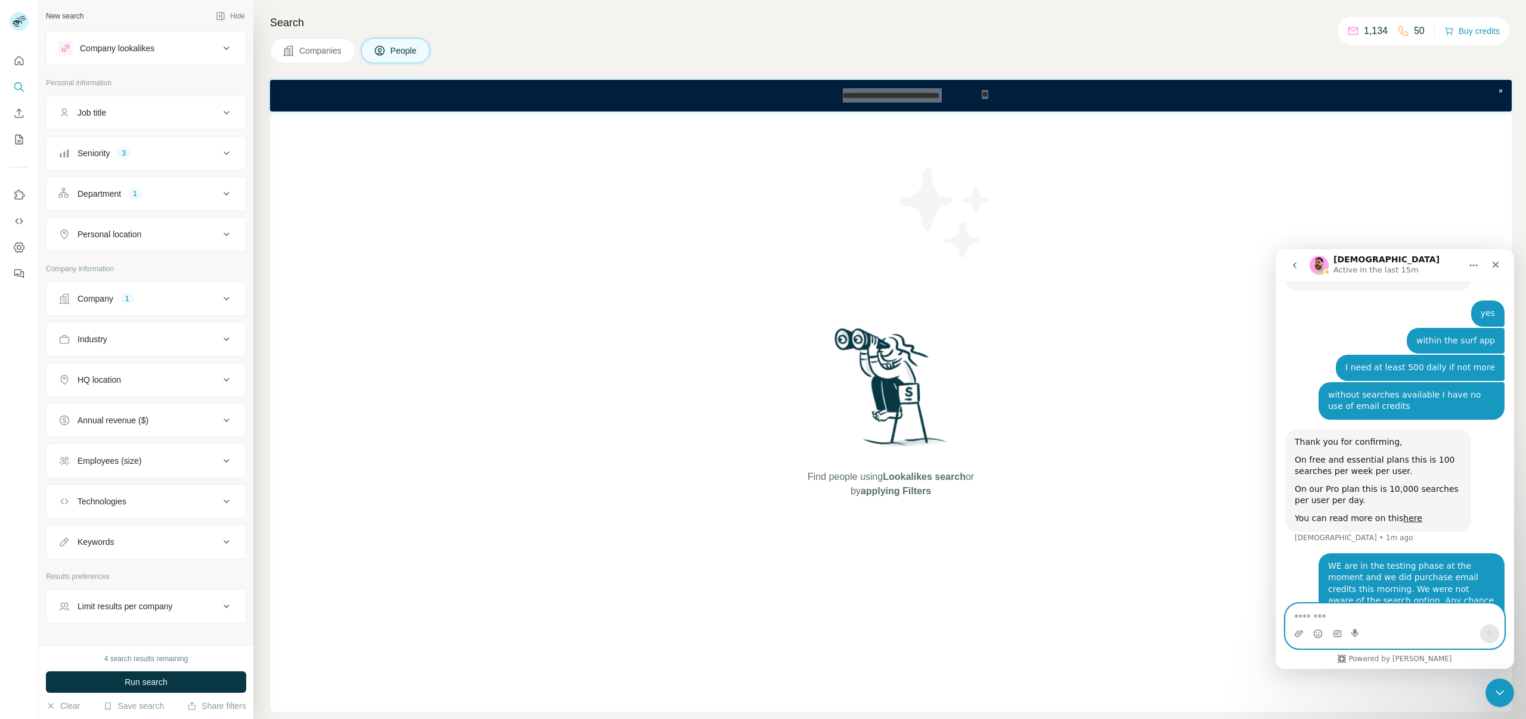
click at [1352, 618] on textarea "Message…" at bounding box center [1395, 614] width 218 height 20
type textarea "**********"
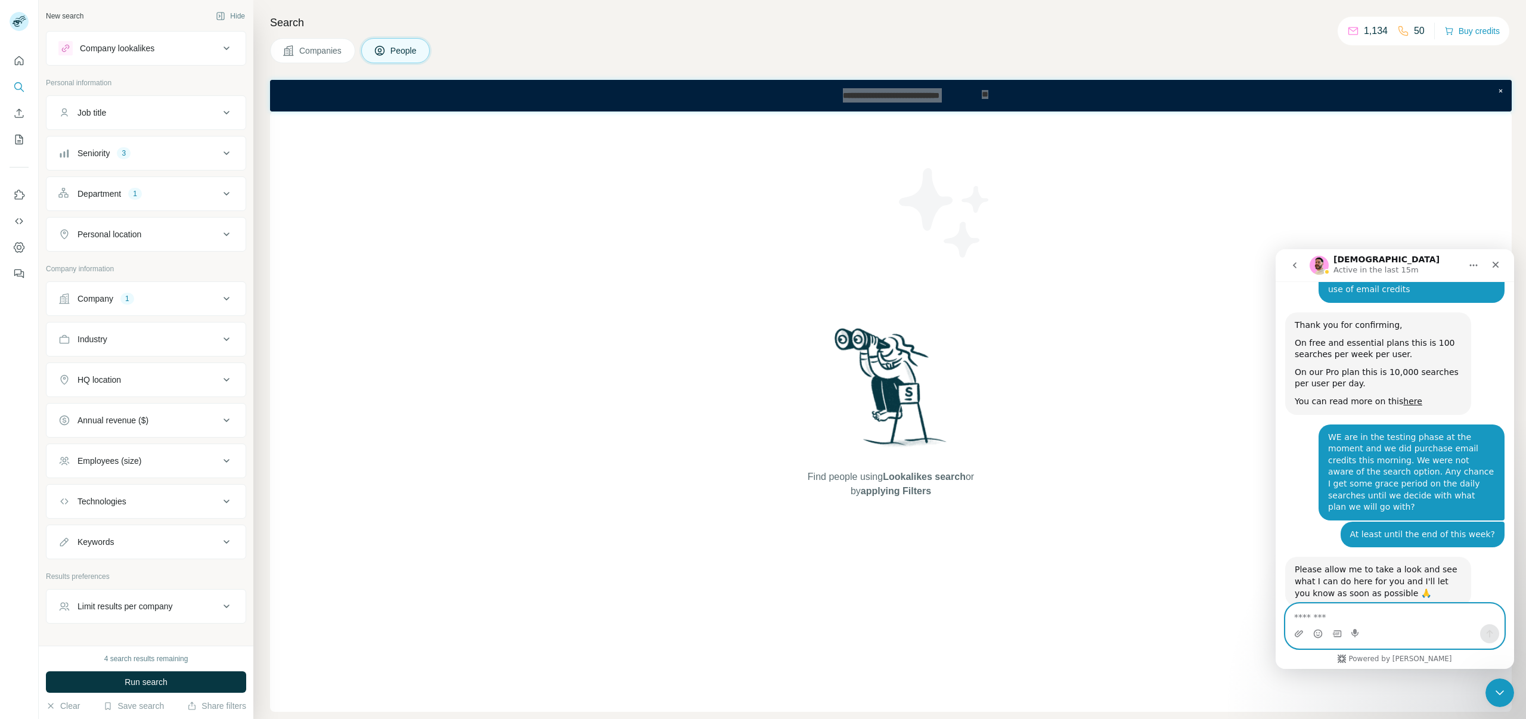
scroll to position [614, 0]
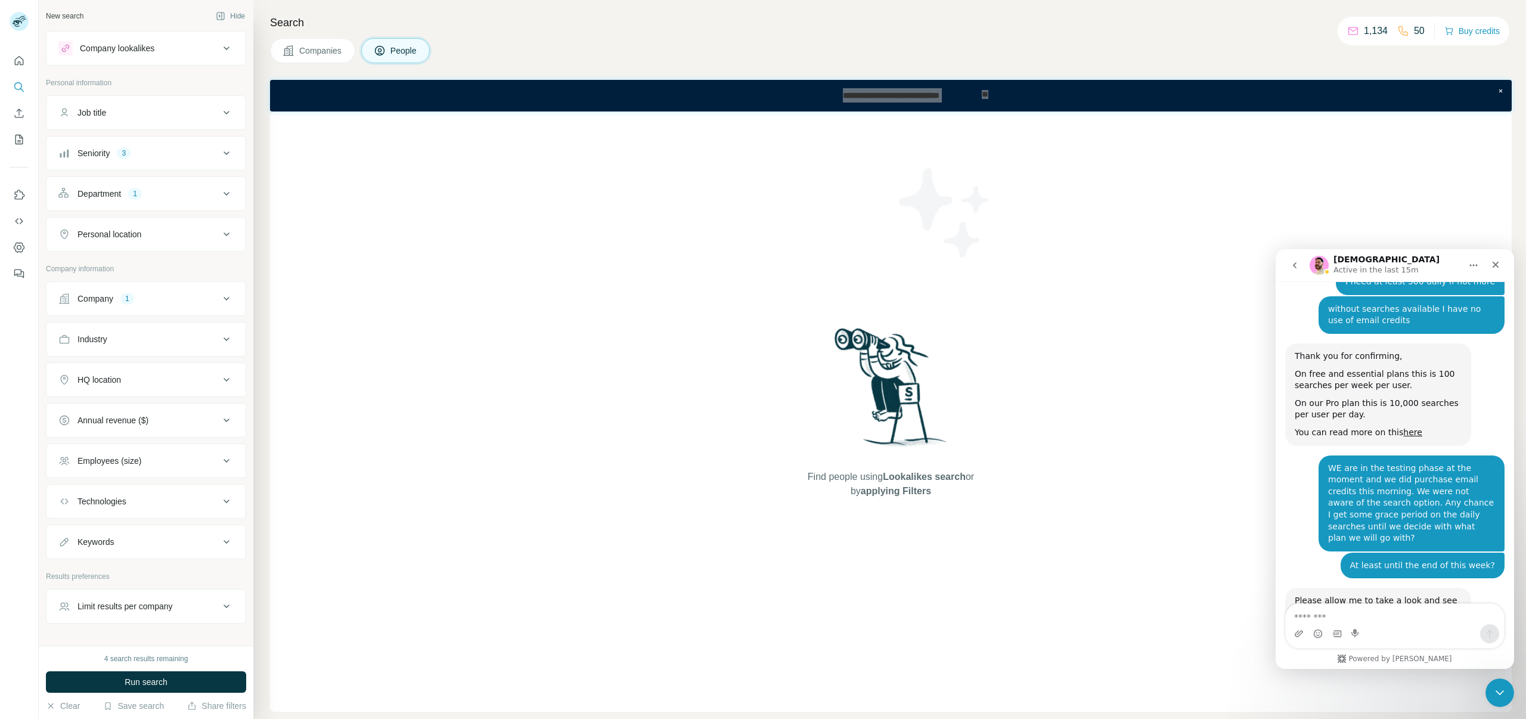
click at [1331, 624] on div "Intercom messenger" at bounding box center [1395, 633] width 218 height 19
click at [1326, 614] on textarea "Message…" at bounding box center [1395, 614] width 218 height 20
type textarea "*******"
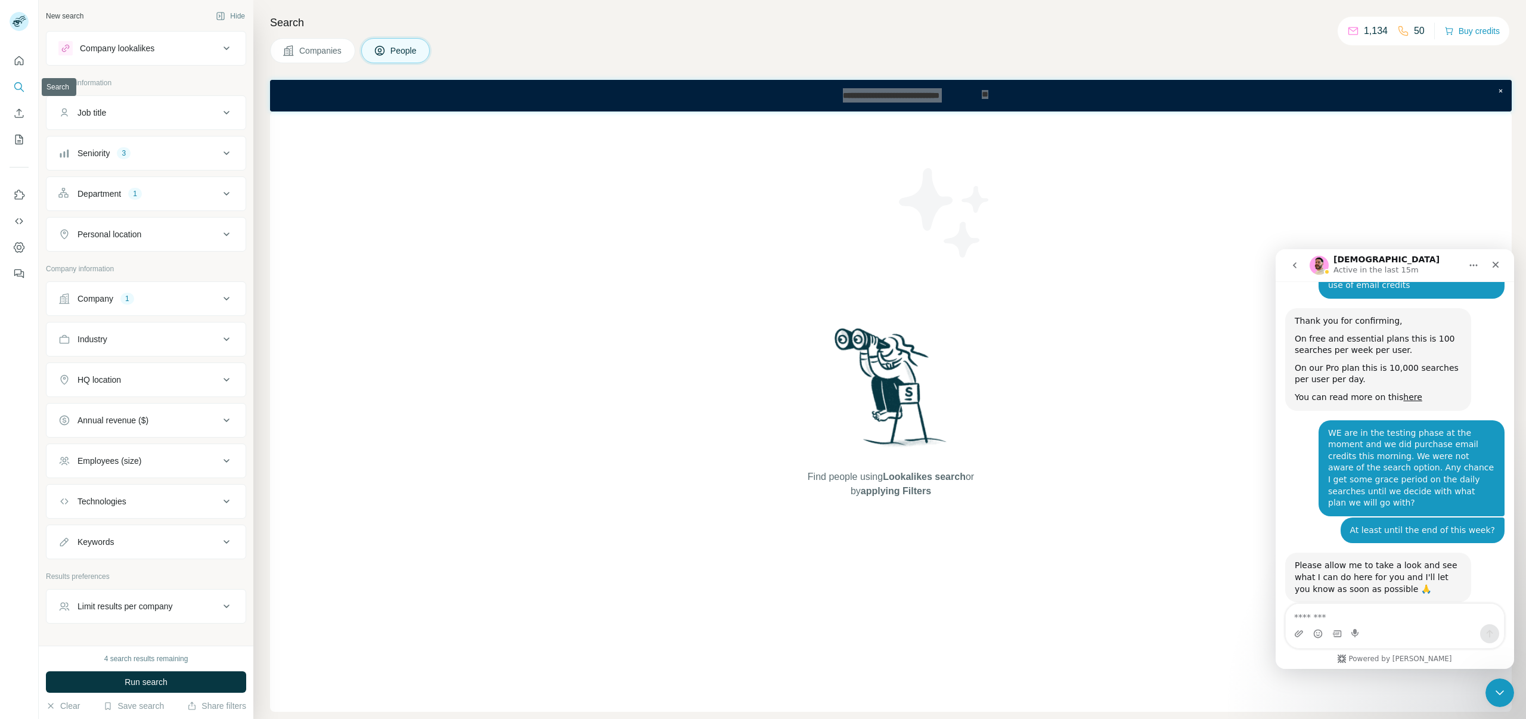
click at [20, 91] on icon "Search" at bounding box center [19, 87] width 12 height 12
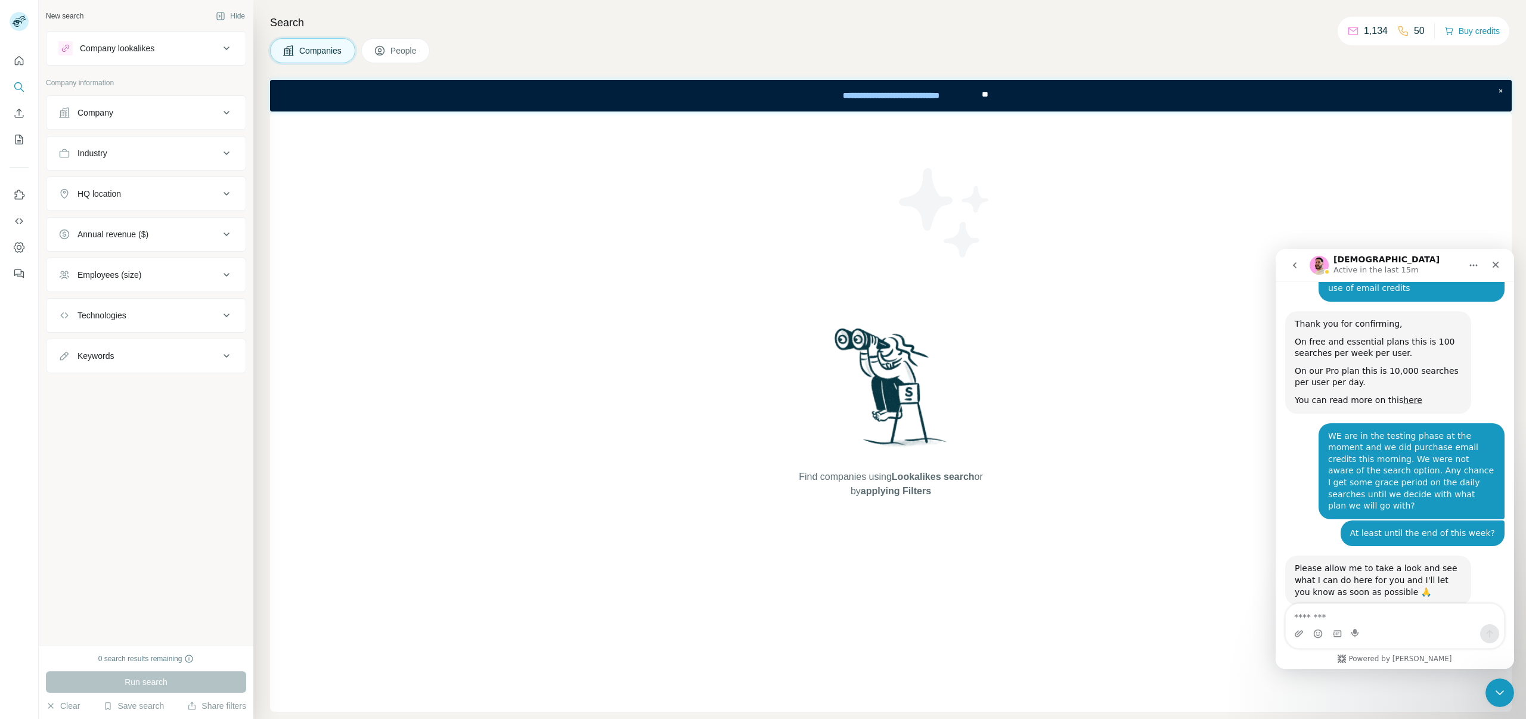
scroll to position [650, 0]
click at [1324, 611] on textarea "Message…" at bounding box center [1395, 614] width 218 height 20
type textarea "*"
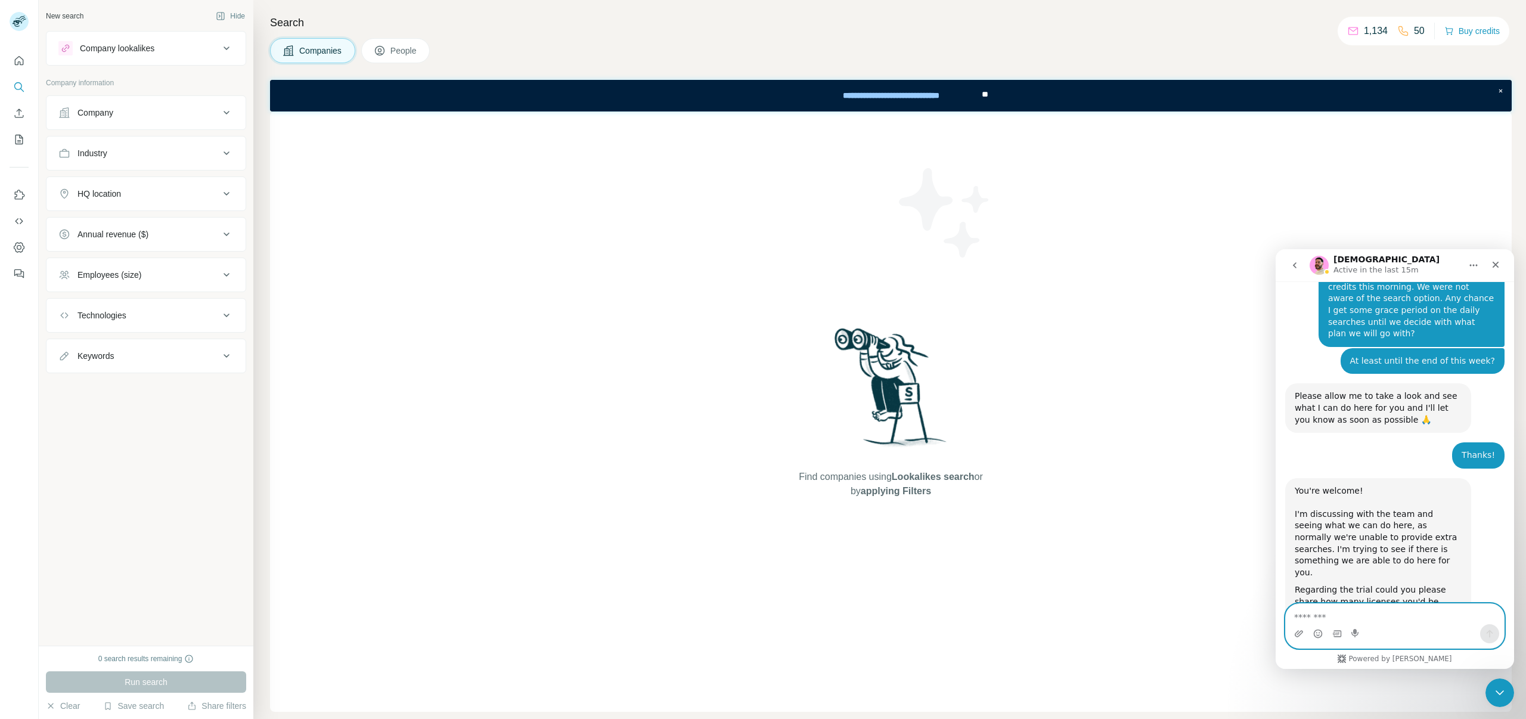
scroll to position [837, 0]
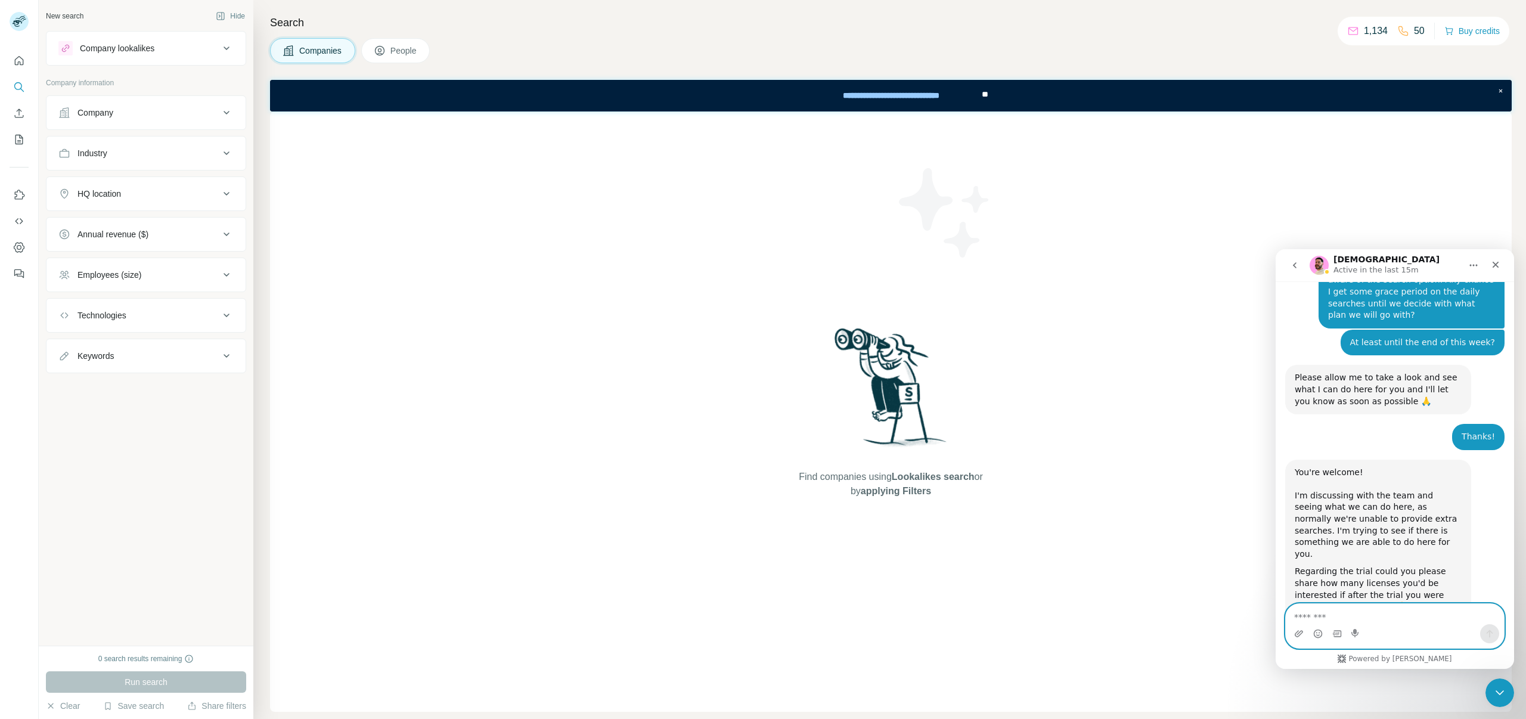
click at [1331, 620] on textarea "Message…" at bounding box center [1395, 614] width 218 height 20
click at [1345, 618] on textarea "Message…" at bounding box center [1395, 614] width 218 height 20
type textarea "**********"
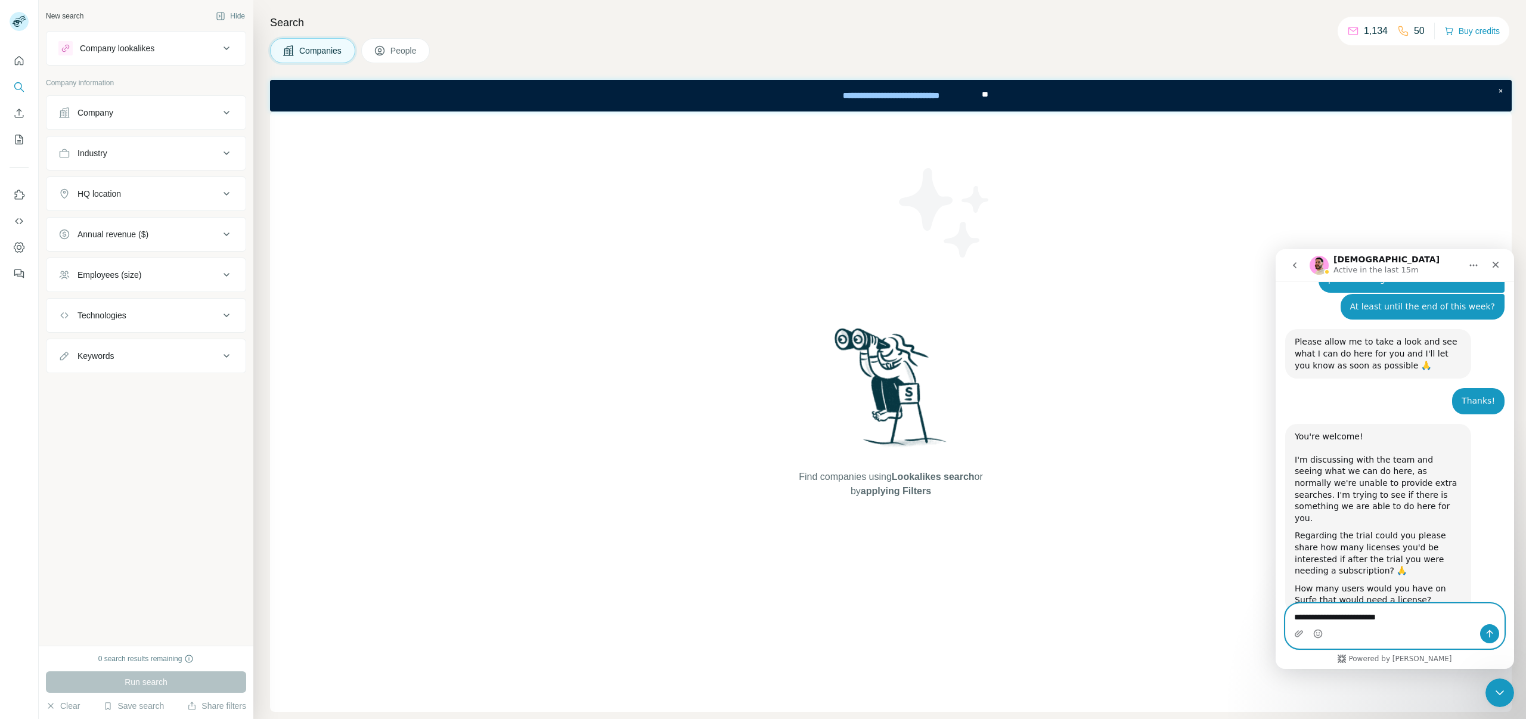
type textarea "**********"
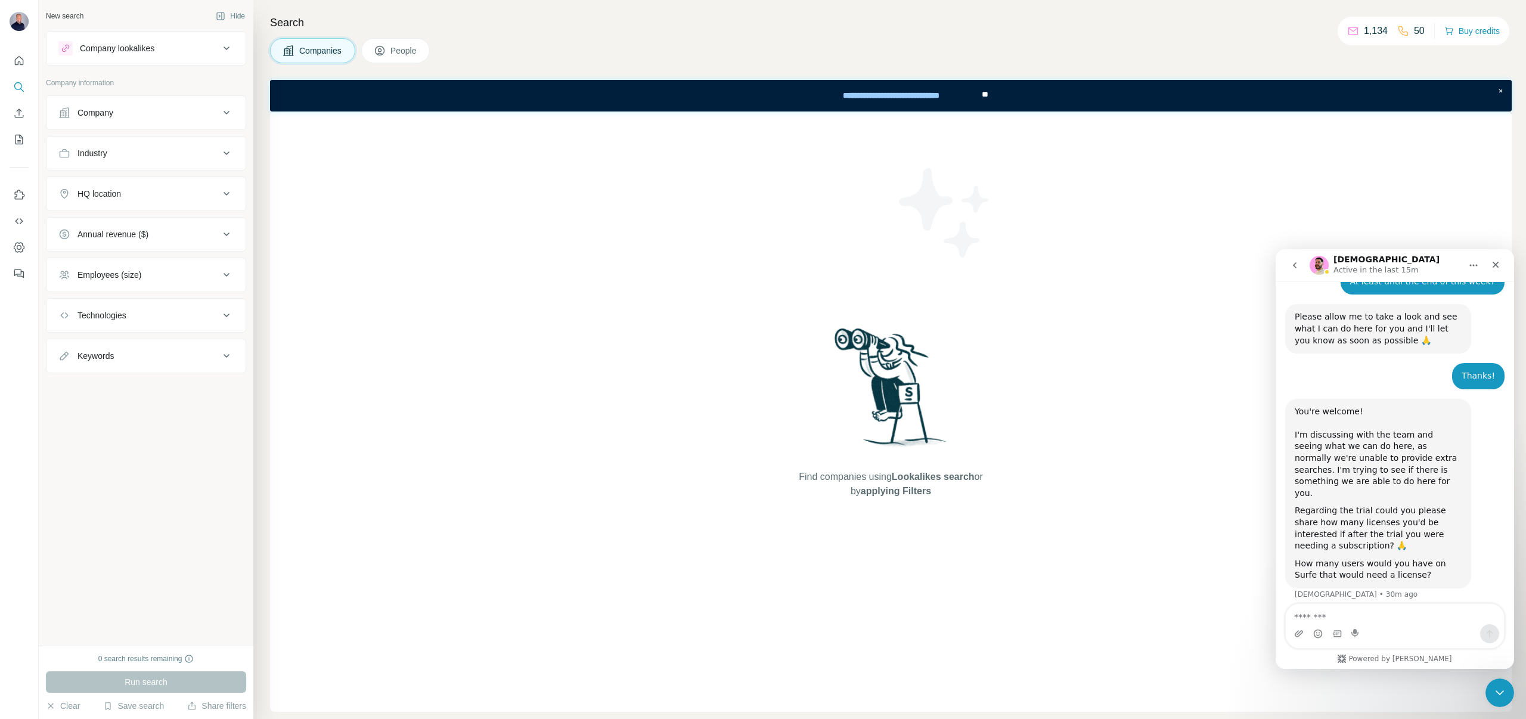
scroll to position [900, 0]
click at [1330, 619] on textarea "Message…" at bounding box center [1395, 614] width 218 height 20
click at [18, 81] on icon "Search" at bounding box center [19, 87] width 12 height 12
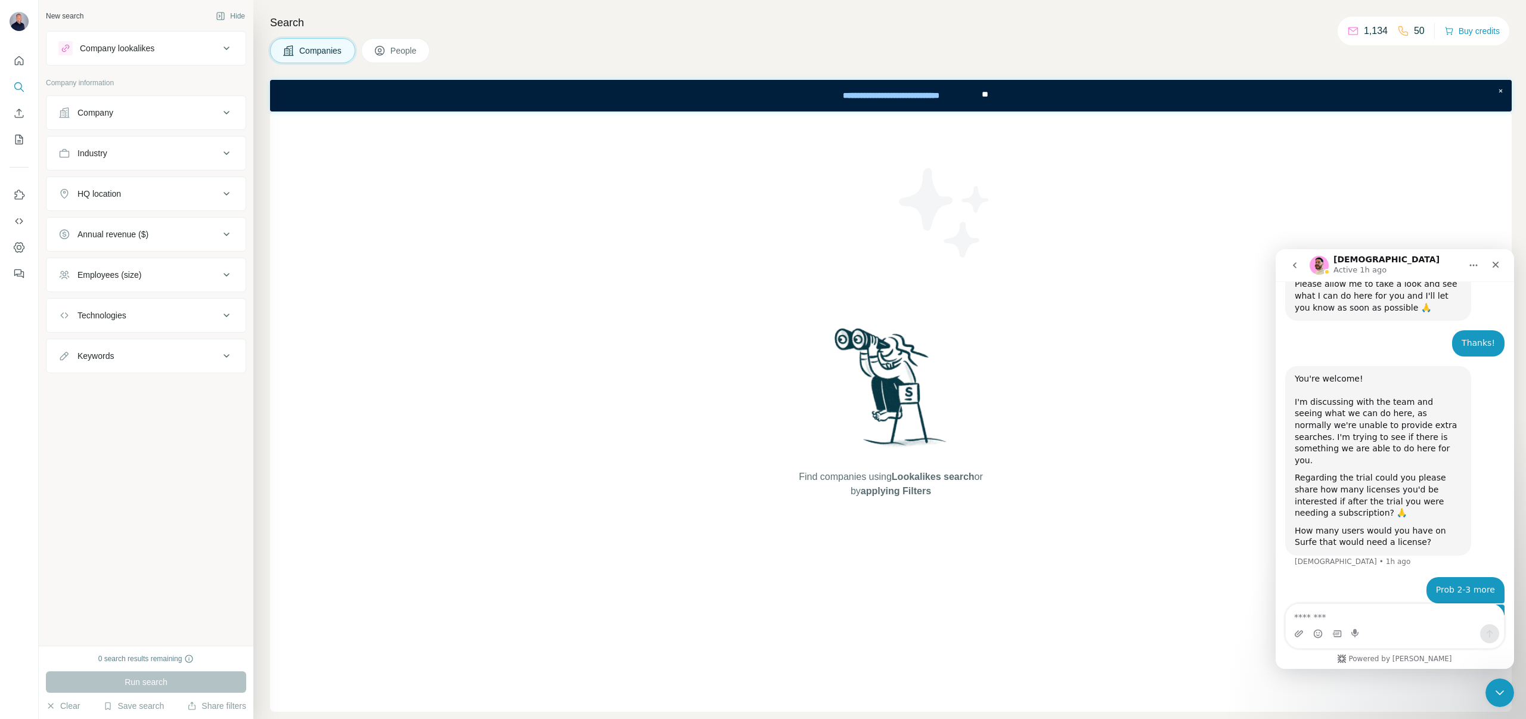
scroll to position [900, 0]
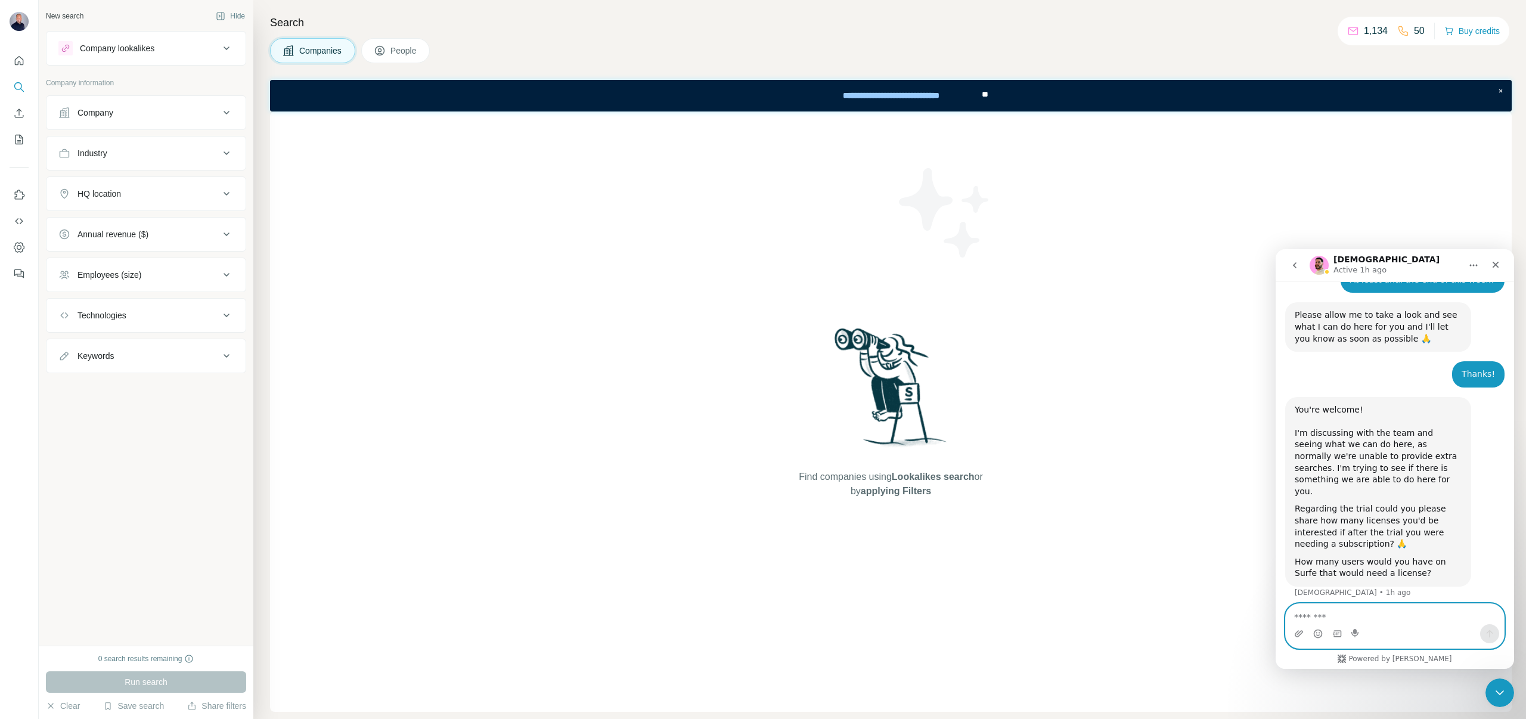
click at [1320, 623] on textarea "Message…" at bounding box center [1395, 614] width 218 height 20
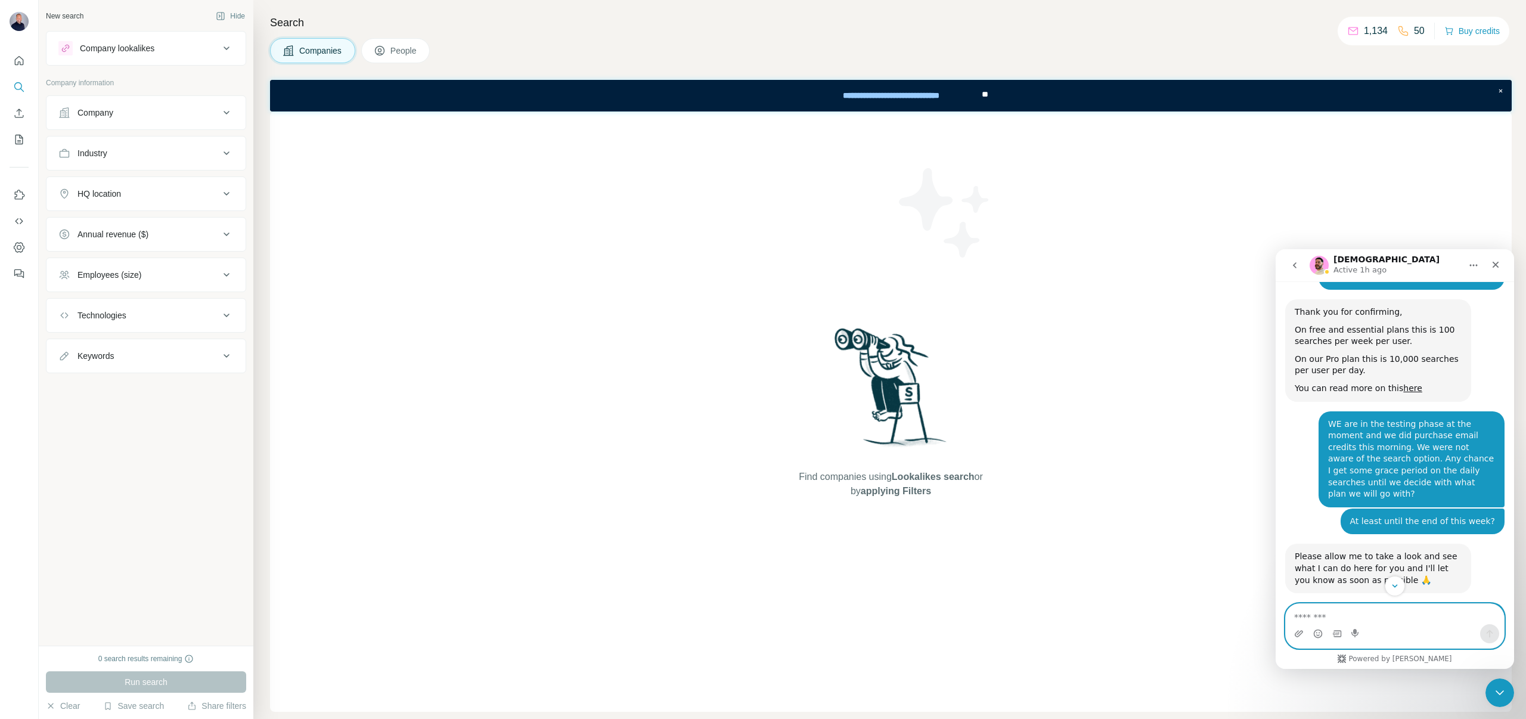
scroll to position [570, 0]
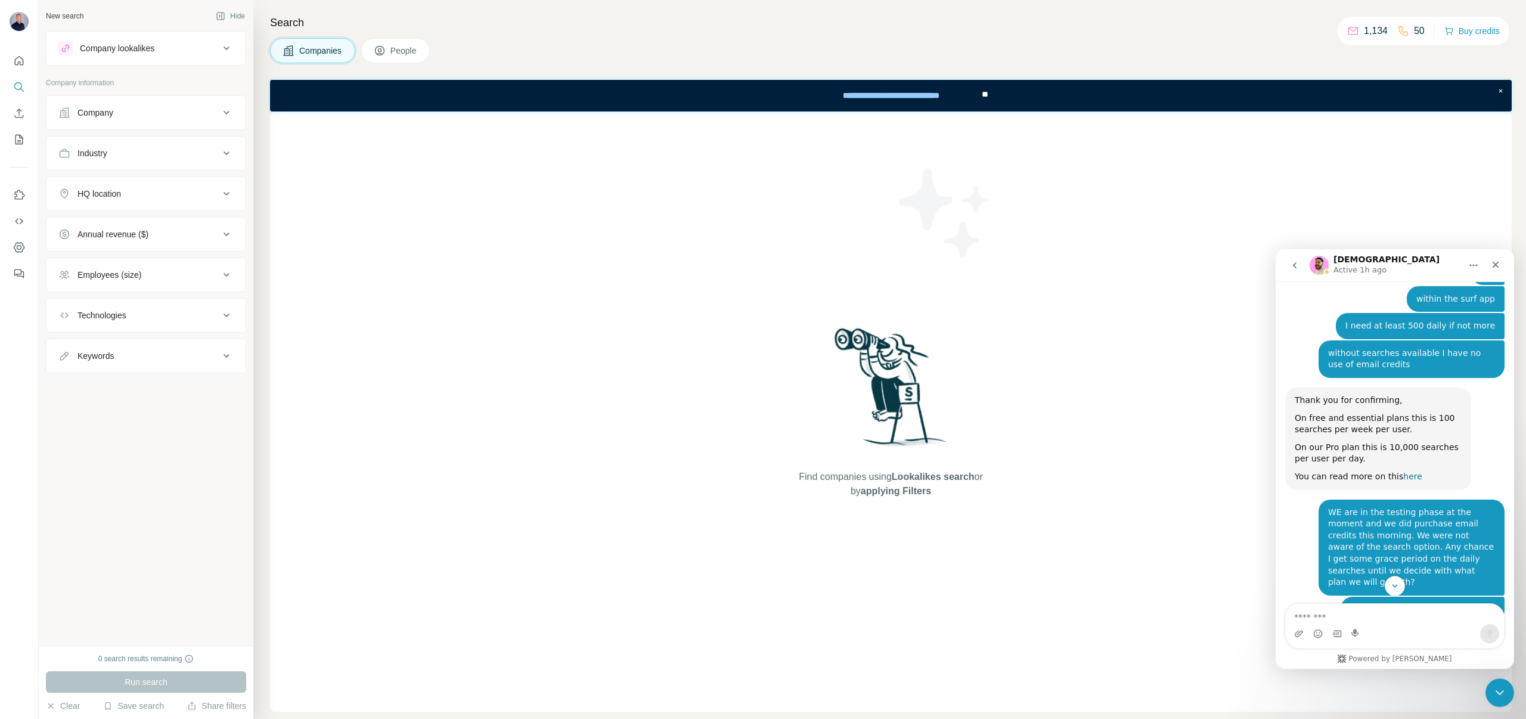
click at [1409, 471] on link "here" at bounding box center [1412, 476] width 19 height 10
